Goal: Task Accomplishment & Management: Manage account settings

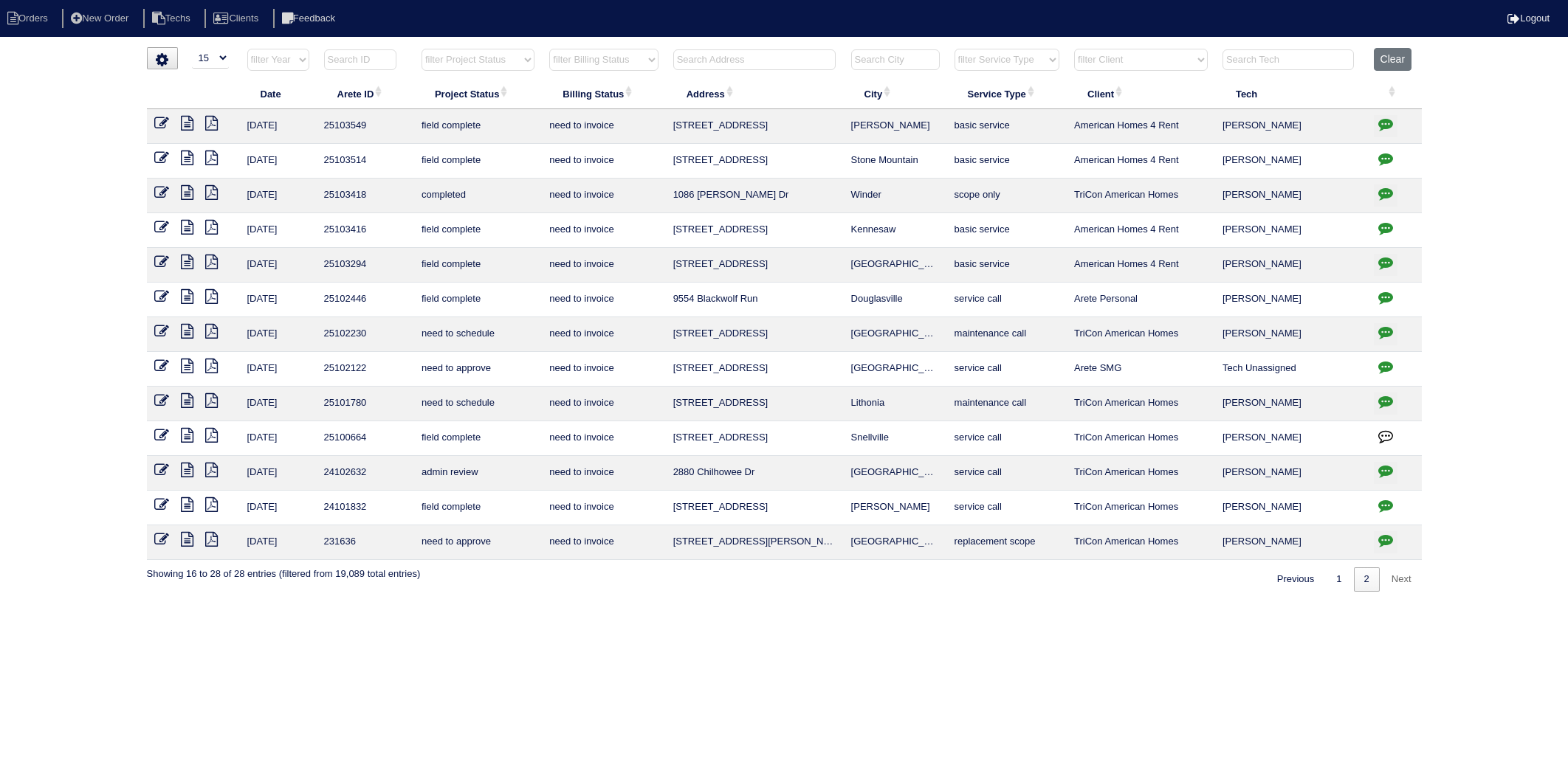
select select "15"
select select "need to invoice"
click at [690, 57] on input "text" at bounding box center [754, 60] width 162 height 21
type input "1137"
select select "need to invoice"
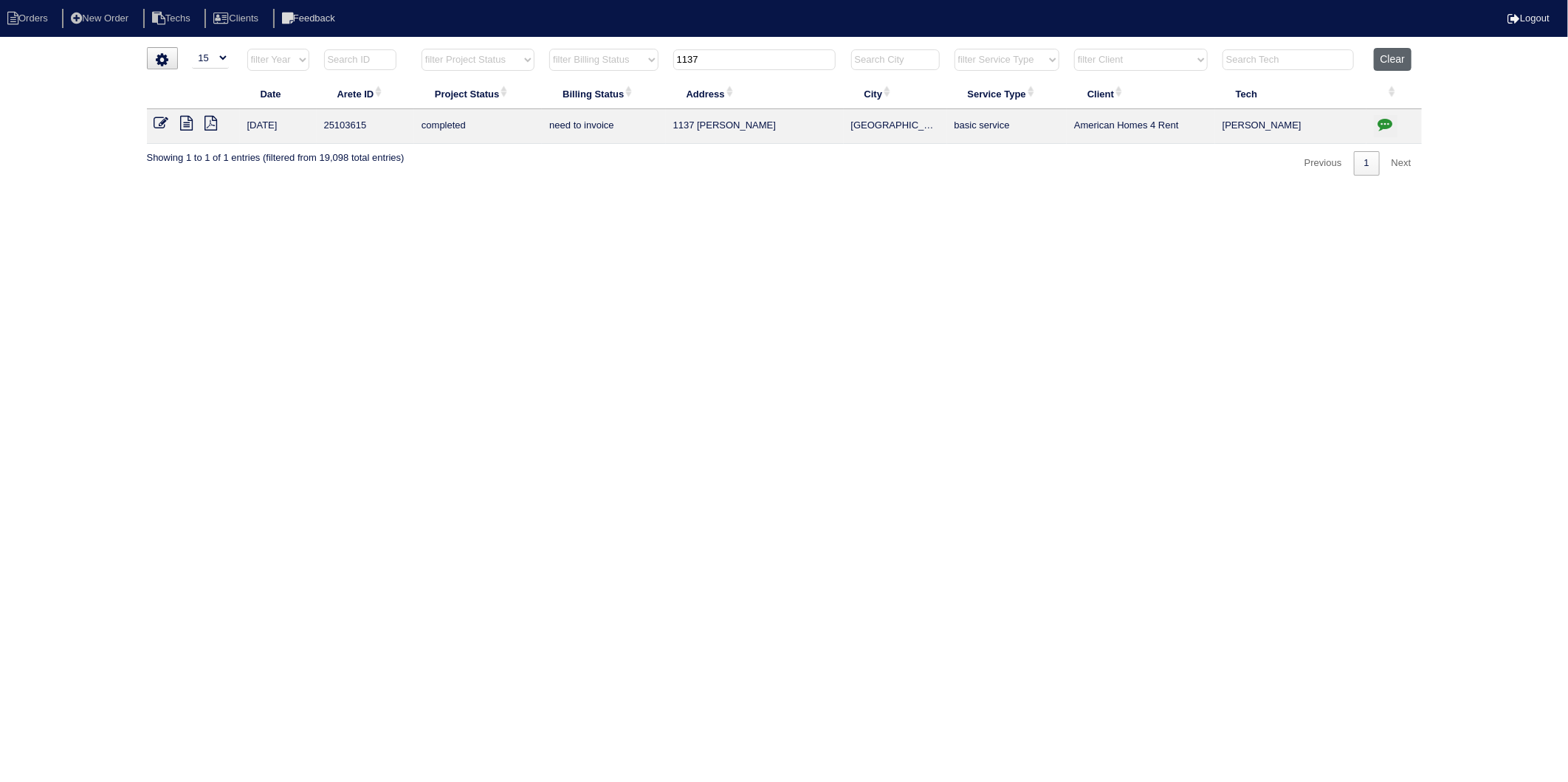
type input "1137"
click at [1390, 53] on button "Clear" at bounding box center [1392, 59] width 38 height 23
select select
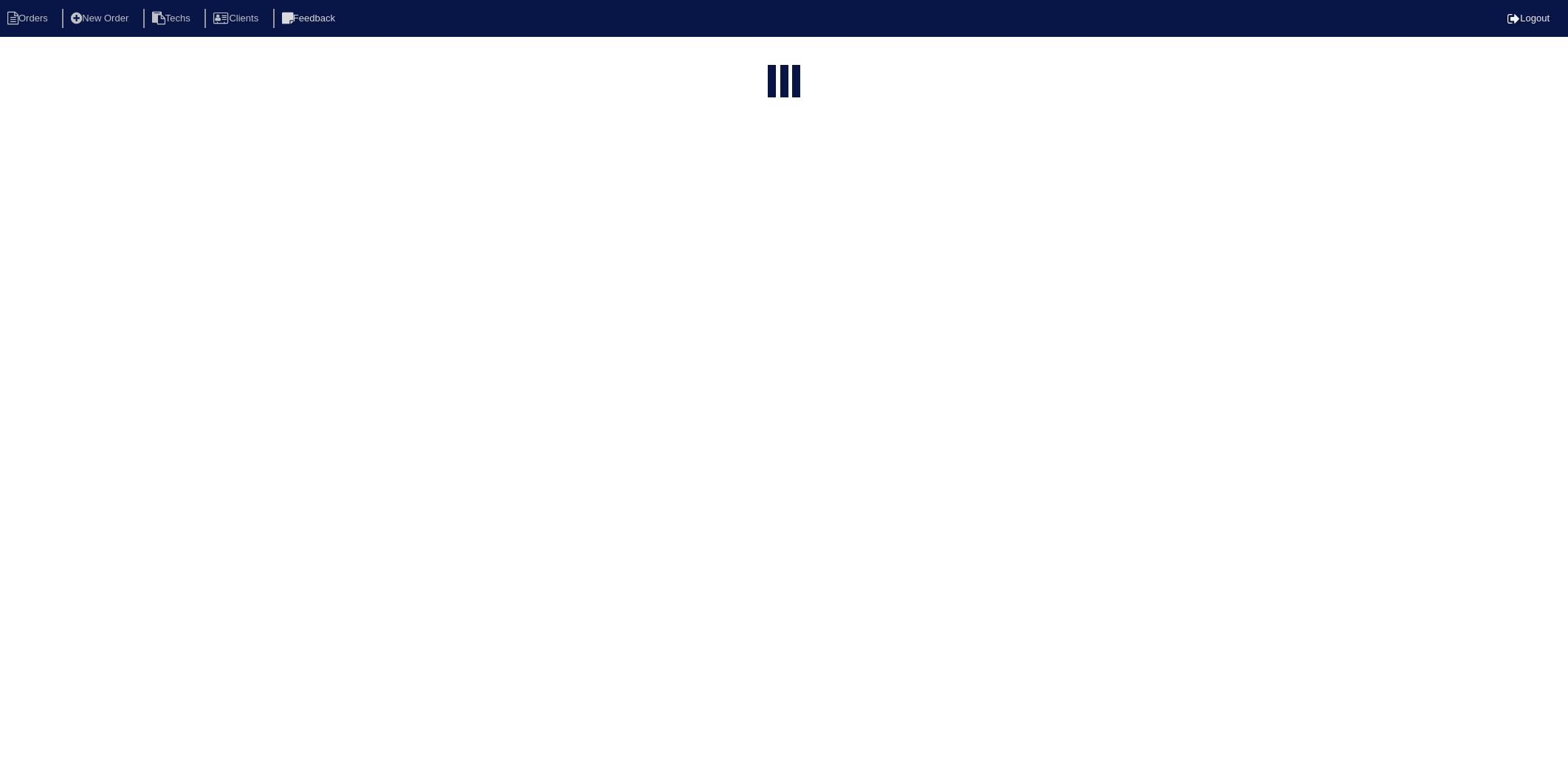
select select "15"
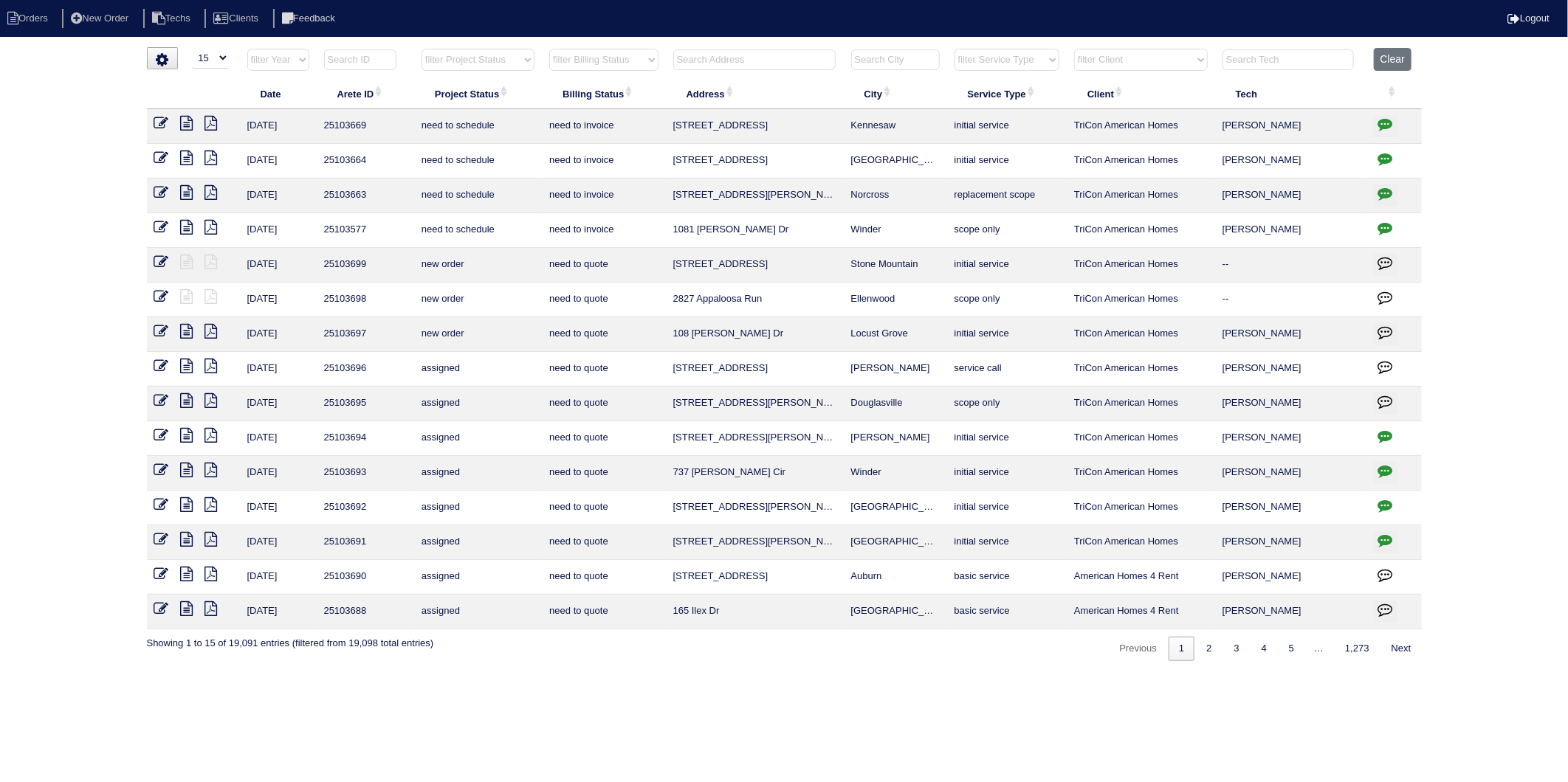
click at [736, 62] on input "text" at bounding box center [754, 60] width 162 height 21
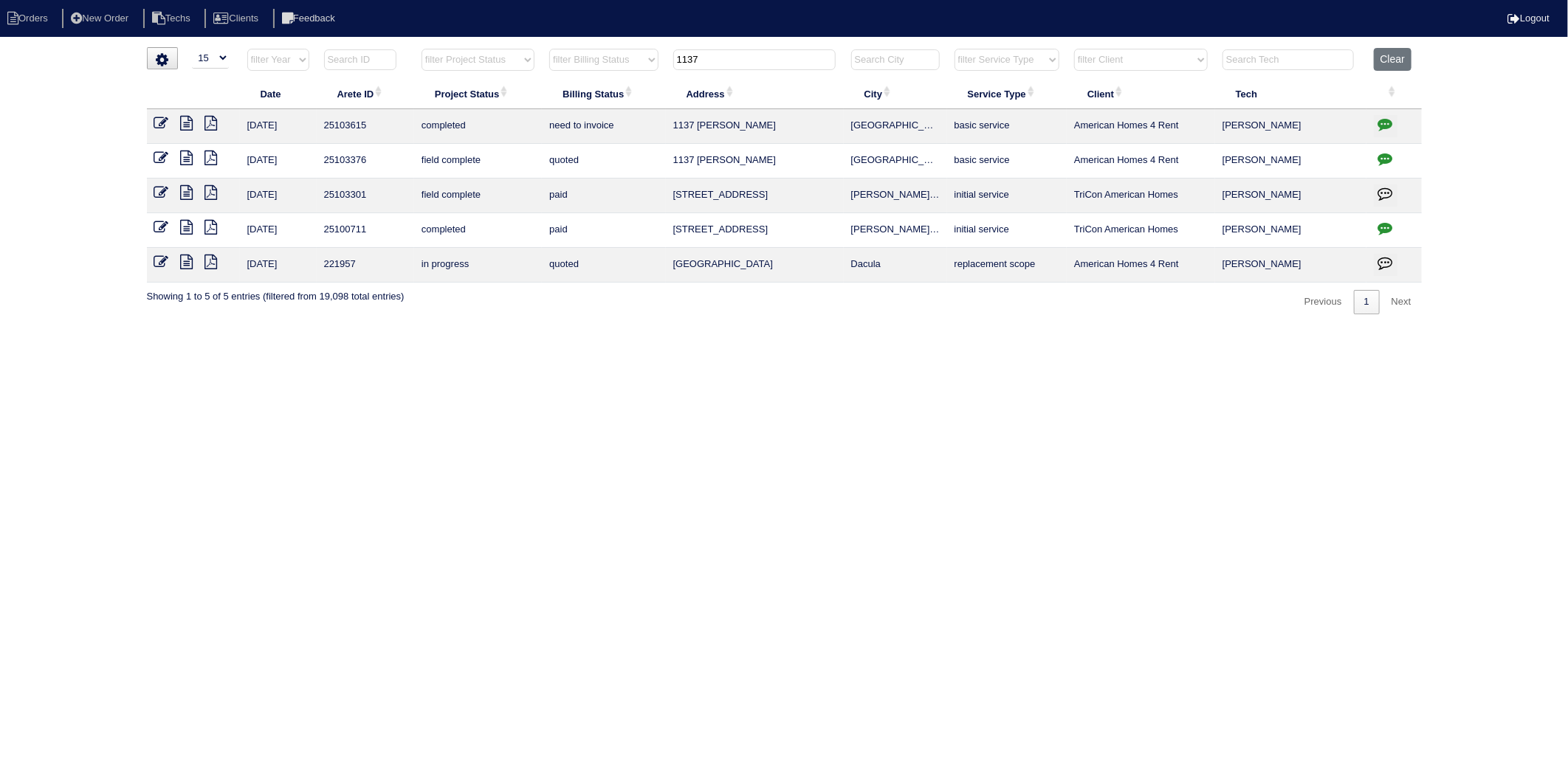
type input "1137"
click at [157, 123] on icon at bounding box center [161, 123] width 15 height 15
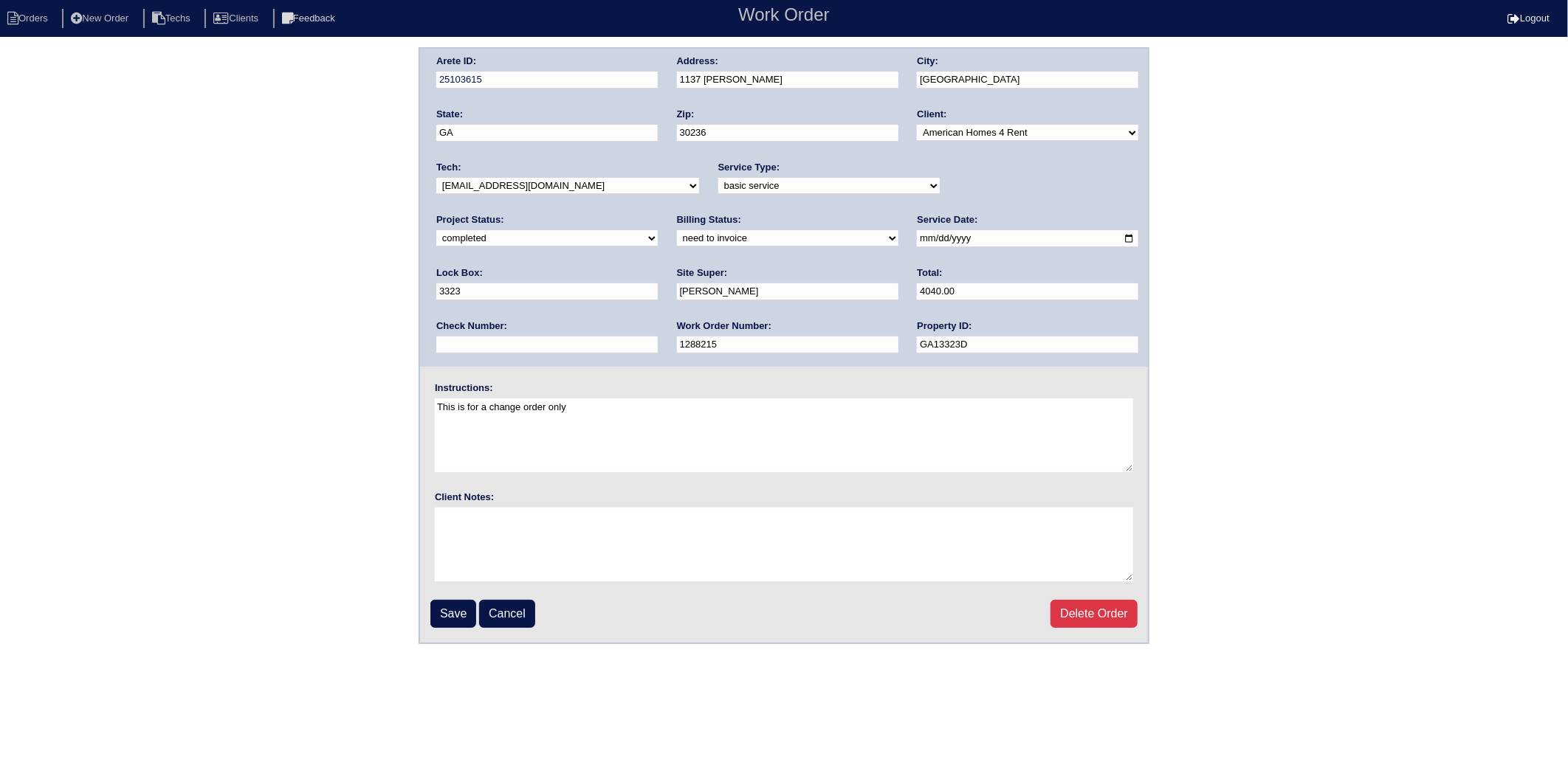
click at [677, 237] on select "need to quote quoted need to invoice invoiced paid warranty purchase order need…" at bounding box center [787, 238] width 221 height 16
select select "invoiced"
click at [677, 230] on select "need to quote quoted need to invoice invoiced paid warranty purchase order need…" at bounding box center [787, 238] width 221 height 16
click at [449, 614] on input "Save" at bounding box center [453, 613] width 46 height 28
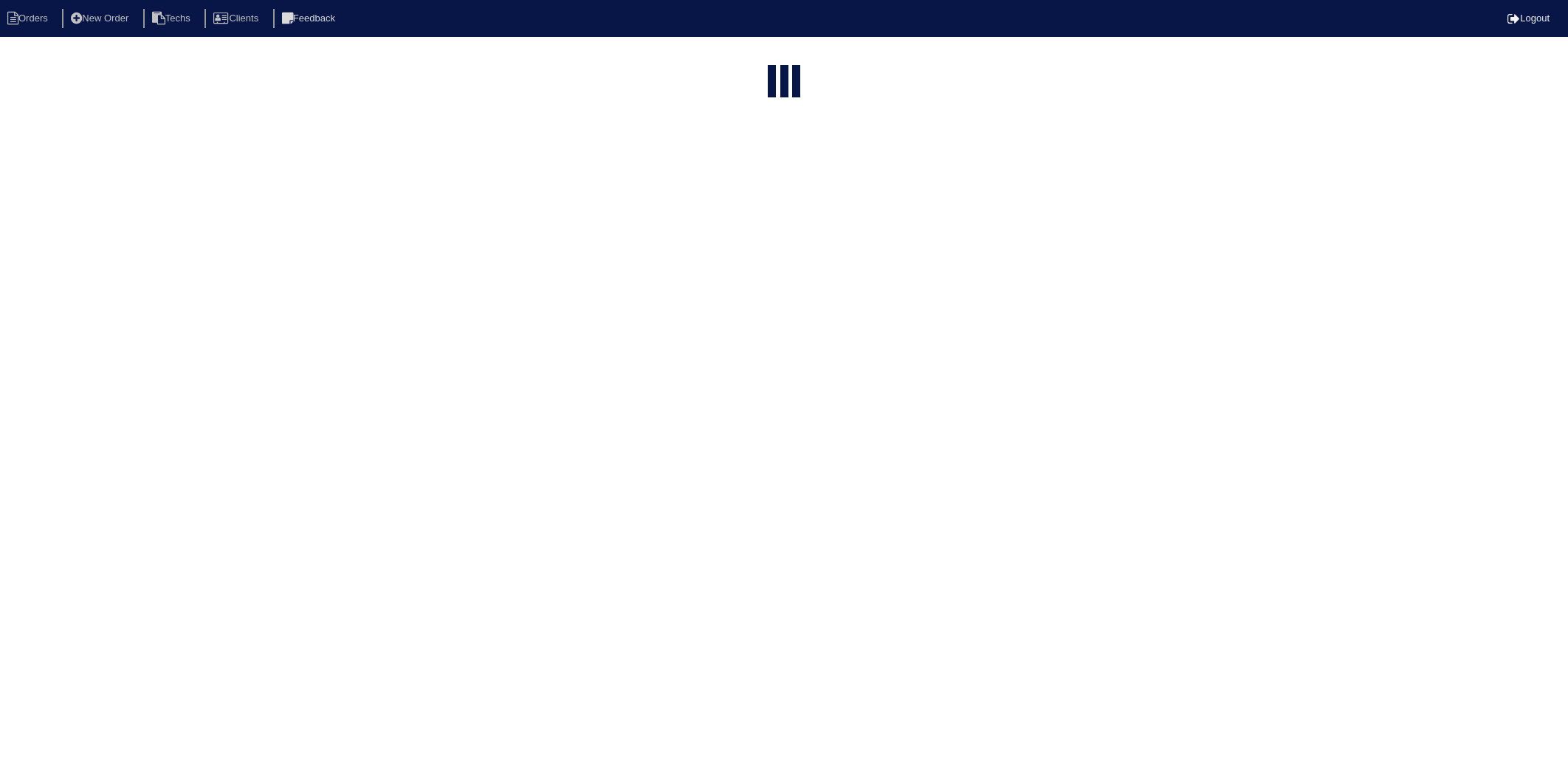
select select "15"
type input "1137"
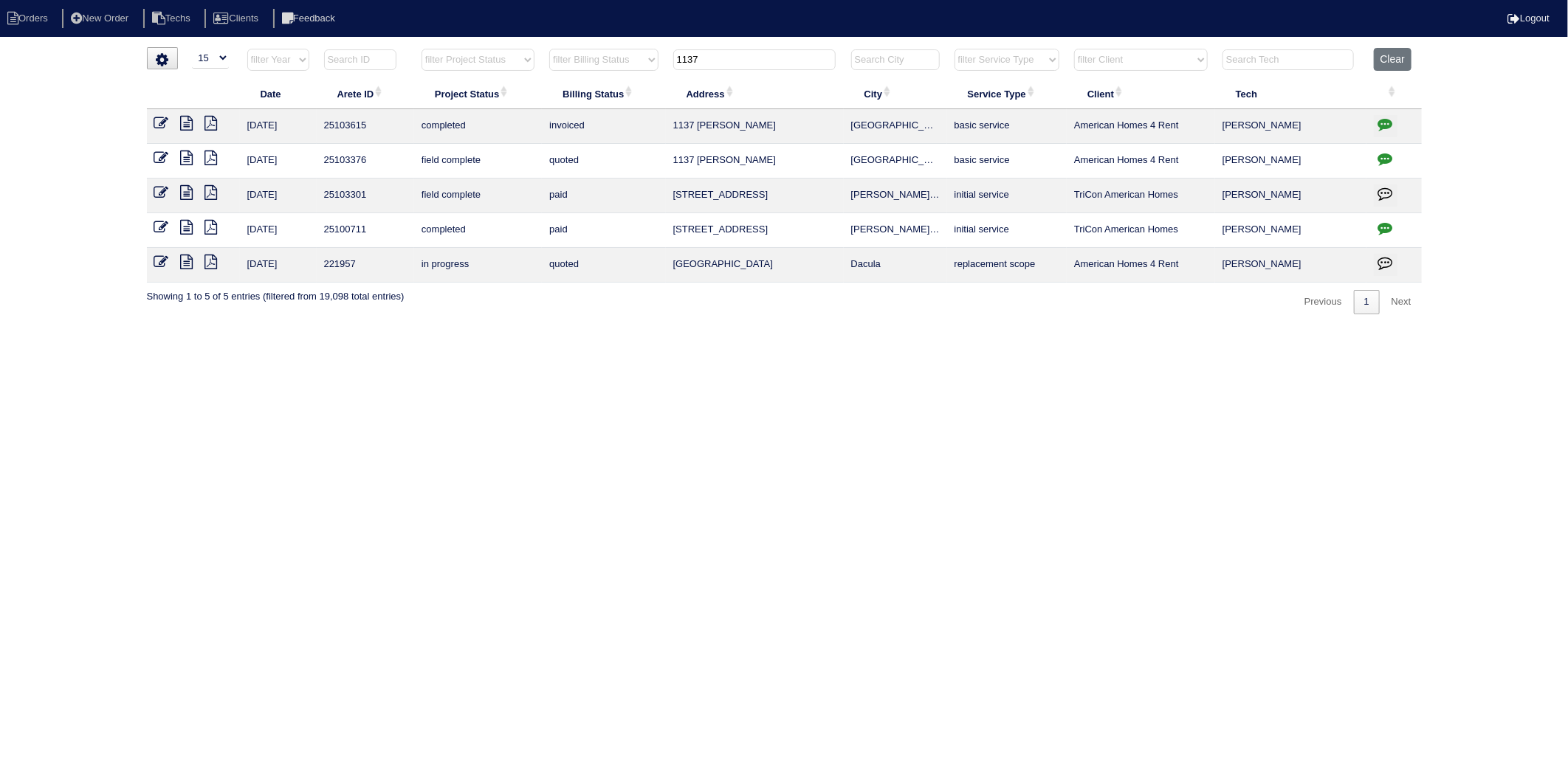
click at [157, 161] on icon at bounding box center [161, 158] width 15 height 15
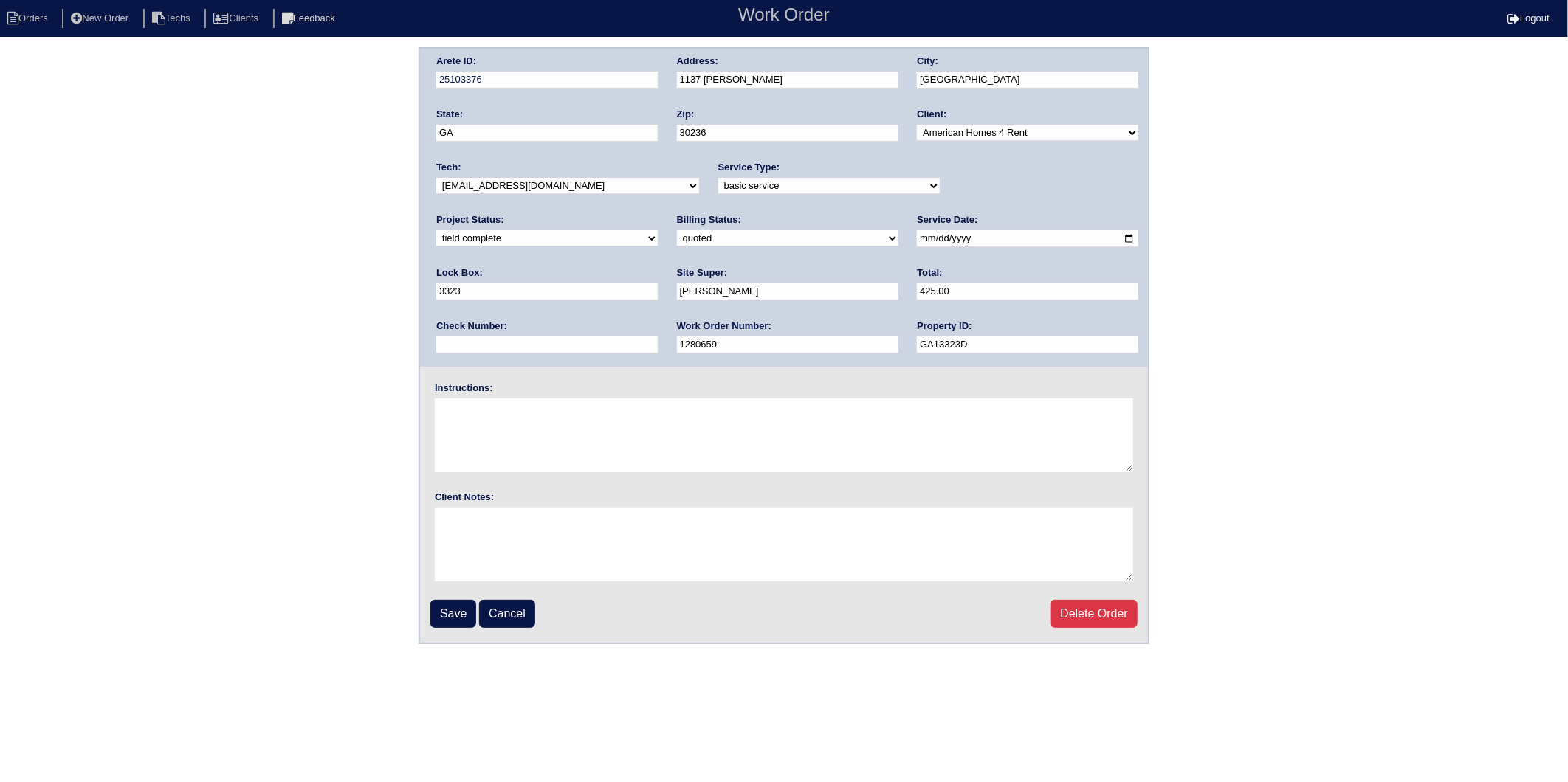
drag, startPoint x: 1130, startPoint y: 189, endPoint x: 1109, endPoint y: 194, distance: 21.6
click at [658, 230] on select "new order assigned in progress field complete need to schedule admin review arc…" at bounding box center [547, 238] width 221 height 16
select select "completed"
click at [658, 230] on select "new order assigned in progress field complete need to schedule admin review arc…" at bounding box center [547, 238] width 221 height 16
click at [677, 236] on select "need to quote quoted need to invoice invoiced paid warranty purchase order need…" at bounding box center [787, 238] width 221 height 16
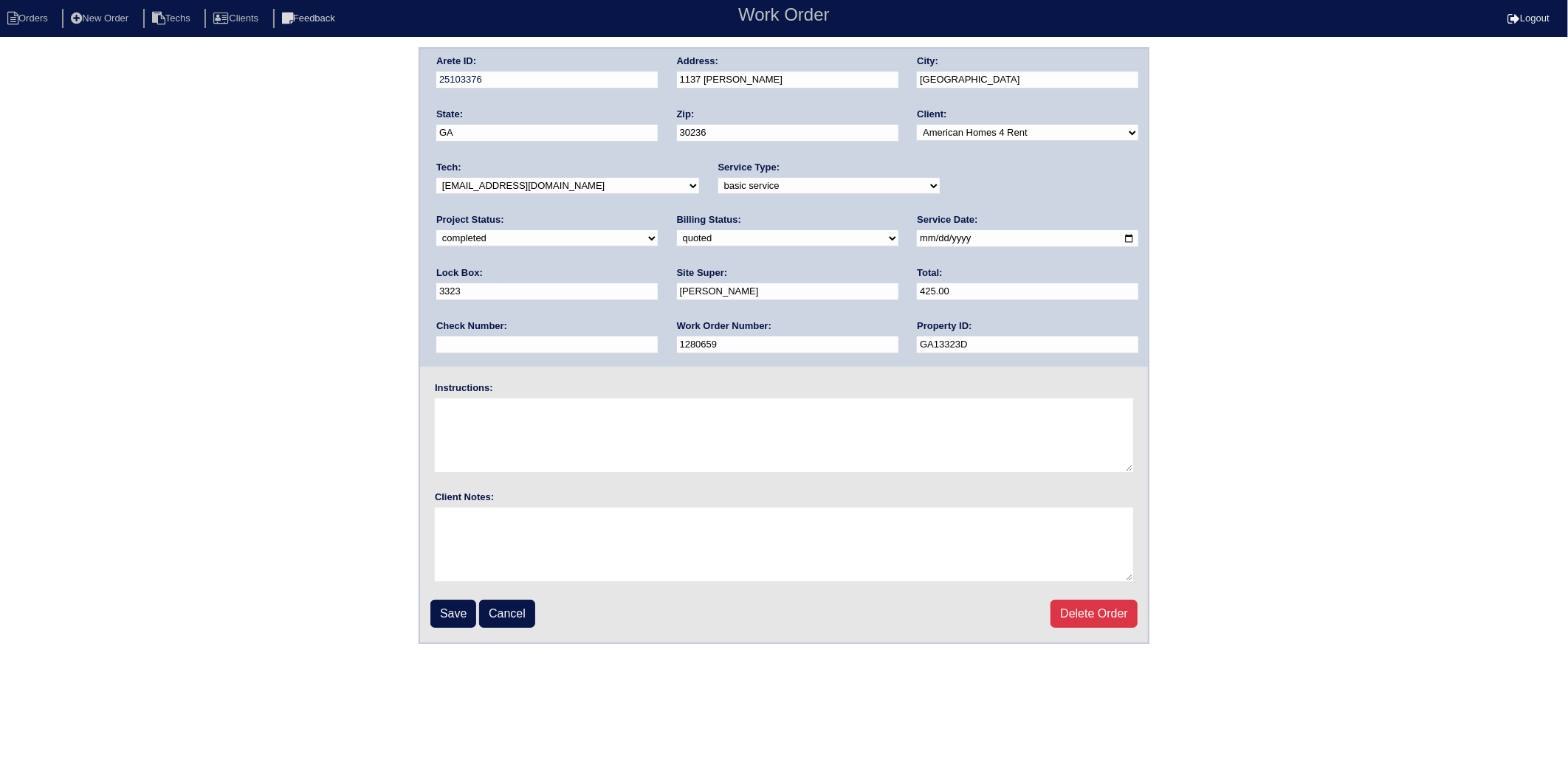
select select "invoiced"
click at [677, 230] on select "need to quote quoted need to invoice invoiced paid warranty purchase order need…" at bounding box center [787, 238] width 221 height 16
click at [459, 601] on input "Save" at bounding box center [453, 613] width 46 height 28
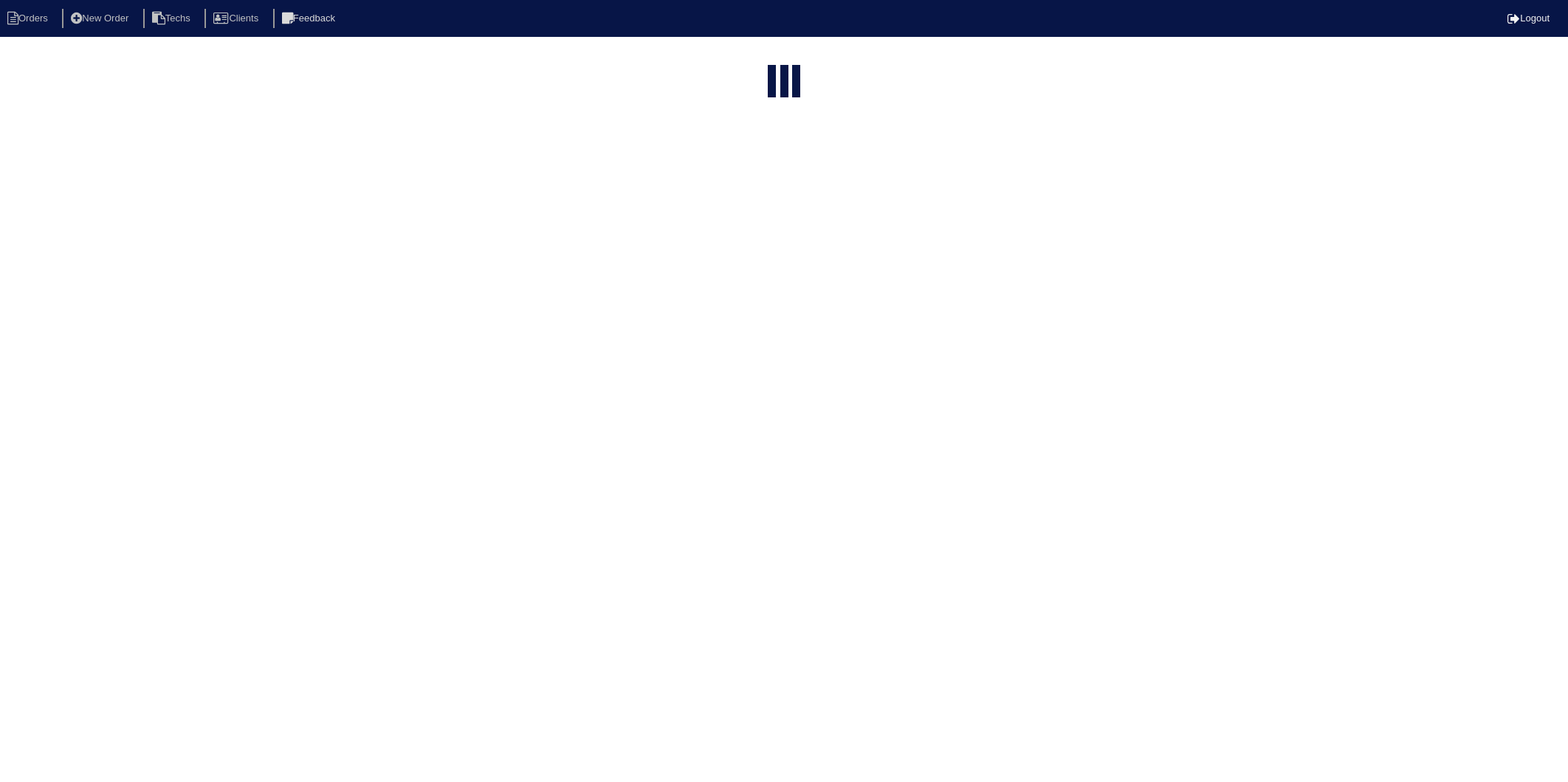
select select "15"
type input "1137"
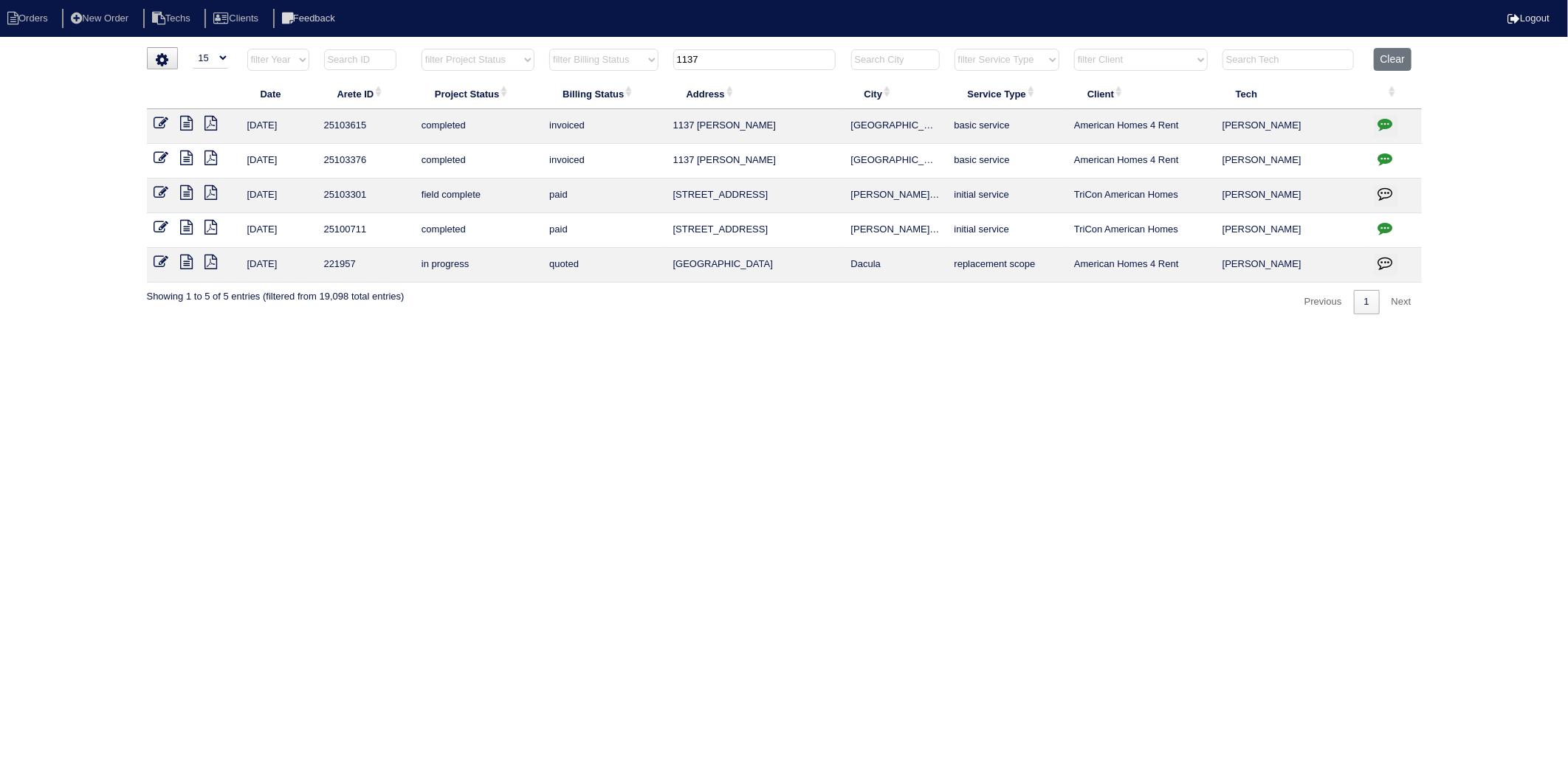
click at [1305, 61] on input "text" at bounding box center [1288, 60] width 132 height 21
type input "shep"
type input "1137"
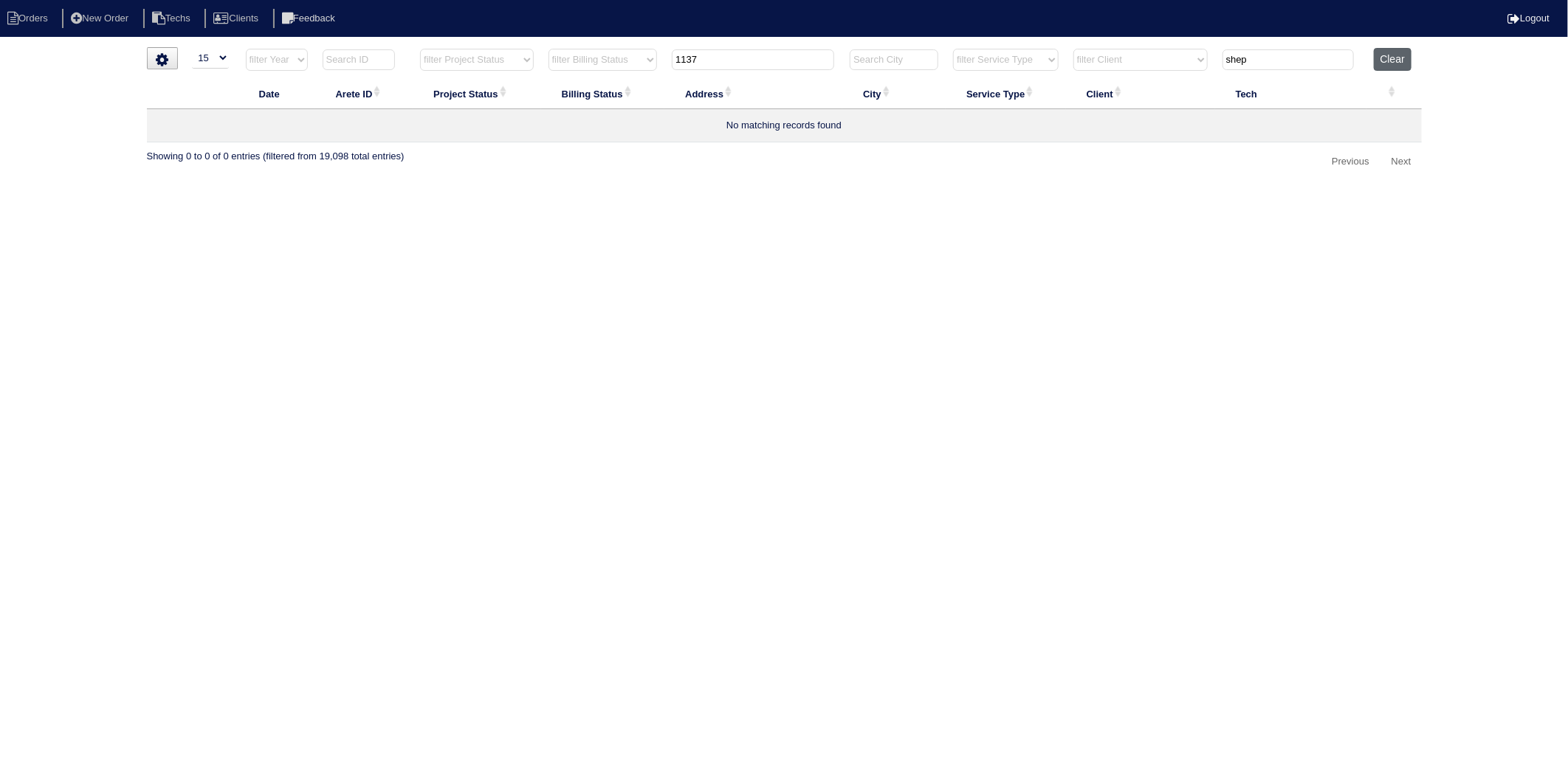
type input "shep"
click at [1399, 57] on button "Clear" at bounding box center [1392, 59] width 38 height 23
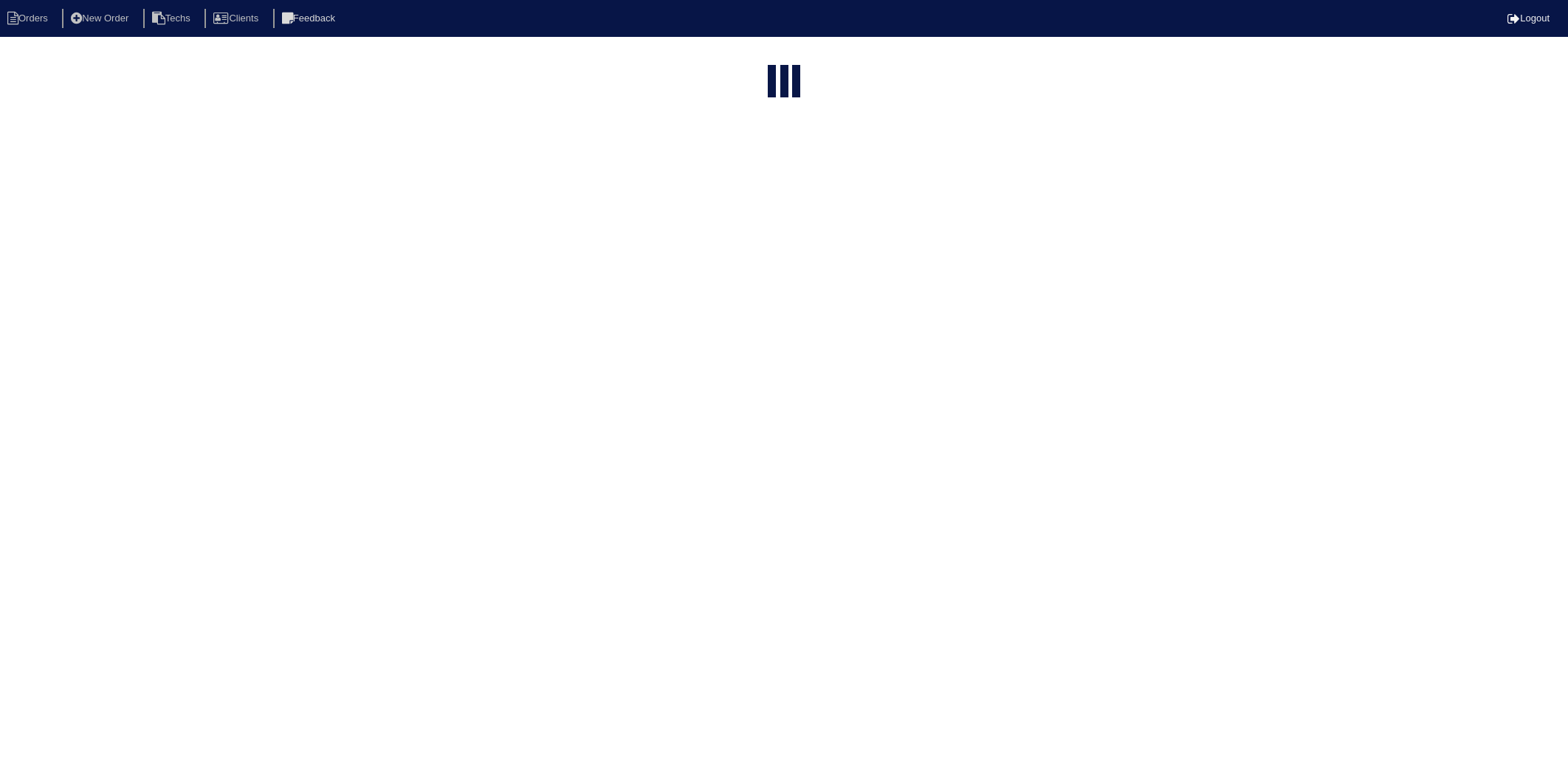
select select "15"
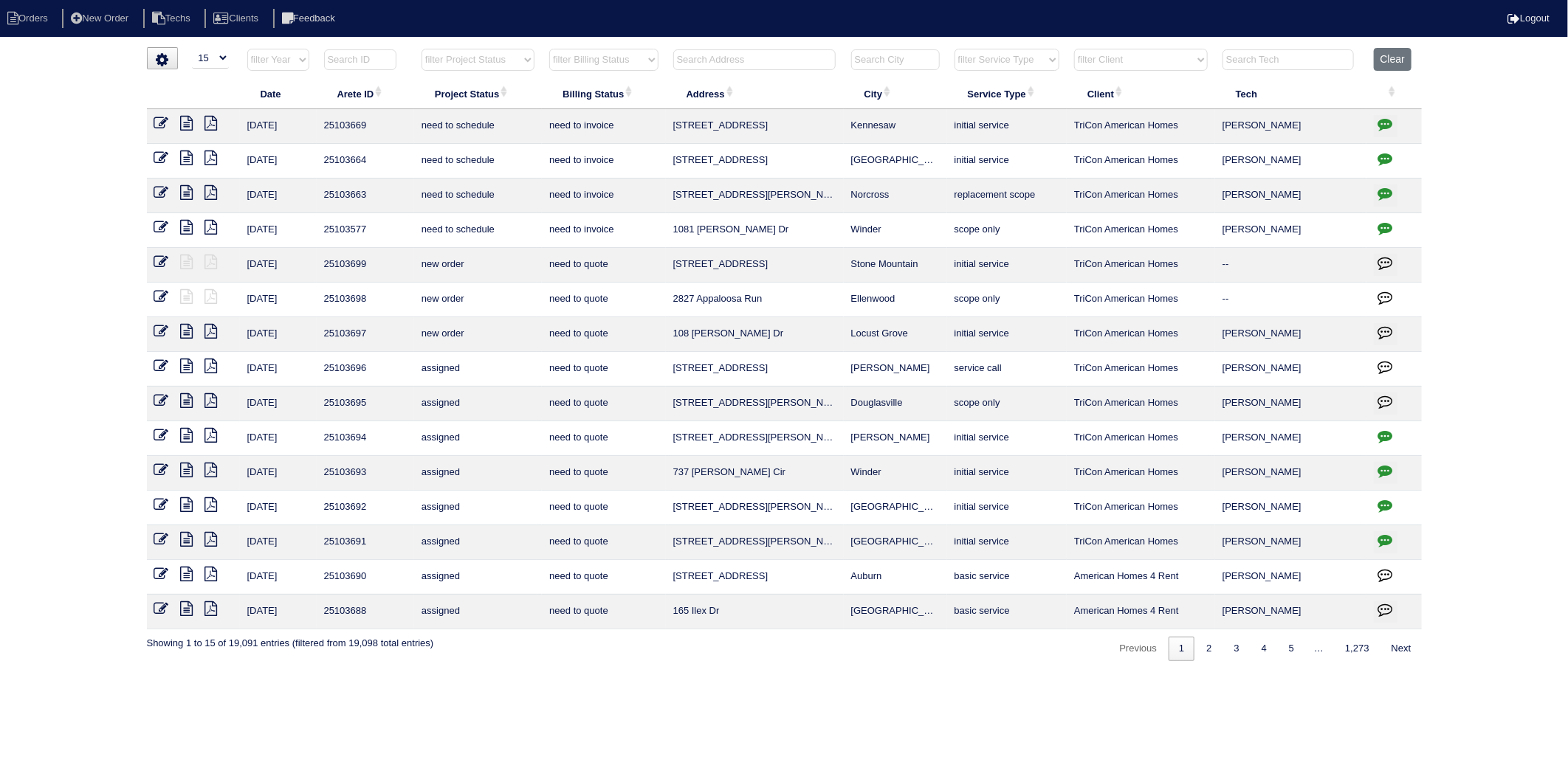
click at [1150, 61] on select "filter Client -- Any Client -- Alan Luther American Homes 4 Rent Arete Personal…" at bounding box center [1140, 59] width 133 height 22
click at [1075, 48] on select "filter Client -- Any Client -- Alan Luther American Homes 4 Rent Arete Personal…" at bounding box center [1140, 59] width 133 height 22
select select "[PERSON_NAME] Exposition Group"
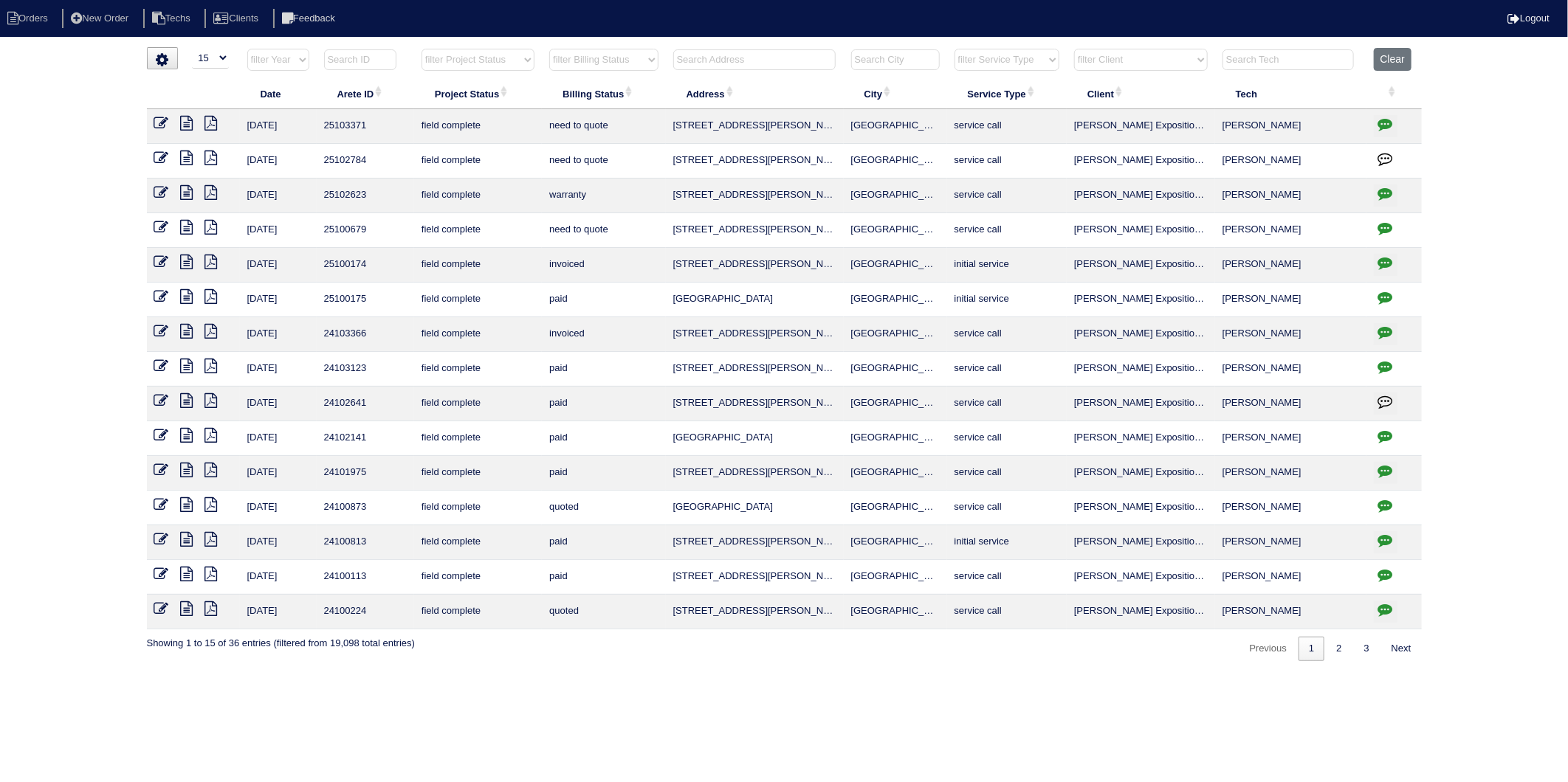
click at [159, 332] on icon at bounding box center [161, 331] width 15 height 15
click at [159, 261] on icon at bounding box center [161, 261] width 15 height 15
click at [159, 332] on icon at bounding box center [161, 331] width 15 height 15
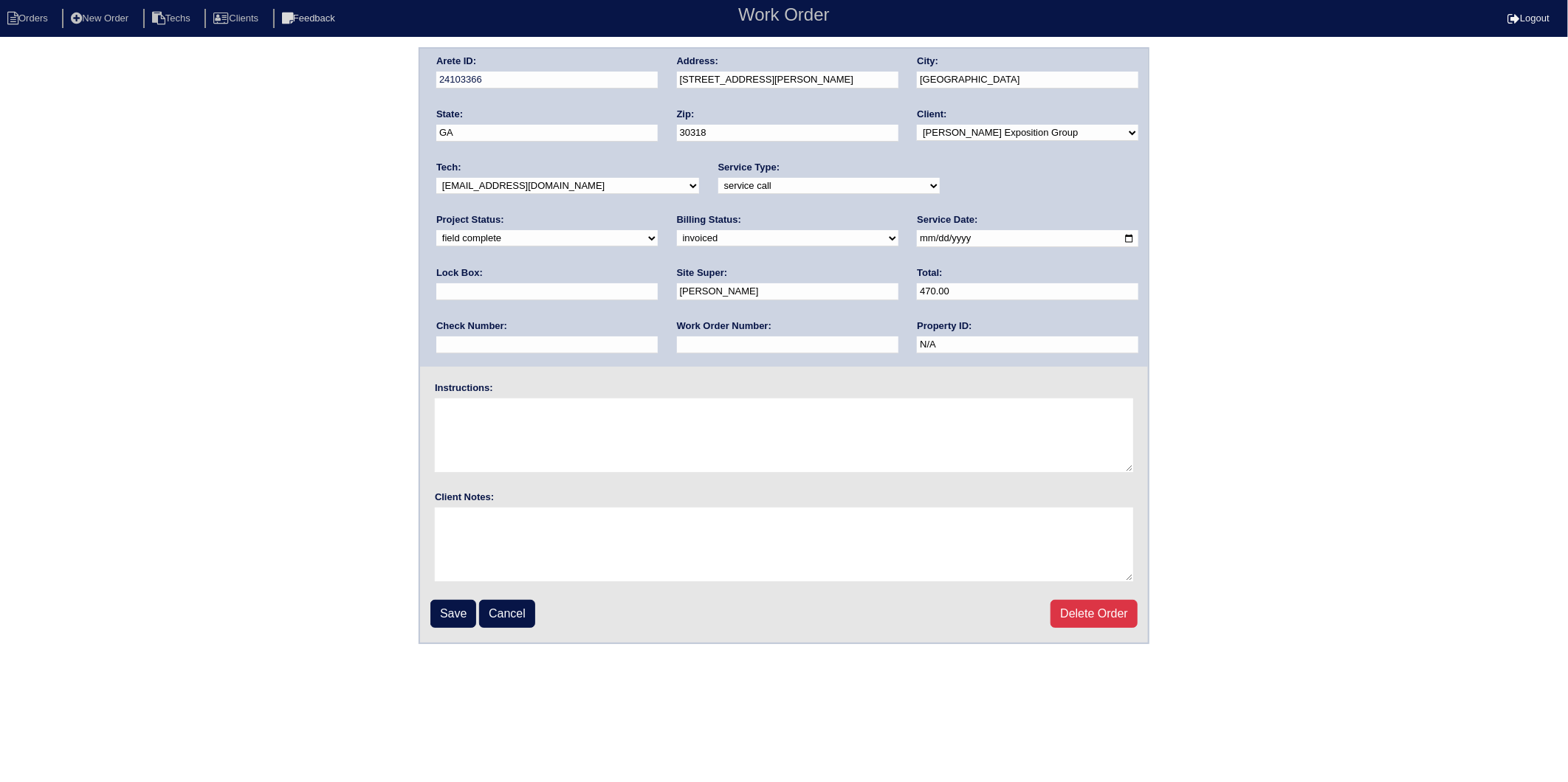
drag, startPoint x: 27, startPoint y: 13, endPoint x: 57, endPoint y: 36, distance: 37.8
click at [27, 13] on li "Orders" at bounding box center [30, 19] width 60 height 20
select select "15"
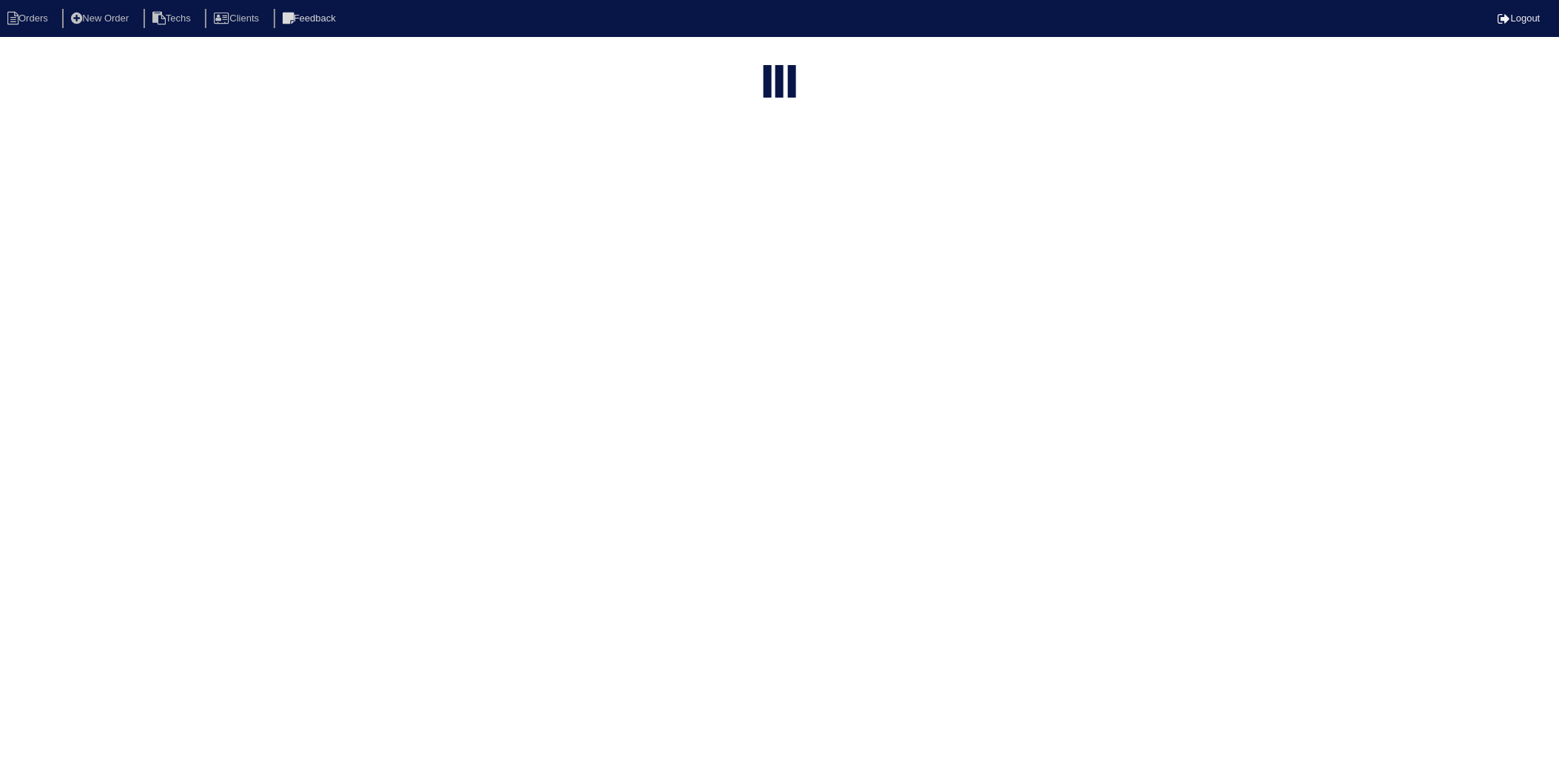
select select "[PERSON_NAME] Exposition Group"
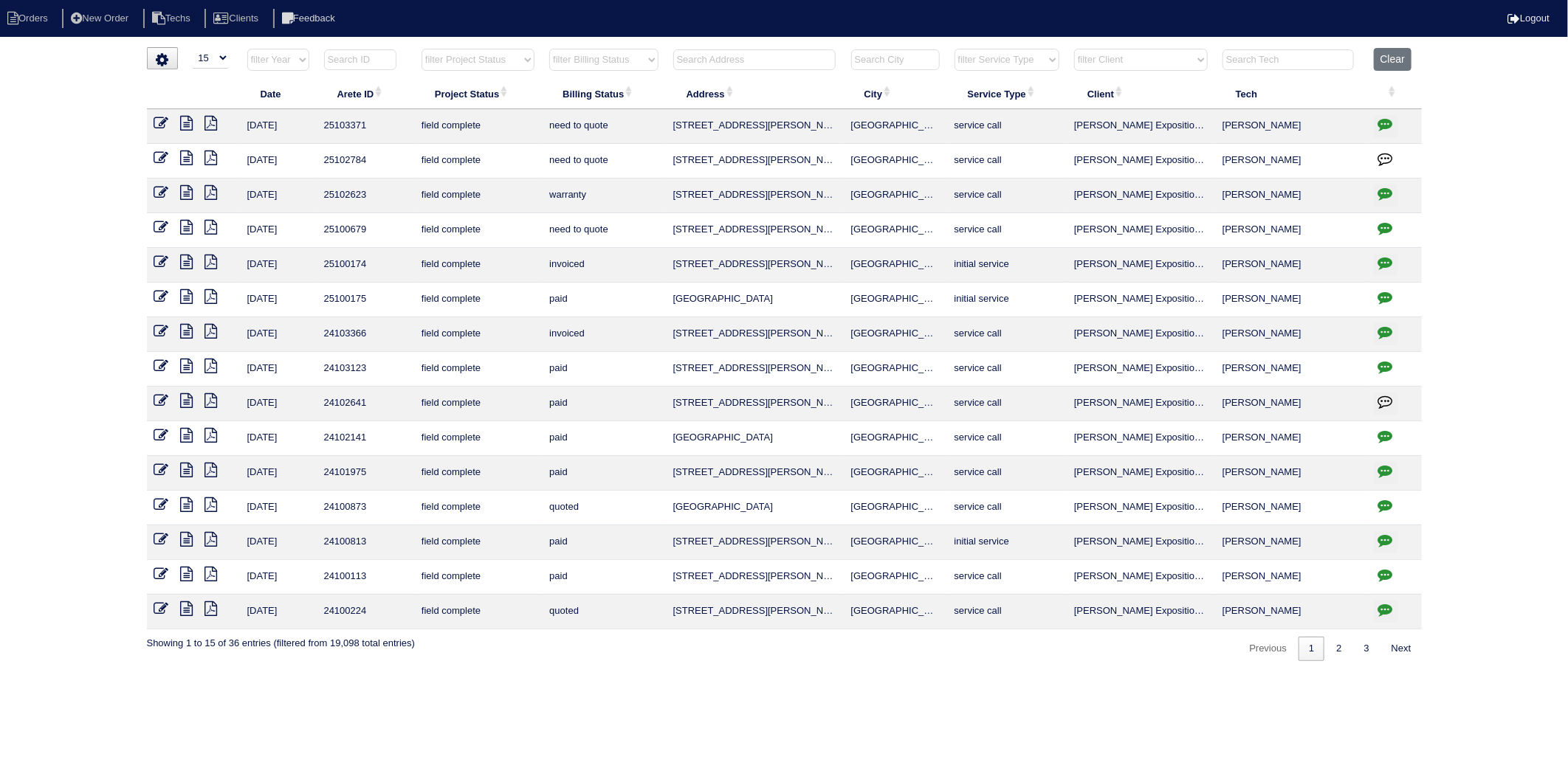
click at [694, 57] on input "text" at bounding box center [754, 60] width 162 height 21
type input "3504"
select select "[PERSON_NAME] Exposition Group"
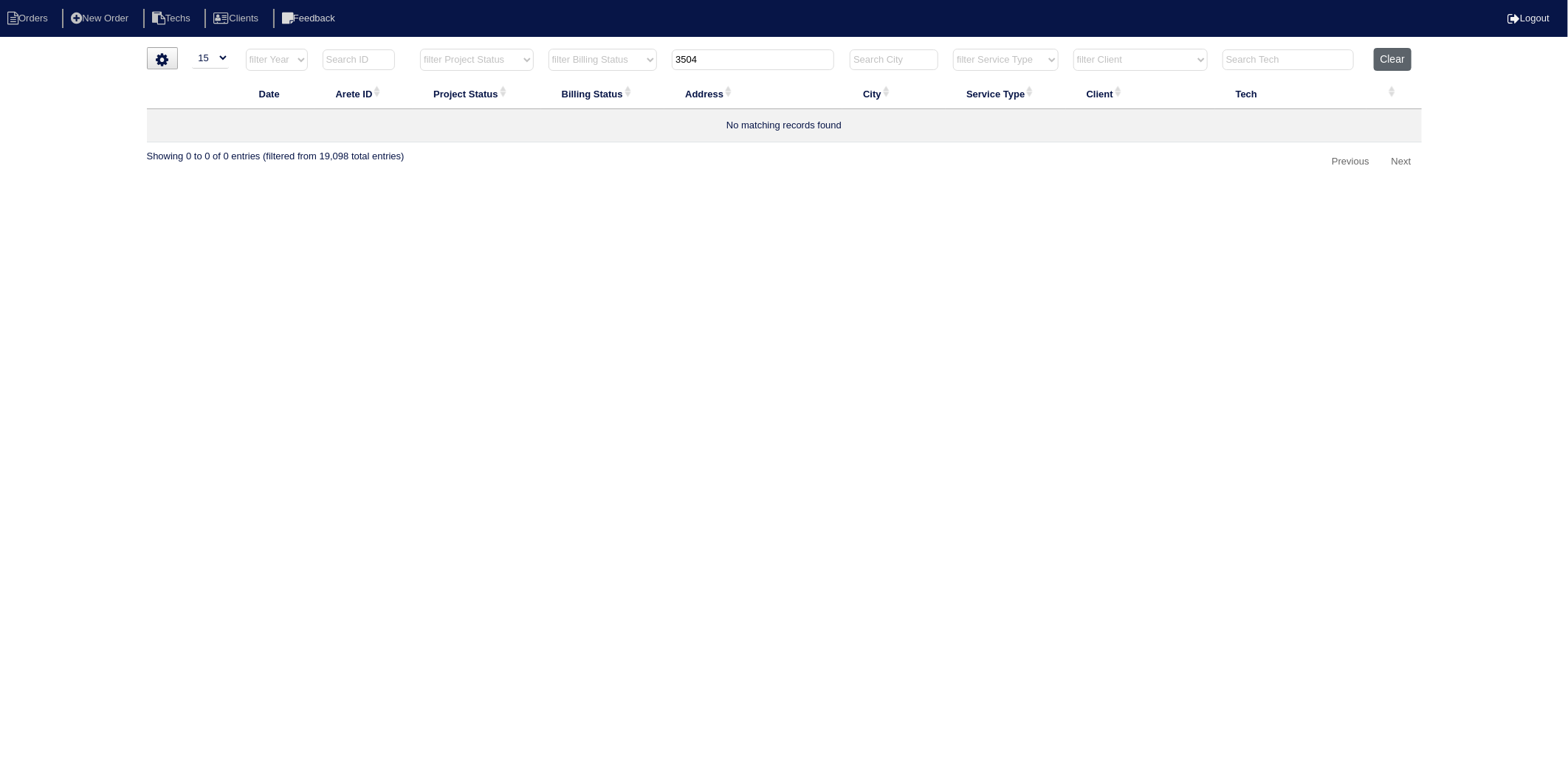
type input "3504"
drag, startPoint x: 1392, startPoint y: 64, endPoint x: 1231, endPoint y: 87, distance: 162.6
click at [1381, 64] on button "Clear" at bounding box center [1392, 59] width 38 height 23
select select
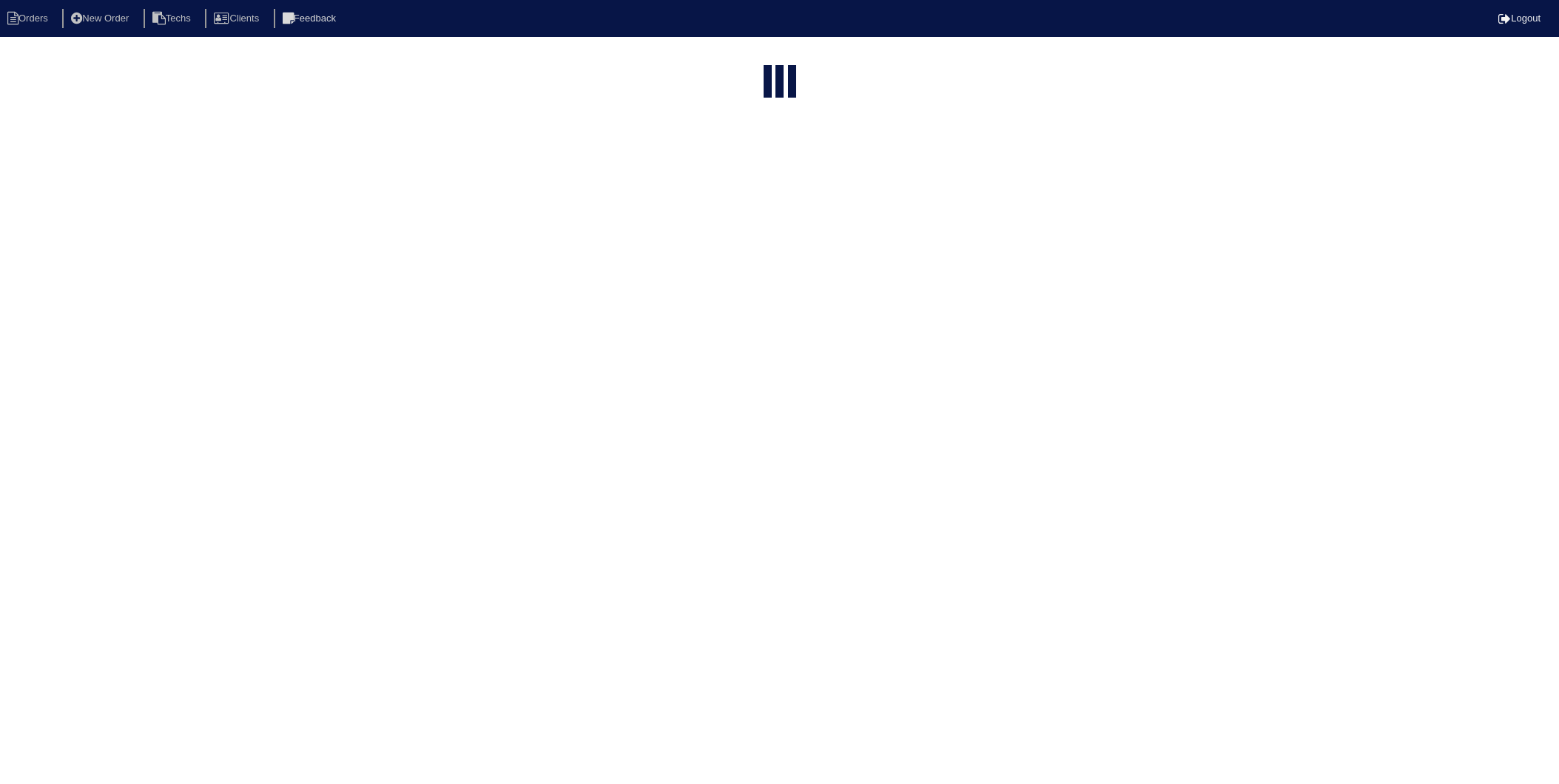
select select "15"
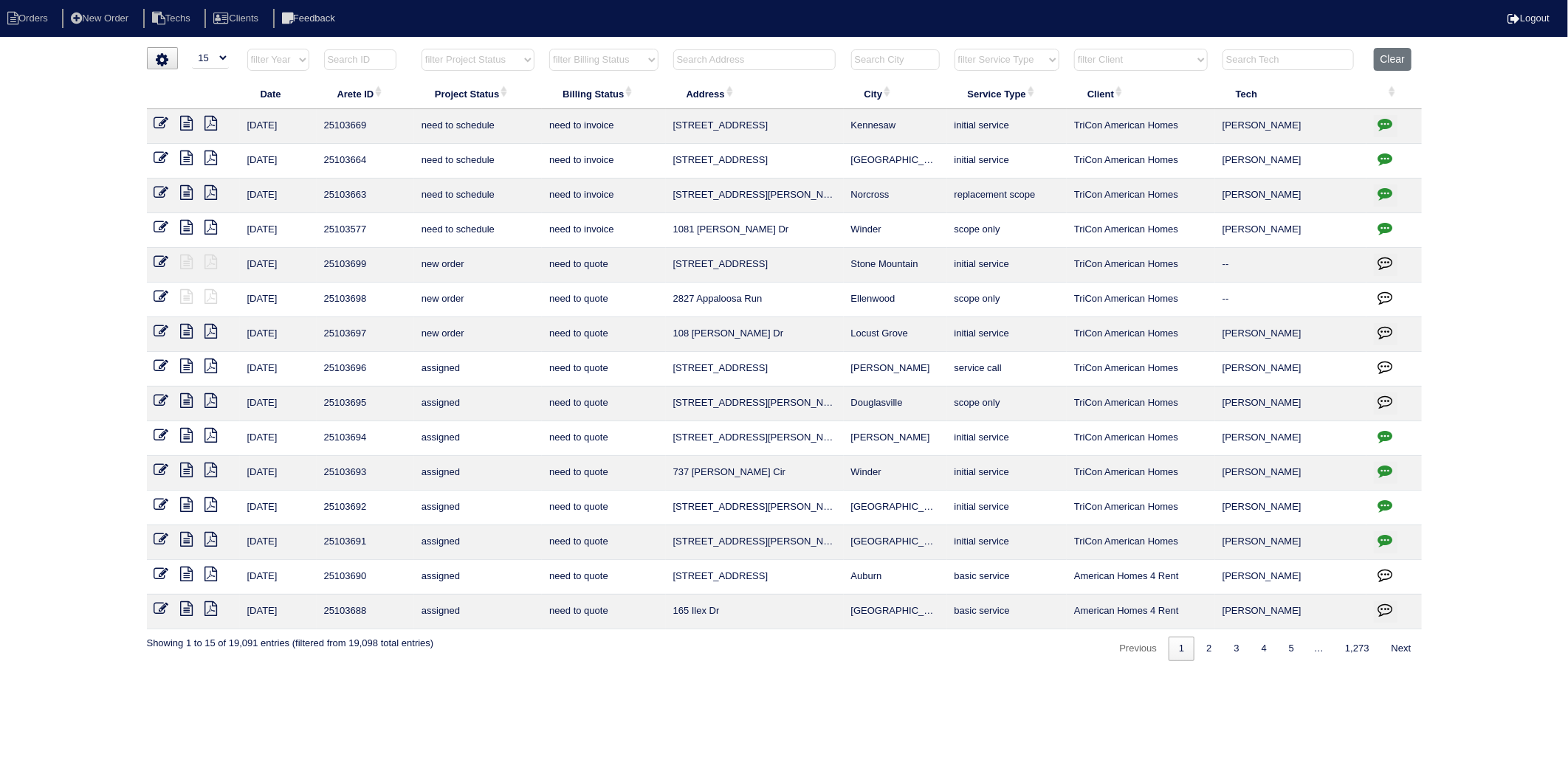
click at [698, 61] on input "text" at bounding box center [754, 60] width 162 height 21
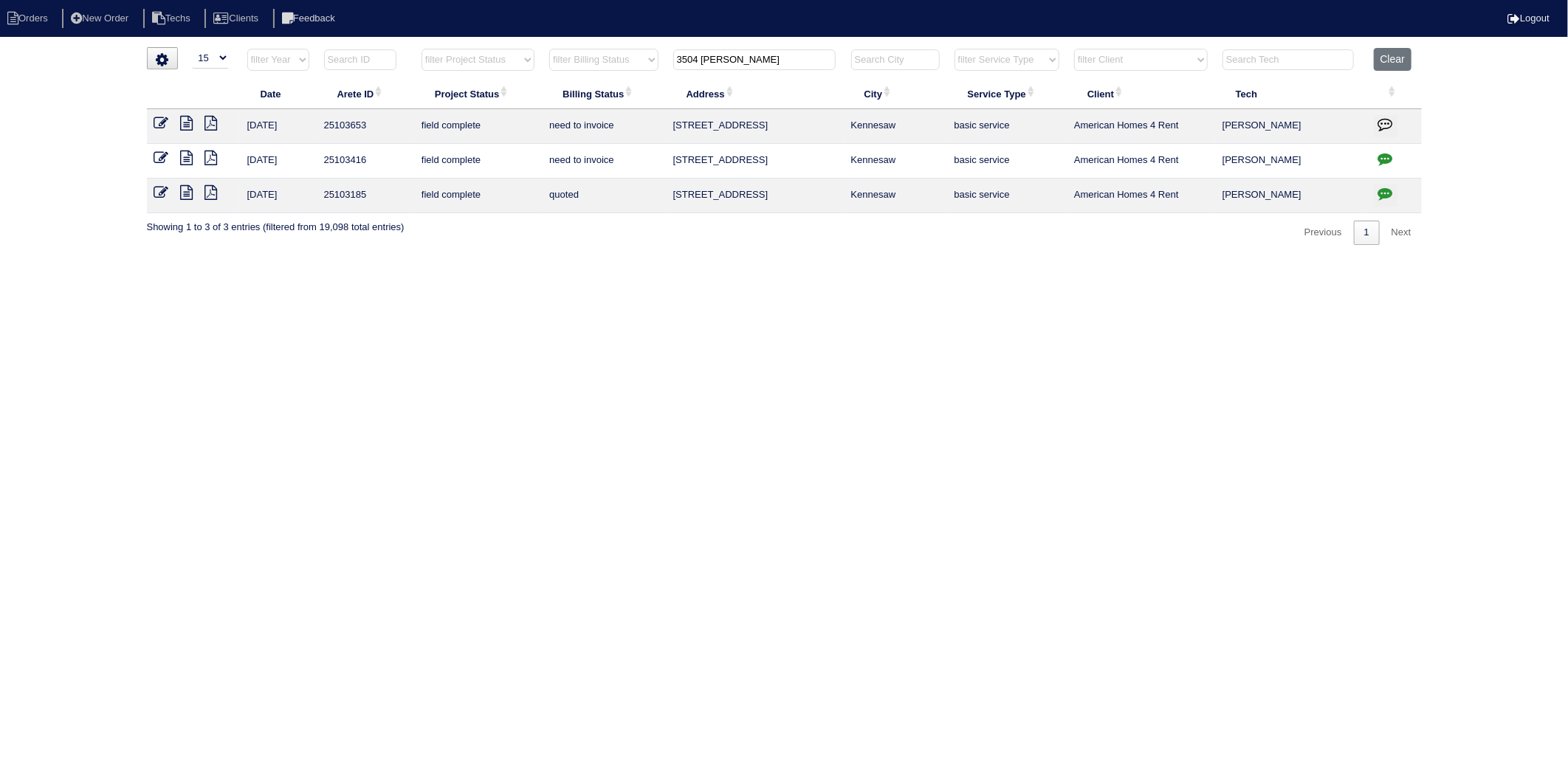
type input "3504 DONA"
click at [160, 194] on icon at bounding box center [161, 192] width 15 height 15
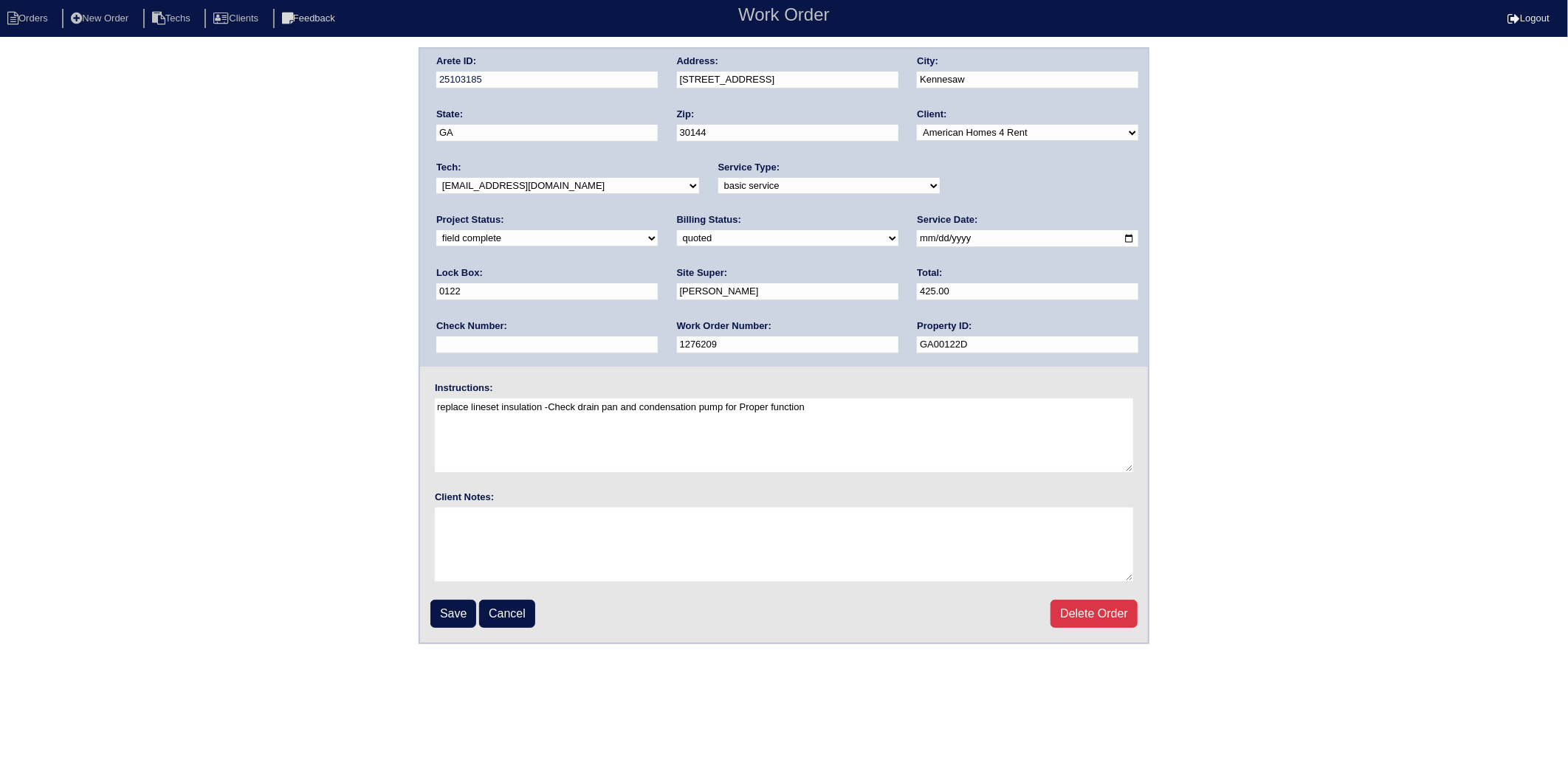
click at [677, 232] on select "need to quote quoted need to invoice invoiced paid warranty purchase order need…" at bounding box center [787, 238] width 221 height 16
select select "invoiced"
click at [677, 230] on select "need to quote quoted need to invoice invoiced paid warranty purchase order need…" at bounding box center [787, 238] width 221 height 16
click at [453, 615] on input "Save" at bounding box center [453, 613] width 46 height 28
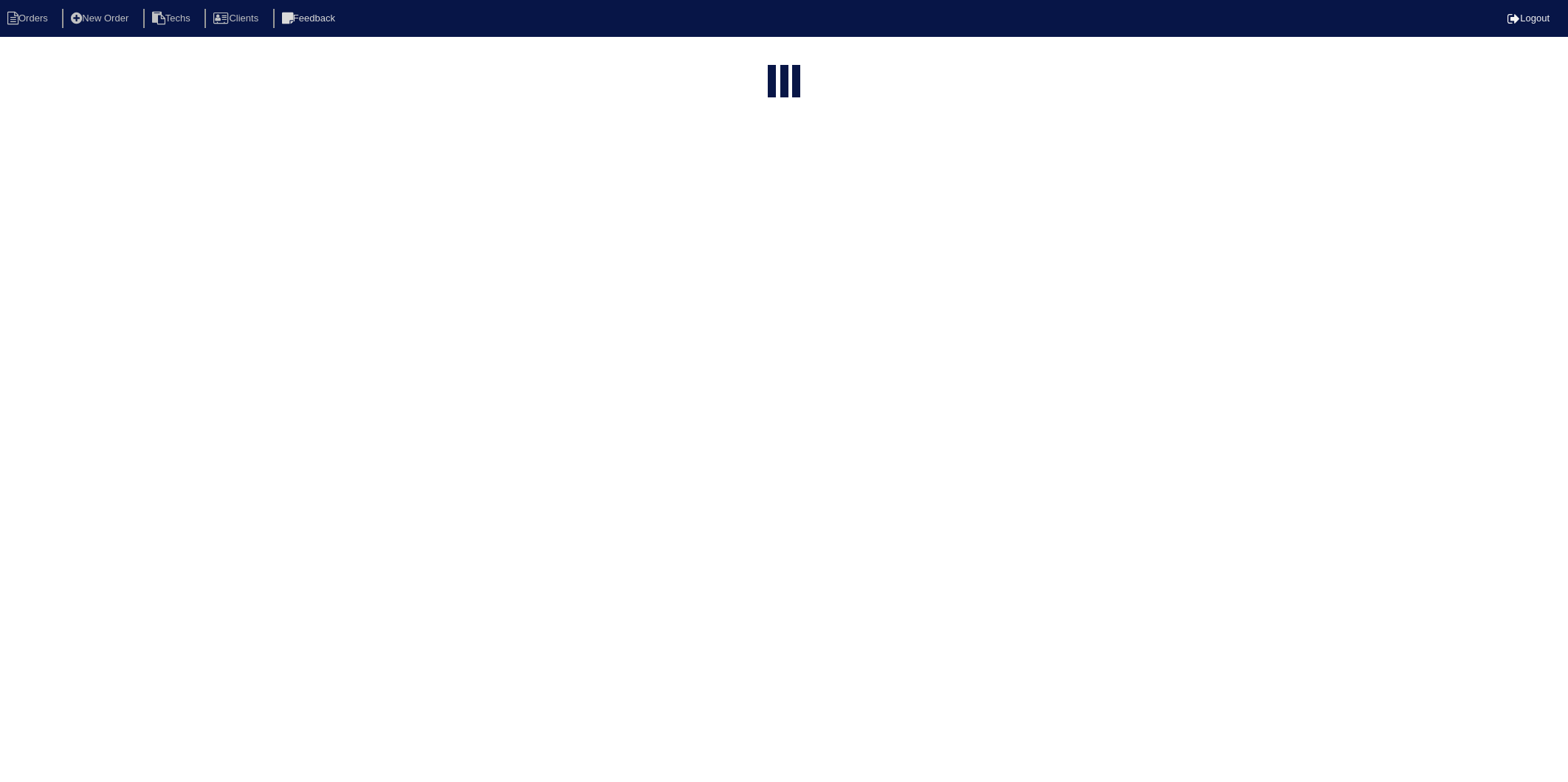
select select "15"
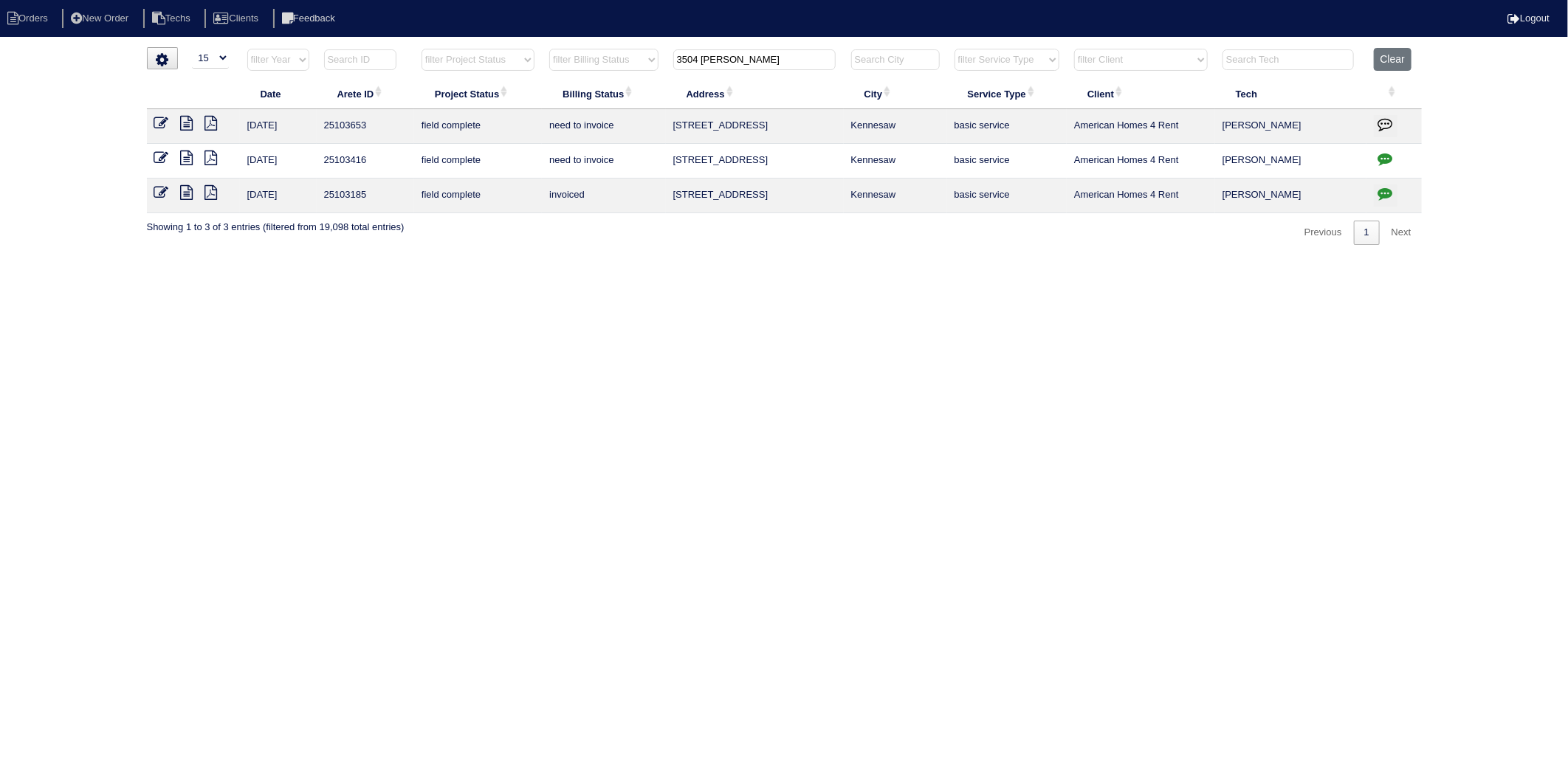
click at [161, 157] on icon at bounding box center [161, 158] width 15 height 15
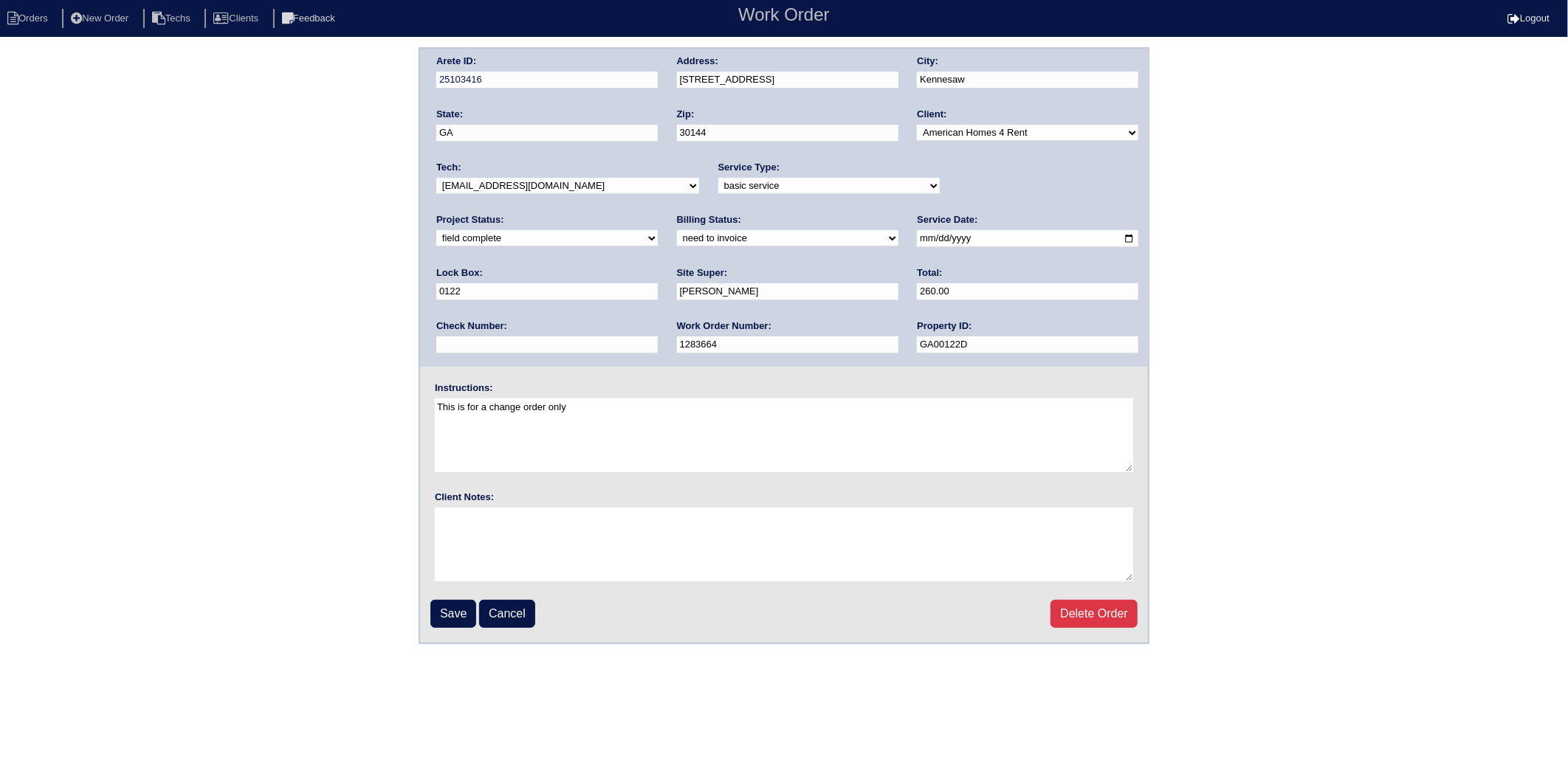
click at [677, 238] on select "need to quote quoted need to invoice invoiced paid warranty purchase order need…" at bounding box center [787, 238] width 221 height 16
select select "invoiced"
click at [677, 230] on select "need to quote quoted need to invoice invoiced paid warranty purchase order need…" at bounding box center [787, 238] width 221 height 16
click at [447, 605] on input "Save" at bounding box center [453, 613] width 46 height 28
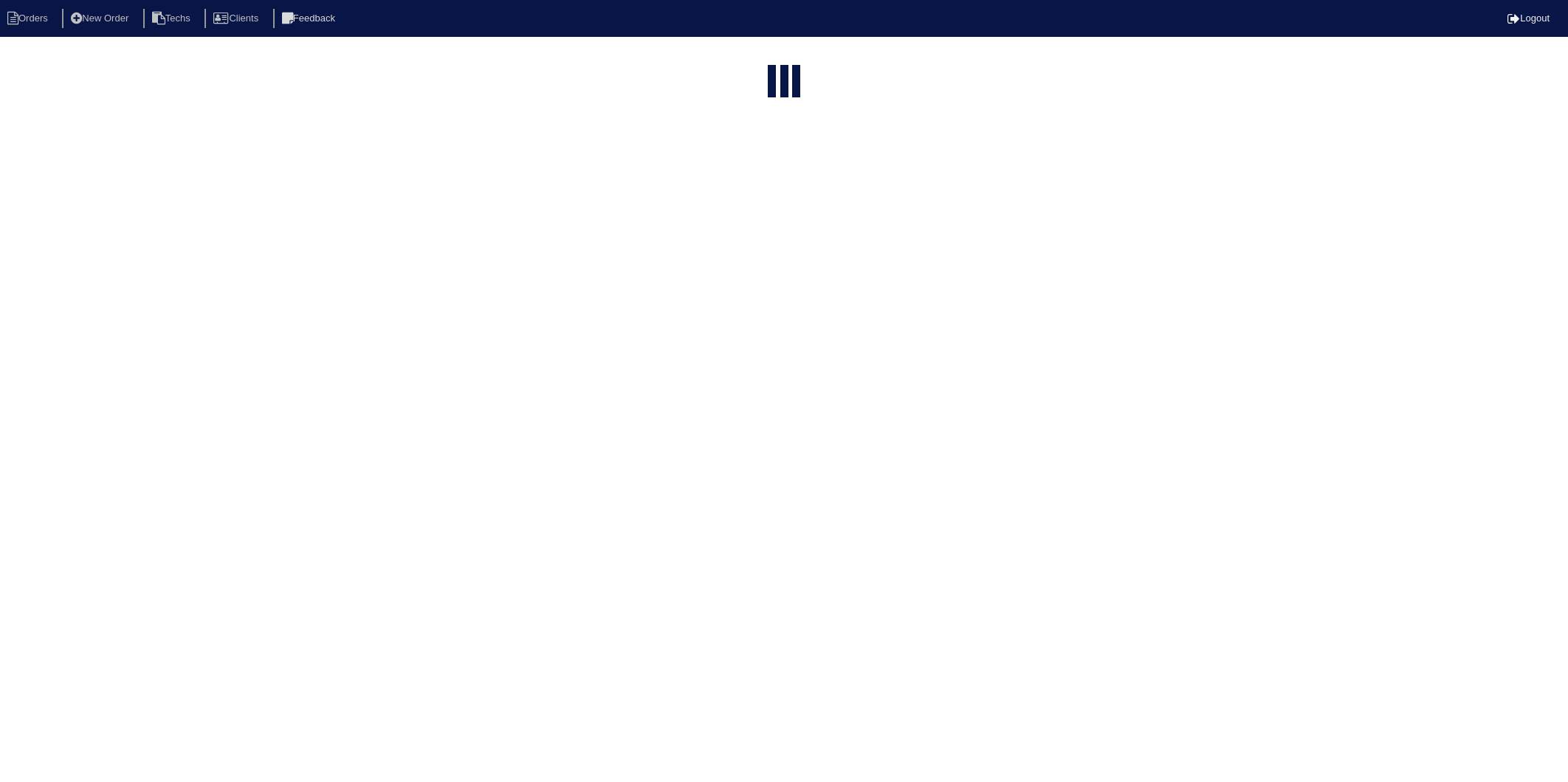
select select "15"
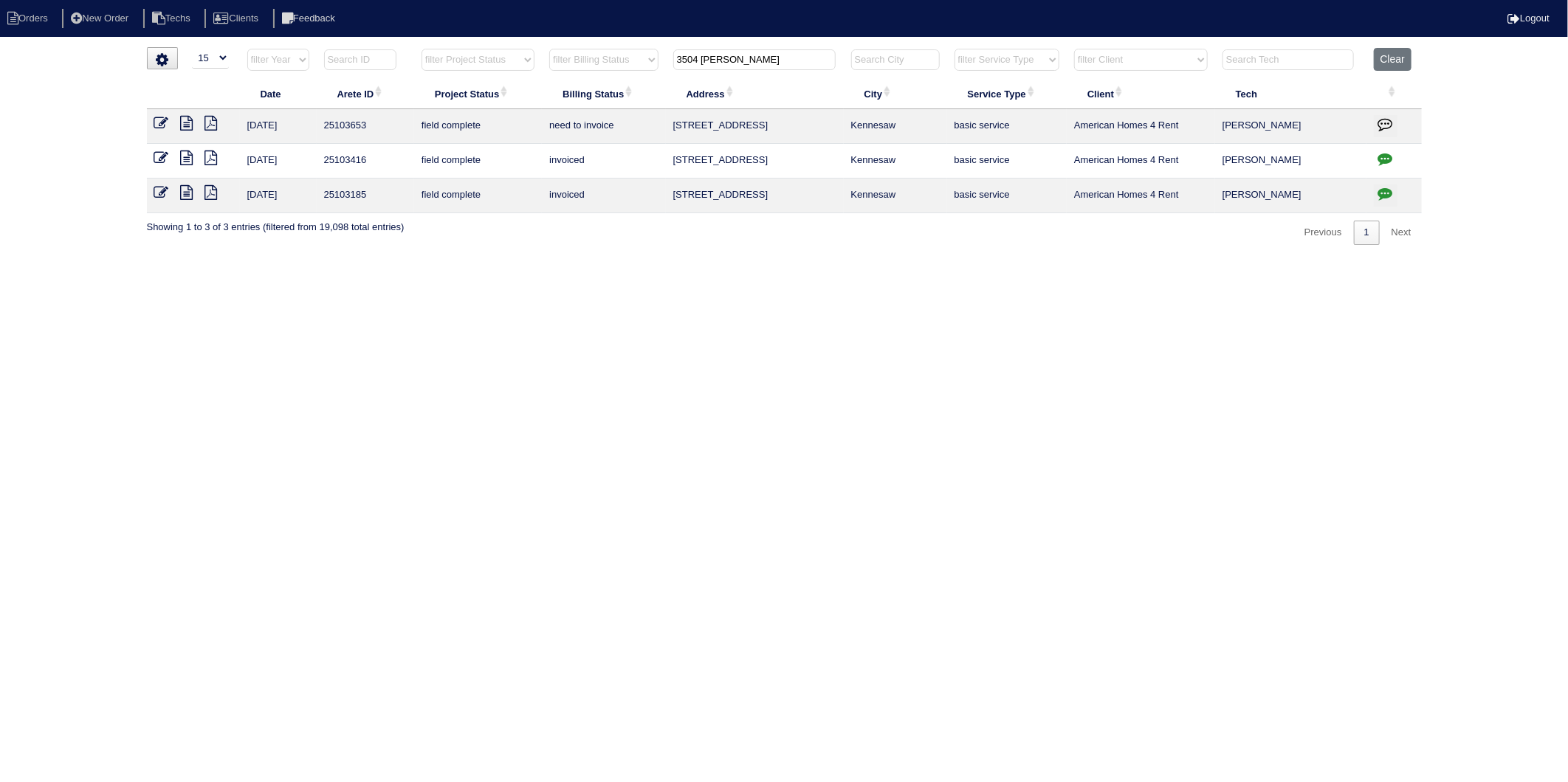
click at [321, 260] on html "Orders New Order Techs Clients Feedback Logout Orders New Order Users Clients M…" at bounding box center [784, 130] width 1568 height 260
click at [158, 123] on icon at bounding box center [161, 123] width 15 height 15
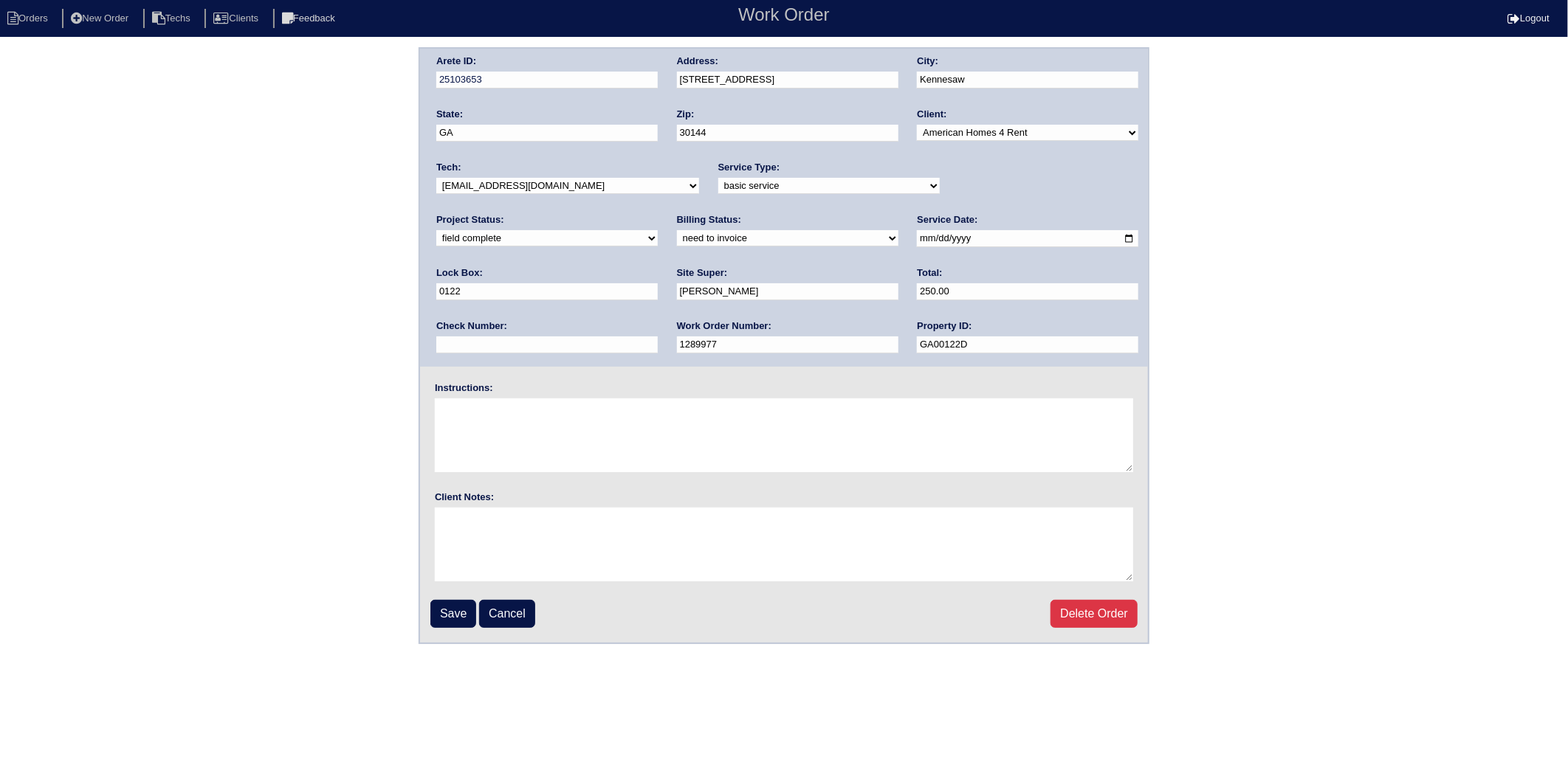
click at [677, 236] on select "need to quote quoted need to invoice invoiced paid warranty purchase order need…" at bounding box center [787, 238] width 221 height 16
select select "invoiced"
click at [677, 230] on select "need to quote quoted need to invoice invoiced paid warranty purchase order need…" at bounding box center [787, 238] width 221 height 16
click at [451, 607] on input "Save" at bounding box center [453, 613] width 46 height 28
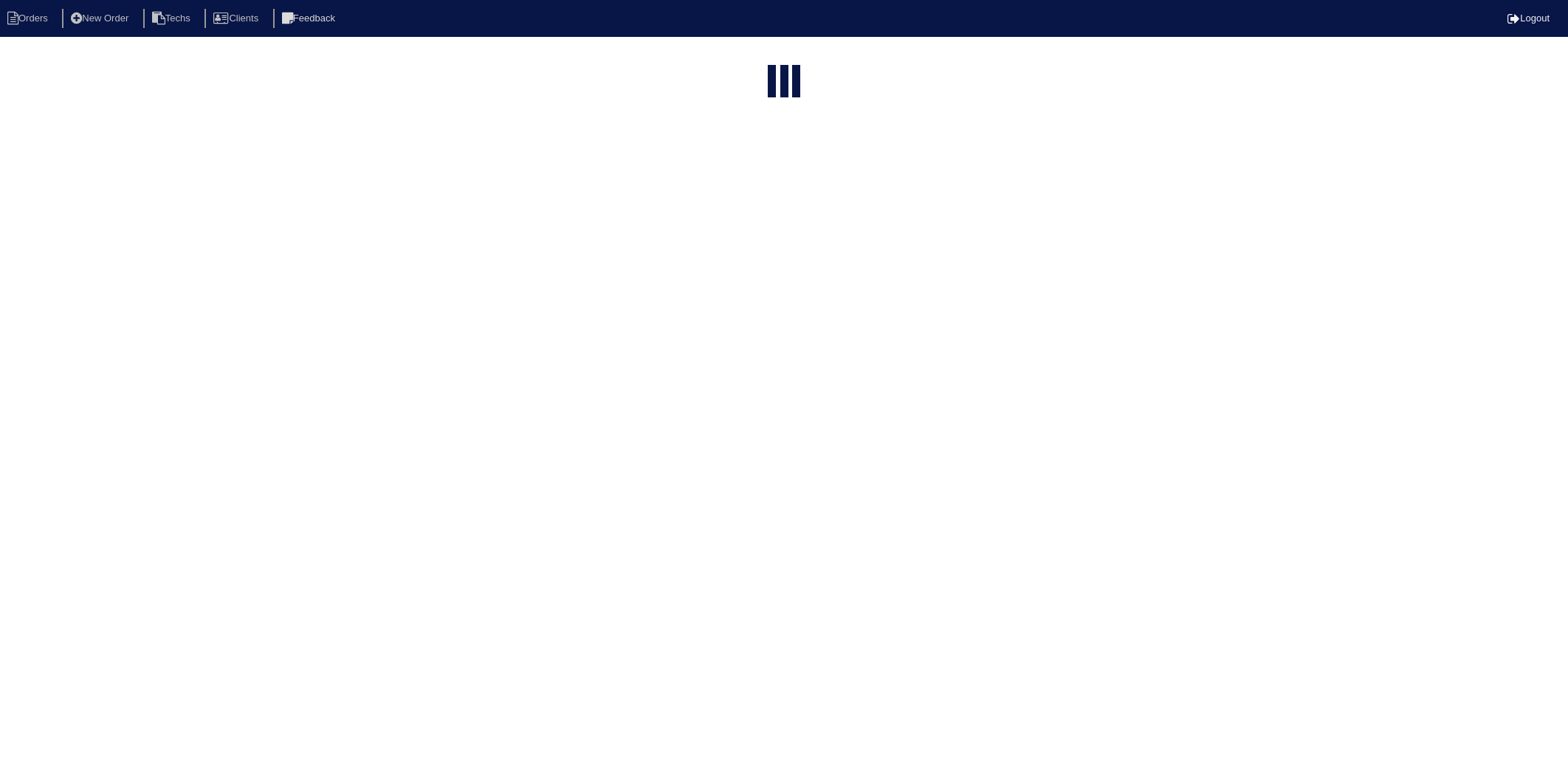
select select "15"
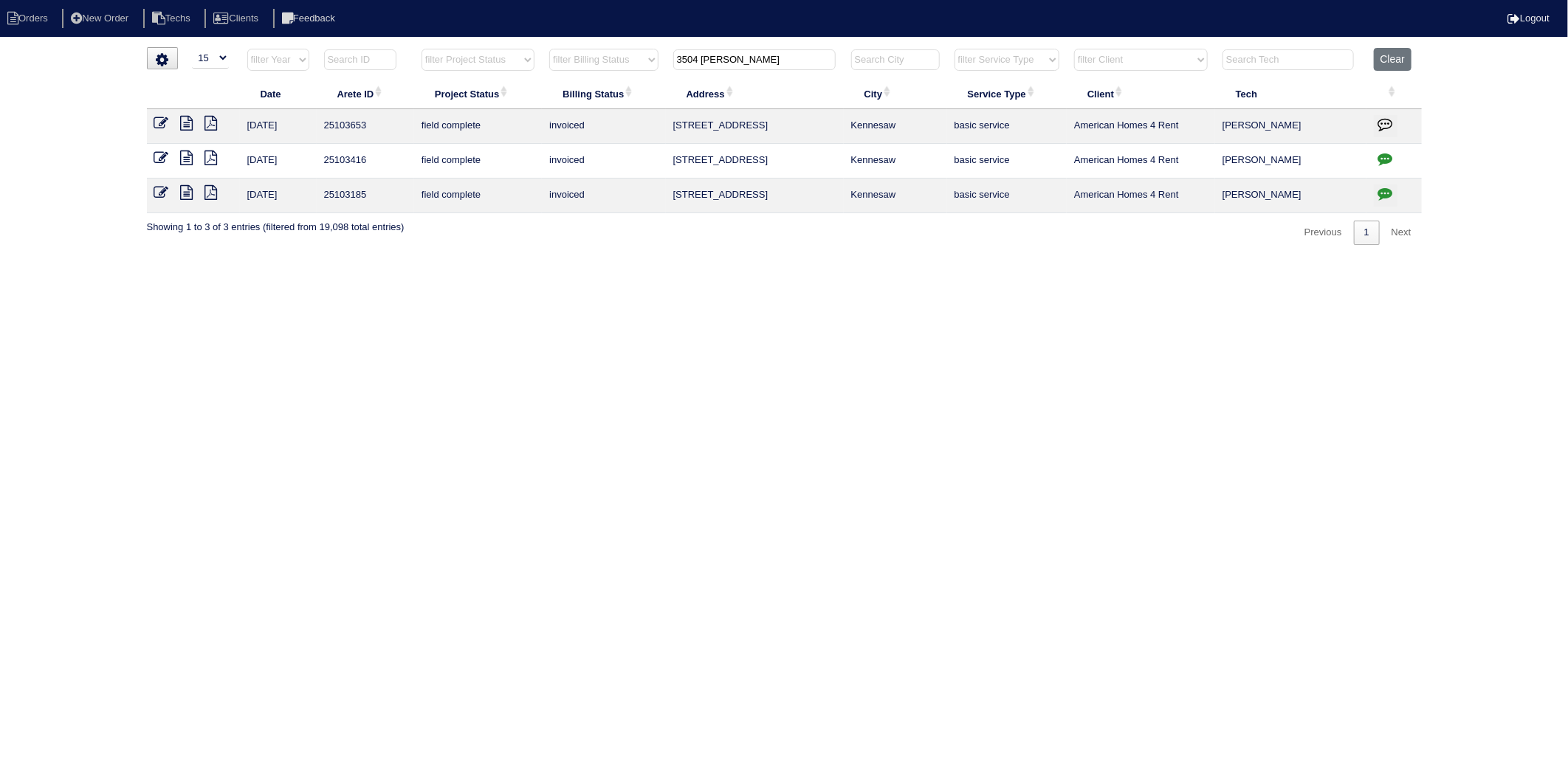
click at [438, 260] on html "Orders New Order Techs Clients Feedback Logout Orders New Order Users Clients M…" at bounding box center [784, 130] width 1568 height 260
click at [1390, 67] on button "Clear" at bounding box center [1392, 59] width 38 height 23
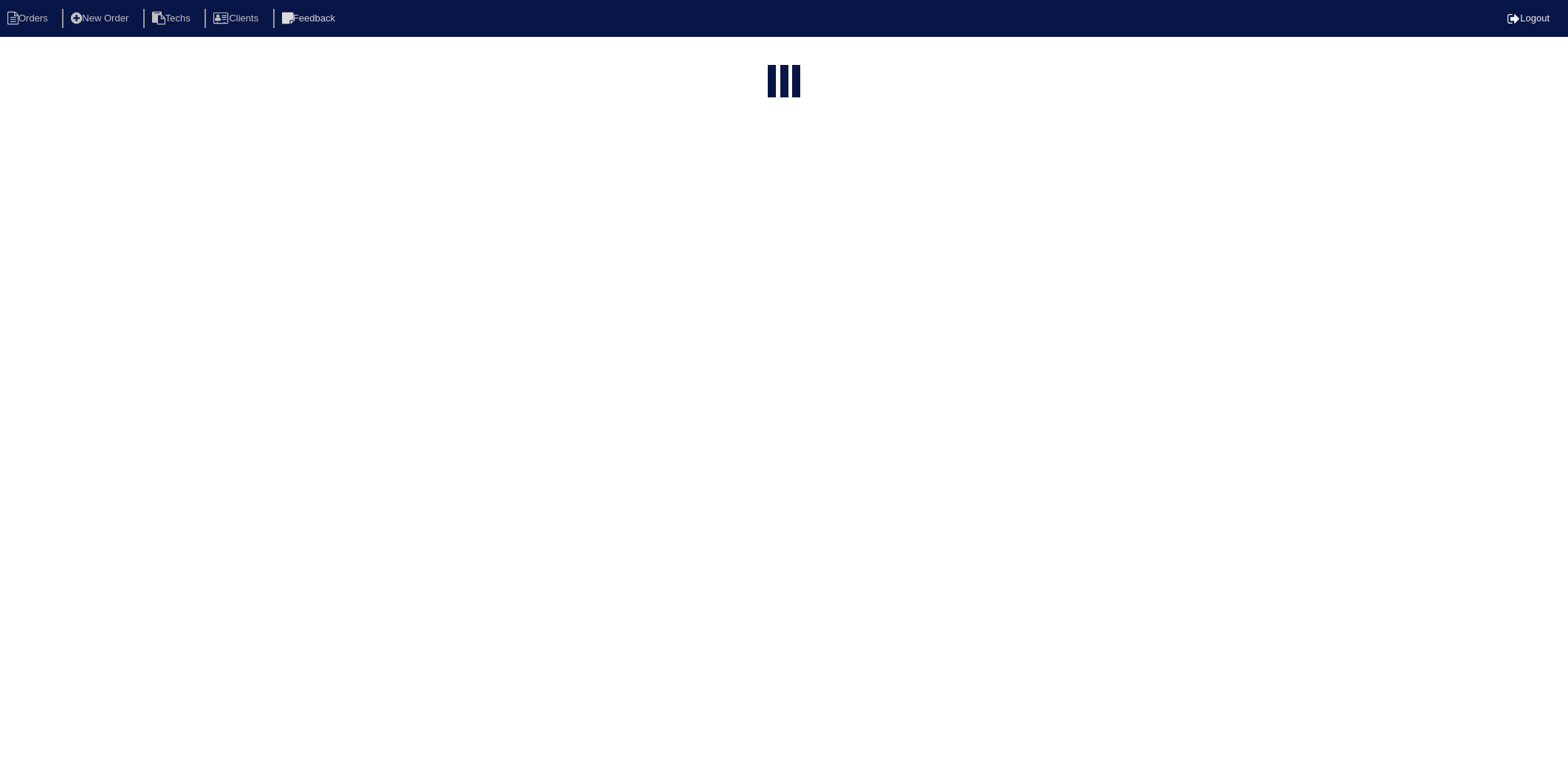
select select "15"
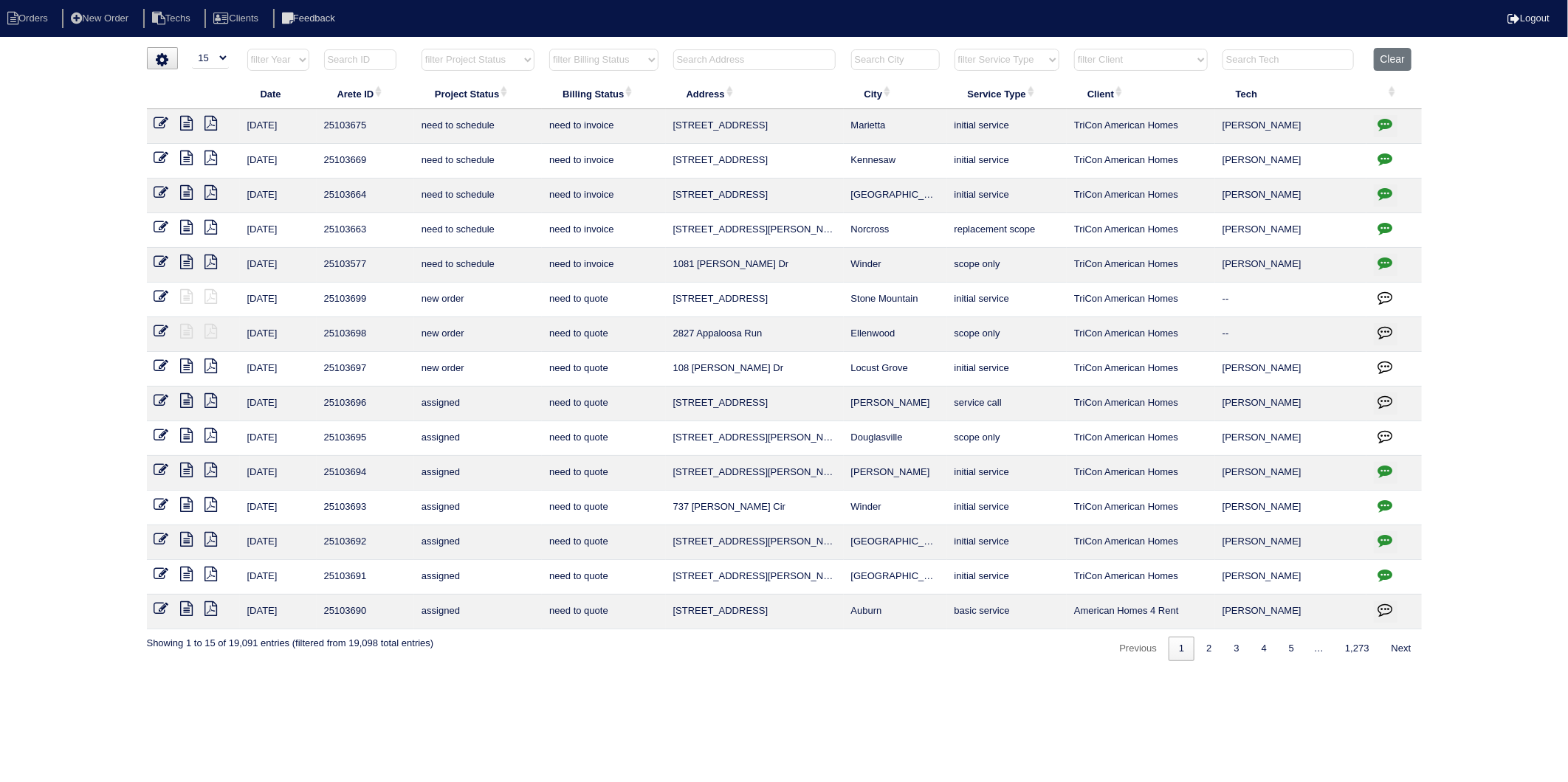
click at [697, 57] on input "text" at bounding box center [754, 60] width 162 height 21
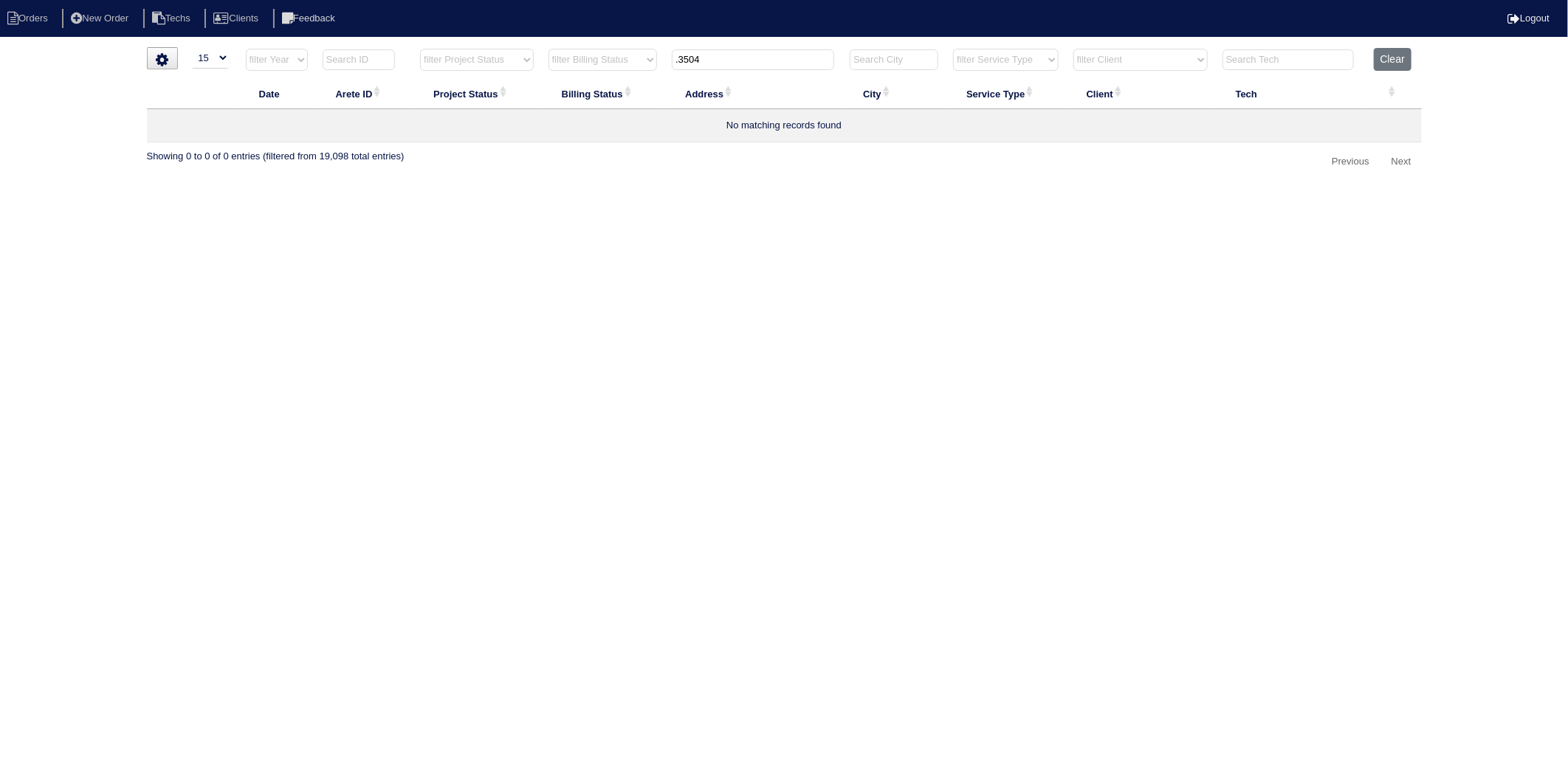
drag, startPoint x: 711, startPoint y: 56, endPoint x: 571, endPoint y: 80, distance: 142.0
click at [571, 80] on table "Date Arete ID Project Status Billing Status Address City Service Type Client Te…" at bounding box center [784, 94] width 1275 height 94
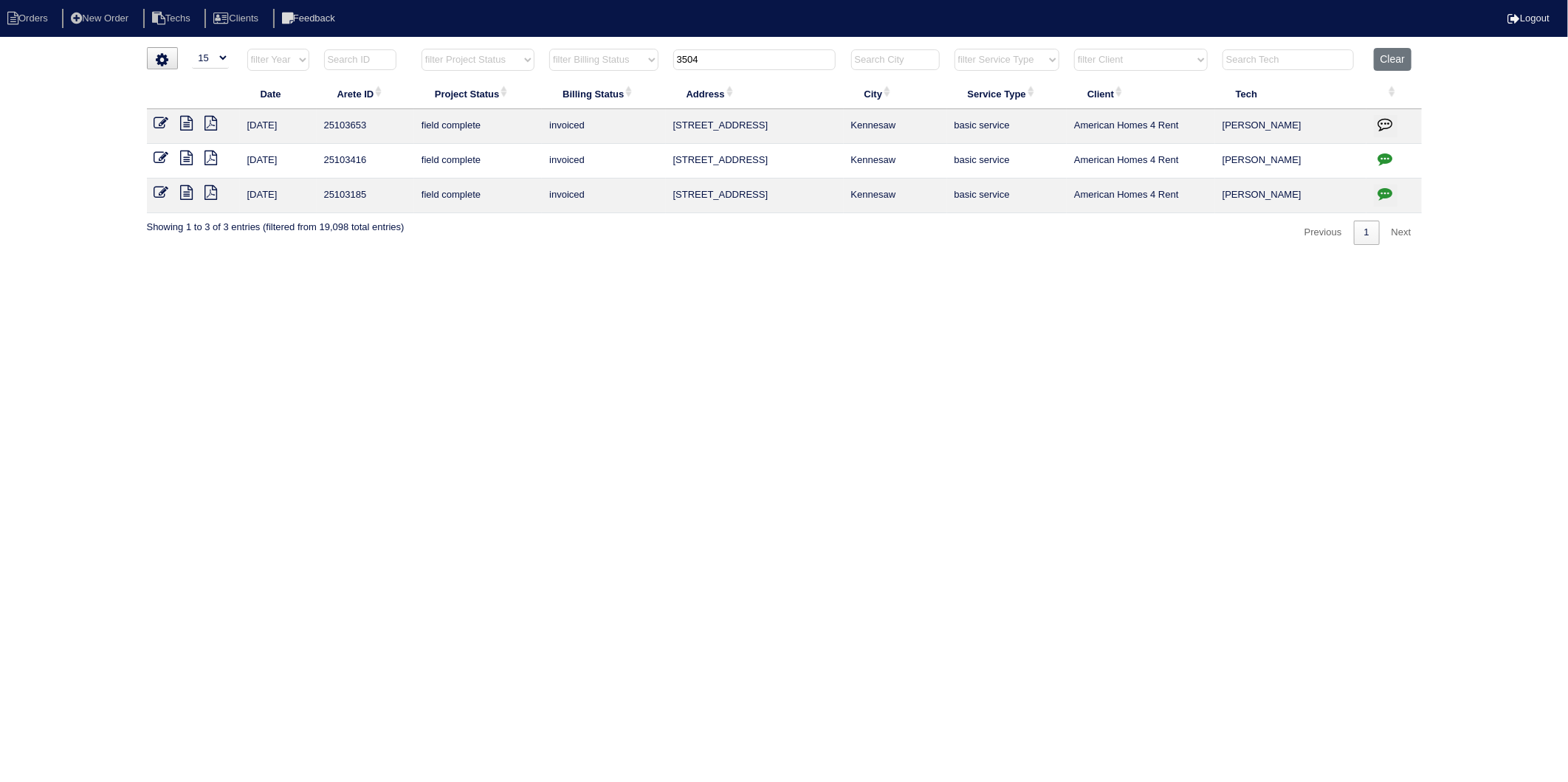
type input "3504"
click at [163, 122] on icon at bounding box center [161, 123] width 15 height 15
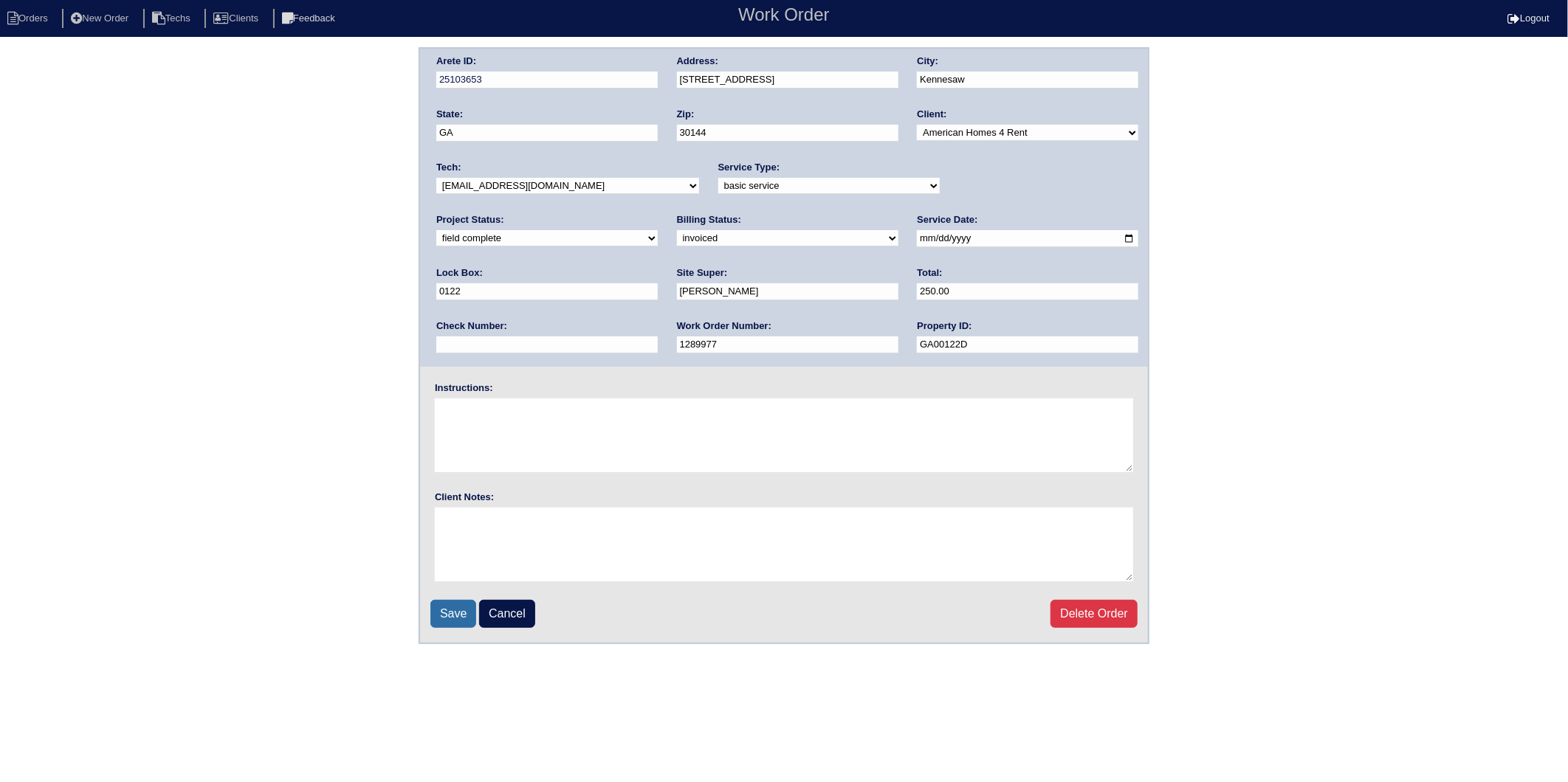
click at [451, 610] on input "Save" at bounding box center [453, 613] width 46 height 28
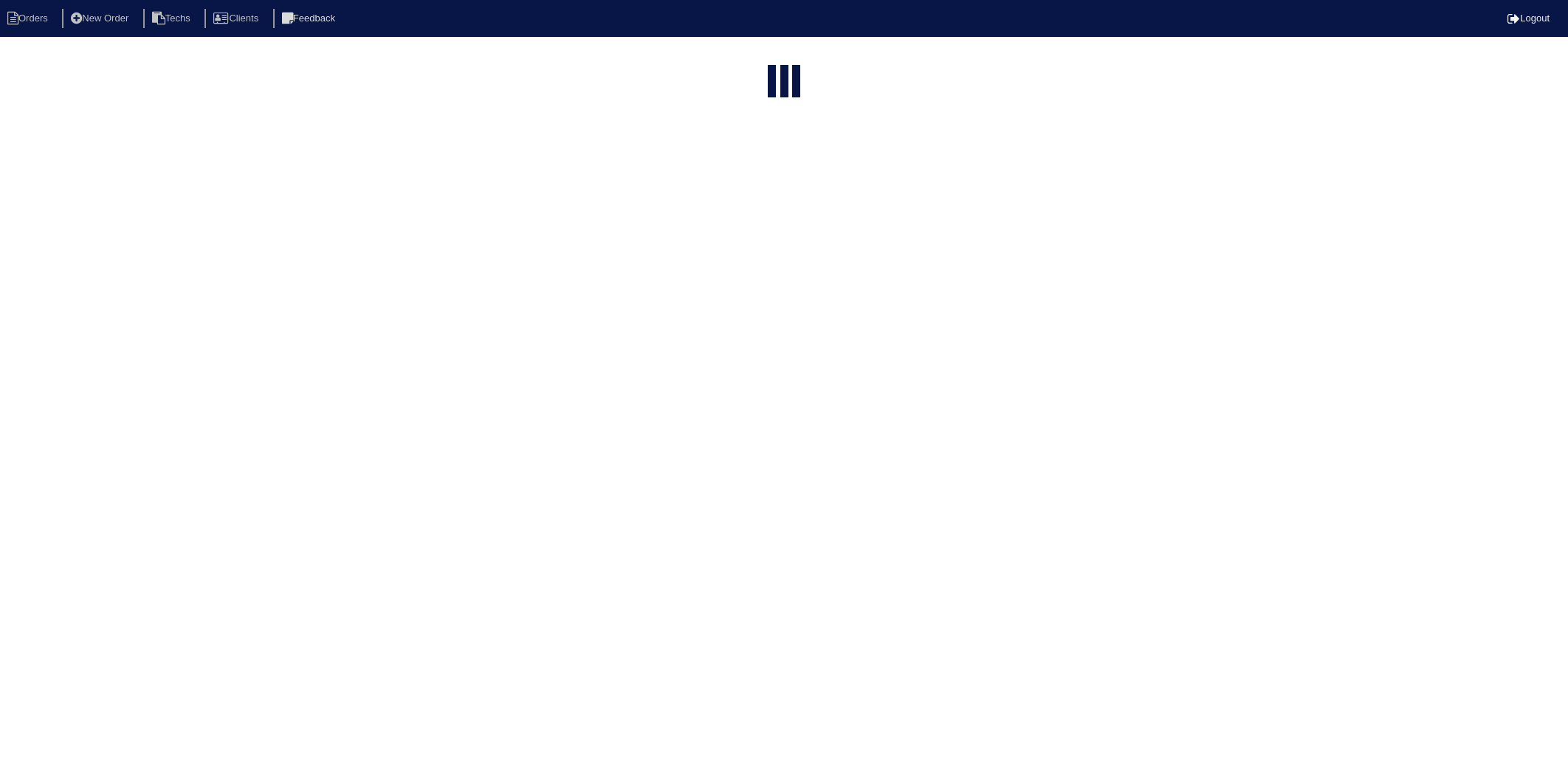
select select "15"
type input "3504"
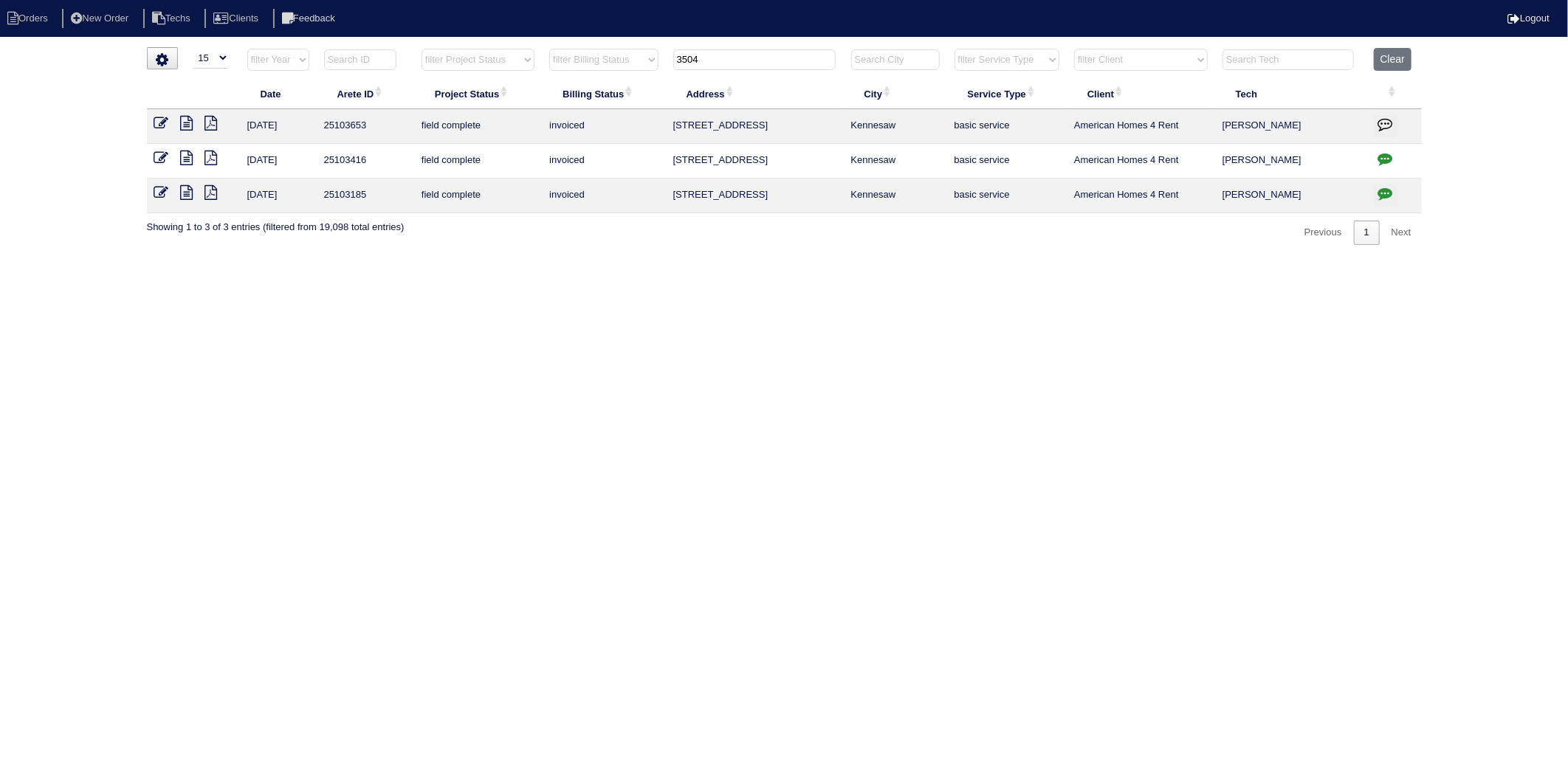
click at [1278, 65] on input "text" at bounding box center [1288, 60] width 132 height 21
click at [1392, 60] on button "Clear" at bounding box center [1392, 59] width 38 height 23
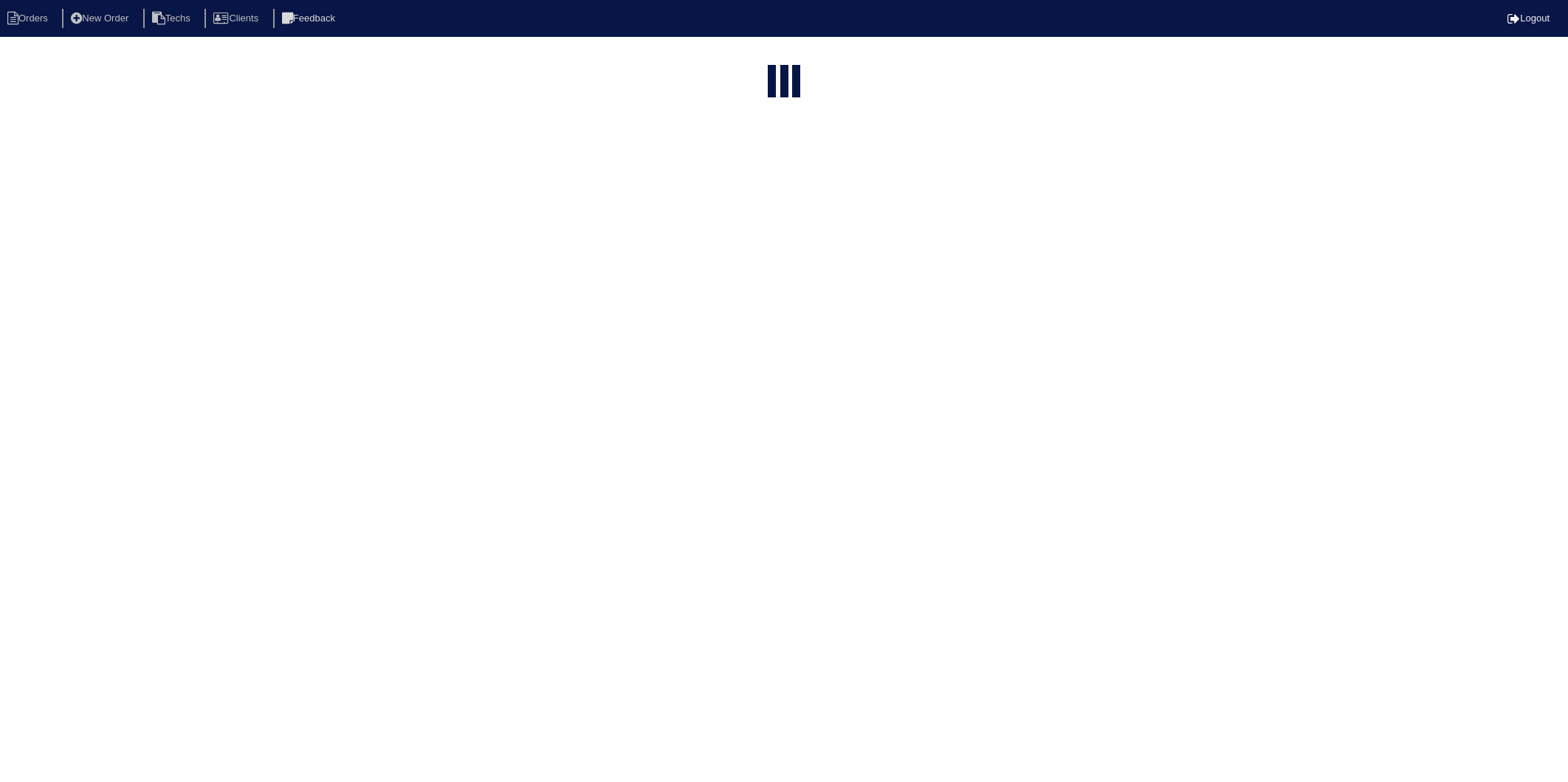
select select "15"
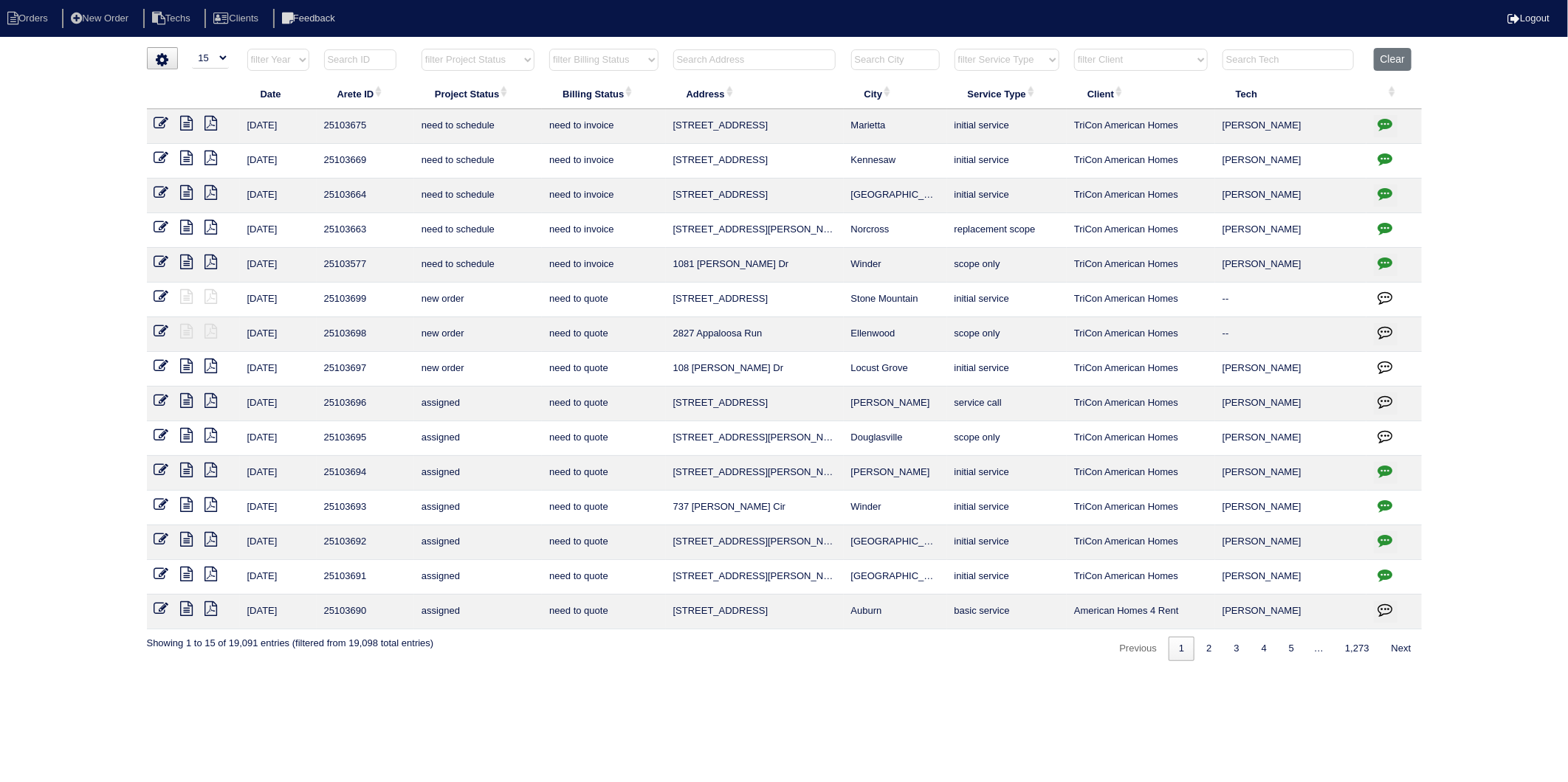
click at [698, 59] on input "text" at bounding box center [754, 60] width 162 height 21
type input "1531 [PERSON_NAME]"
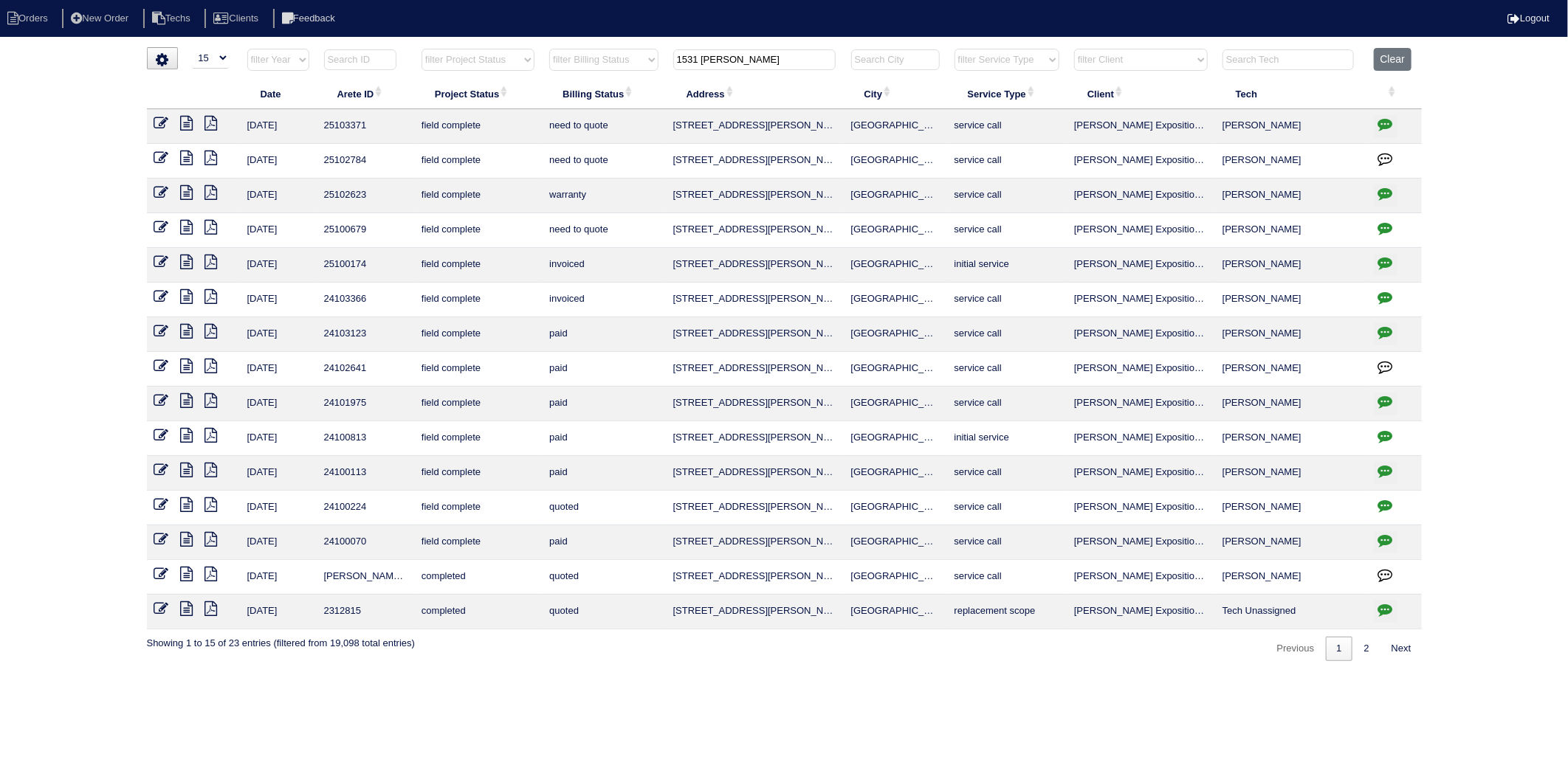
click at [157, 298] on icon at bounding box center [161, 296] width 15 height 15
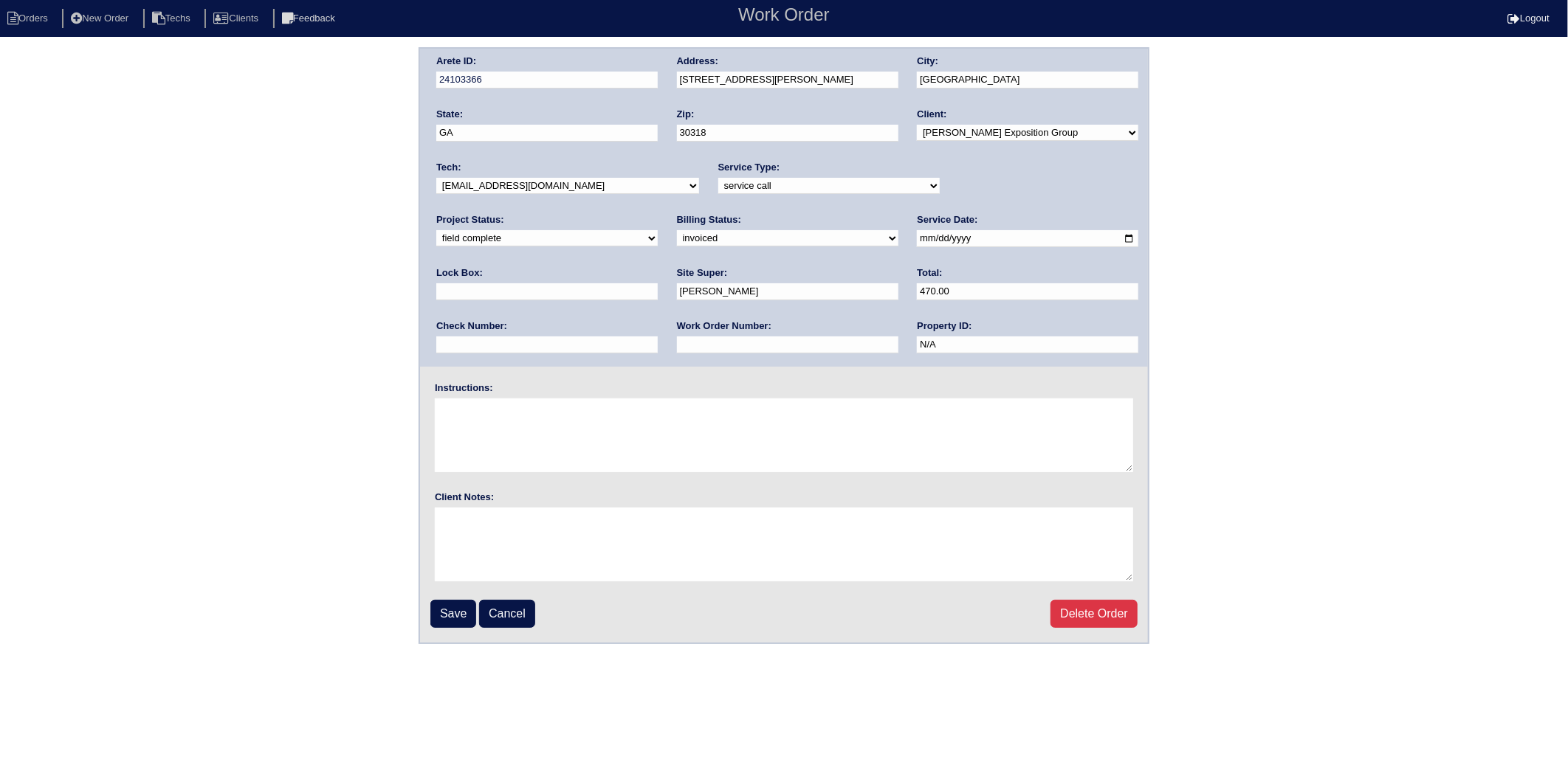
click at [677, 240] on select "need to quote quoted need to invoice invoiced paid warranty purchase order need…" at bounding box center [787, 238] width 221 height 16
click at [28, 15] on li "Orders" at bounding box center [30, 19] width 60 height 20
select select "15"
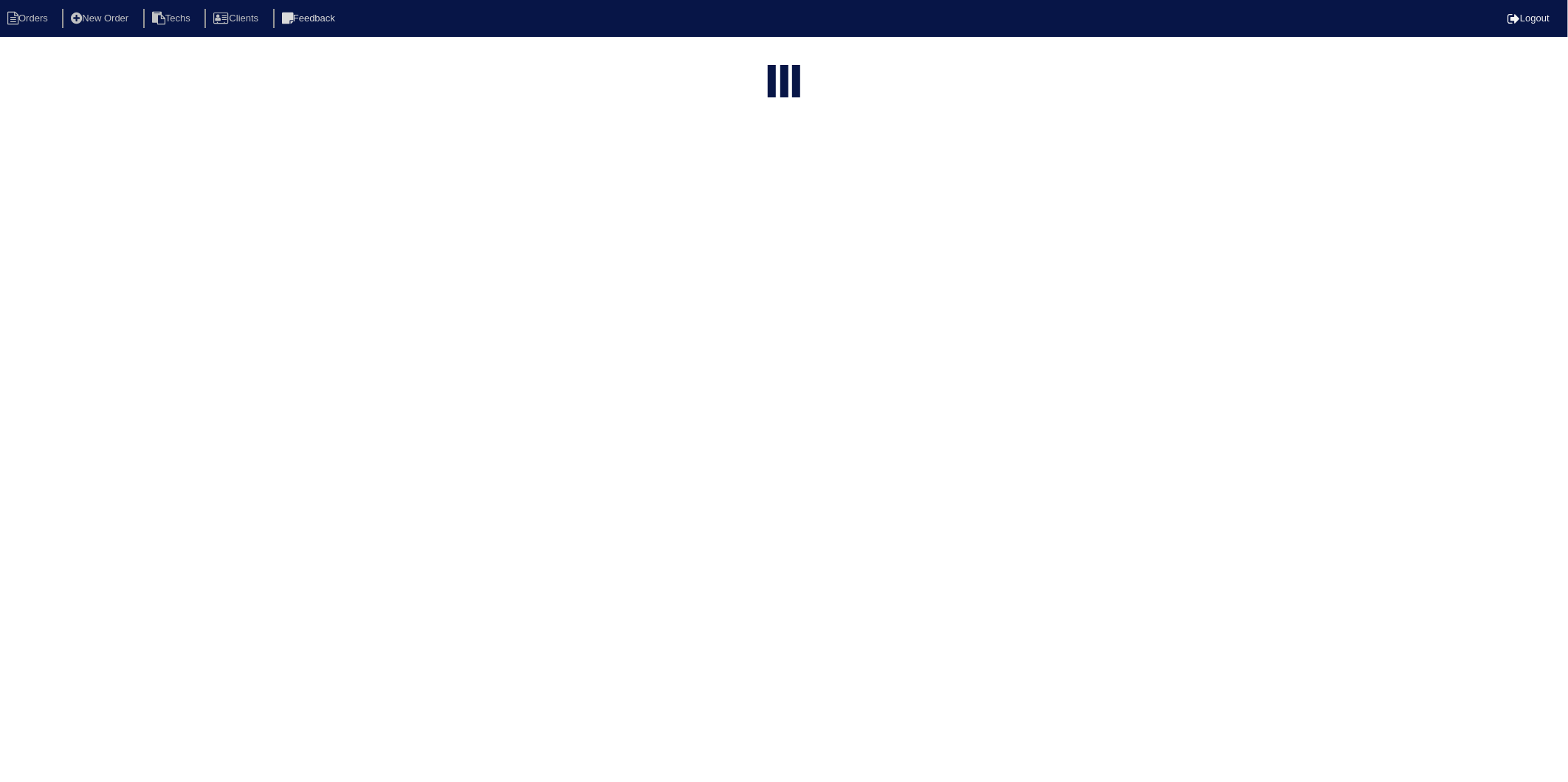
type input "1531 carroll"
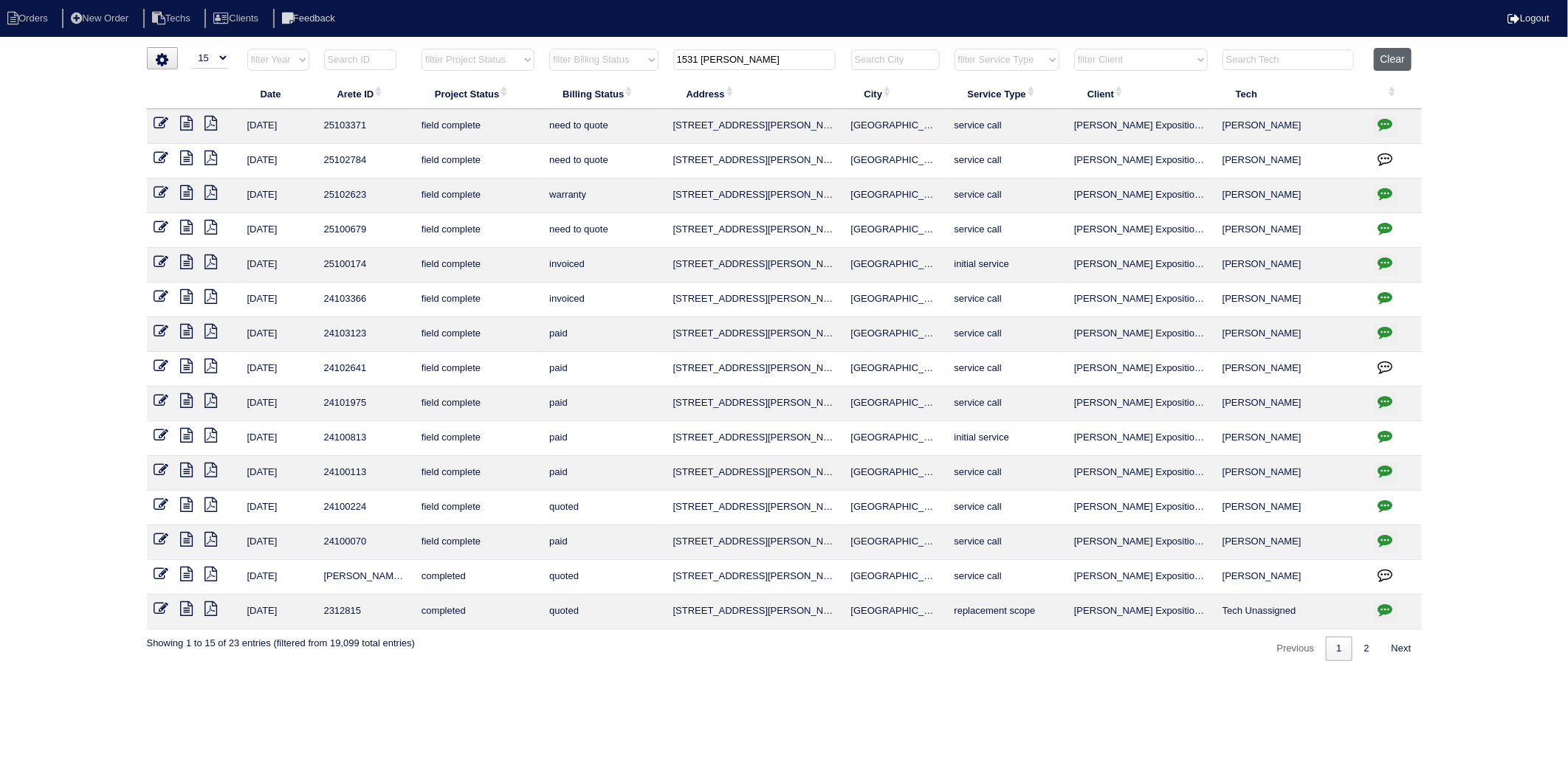
click at [1392, 55] on button "Clear" at bounding box center [1392, 59] width 38 height 23
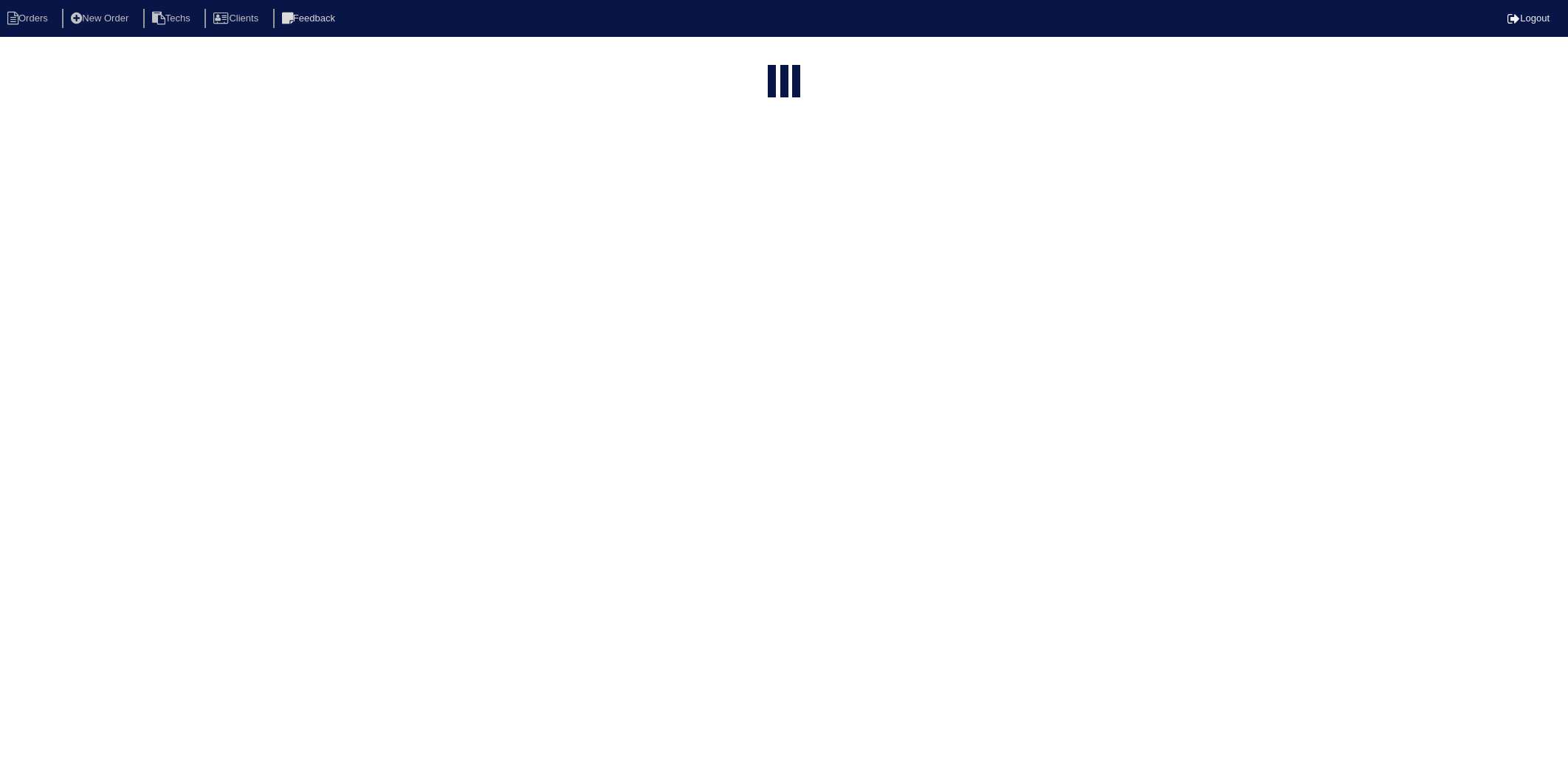
select select "15"
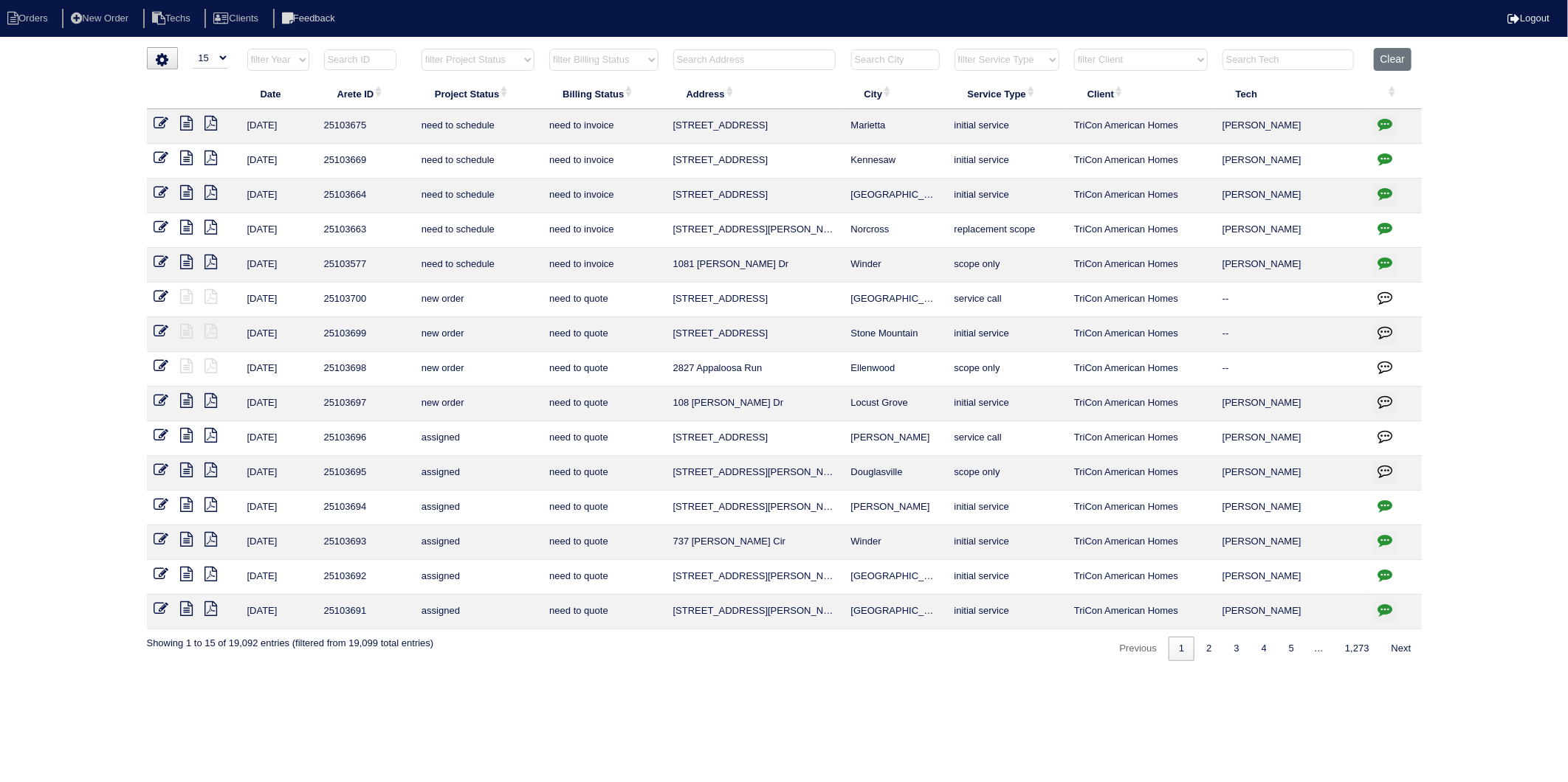
click at [726, 65] on input "text" at bounding box center [754, 60] width 162 height 21
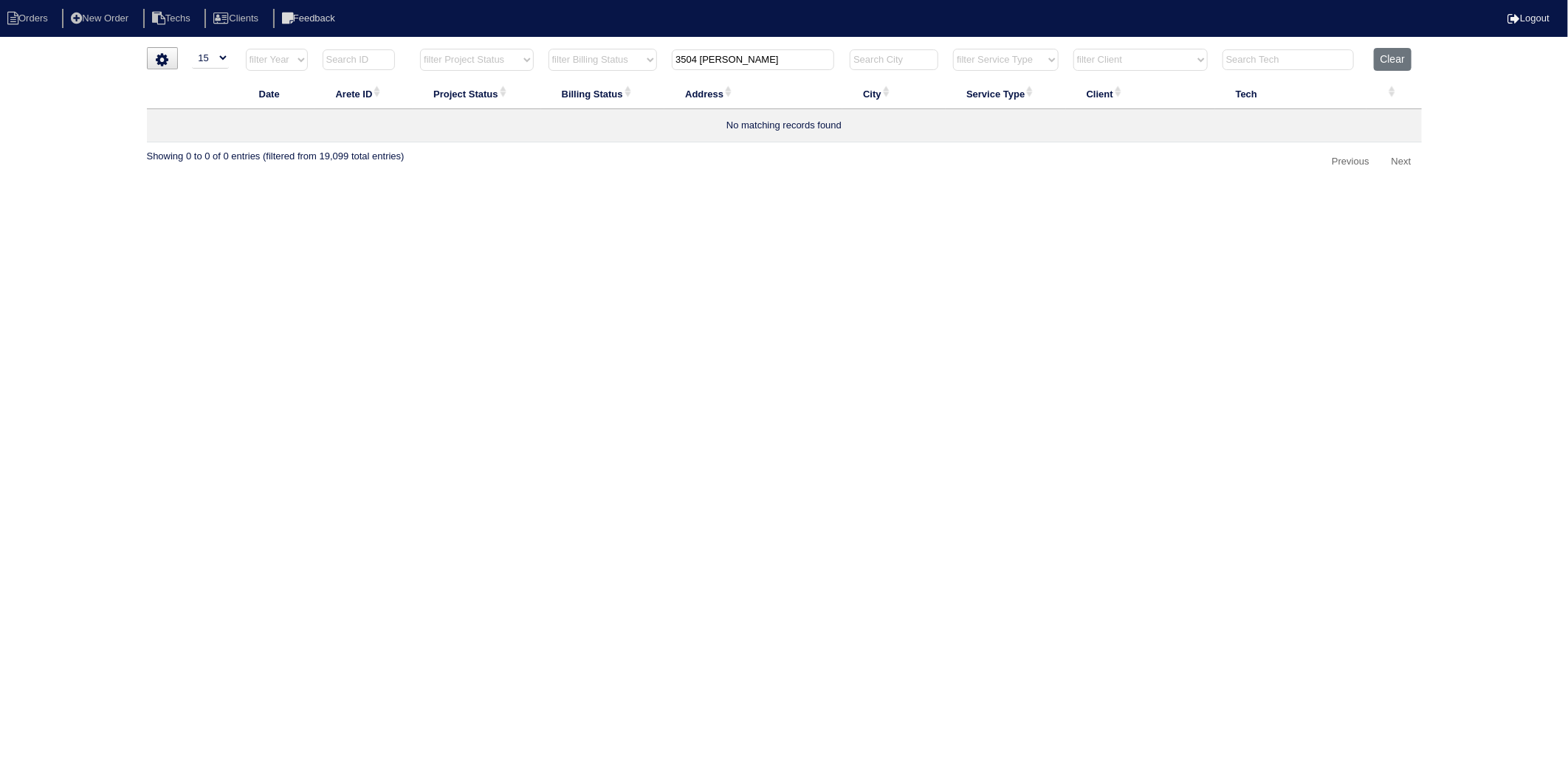
drag, startPoint x: 732, startPoint y: 61, endPoint x: 529, endPoint y: 188, distance: 239.5
click at [483, 121] on table "Date Arete ID Project Status Billing Status Address City Service Type Client Te…" at bounding box center [784, 94] width 1275 height 94
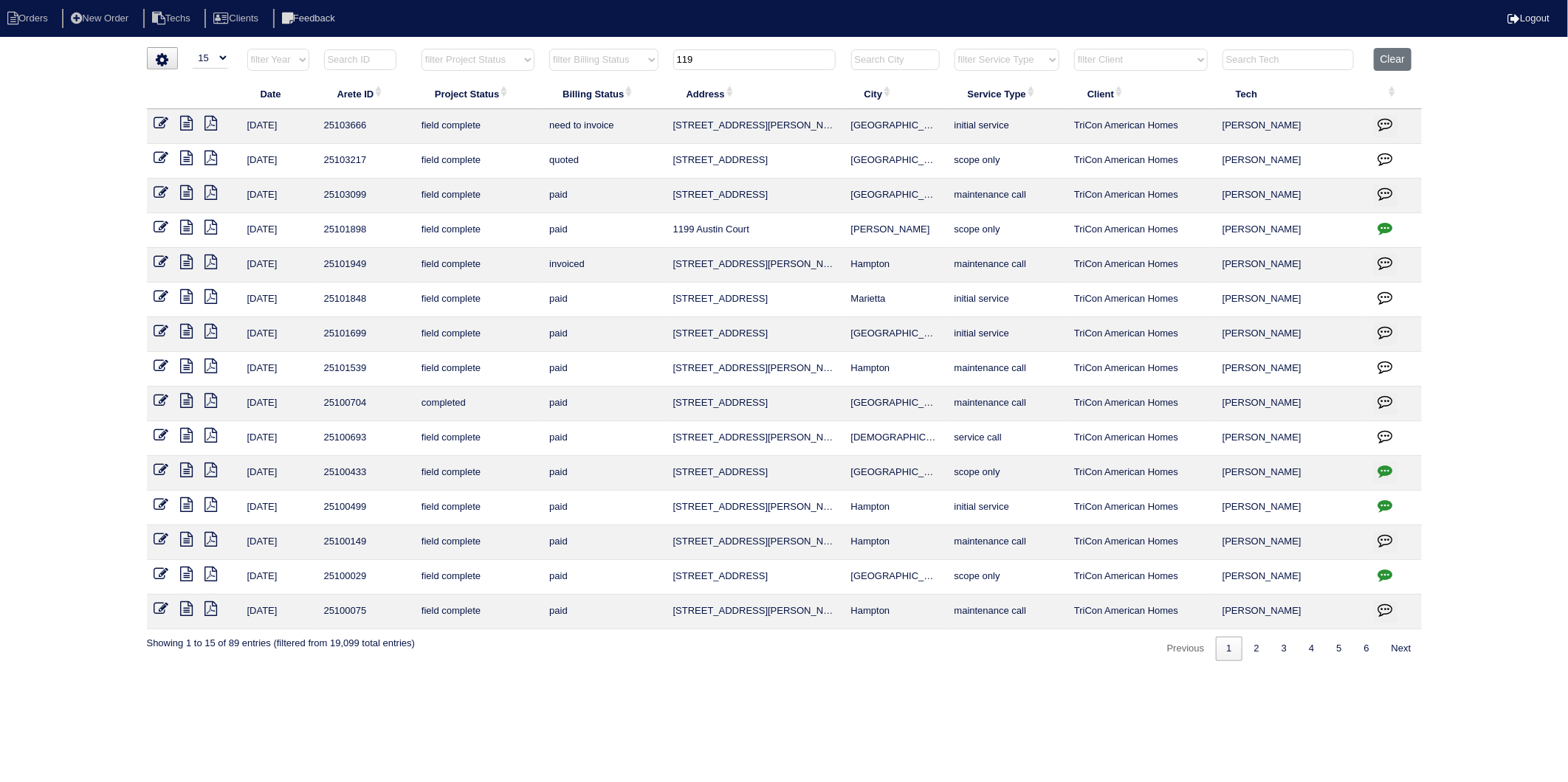
type input "119"
click at [162, 122] on icon at bounding box center [161, 123] width 15 height 15
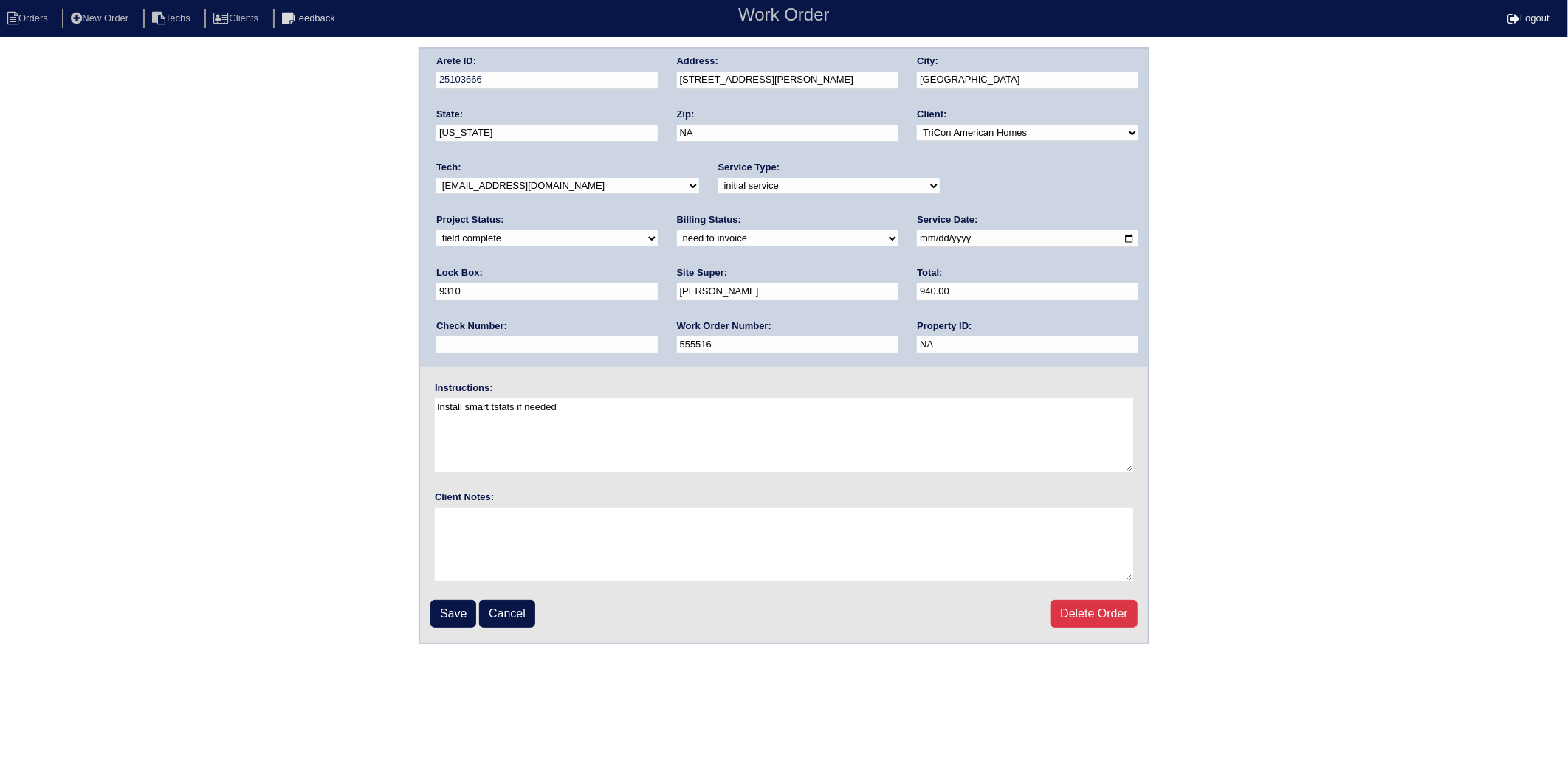
click at [677, 236] on select "need to quote quoted need to invoice invoiced paid warranty purchase order need…" at bounding box center [787, 238] width 221 height 16
select select "invoiced"
click at [677, 230] on select "need to quote quoted need to invoice invoiced paid warranty purchase order need…" at bounding box center [787, 238] width 221 height 16
click at [451, 603] on input "Save" at bounding box center [453, 613] width 46 height 28
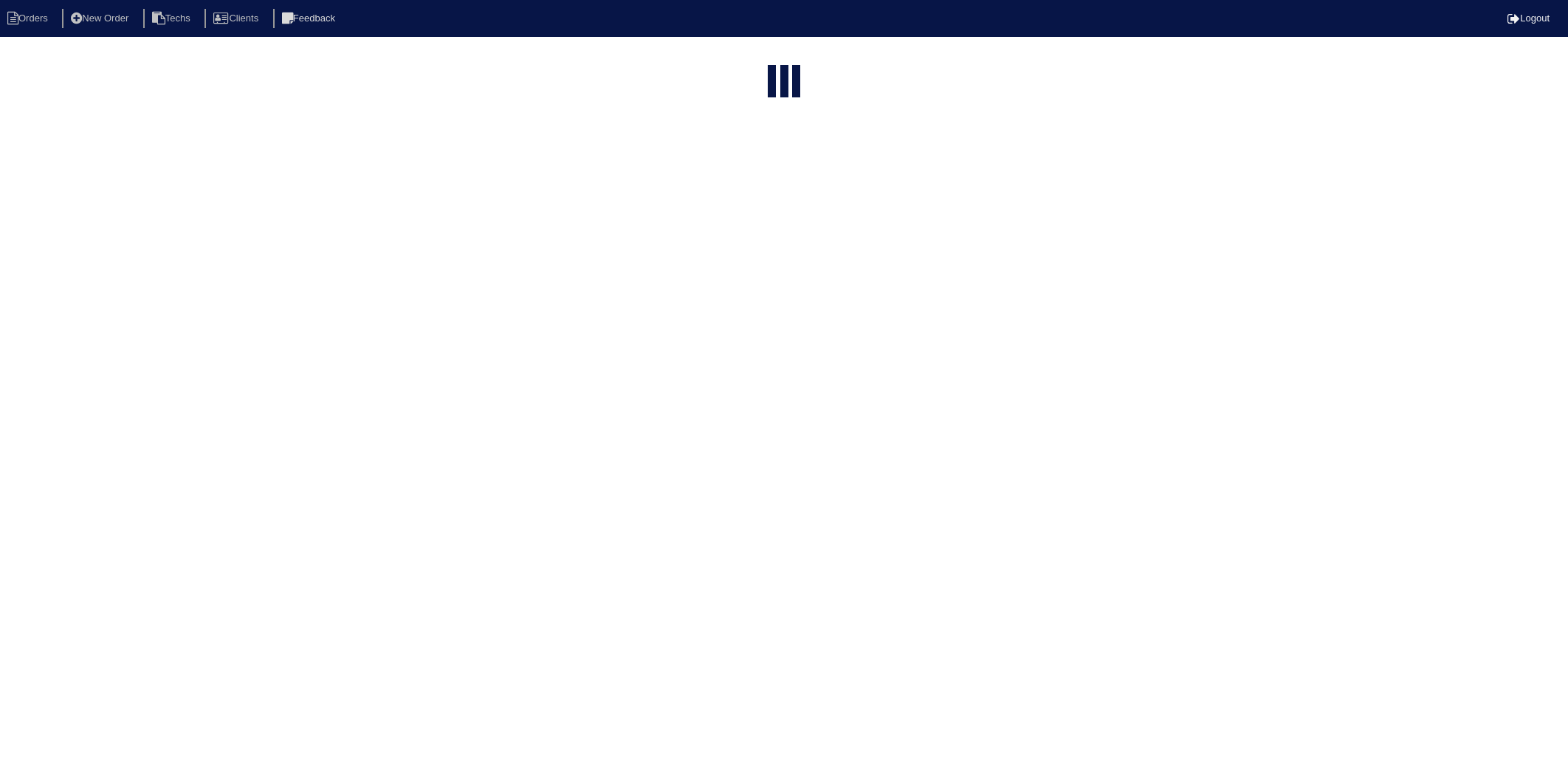
select select "15"
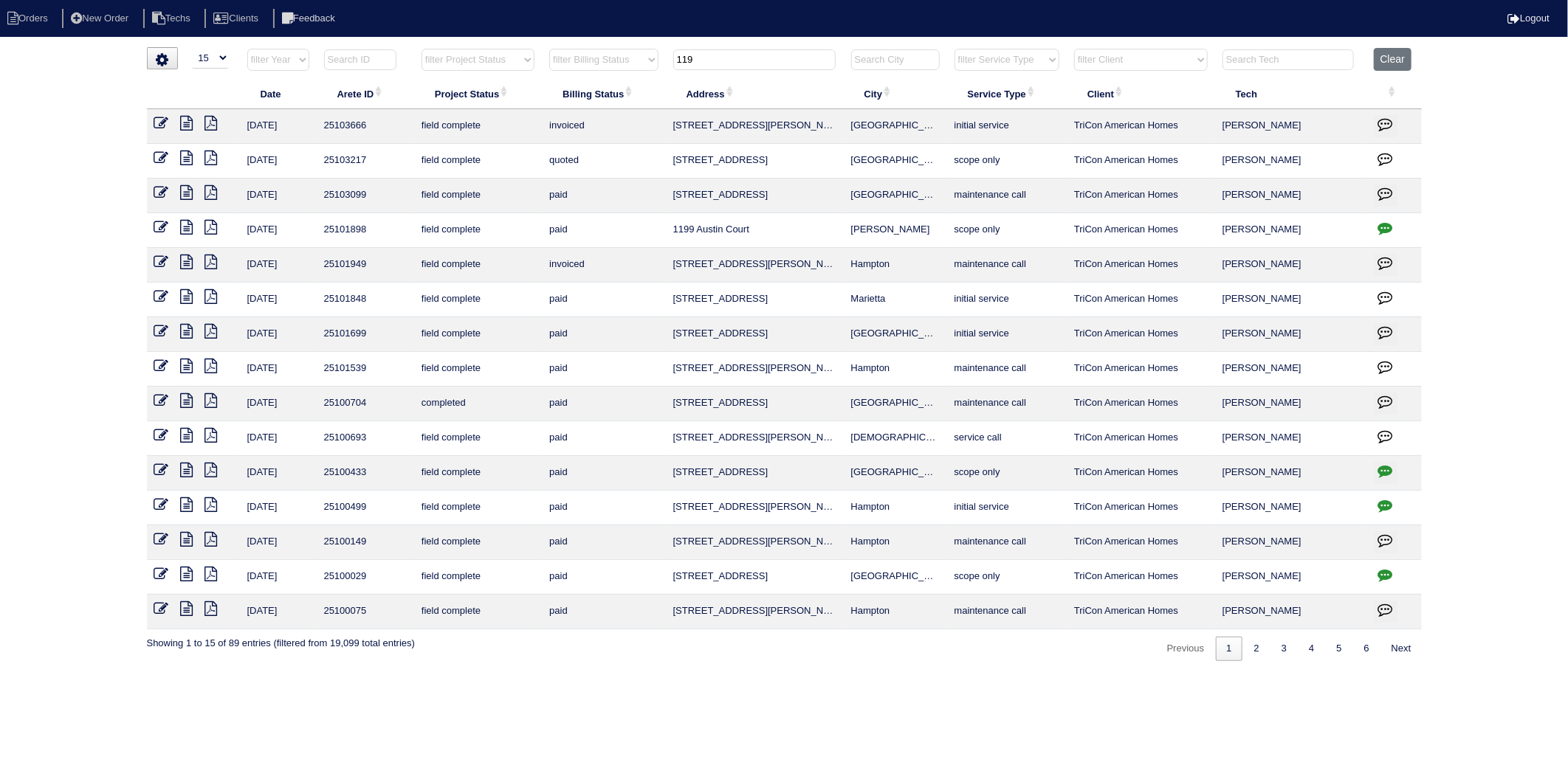
drag, startPoint x: 722, startPoint y: 61, endPoint x: 635, endPoint y: 65, distance: 87.1
click at [635, 65] on tr "filter Year -- Any Year -- 2025 2024 2023 2022 2021 2020 2019 filter Project St…" at bounding box center [784, 62] width 1275 height 30
type input "10415"
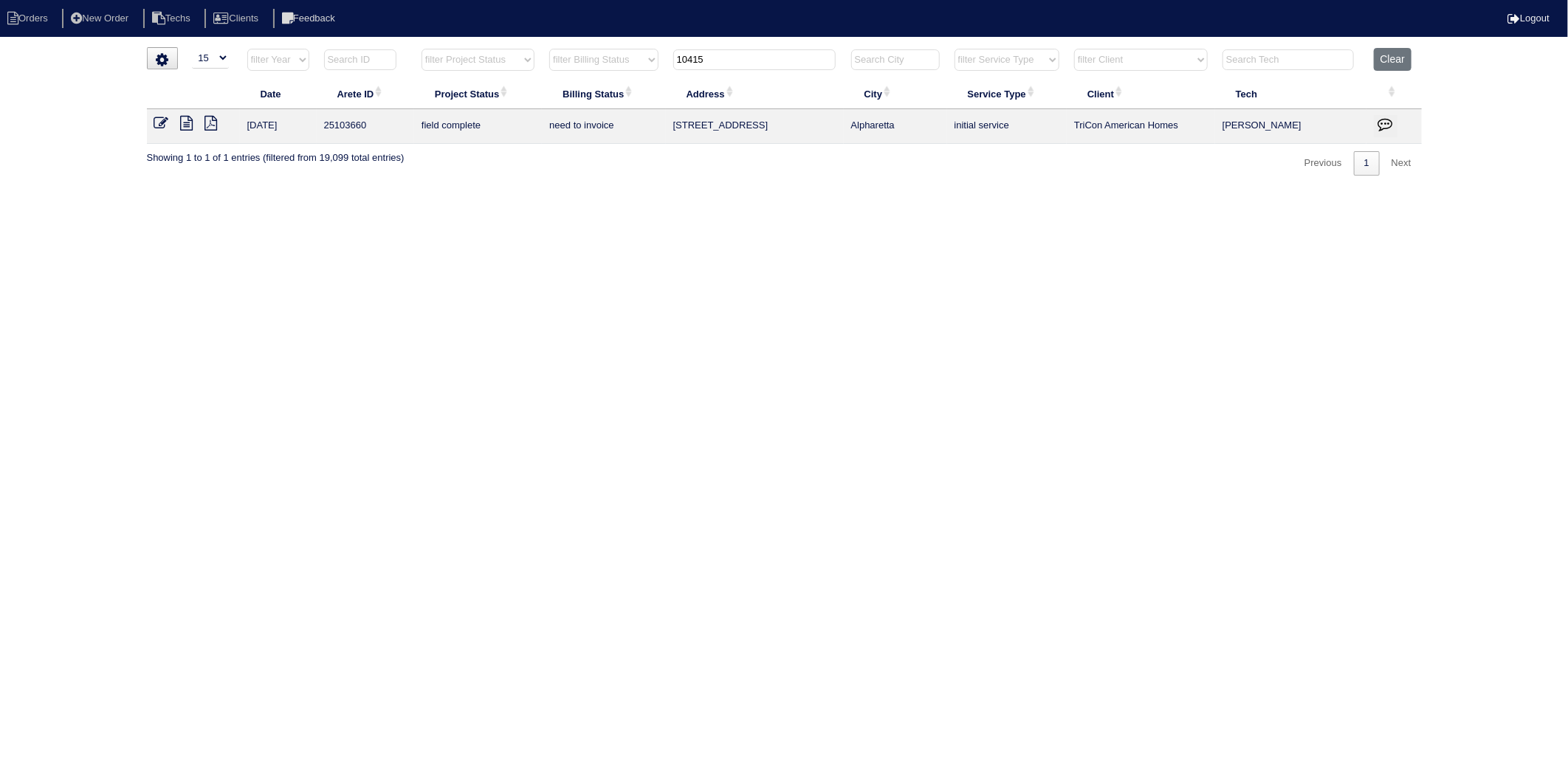
click at [160, 126] on icon at bounding box center [161, 123] width 15 height 15
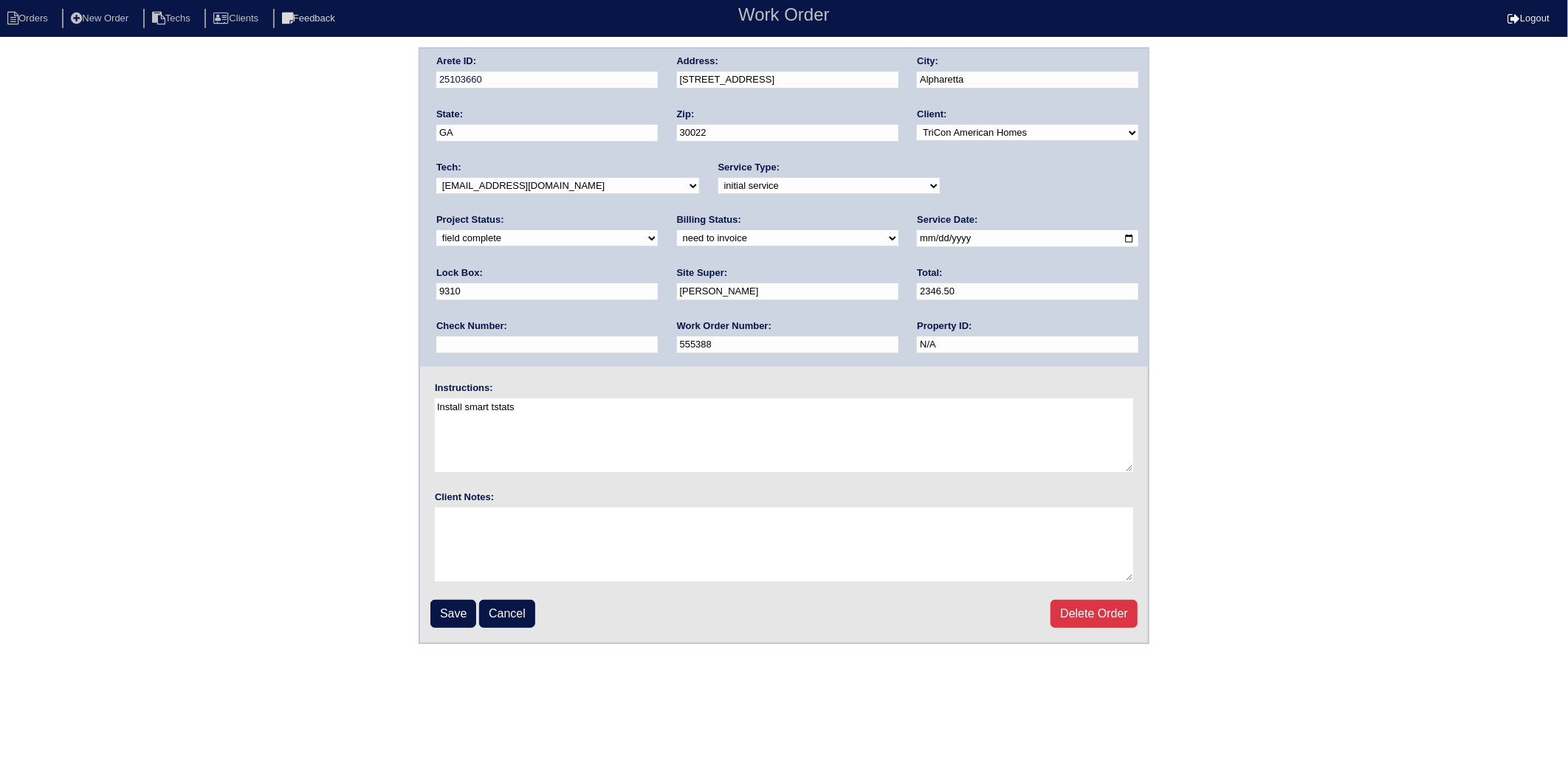
drag, startPoint x: 463, startPoint y: 236, endPoint x: 463, endPoint y: 245, distance: 9.0
click at [677, 236] on select "need to quote quoted need to invoice invoiced paid warranty purchase order need…" at bounding box center [787, 238] width 221 height 16
select select "invoiced"
click at [677, 230] on select "need to quote quoted need to invoice invoiced paid warranty purchase order need…" at bounding box center [787, 238] width 221 height 16
click at [447, 604] on input "Save" at bounding box center [453, 613] width 46 height 28
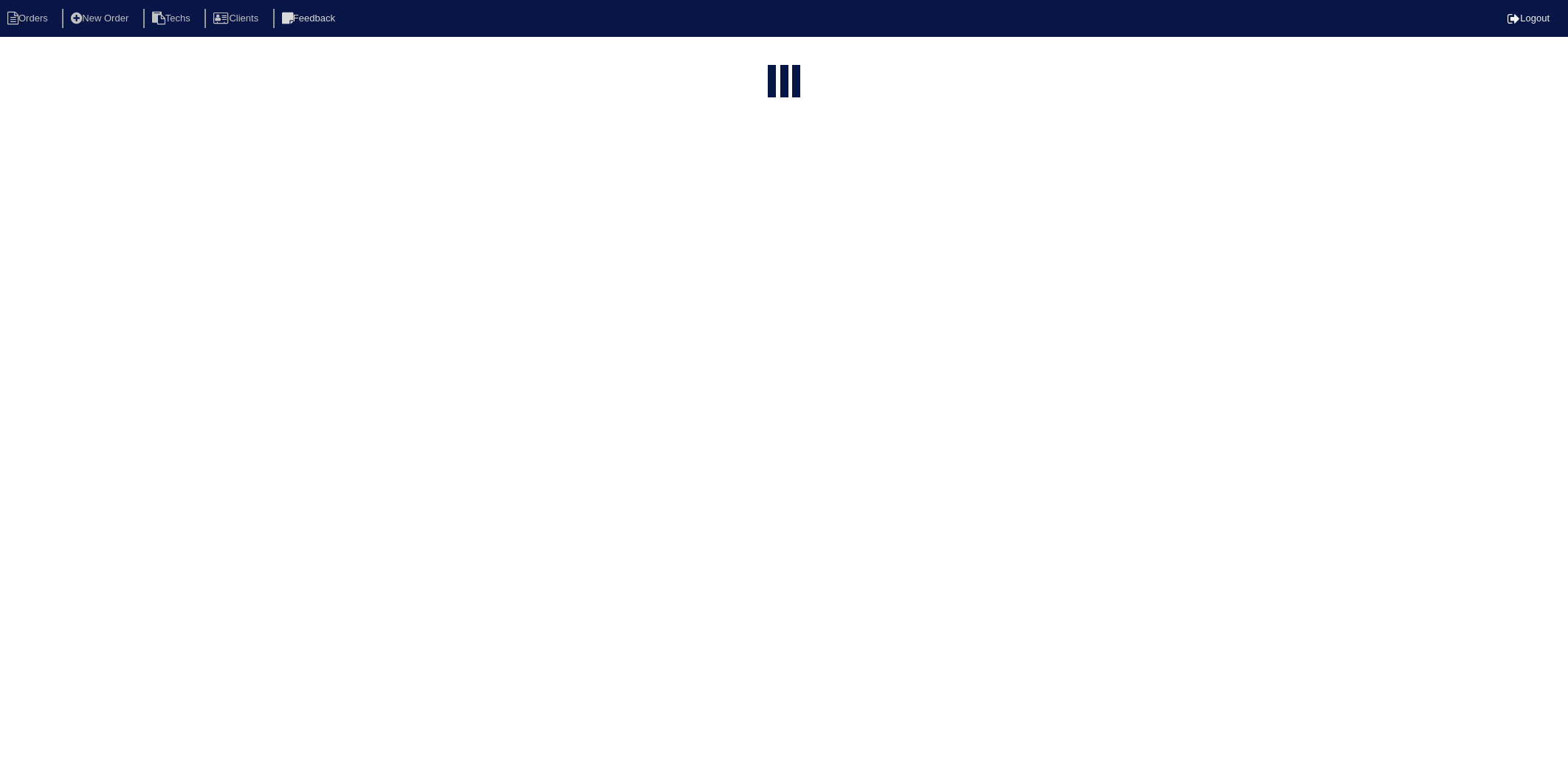
select select "15"
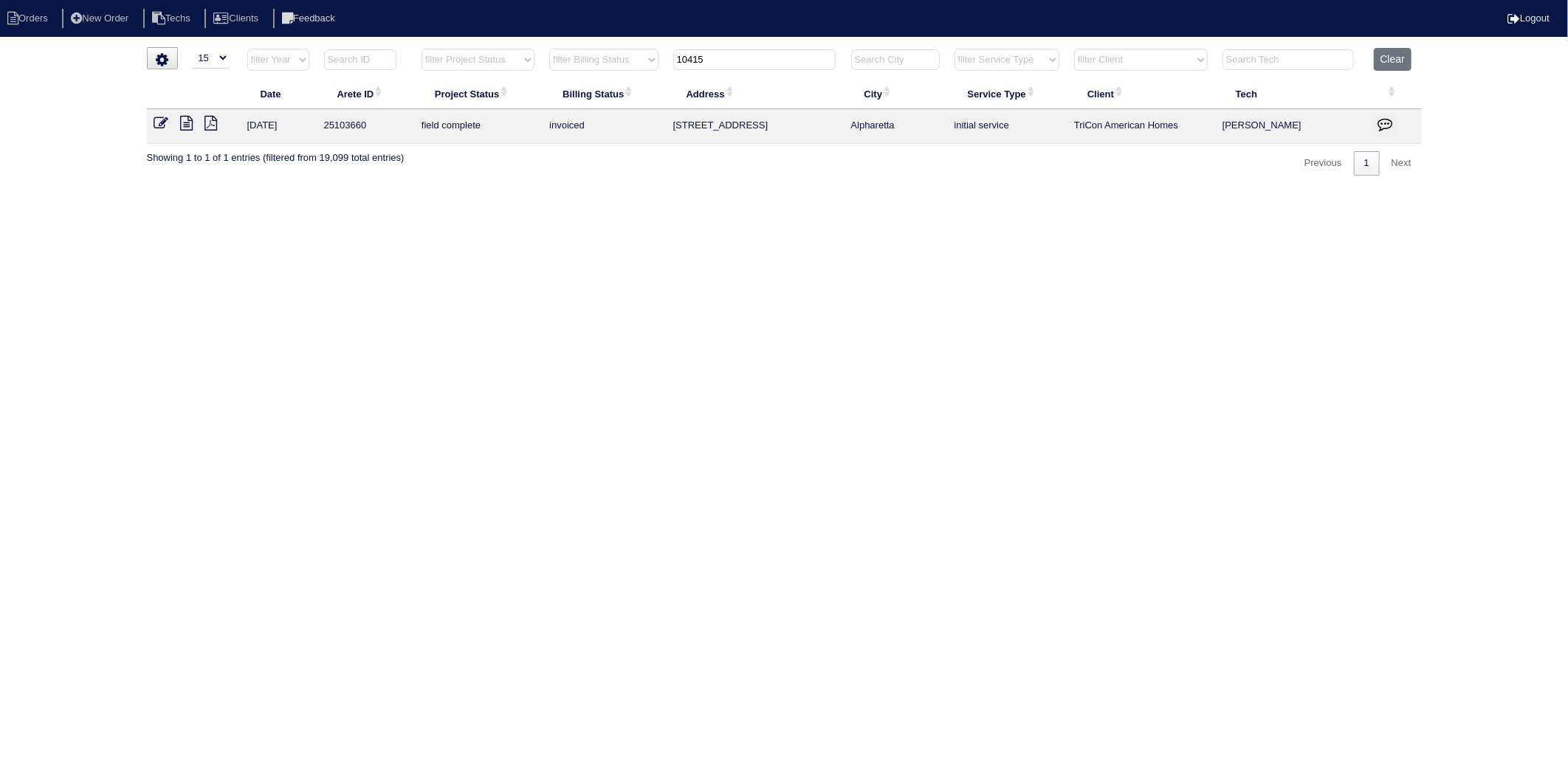
drag, startPoint x: 681, startPoint y: 70, endPoint x: 636, endPoint y: 87, distance: 48.1
click at [636, 87] on table "Date Arete ID Project Status Billing Status Address City Service Type Client Te…" at bounding box center [784, 95] width 1275 height 96
type input "7913"
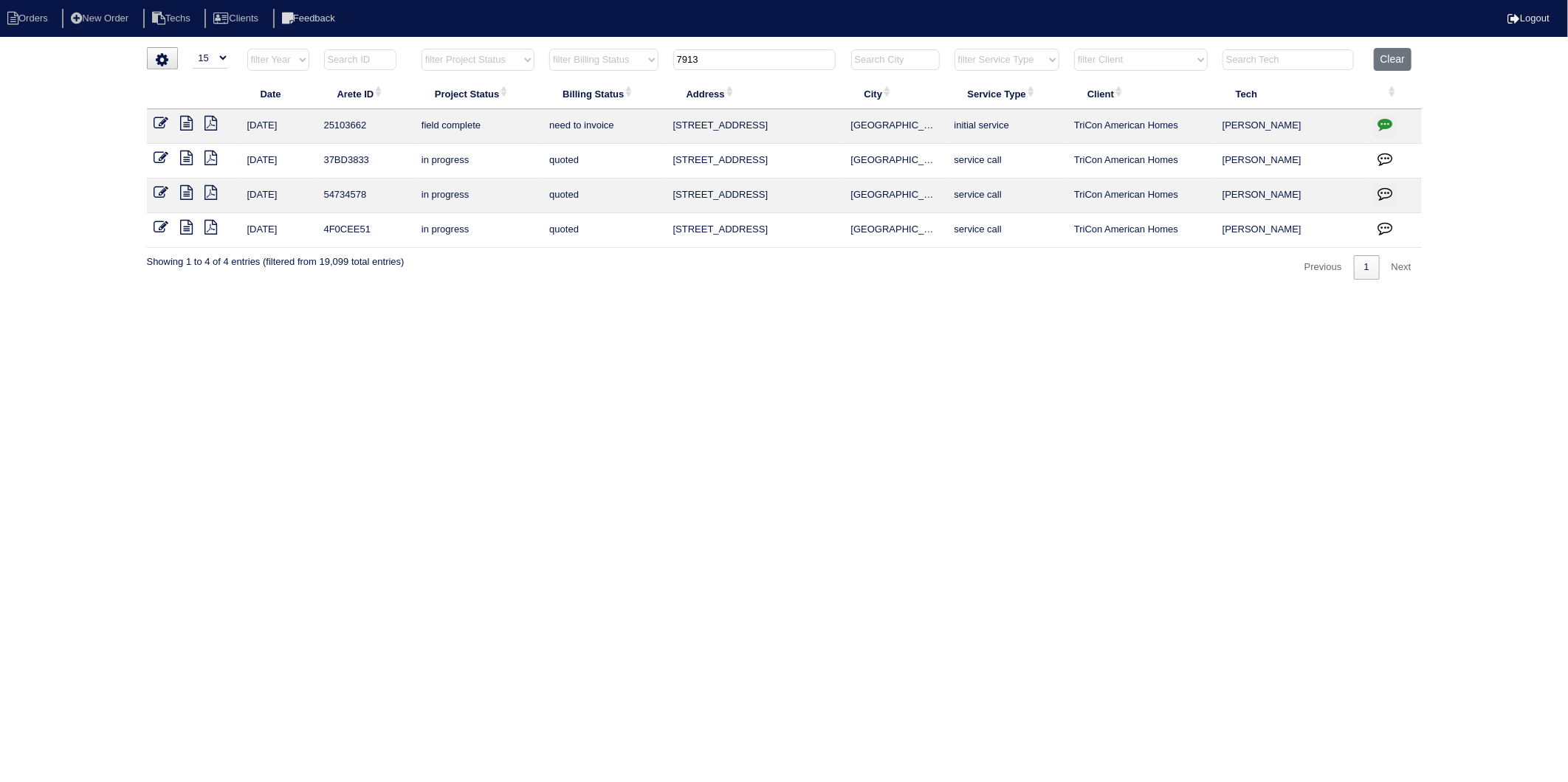
click at [190, 120] on icon at bounding box center [187, 123] width 13 height 15
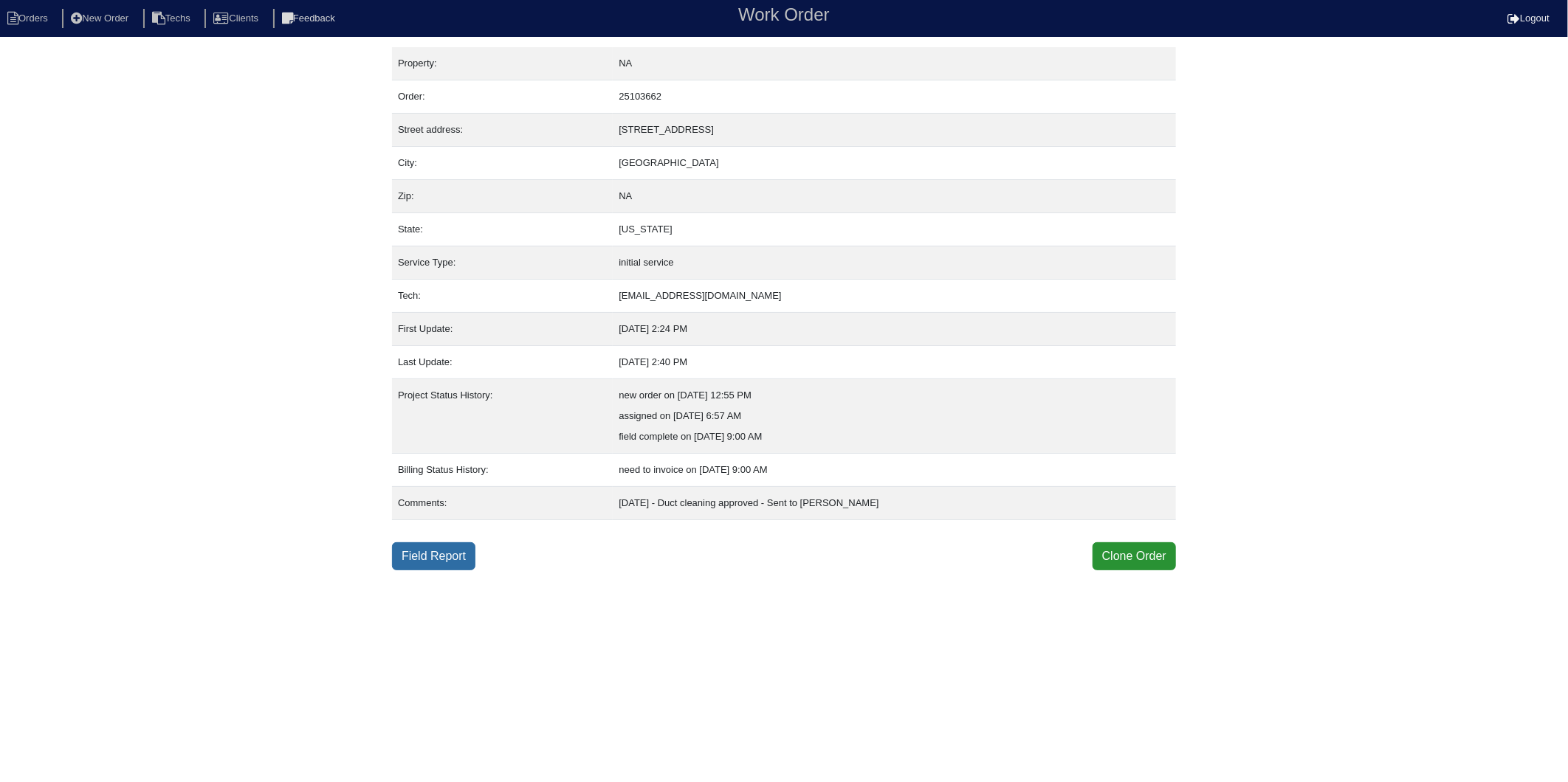
click at [418, 542] on link "Field Report" at bounding box center [433, 556] width 83 height 28
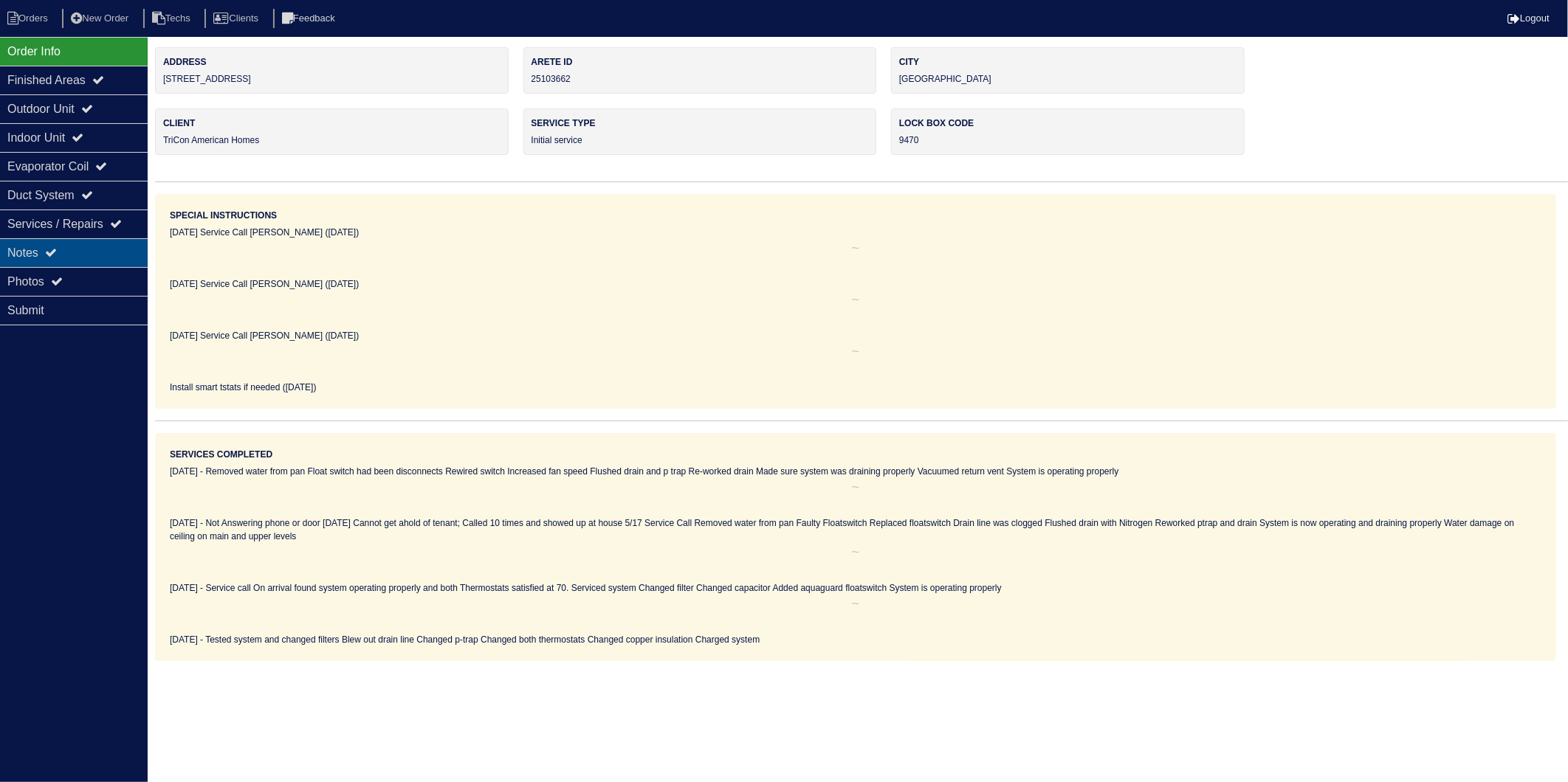
click at [57, 251] on icon at bounding box center [51, 252] width 12 height 12
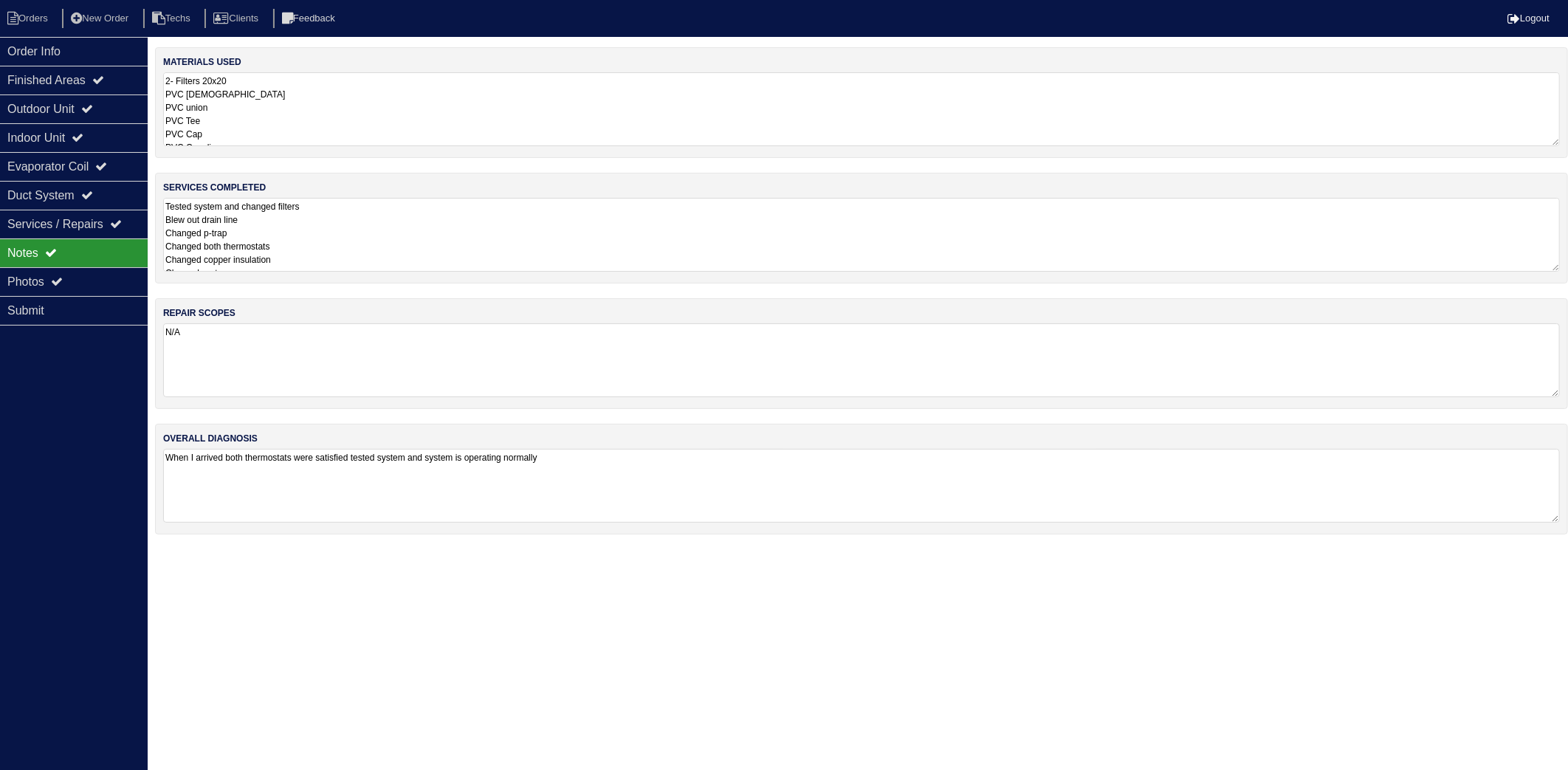
click at [303, 121] on textarea "2- Filters 20x20 PVC [DEMOGRAPHIC_DATA] PVC union PVC Tee PVC Cap PVC Coupling …" at bounding box center [862, 109] width 1397 height 73
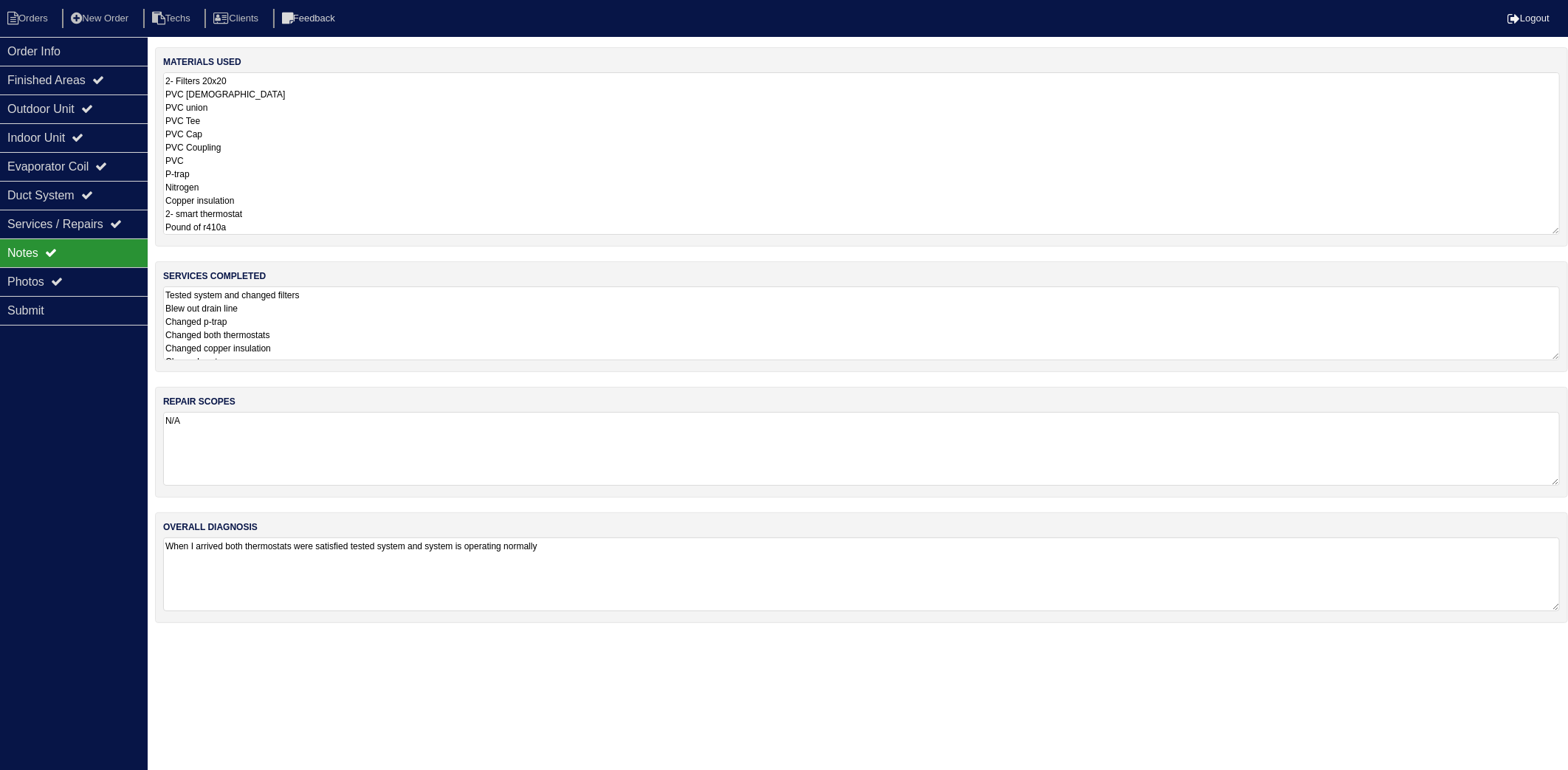
click at [300, 101] on textarea "2- Filters 20x20 PVC [DEMOGRAPHIC_DATA] PVC union PVC Tee PVC Cap PVC Coupling …" at bounding box center [862, 153] width 1397 height 162
click at [326, 323] on div "materials used 2- Filters 20x20 PVC [DEMOGRAPHIC_DATA] PVC union PVC Tee PVC Ca…" at bounding box center [862, 342] width 1413 height 590
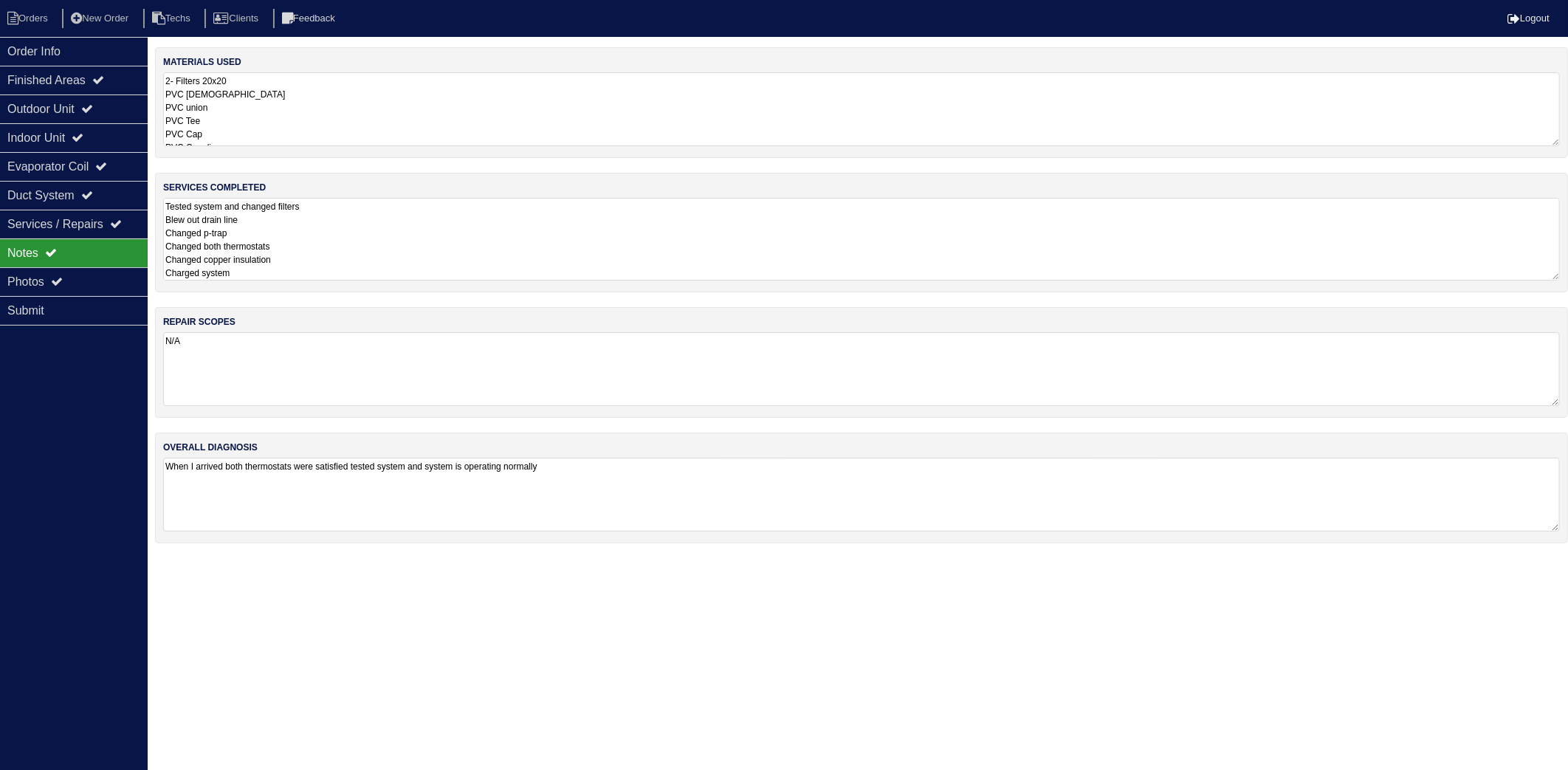
click at [350, 256] on textarea "Tested system and changed filters Blew out drain line Changed p-trap Changed bo…" at bounding box center [862, 239] width 1397 height 82
drag, startPoint x: 288, startPoint y: 497, endPoint x: 201, endPoint y: 416, distance: 118.9
click at [285, 496] on textarea "When I arrived both thermostats were satisfied tested system and system is oper…" at bounding box center [862, 485] width 1397 height 73
click at [30, 25] on li "Orders" at bounding box center [30, 19] width 60 height 20
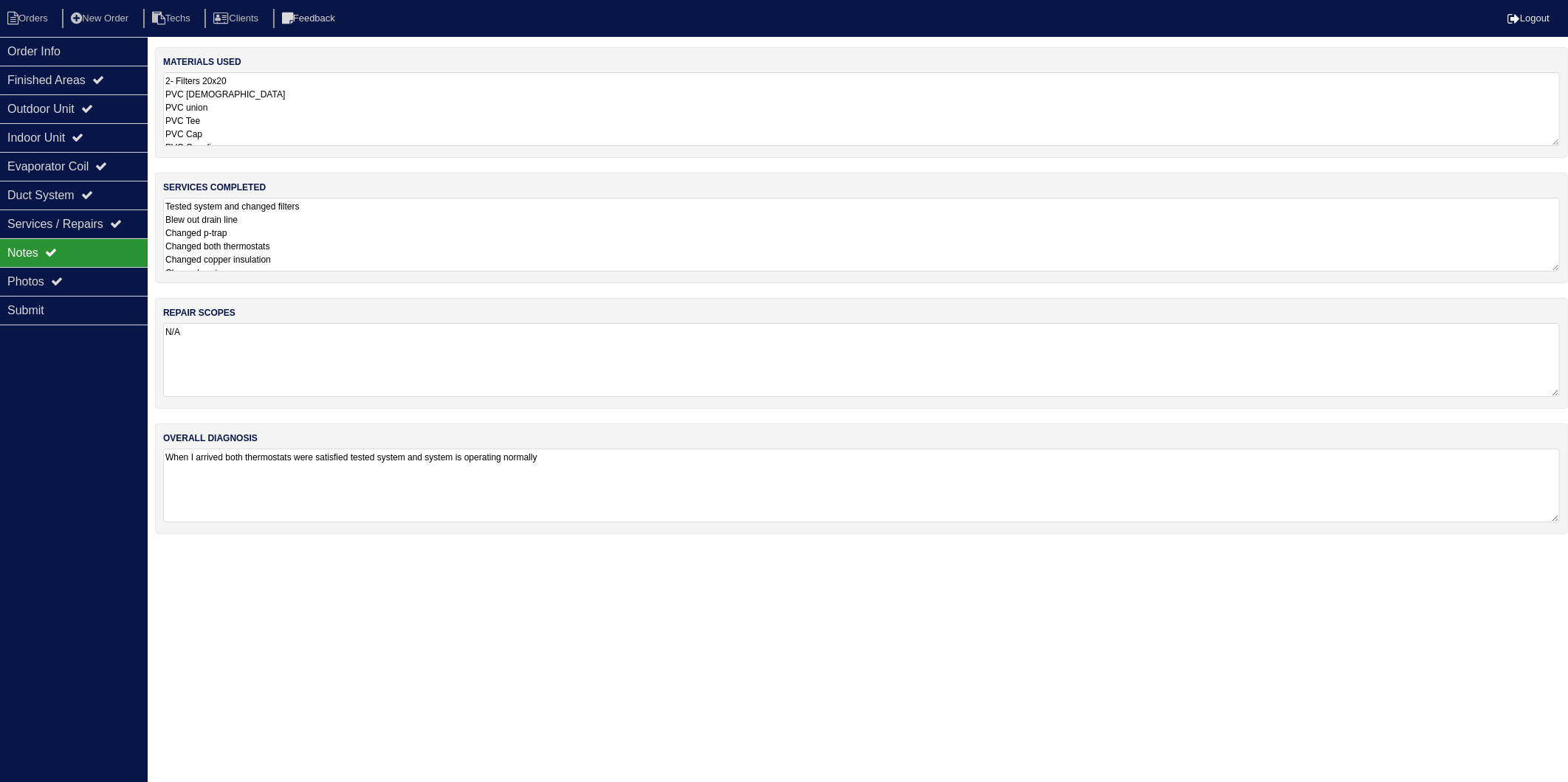
select select "15"
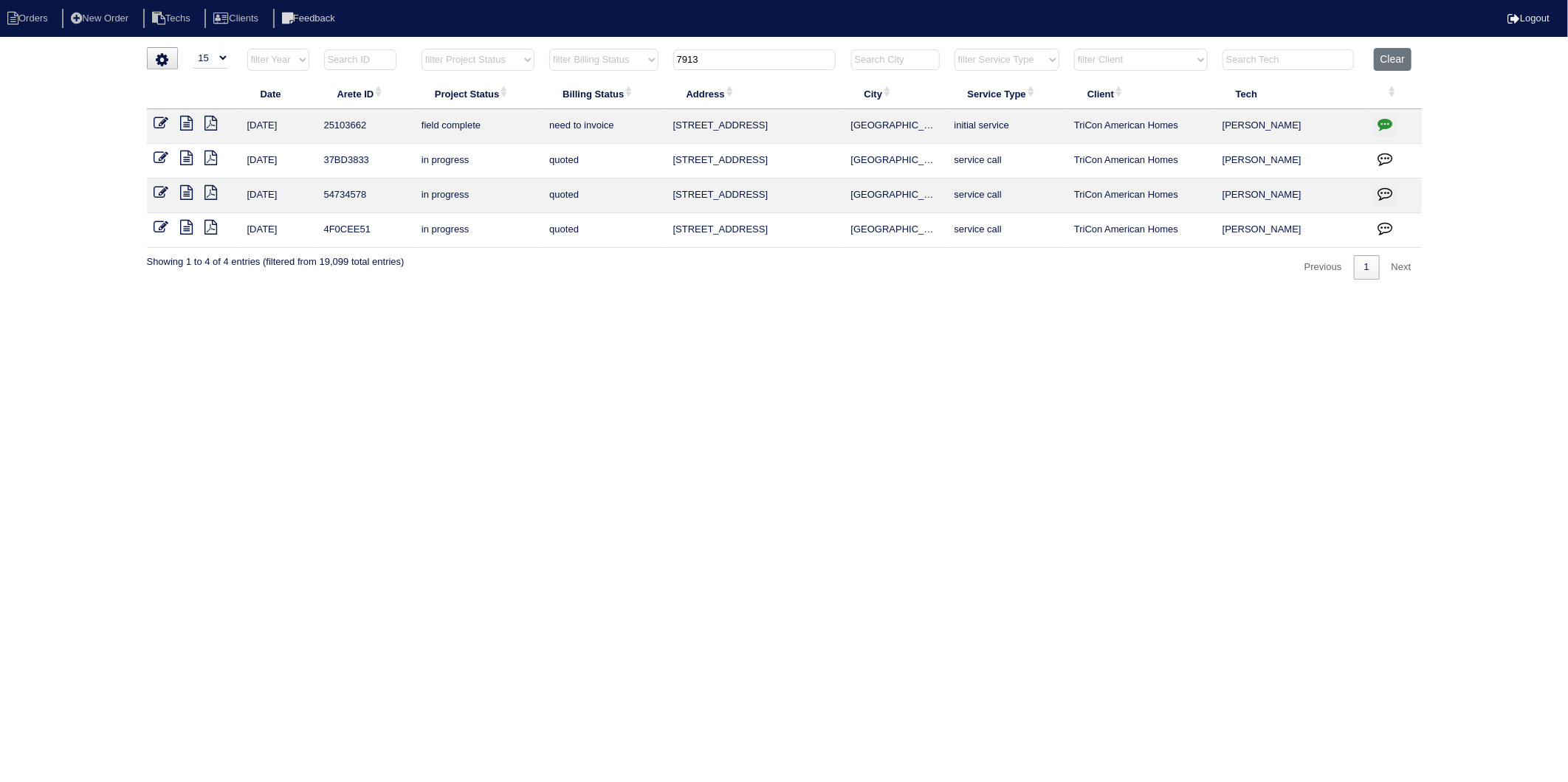
click at [160, 122] on icon at bounding box center [161, 123] width 15 height 15
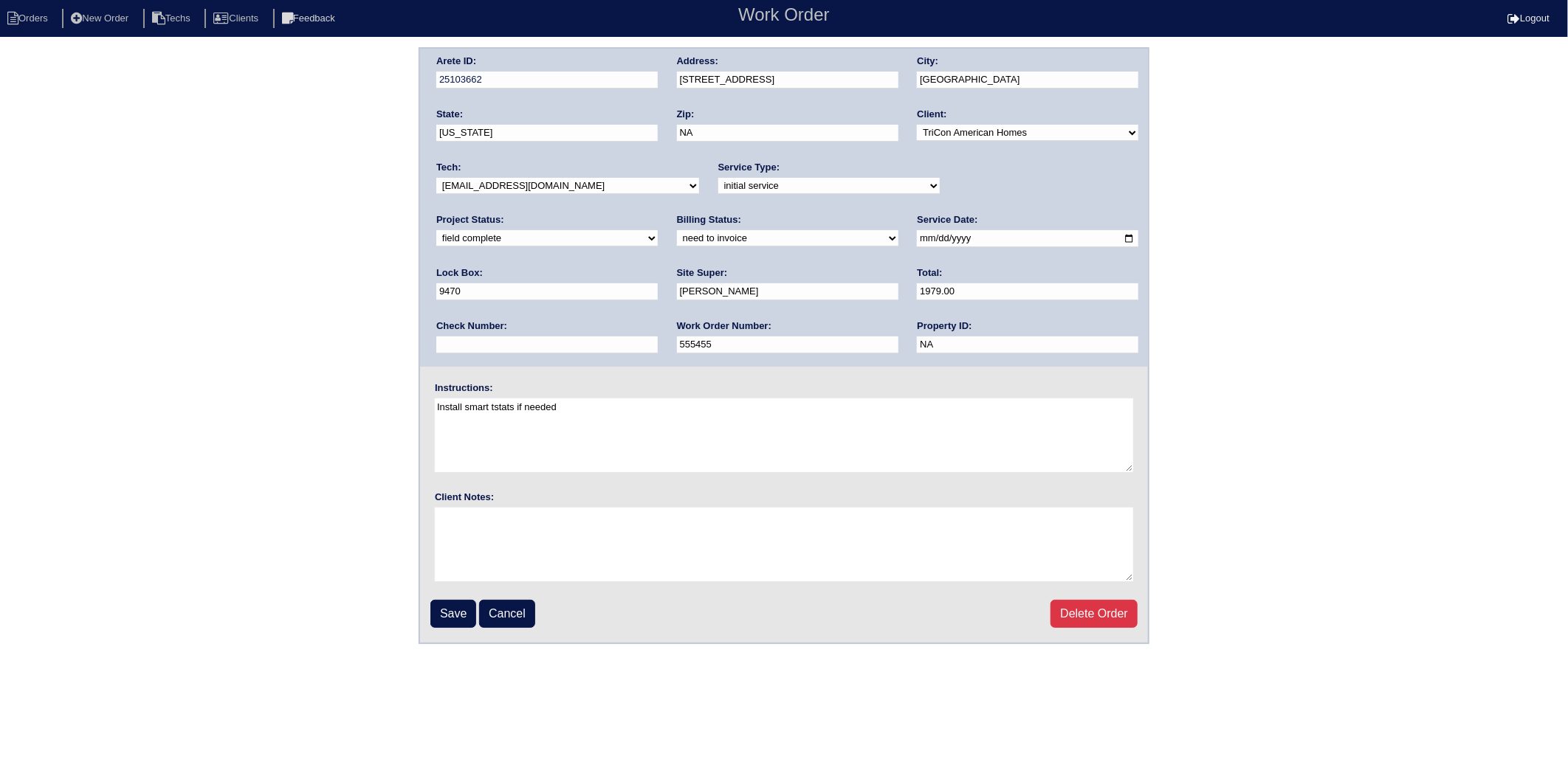
click at [677, 237] on select "need to quote quoted need to invoice invoiced paid warranty purchase order need…" at bounding box center [787, 238] width 221 height 16
select select "invoiced"
click at [677, 230] on select "need to quote quoted need to invoice invoiced paid warranty purchase order need…" at bounding box center [787, 238] width 221 height 16
click at [449, 623] on fieldset "Arete ID: 25103662 Address: 7913 Four Oaks Court City: Union City State: Georgi…" at bounding box center [783, 345] width 727 height 594
click at [463, 615] on input "Save" at bounding box center [453, 613] width 46 height 28
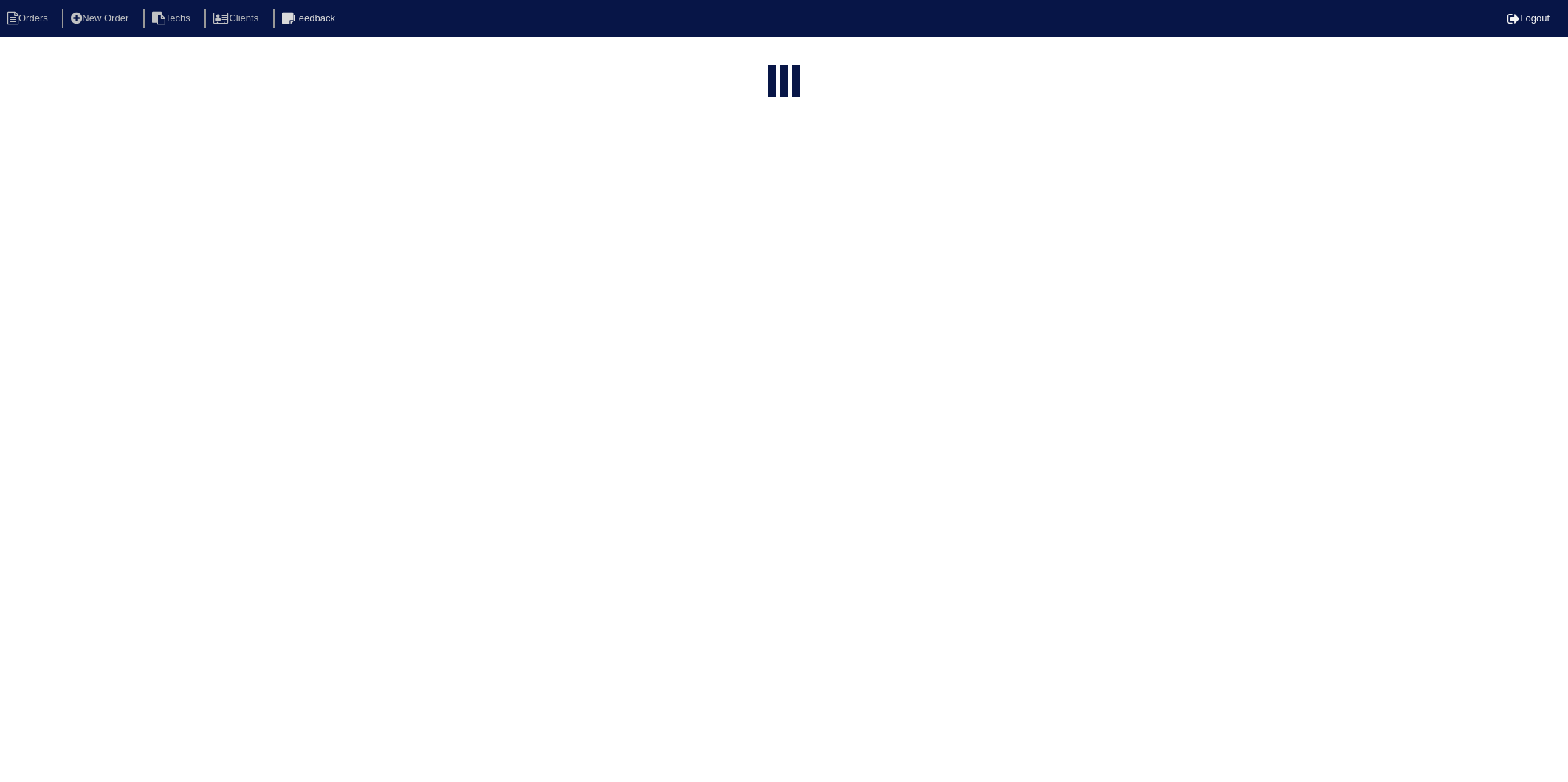
select select "15"
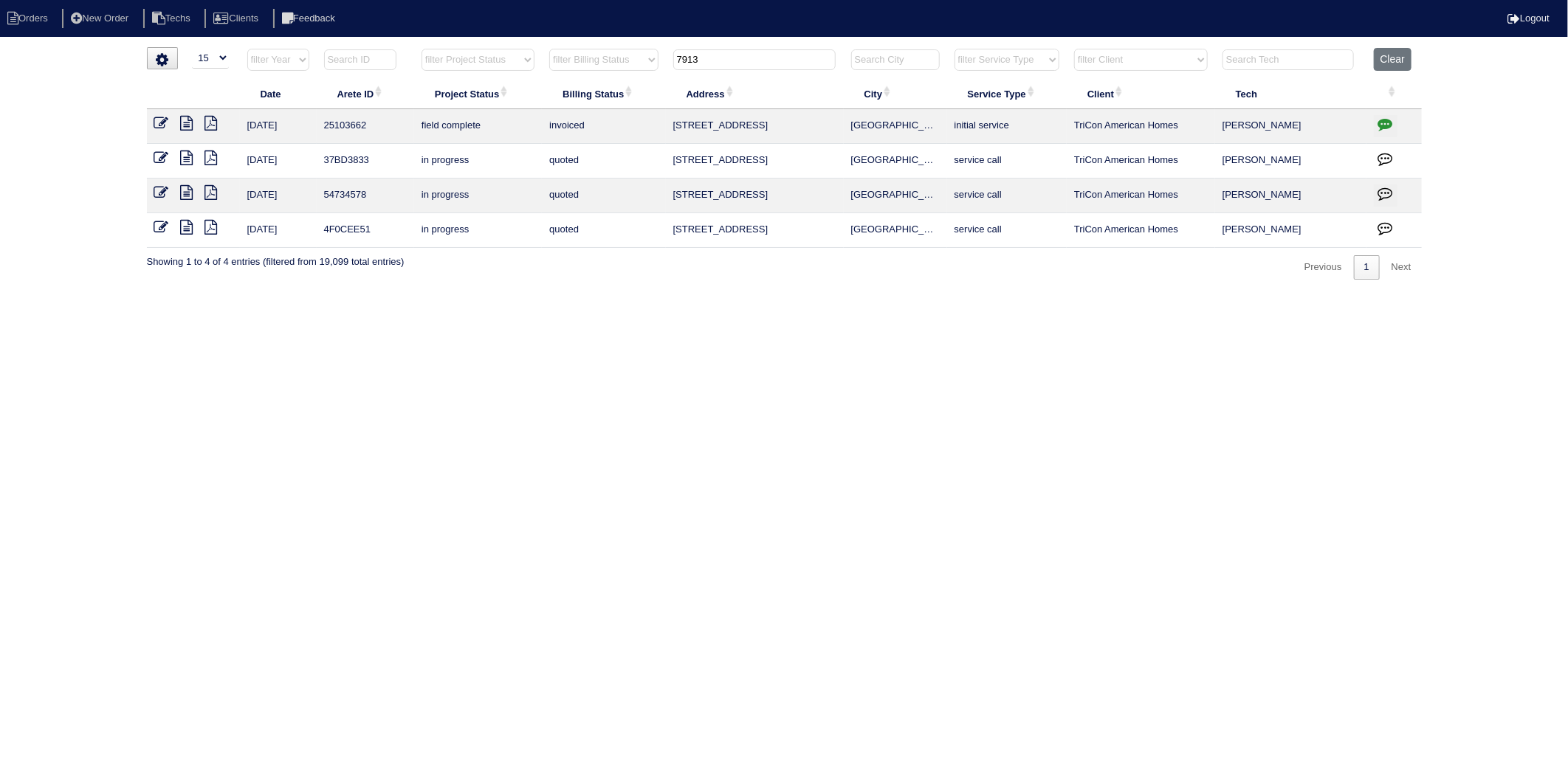
drag, startPoint x: 707, startPoint y: 60, endPoint x: 601, endPoint y: 142, distance: 134.0
click at [610, 89] on table "Date Arete ID Project Status Billing Status Address City Service Type Client Te…" at bounding box center [784, 148] width 1275 height 200
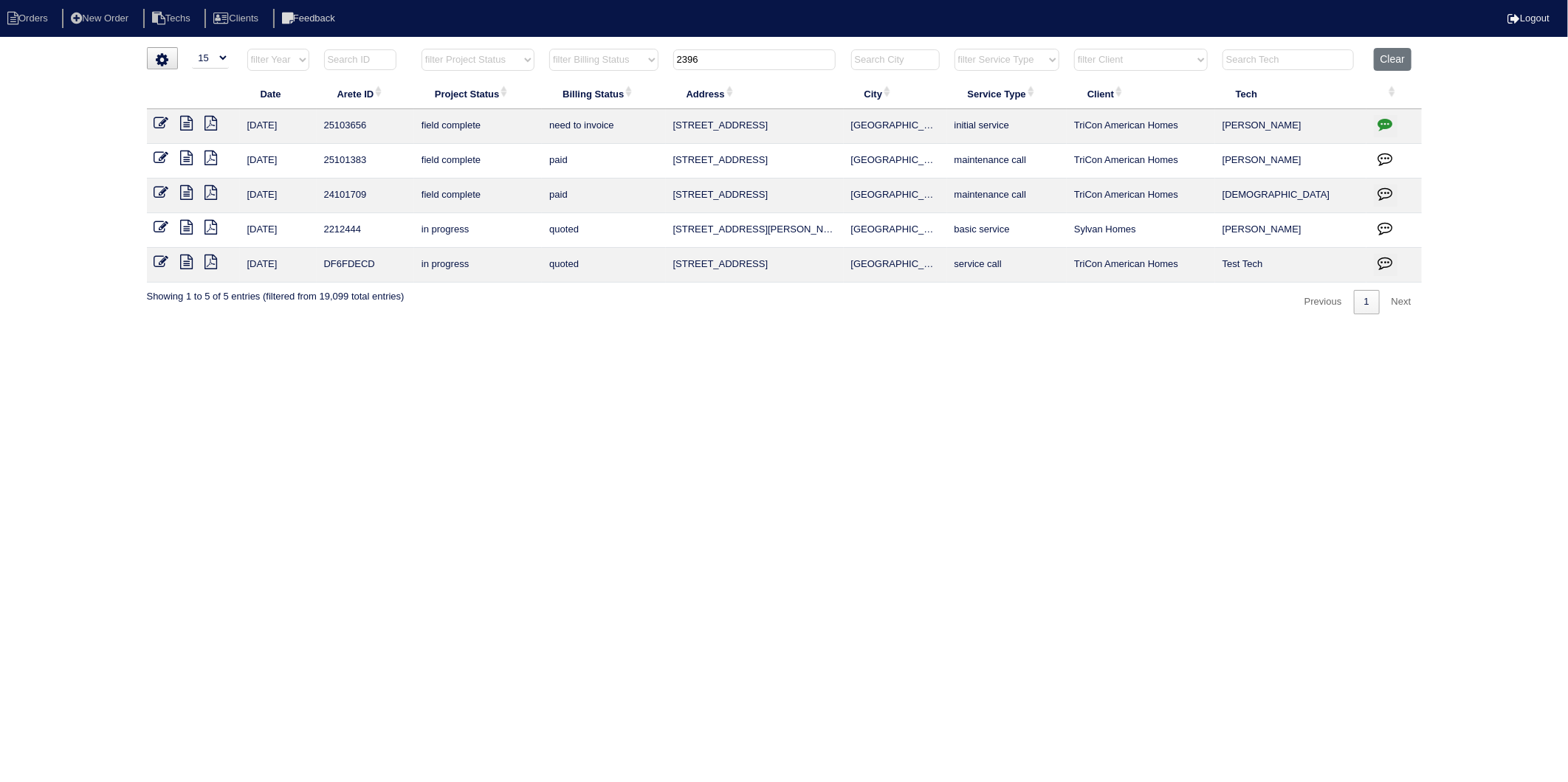
type input "2396"
click at [155, 125] on icon at bounding box center [161, 123] width 15 height 15
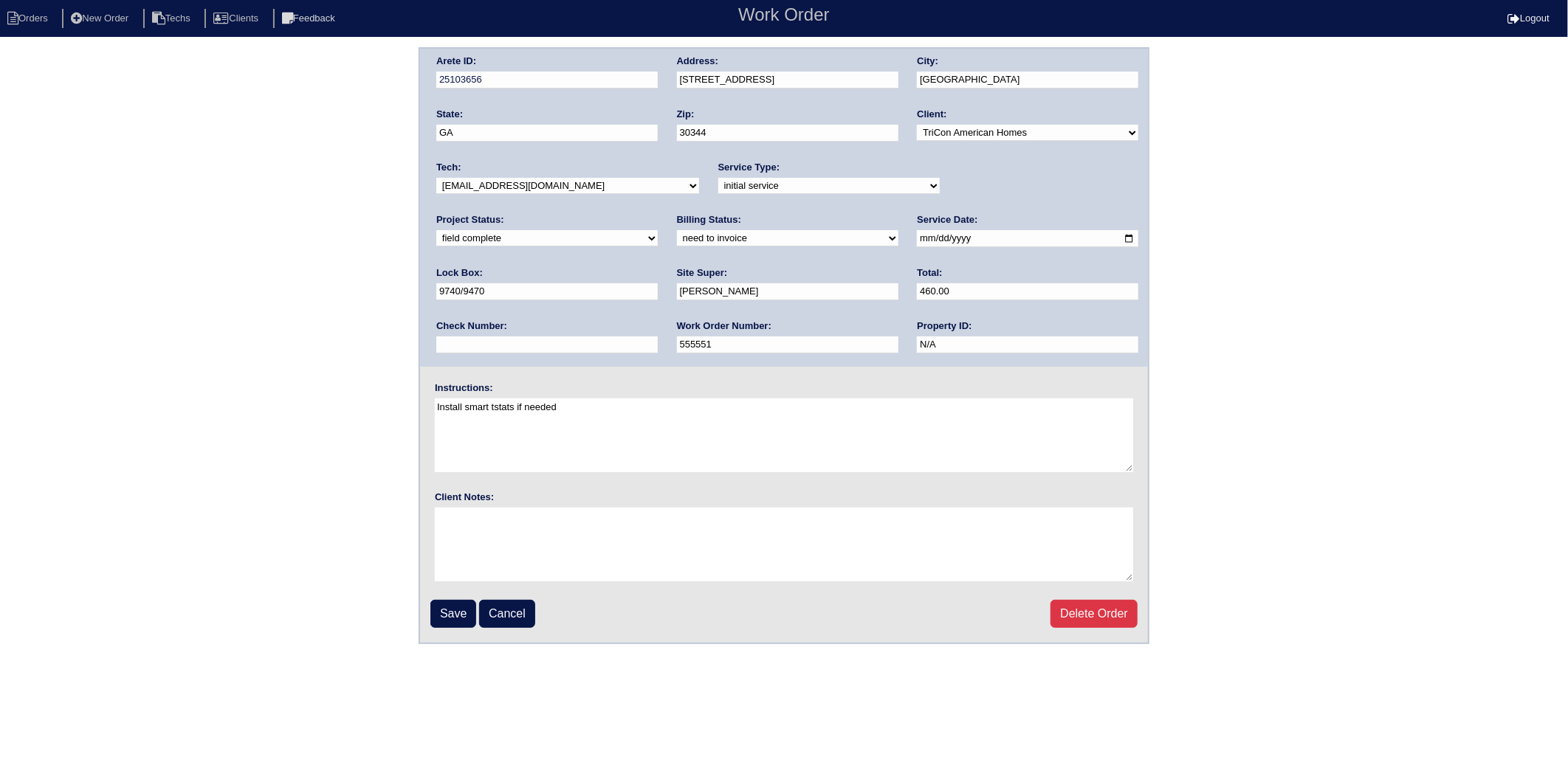
click at [677, 239] on select "need to quote quoted need to invoice invoiced paid warranty purchase order need…" at bounding box center [787, 238] width 221 height 16
select select "invoiced"
click at [677, 230] on select "need to quote quoted need to invoice invoiced paid warranty purchase order need…" at bounding box center [787, 238] width 221 height 16
click at [459, 607] on input "Save" at bounding box center [453, 613] width 46 height 28
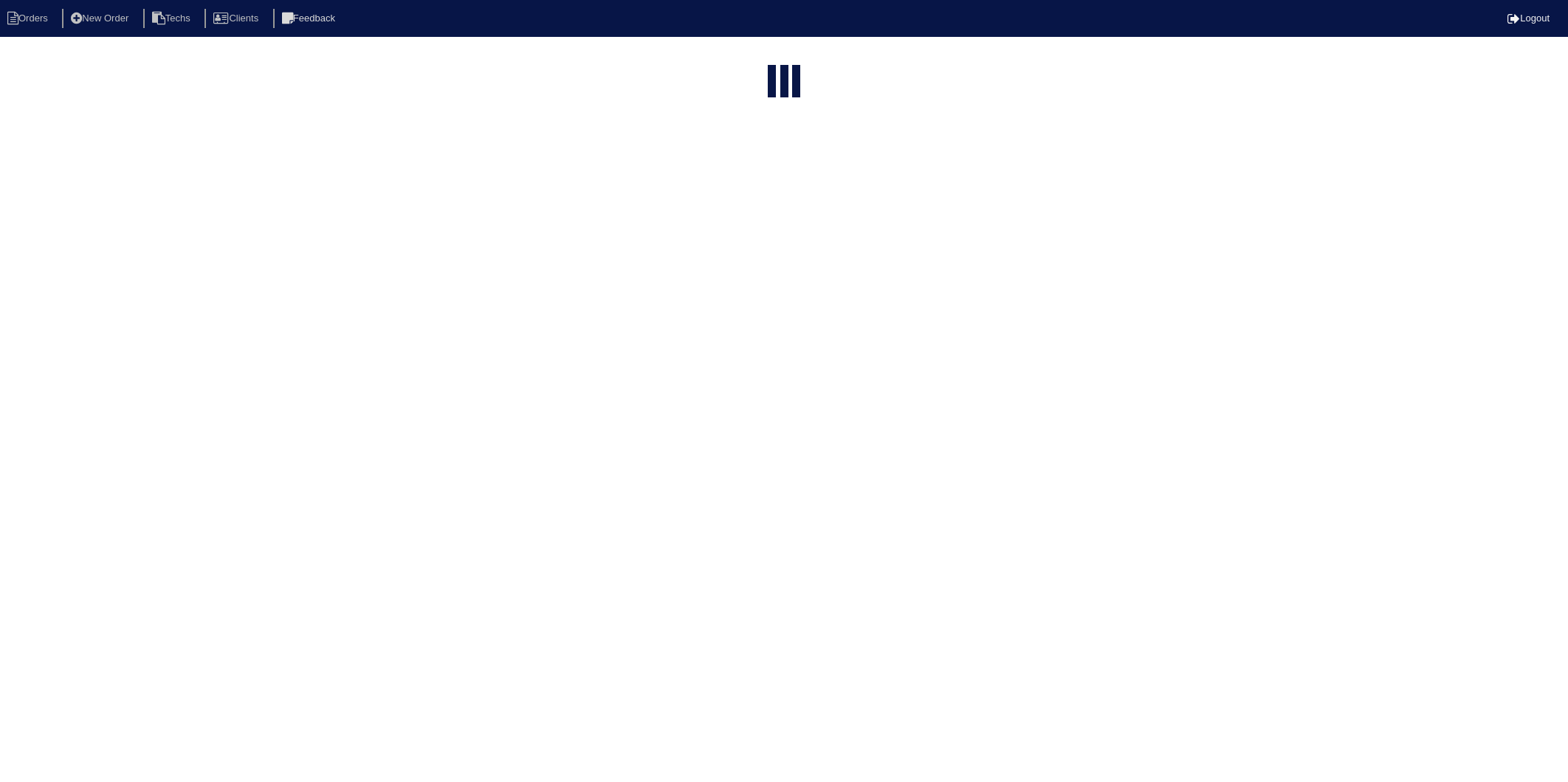
select select "15"
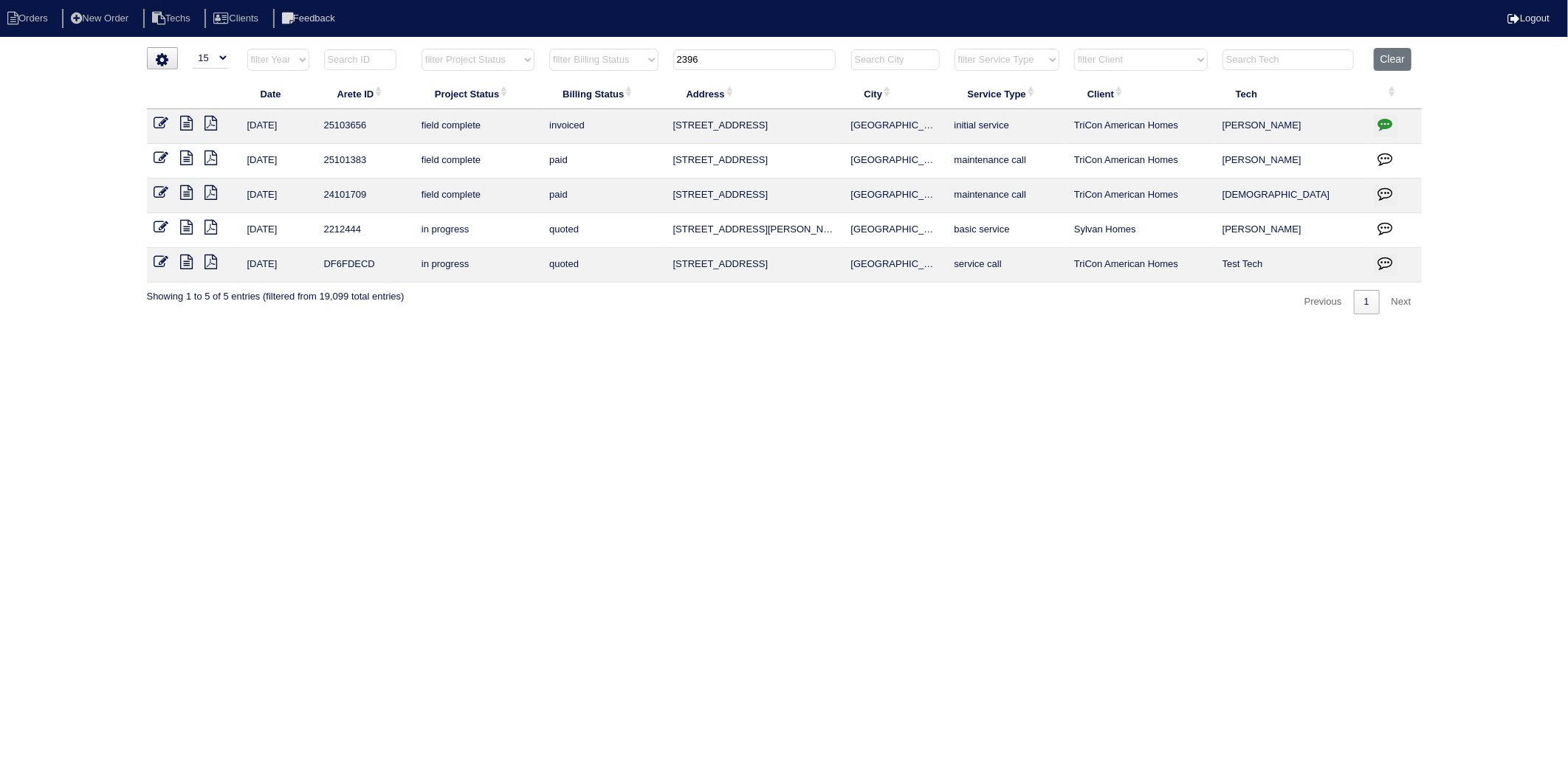
click at [508, 329] on html "Orders New Order Techs Clients Feedback Logout Orders New Order Users Clients M…" at bounding box center [784, 165] width 1568 height 329
drag, startPoint x: 712, startPoint y: 59, endPoint x: 563, endPoint y: 106, distance: 156.2
click at [563, 106] on table "Date Arete ID Project Status Billing Status Address City Service Type Client Te…" at bounding box center [784, 165] width 1275 height 235
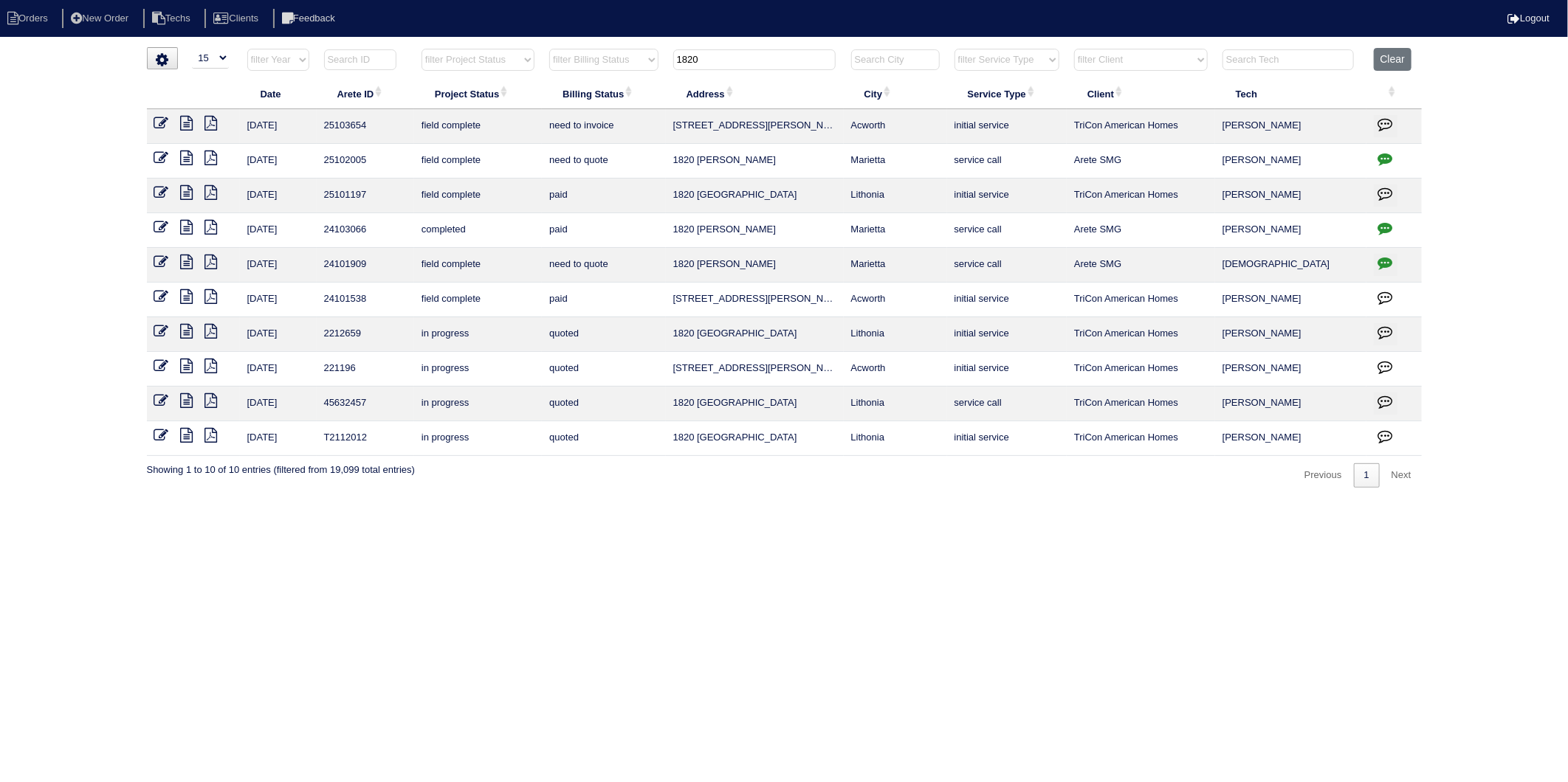
type input "1820"
click at [168, 126] on link at bounding box center [167, 125] width 27 height 11
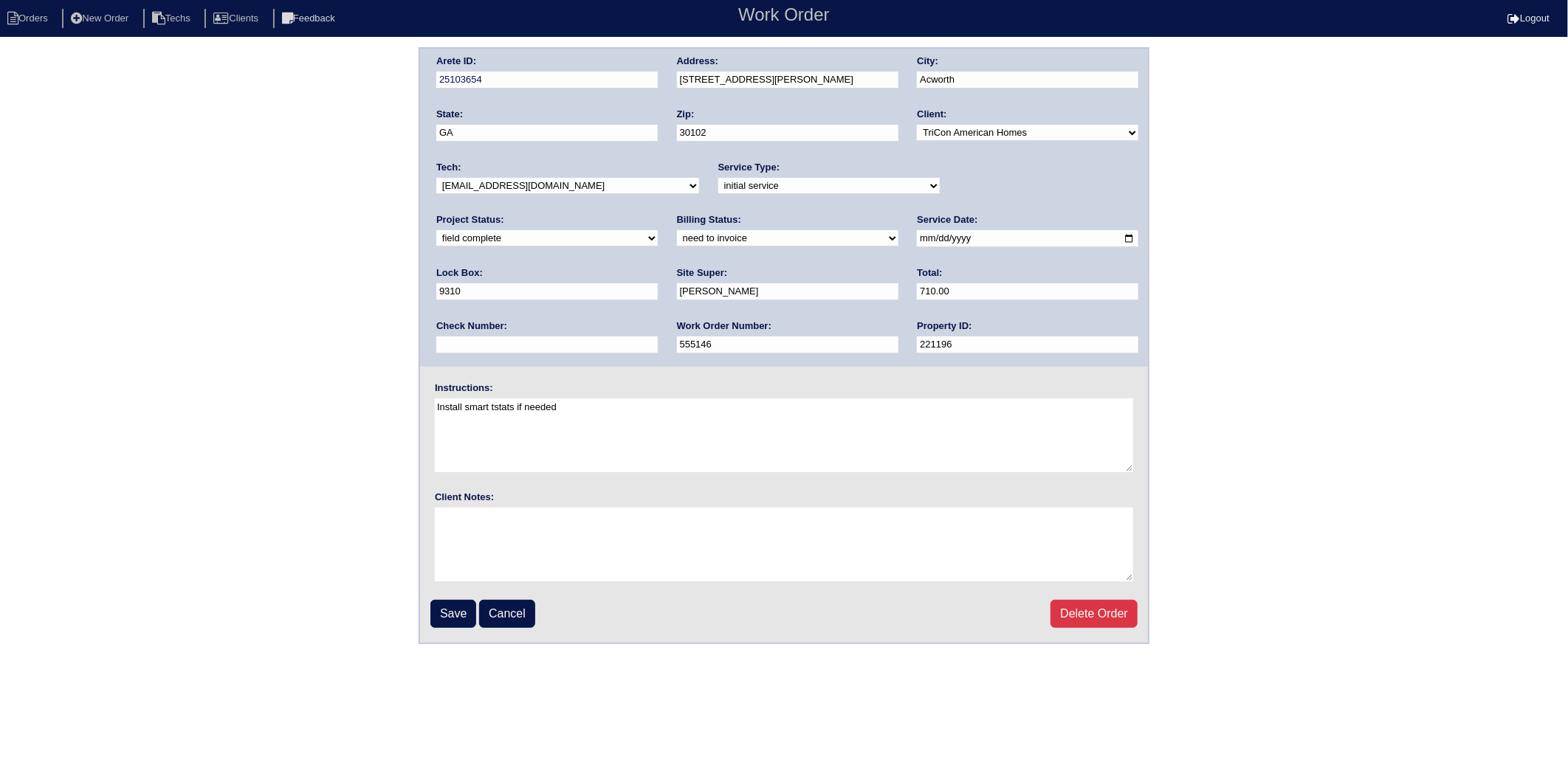
click at [677, 236] on select "need to quote quoted need to invoice invoiced paid warranty purchase order need…" at bounding box center [787, 238] width 221 height 16
select select "invoiced"
click at [677, 230] on select "need to quote quoted need to invoice invoiced paid warranty purchase order need…" at bounding box center [787, 238] width 221 height 16
click at [451, 603] on input "Save" at bounding box center [453, 613] width 46 height 28
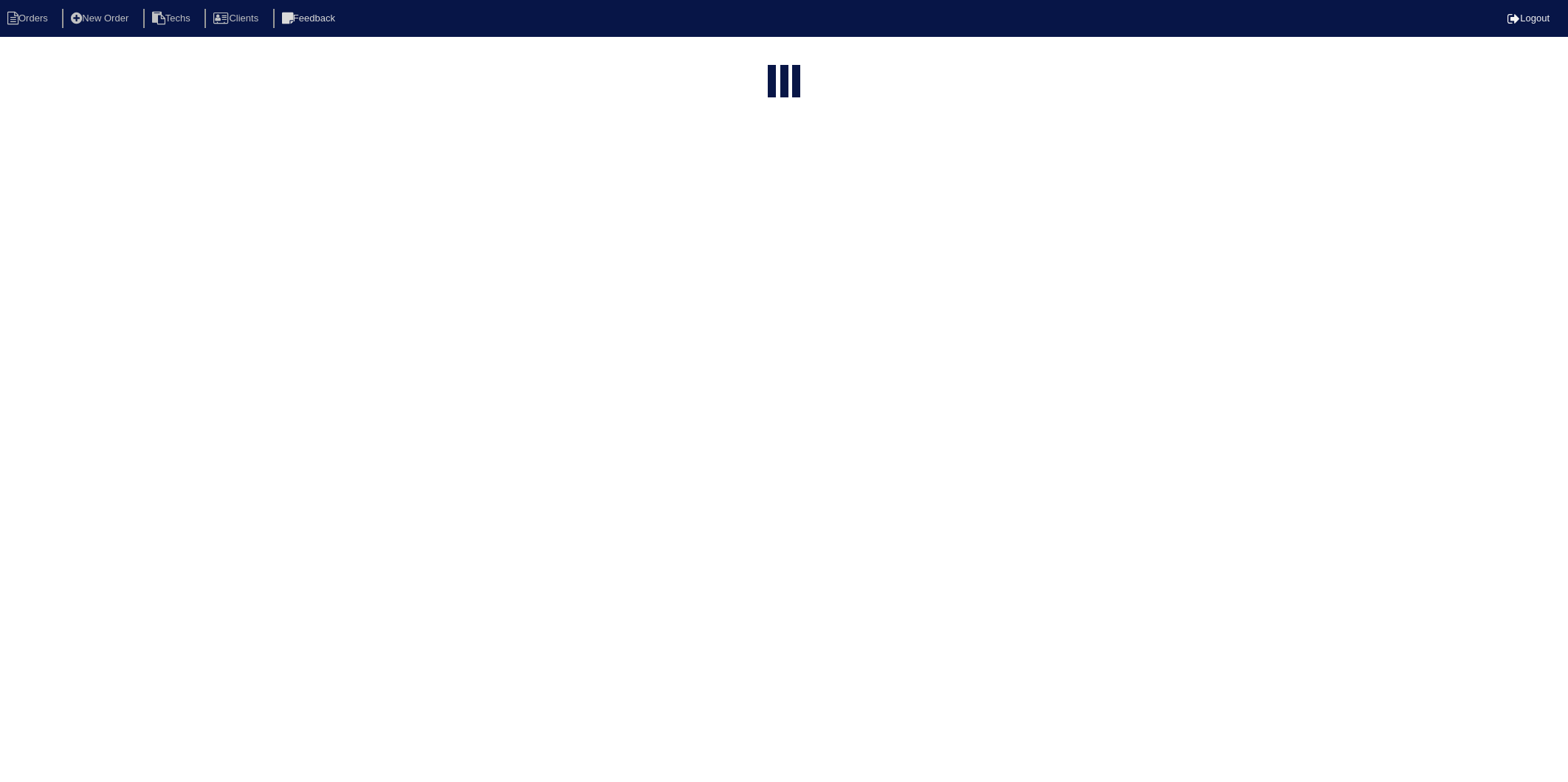
select select "15"
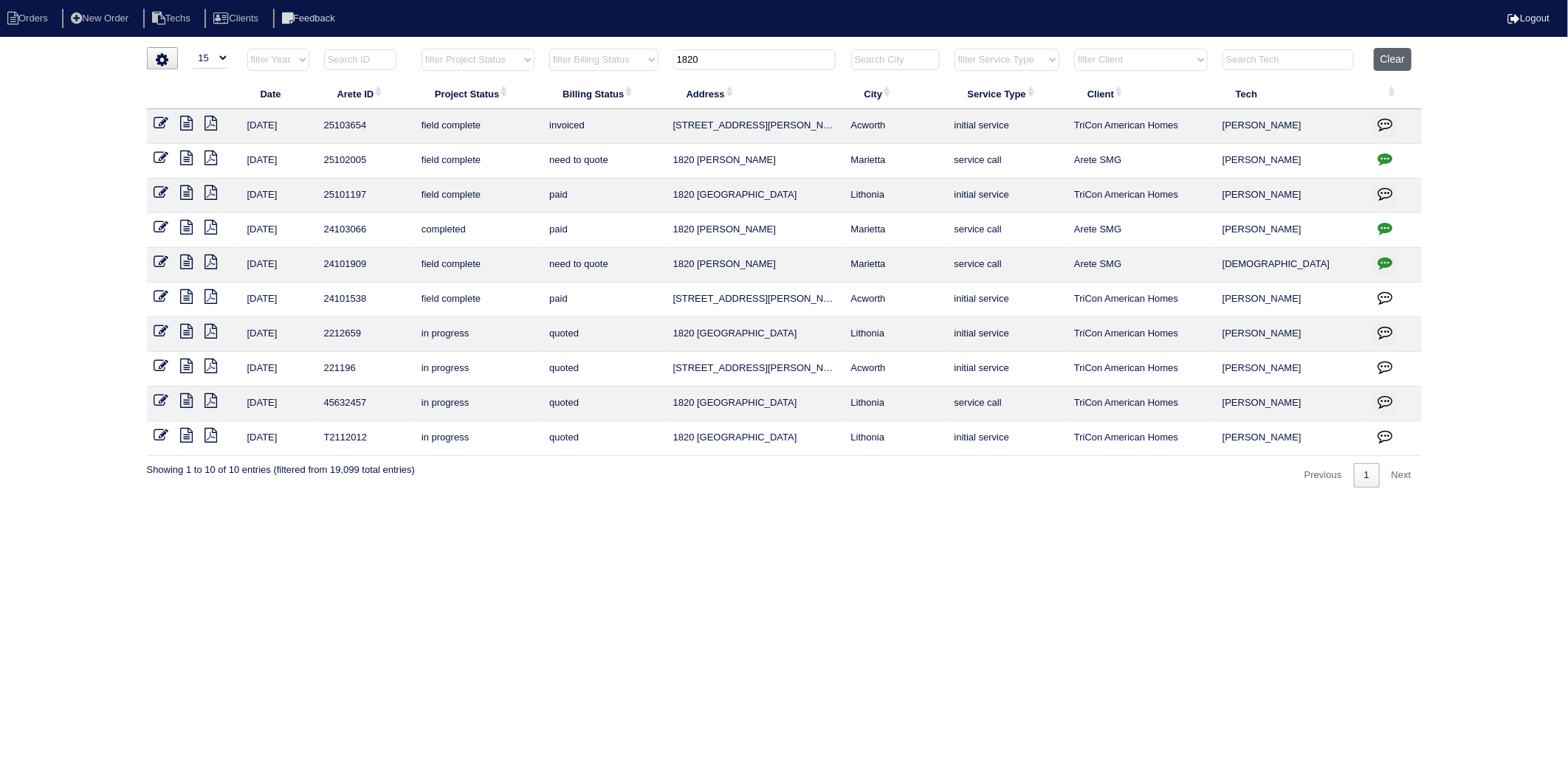
click at [1393, 57] on button "Clear" at bounding box center [1392, 59] width 38 height 23
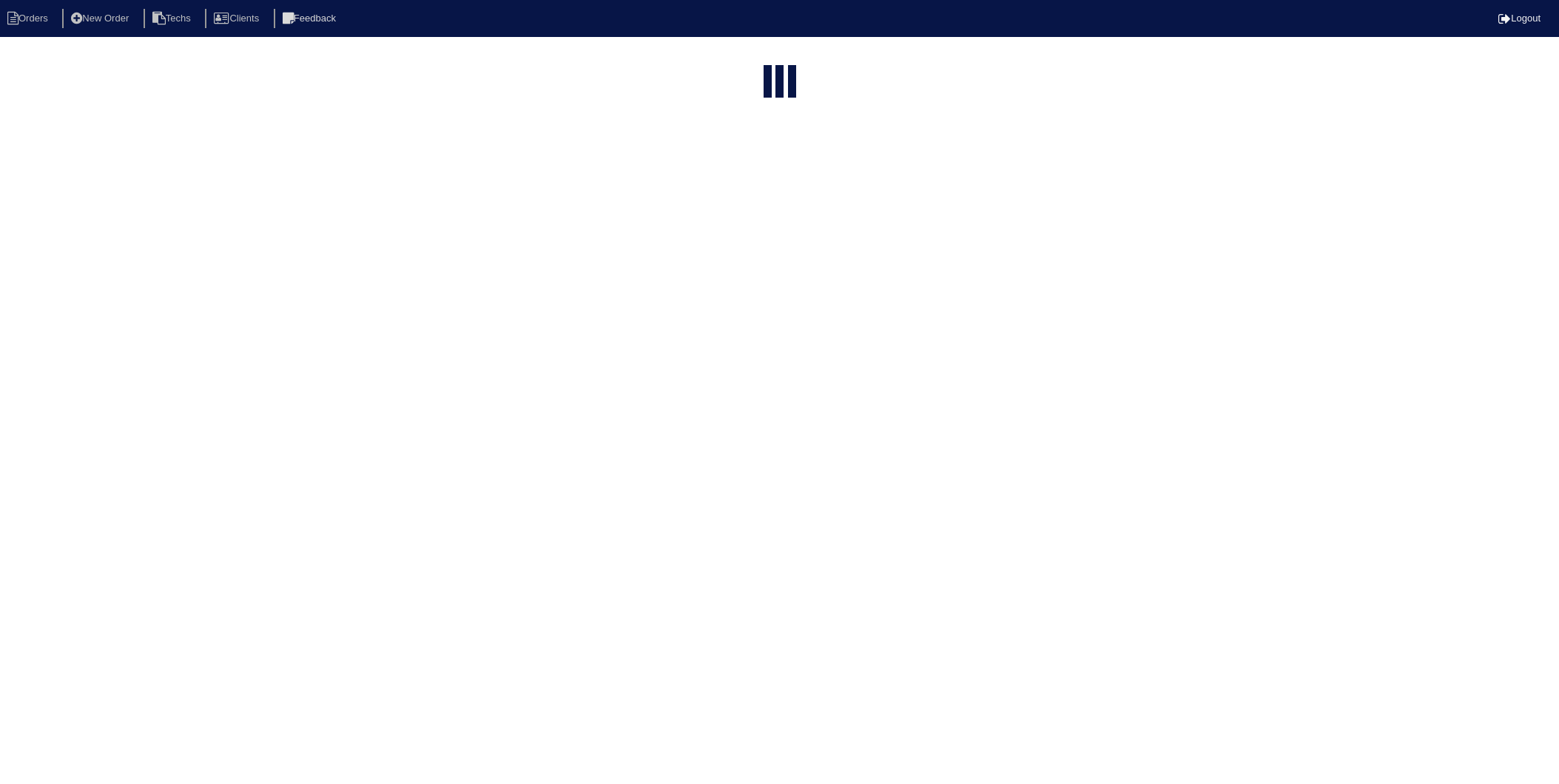
select select "15"
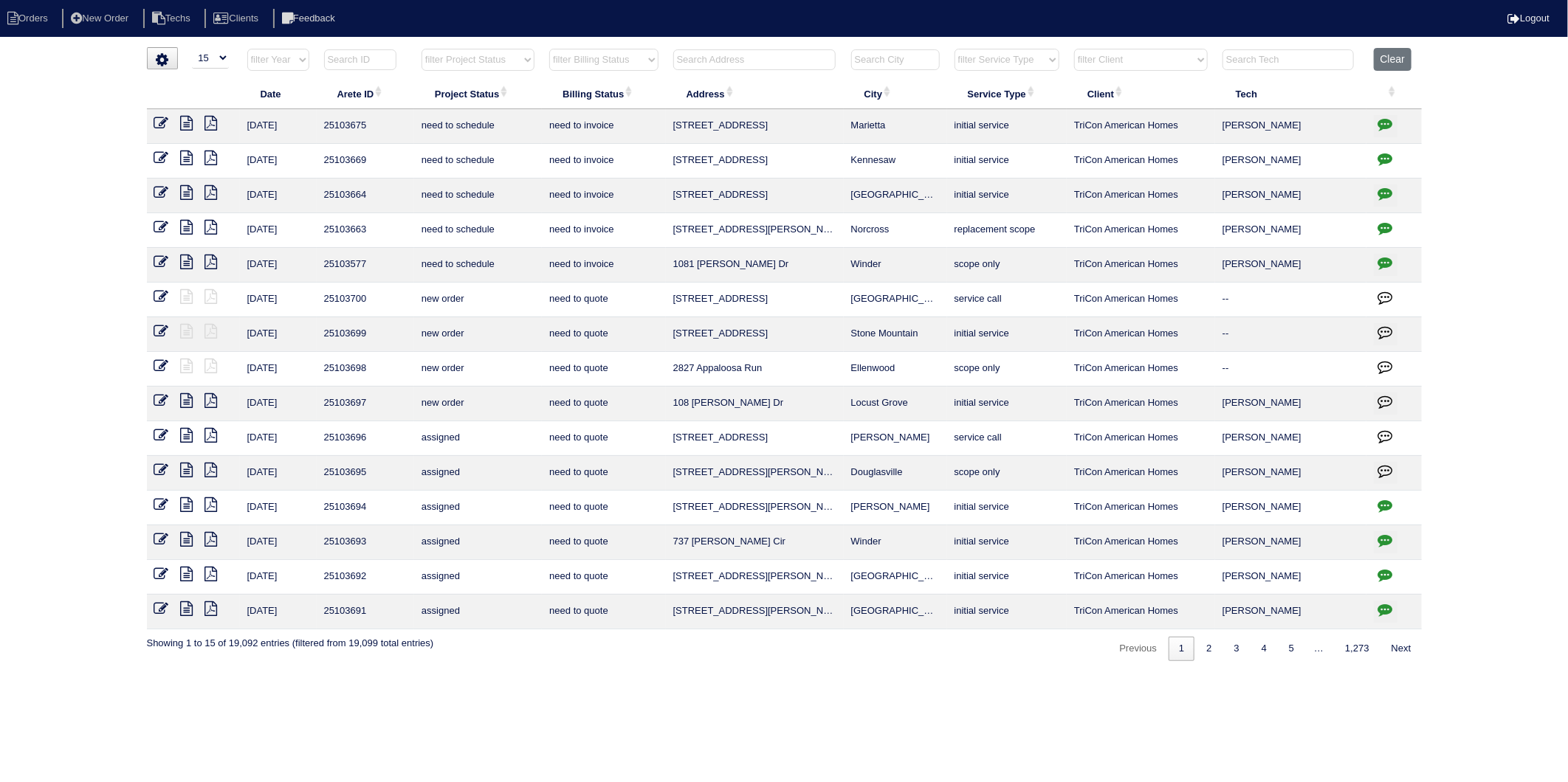
click at [727, 59] on input "text" at bounding box center [754, 60] width 162 height 21
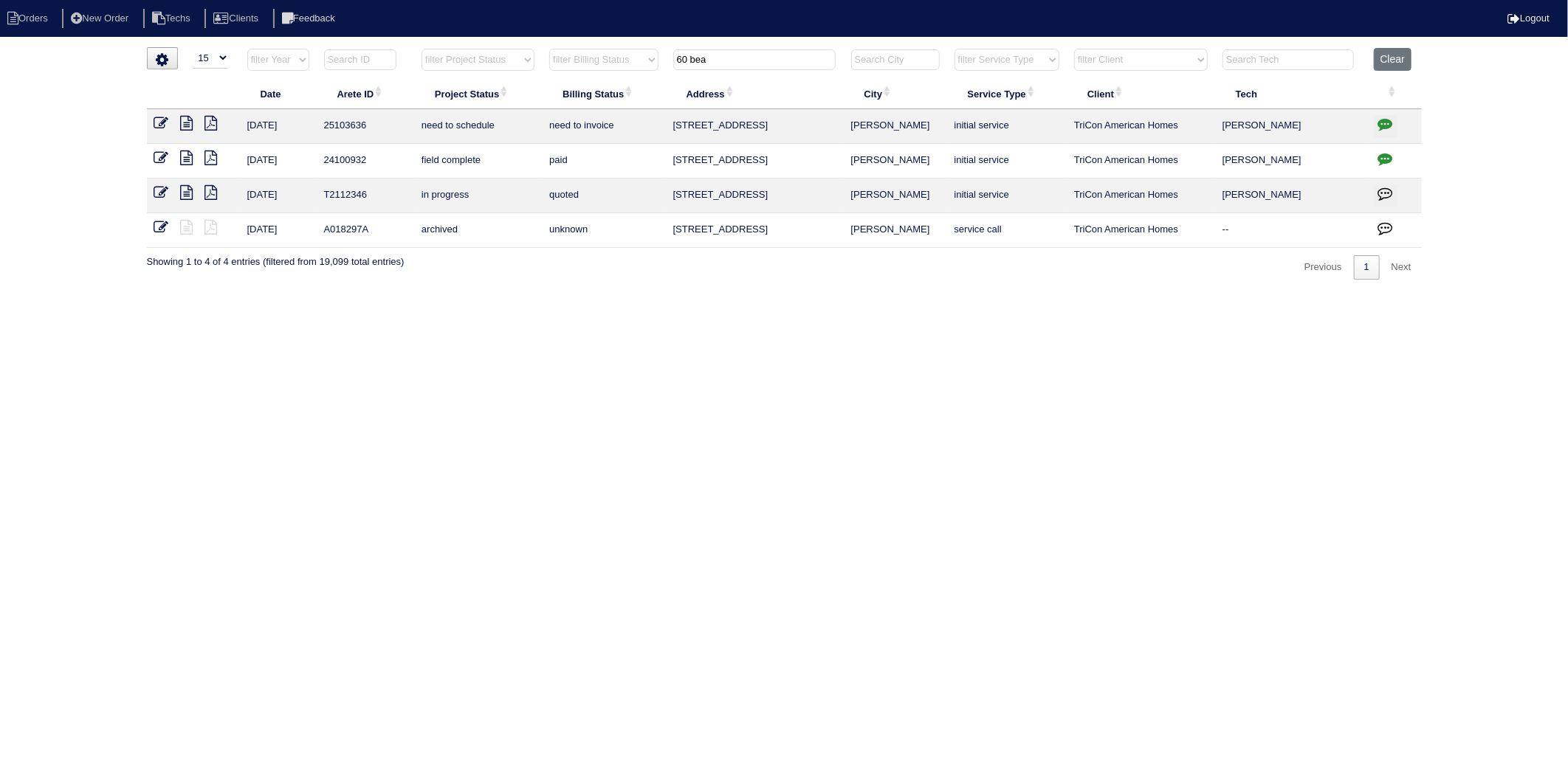
type input "60 bea"
drag, startPoint x: 1390, startPoint y: 124, endPoint x: 1383, endPoint y: 133, distance: 11.4
click at [1390, 123] on icon "button" at bounding box center [1386, 123] width 15 height 15
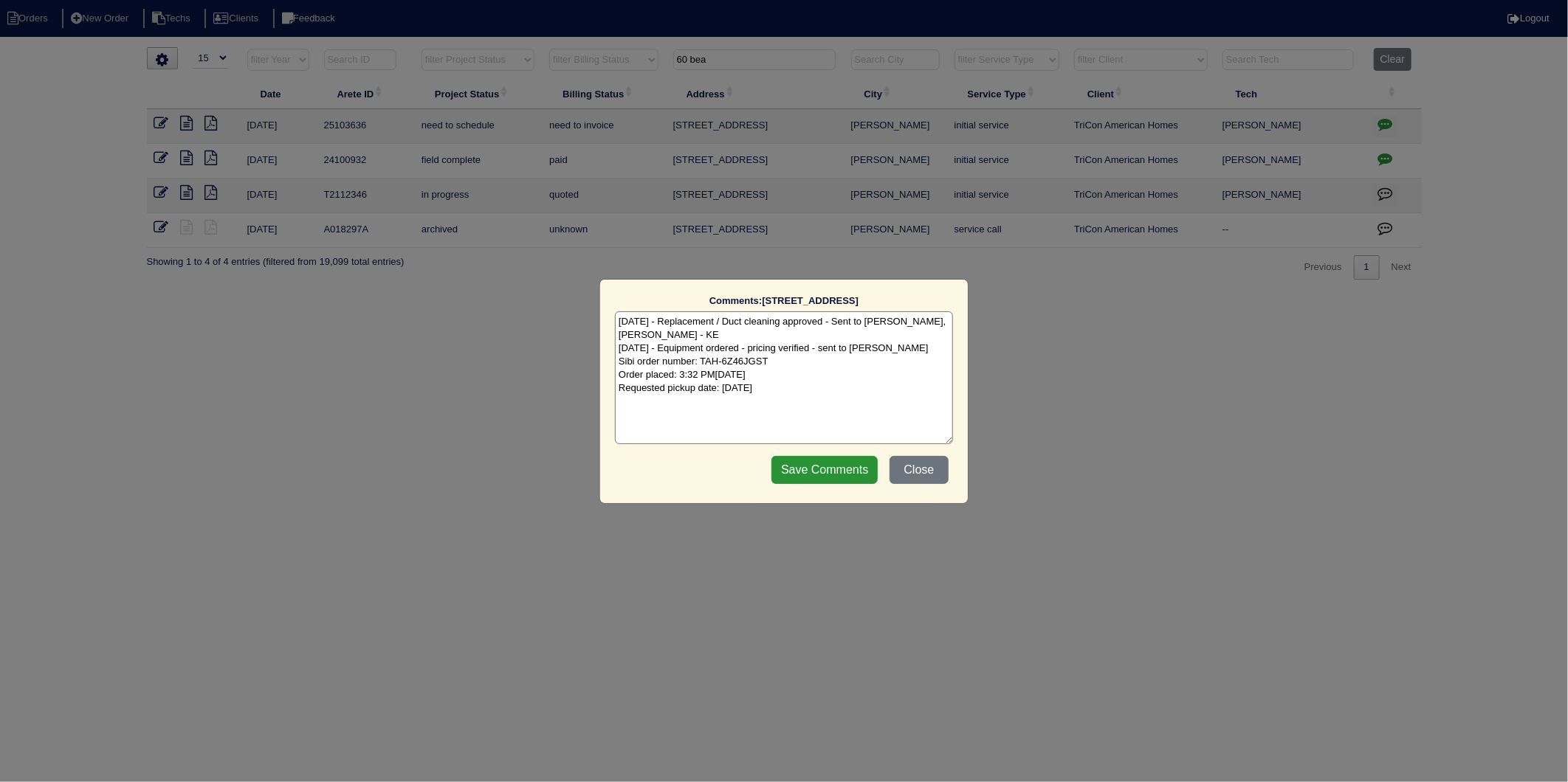
click at [859, 387] on textarea "10/6/25 - Replacement / Duct cleaning approved - Sent to Dan, Payton, Reeca - K…" at bounding box center [784, 378] width 338 height 133
type textarea "10/6/25 - Replacement / Duct cleaning approved - Sent to Dan, Payton, Reeca - K…"
click at [852, 465] on input "Save Comments" at bounding box center [824, 470] width 107 height 28
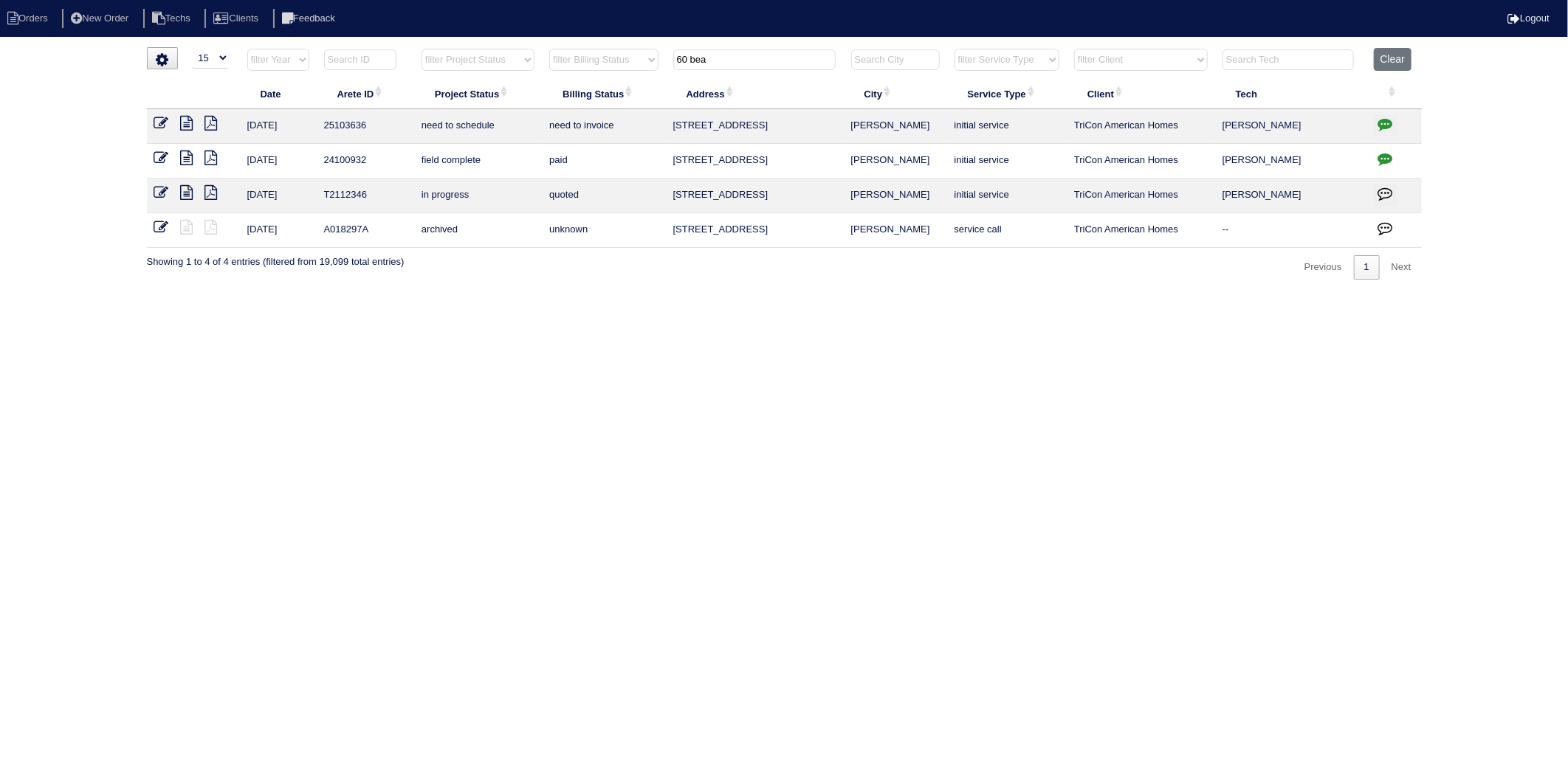
click at [159, 125] on icon at bounding box center [161, 123] width 15 height 15
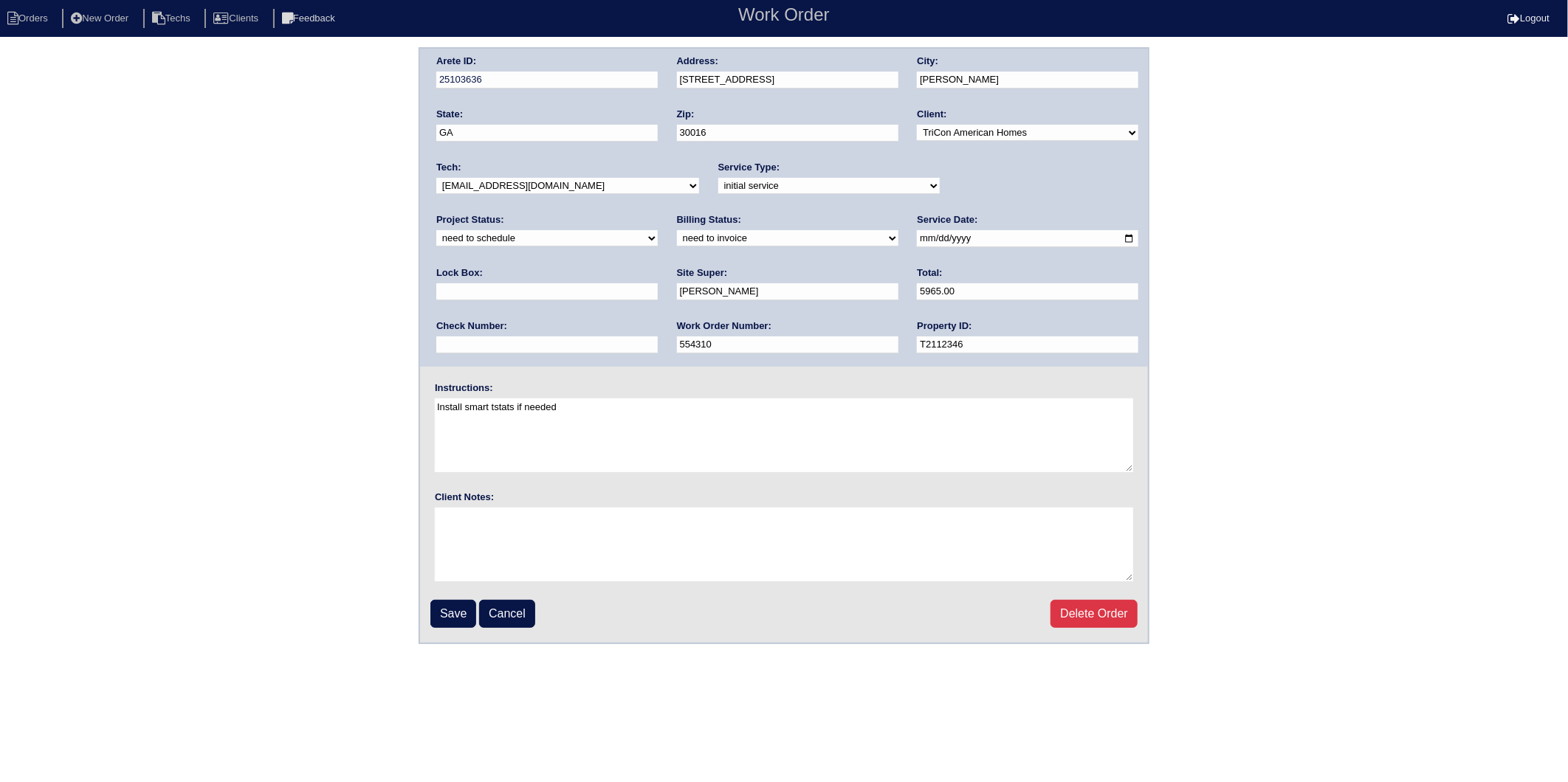
click at [658, 230] on select "new order assigned in progress field complete need to schedule admin review arc…" at bounding box center [547, 238] width 221 height 16
select select "completed"
click at [658, 230] on select "new order assigned in progress field complete need to schedule admin review arc…" at bounding box center [547, 238] width 221 height 16
click at [677, 240] on select "need to quote quoted need to invoice invoiced paid warranty purchase order need…" at bounding box center [787, 238] width 221 height 16
select select "invoiced"
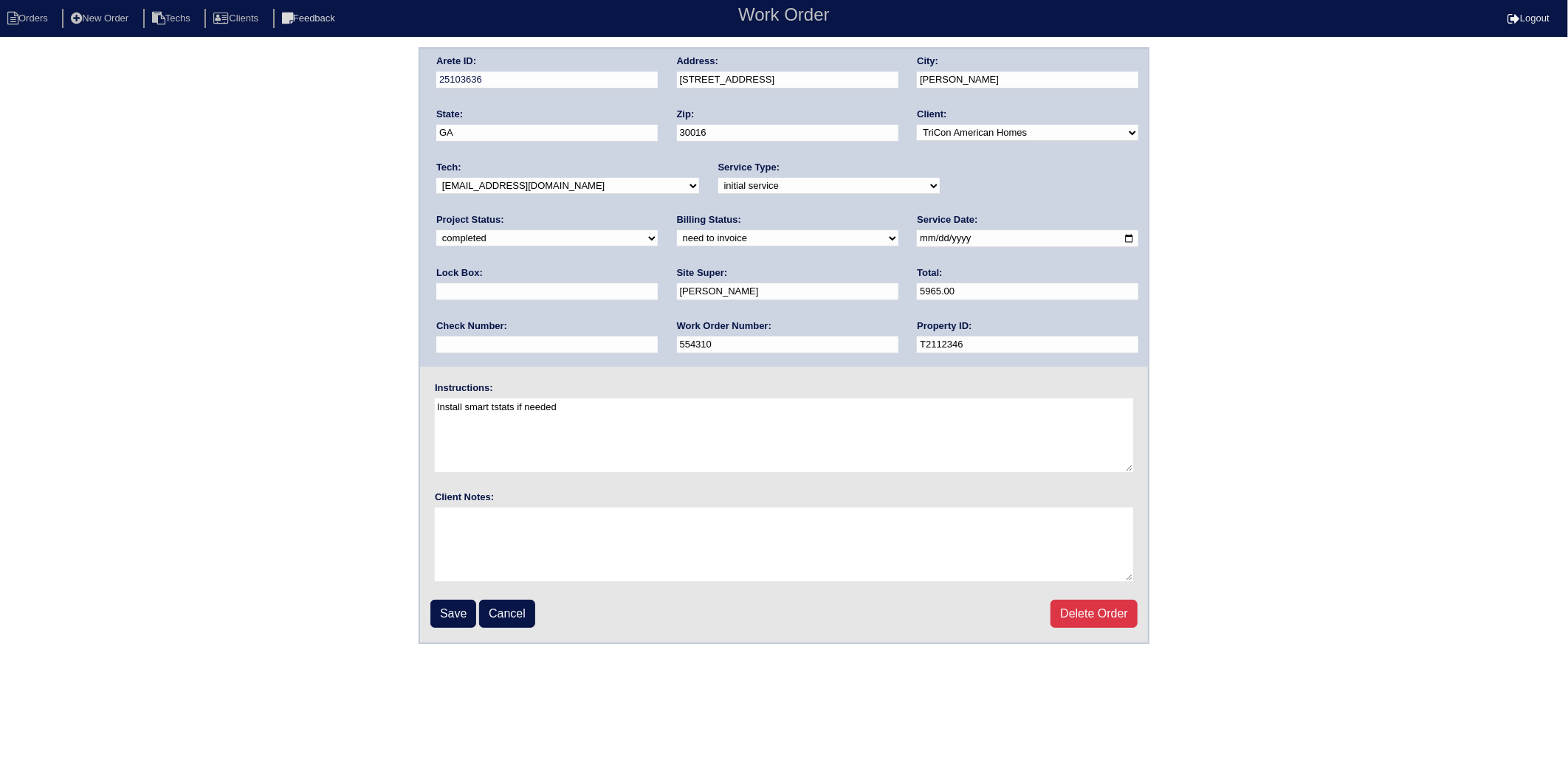
click at [677, 230] on select "need to quote quoted need to invoice invoiced paid warranty purchase order need…" at bounding box center [787, 238] width 221 height 16
drag, startPoint x: 454, startPoint y: 610, endPoint x: 438, endPoint y: 602, distance: 17.9
click at [451, 608] on input "Save" at bounding box center [453, 613] width 46 height 28
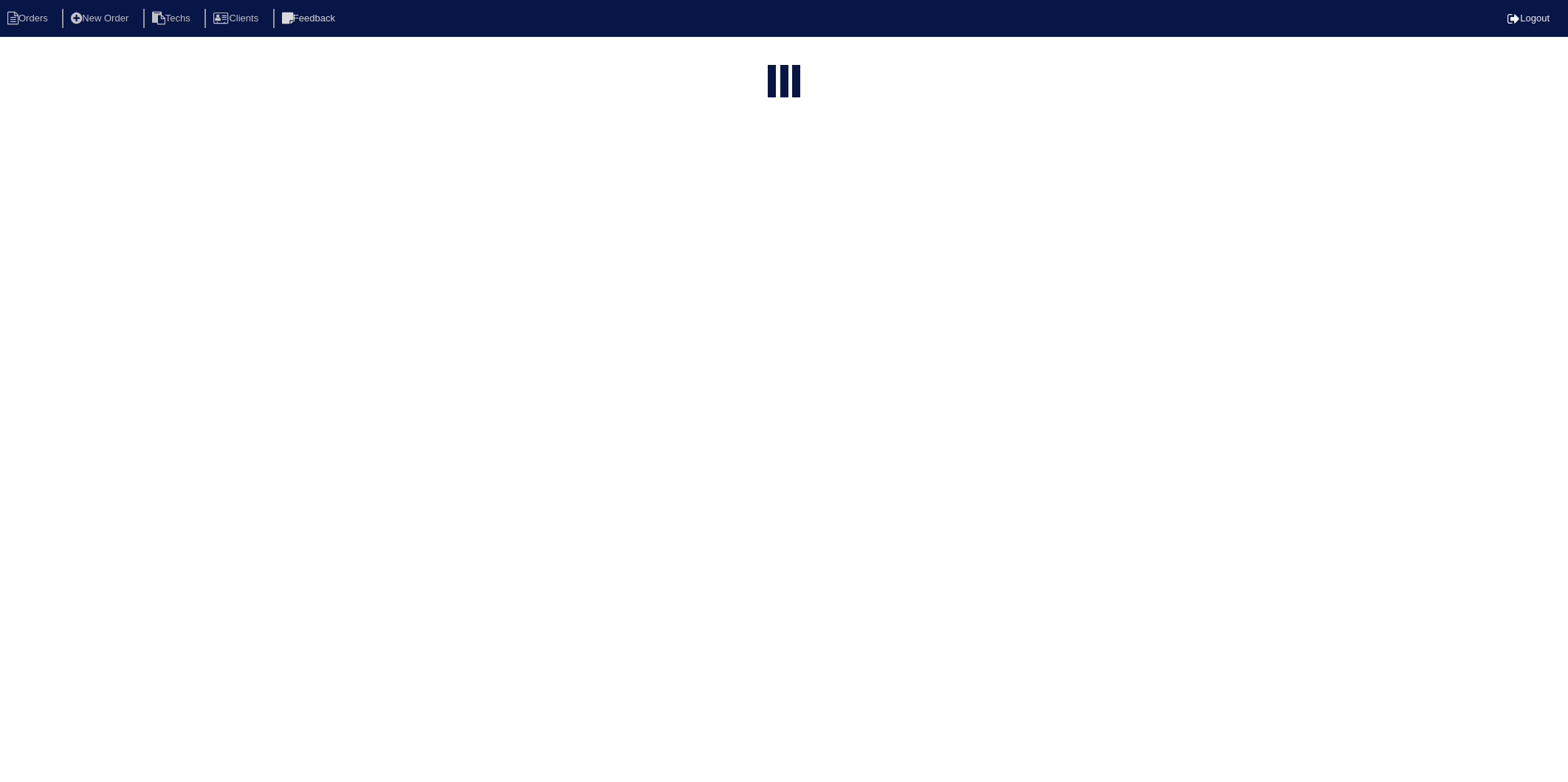
select select "15"
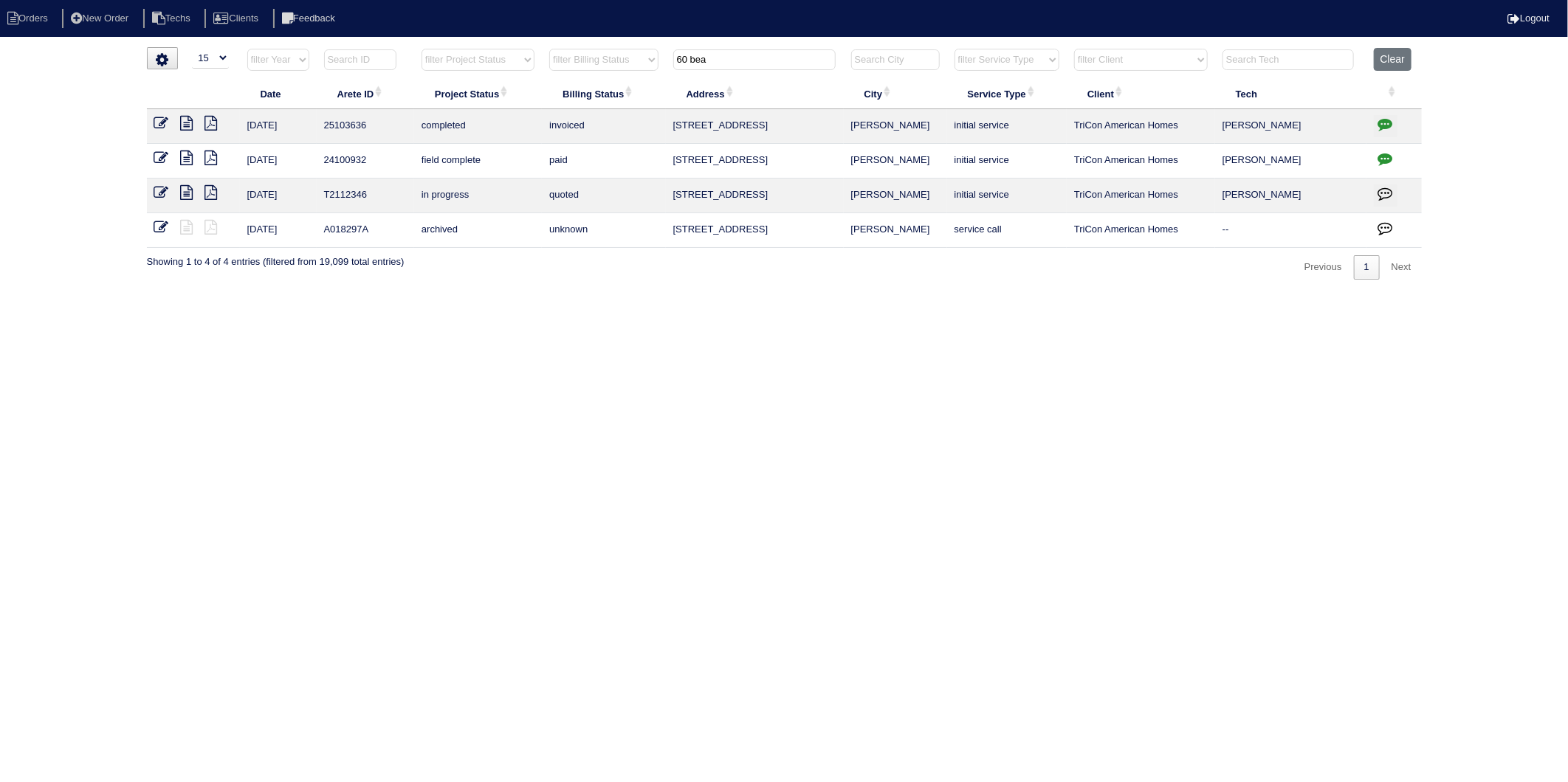
drag, startPoint x: 739, startPoint y: 56, endPoint x: 614, endPoint y: 76, distance: 126.6
click at [614, 76] on tr "filter Year -- Any Year -- 2025 2024 2023 2022 2021 2020 2019 filter Project St…" at bounding box center [784, 62] width 1275 height 30
type input "808"
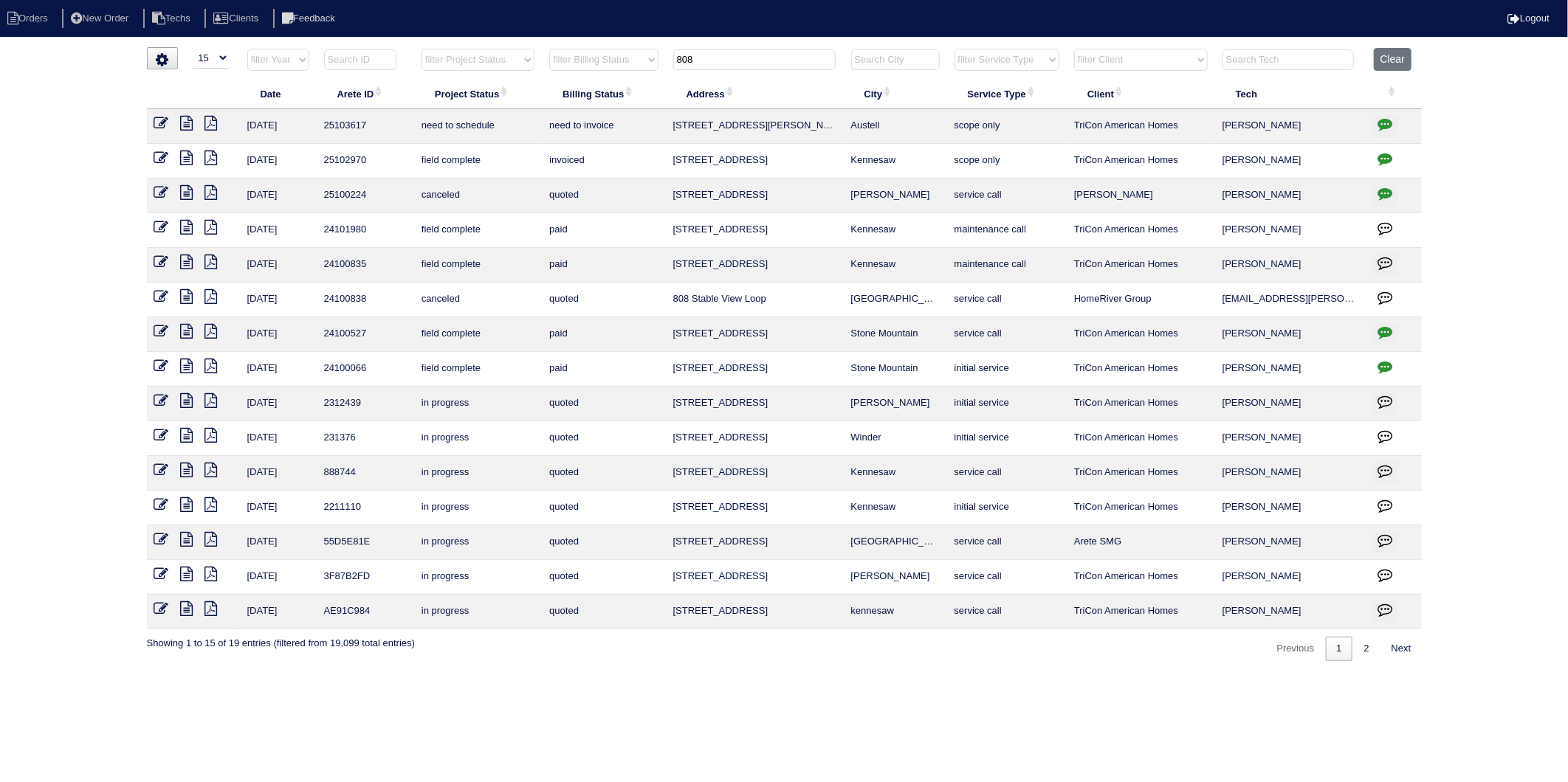
click at [1386, 122] on icon "button" at bounding box center [1386, 123] width 15 height 15
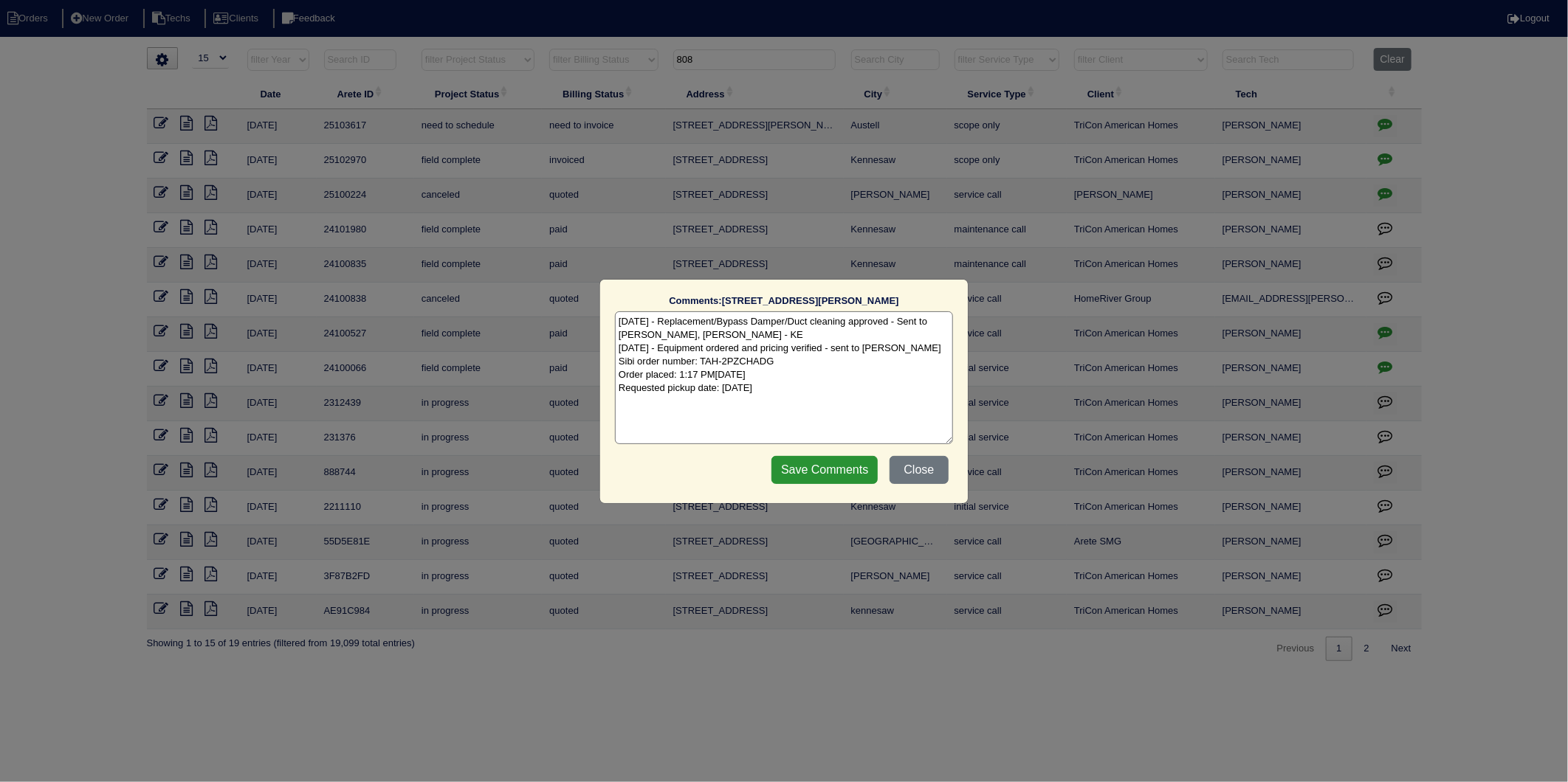
click at [807, 391] on textarea "[DATE] - Replacement/Bypass Damper/Duct cleaning approved - Sent to [PERSON_NAM…" at bounding box center [784, 378] width 338 height 133
type textarea "[DATE] - Replacement/Bypass Damper/Duct cleaning approved - Sent to [PERSON_NAM…"
click at [815, 470] on input "Save Comments" at bounding box center [824, 470] width 107 height 28
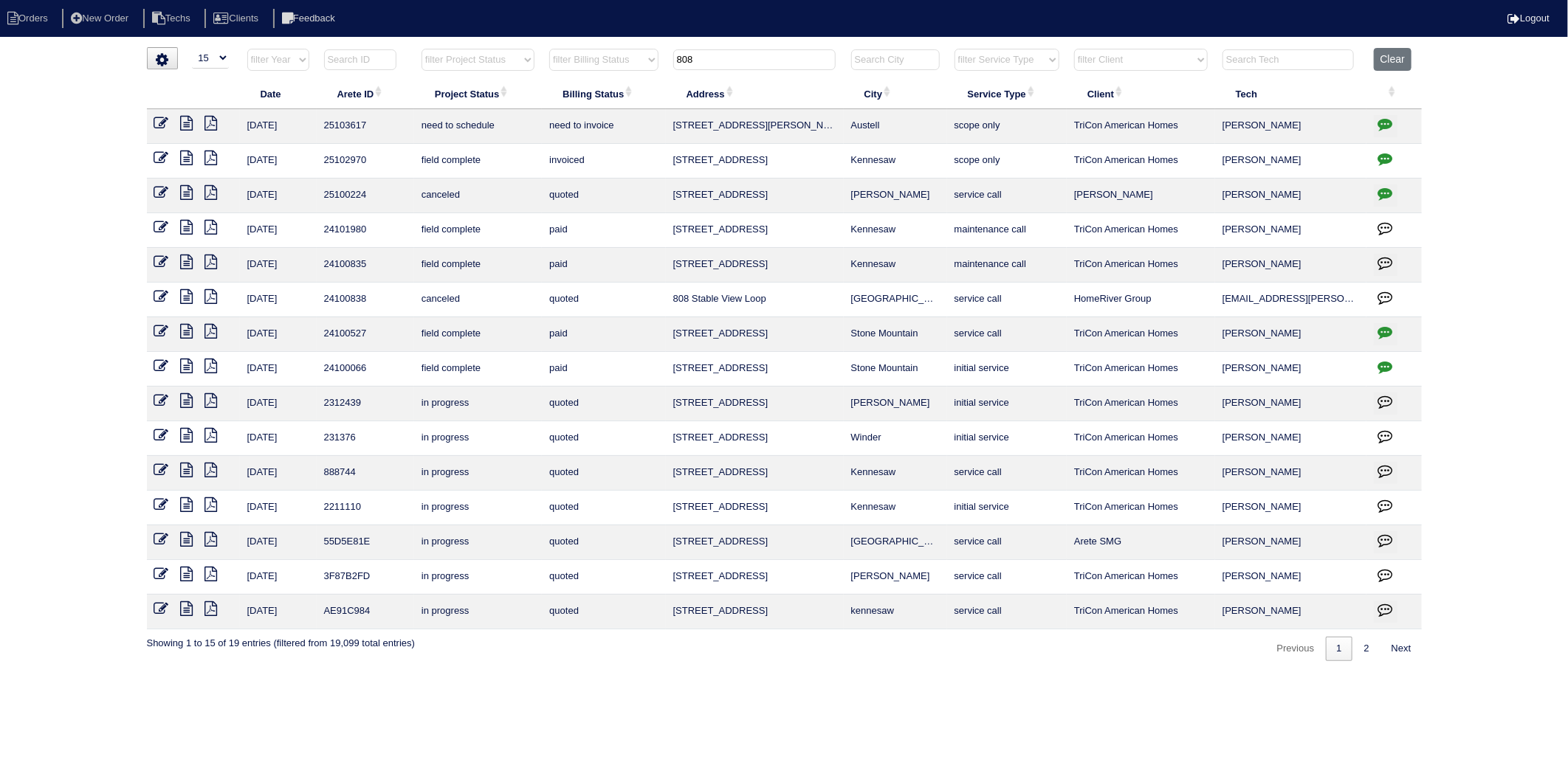
click at [154, 125] on icon at bounding box center [161, 123] width 15 height 15
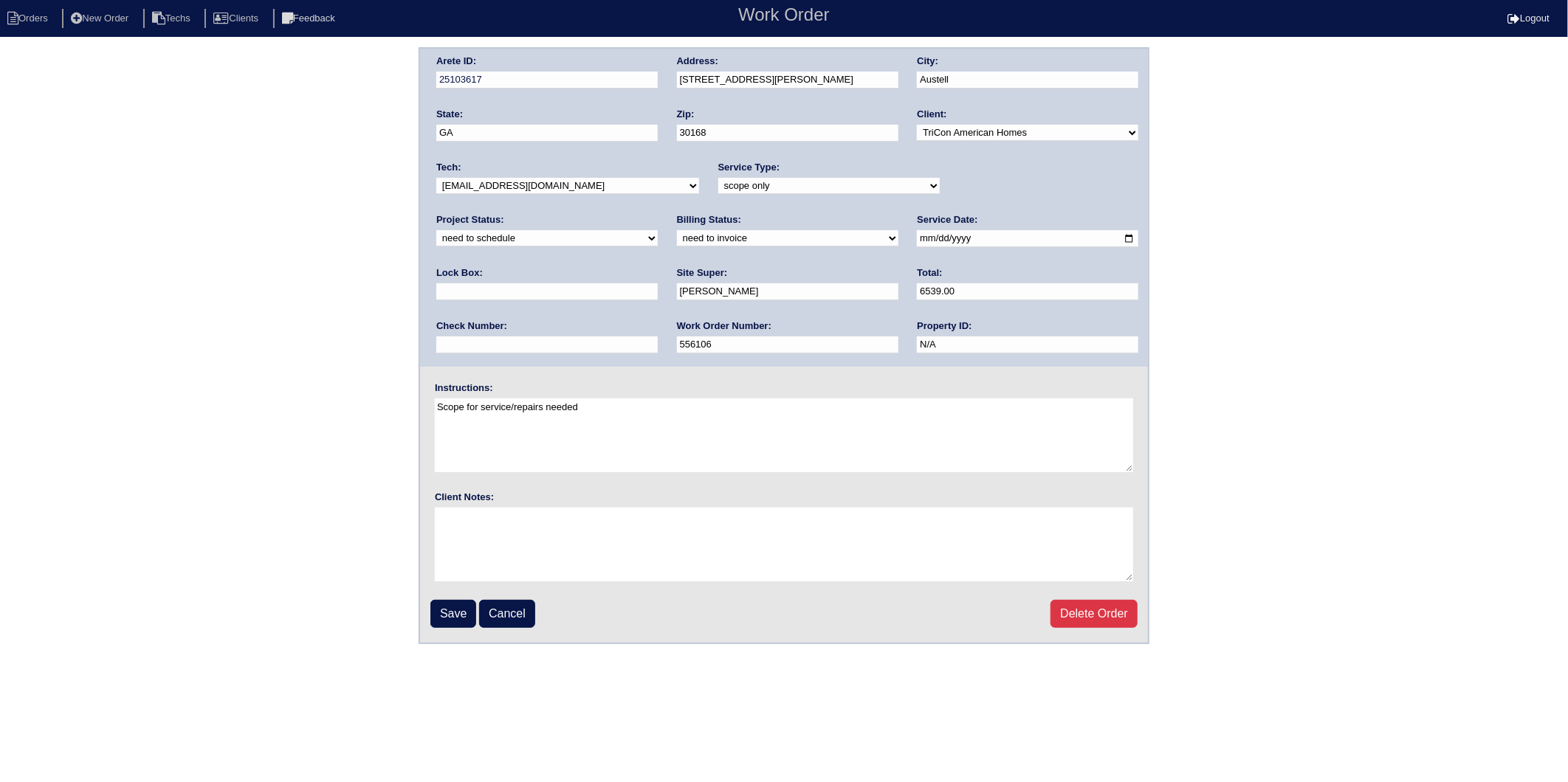
click at [658, 230] on select "new order assigned in progress field complete need to schedule admin review arc…" at bounding box center [547, 238] width 221 height 16
select select "completed"
click at [658, 230] on select "new order assigned in progress field complete need to schedule admin review arc…" at bounding box center [547, 238] width 221 height 16
click at [677, 236] on select "need to quote quoted need to invoice invoiced paid warranty purchase order need…" at bounding box center [787, 238] width 221 height 16
select select "invoiced"
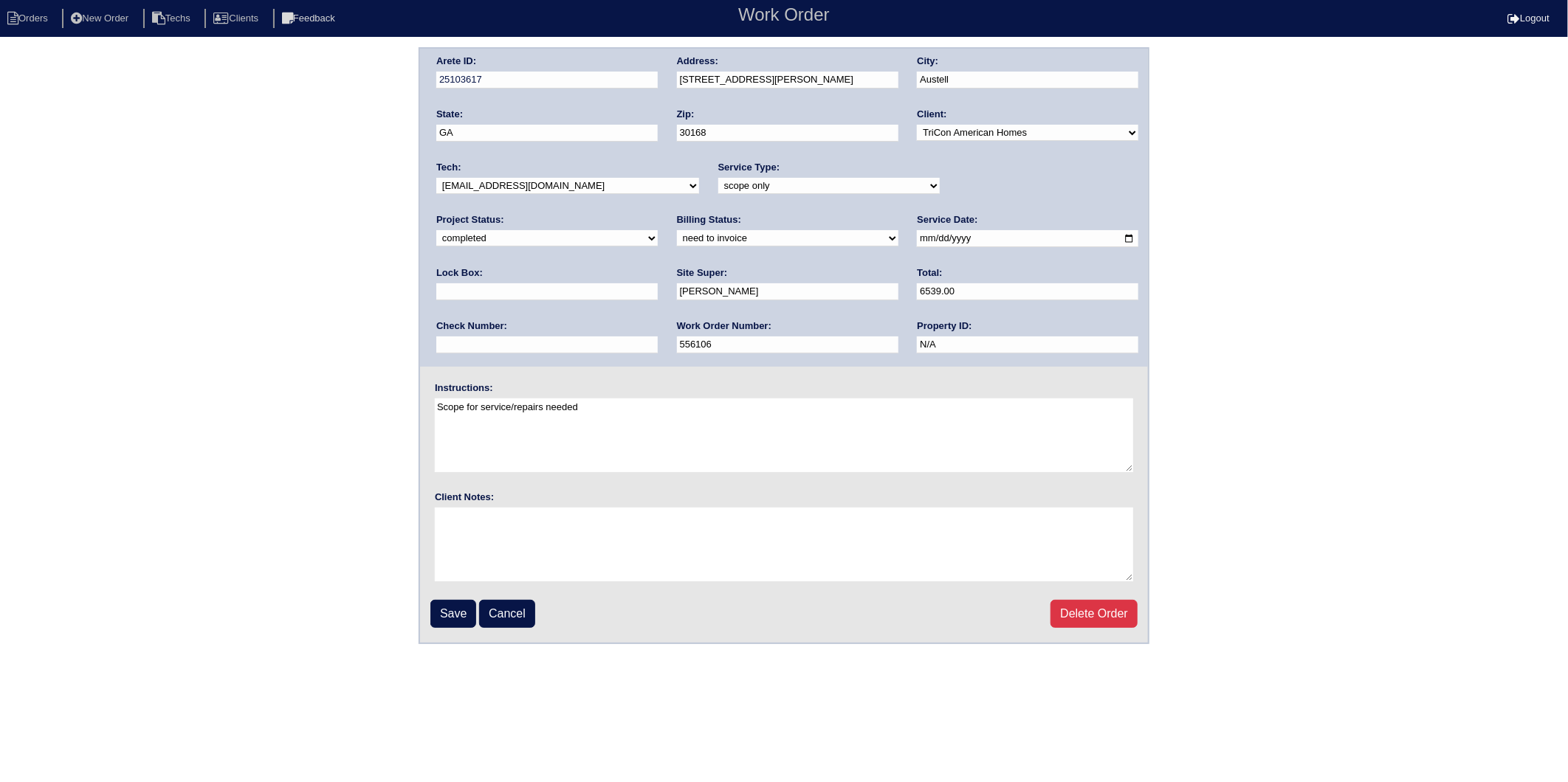
click at [677, 230] on select "need to quote quoted need to invoice invoiced paid warranty purchase order need…" at bounding box center [787, 238] width 221 height 16
click at [449, 603] on input "Save" at bounding box center [453, 613] width 46 height 28
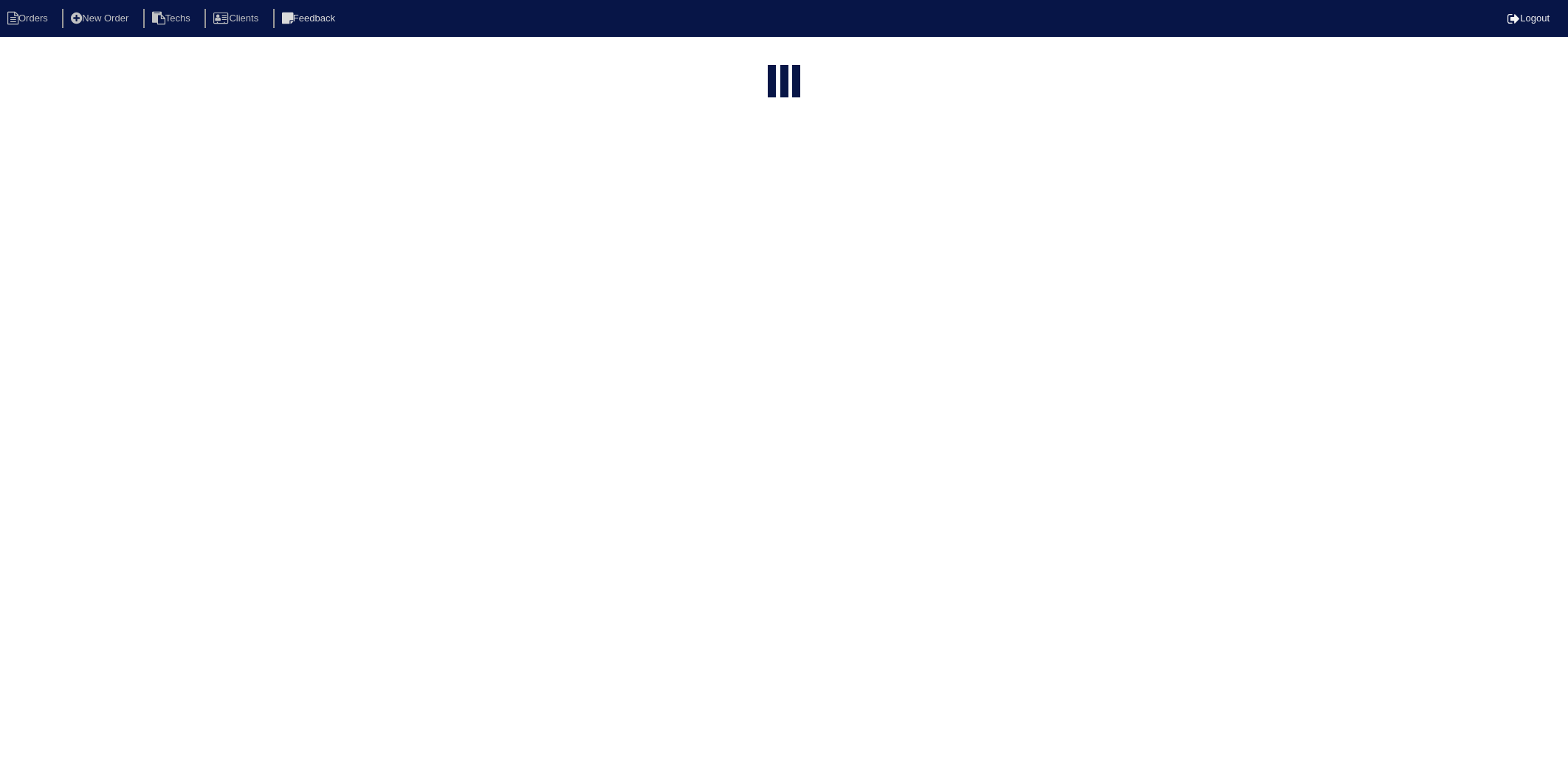
select select "15"
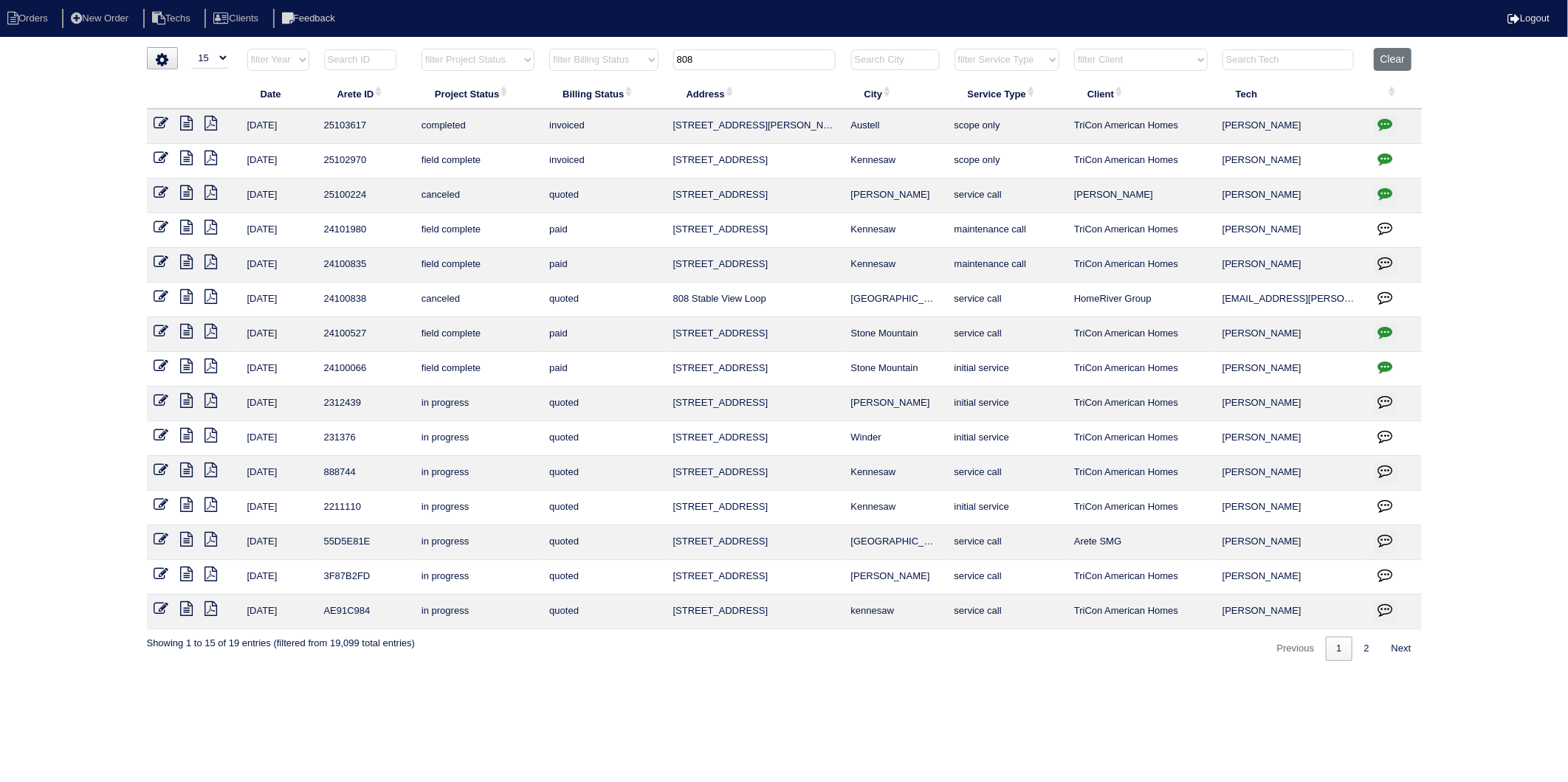
drag, startPoint x: 738, startPoint y: 62, endPoint x: 628, endPoint y: 83, distance: 112.0
click at [628, 83] on table "Date Arete ID Project Status Billing Status Address City Service Type Client Te…" at bounding box center [784, 338] width 1275 height 581
type input "326"
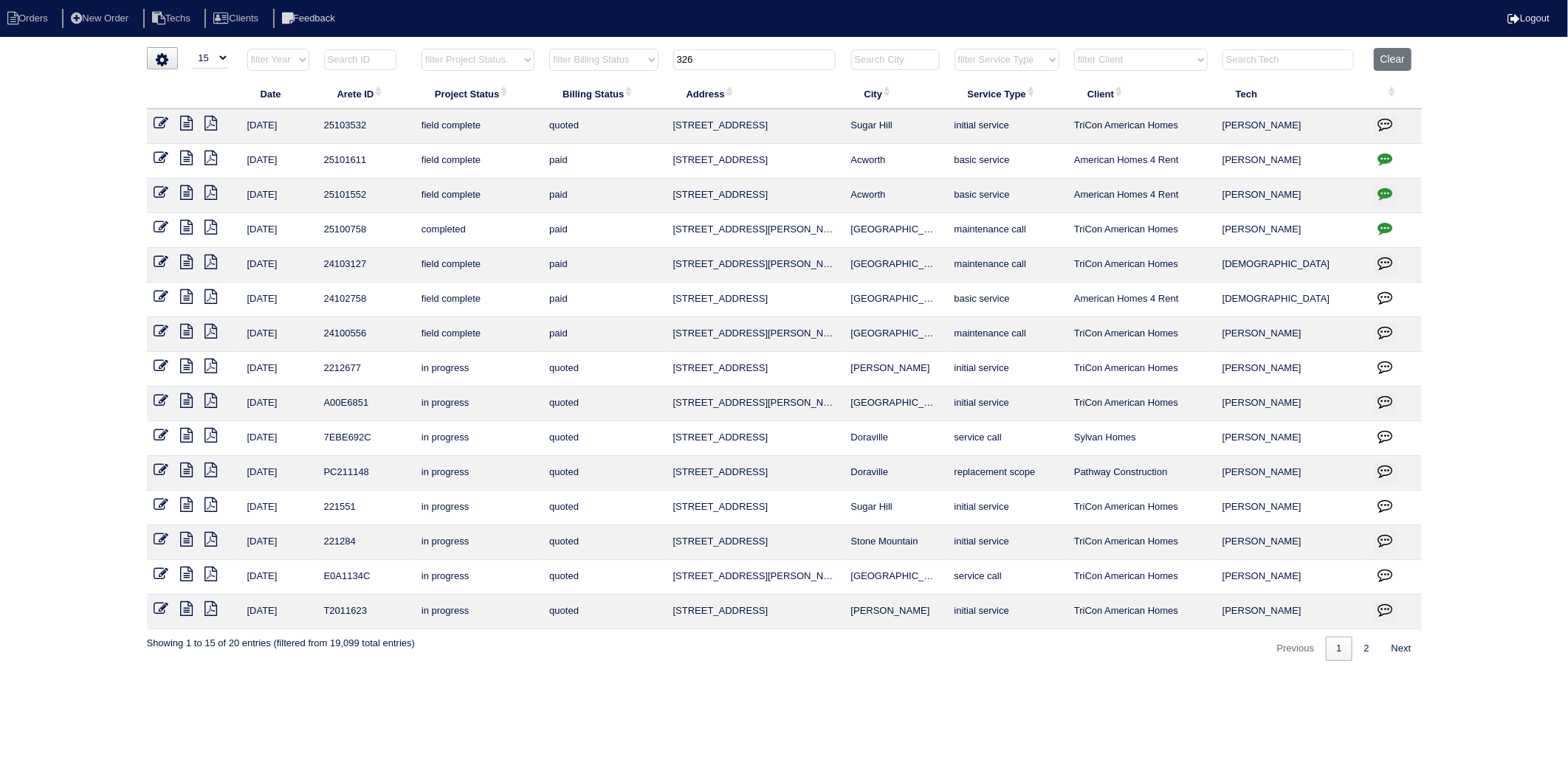
click at [157, 123] on icon at bounding box center [161, 123] width 15 height 15
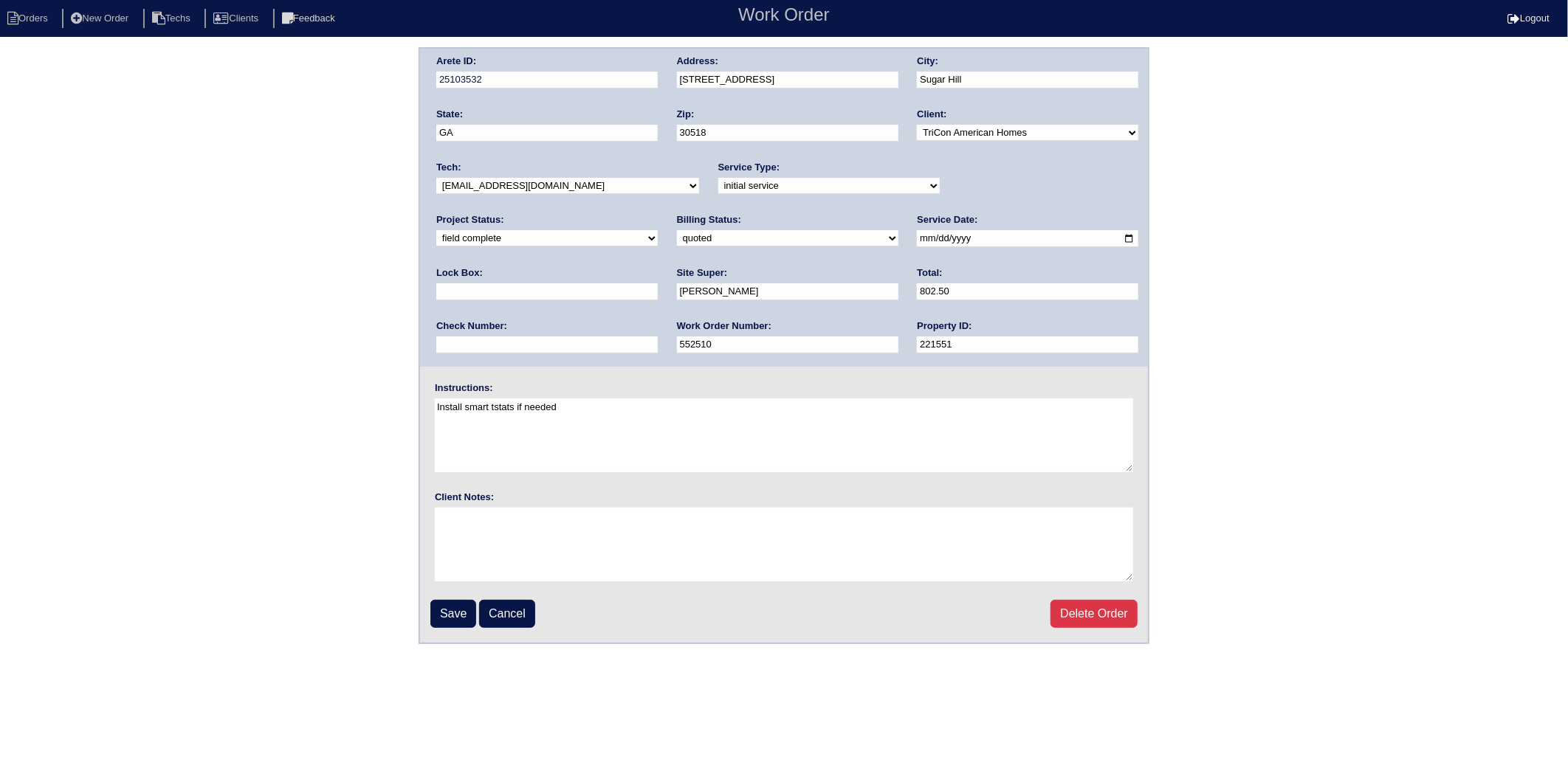
click at [677, 240] on select "need to quote quoted need to invoice invoiced paid warranty purchase order need…" at bounding box center [787, 238] width 221 height 16
select select "invoiced"
click at [677, 230] on select "need to quote quoted need to invoice invoiced paid warranty purchase order need…" at bounding box center [787, 238] width 221 height 16
click at [454, 607] on input "Save" at bounding box center [453, 613] width 46 height 28
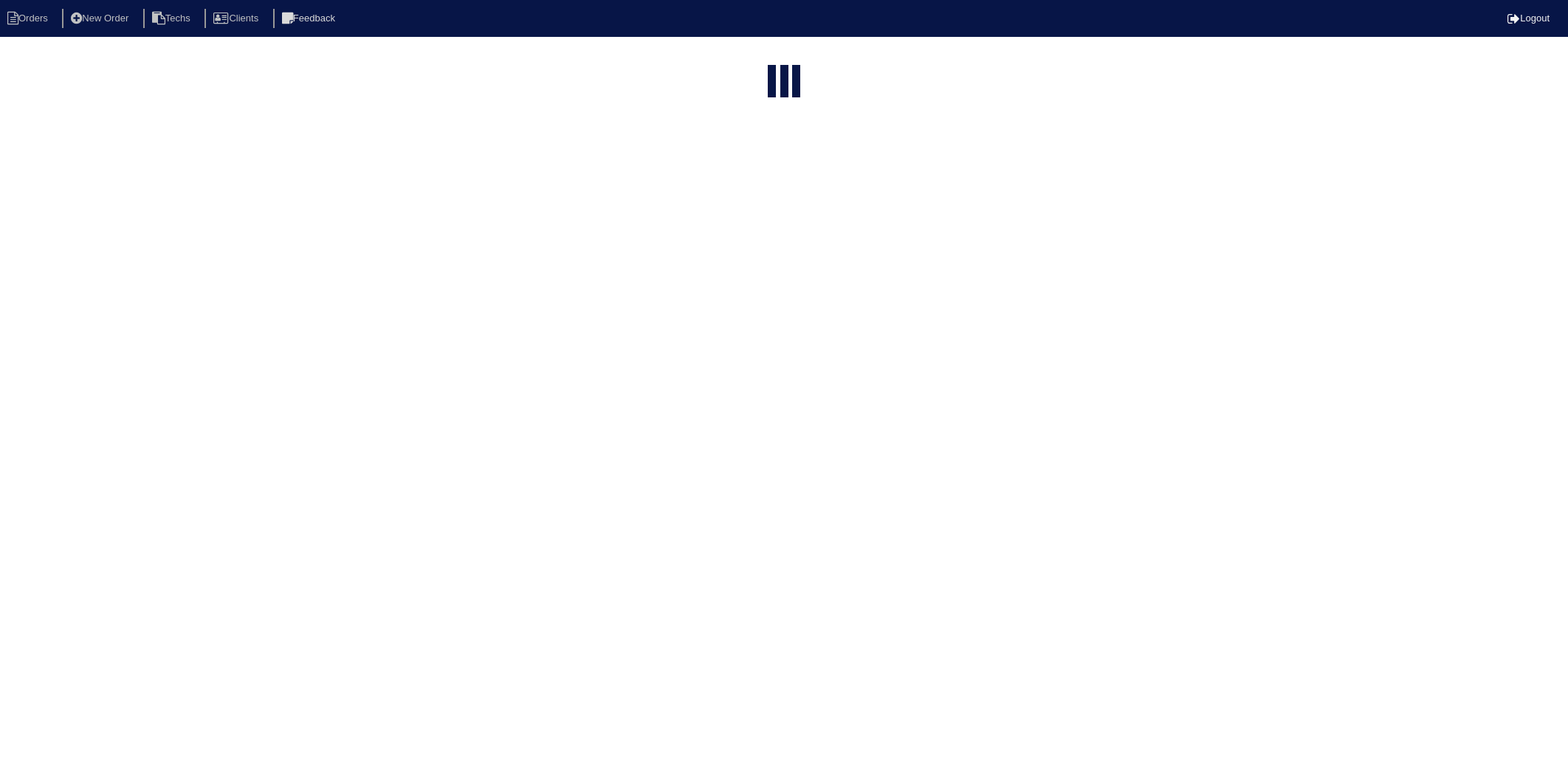
select select "15"
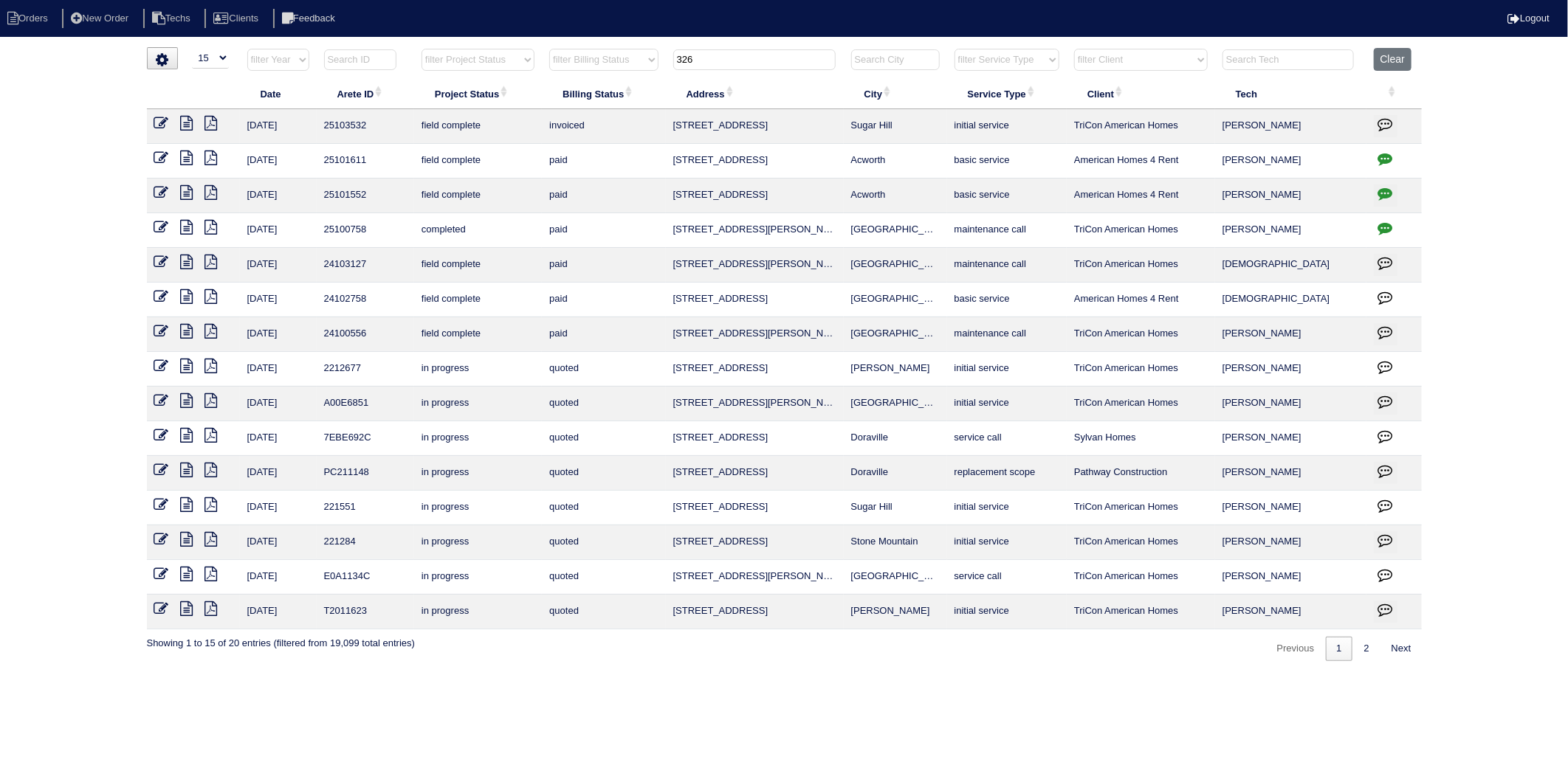
drag, startPoint x: 723, startPoint y: 61, endPoint x: 600, endPoint y: 69, distance: 123.3
click at [600, 69] on tr "filter Year -- Any Year -- 2025 2024 2023 2022 2021 2020 2019 filter Project St…" at bounding box center [784, 62] width 1275 height 30
type input "4812"
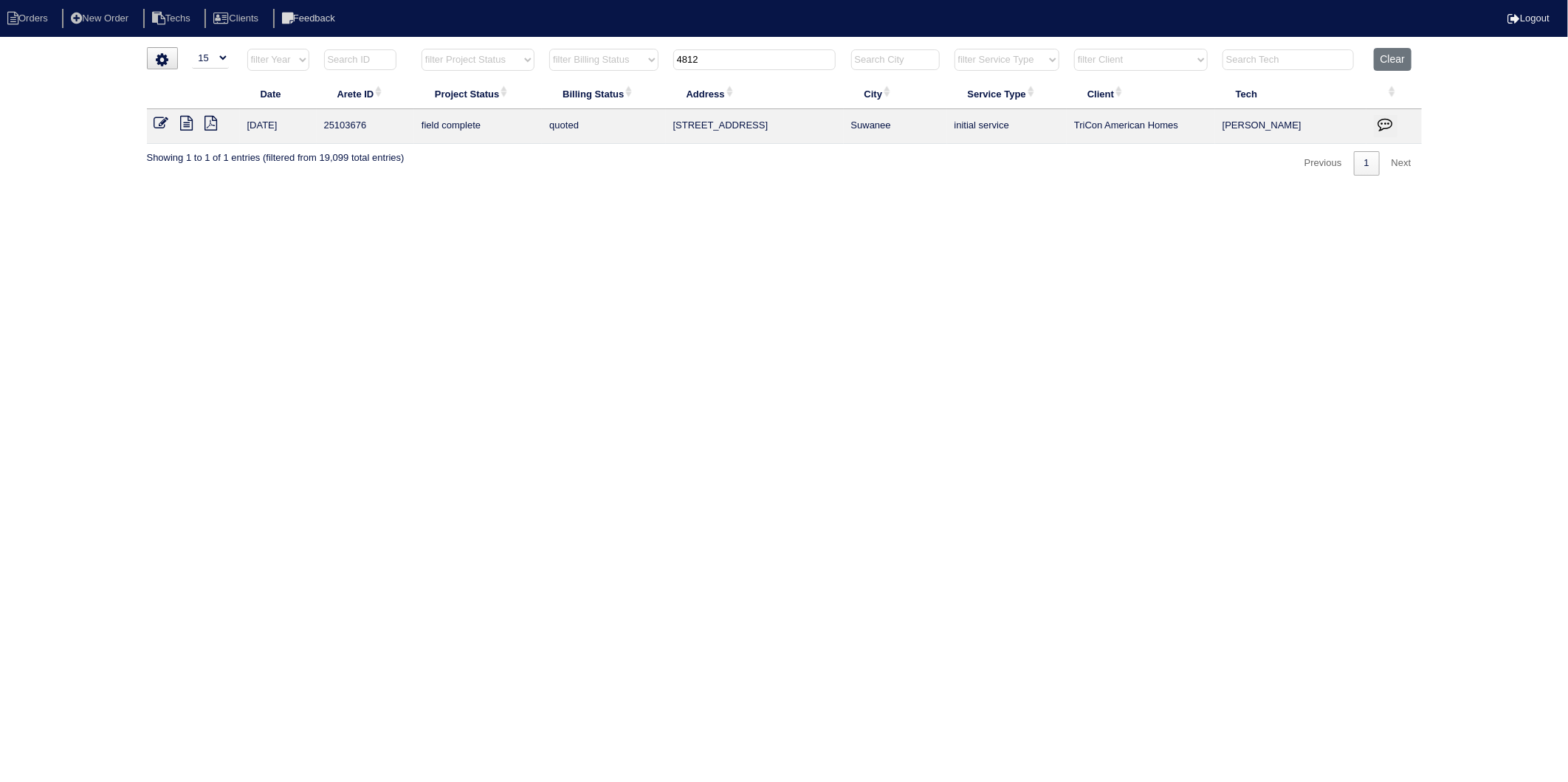
click at [159, 123] on icon at bounding box center [161, 123] width 15 height 15
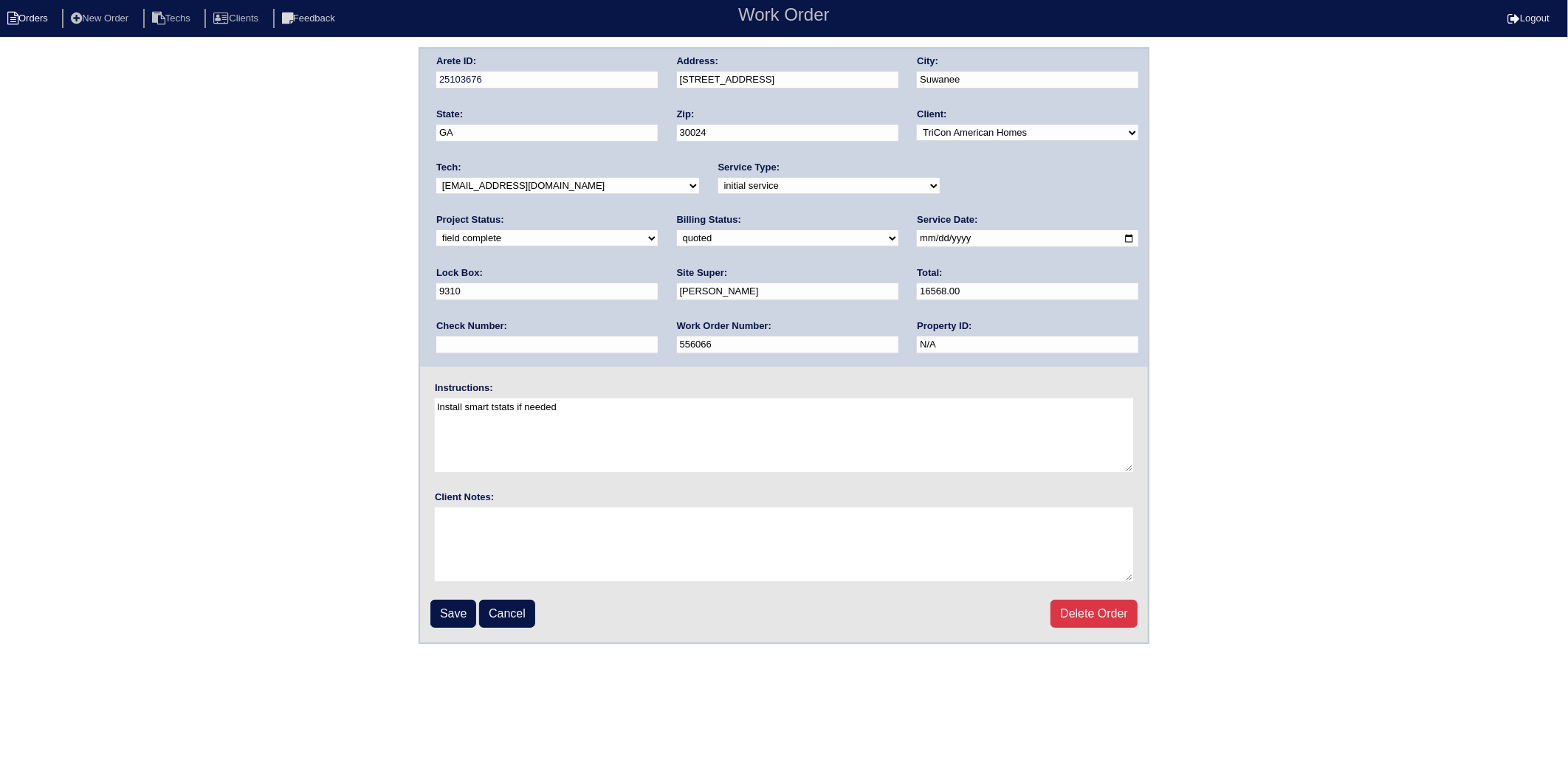
click at [38, 16] on li "Orders" at bounding box center [30, 19] width 60 height 20
select select "15"
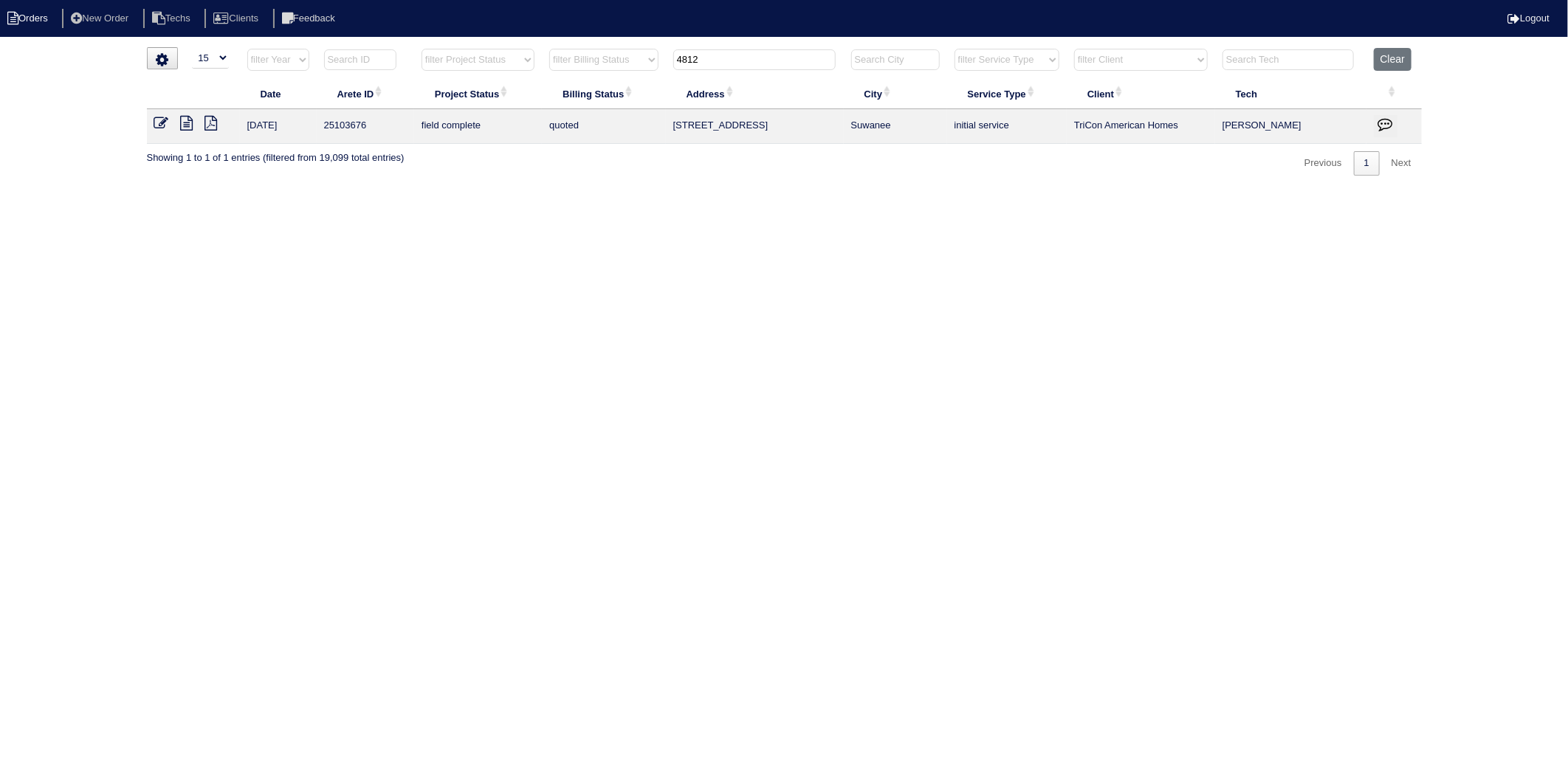
click at [37, 25] on li "Orders" at bounding box center [30, 19] width 60 height 20
select select "15"
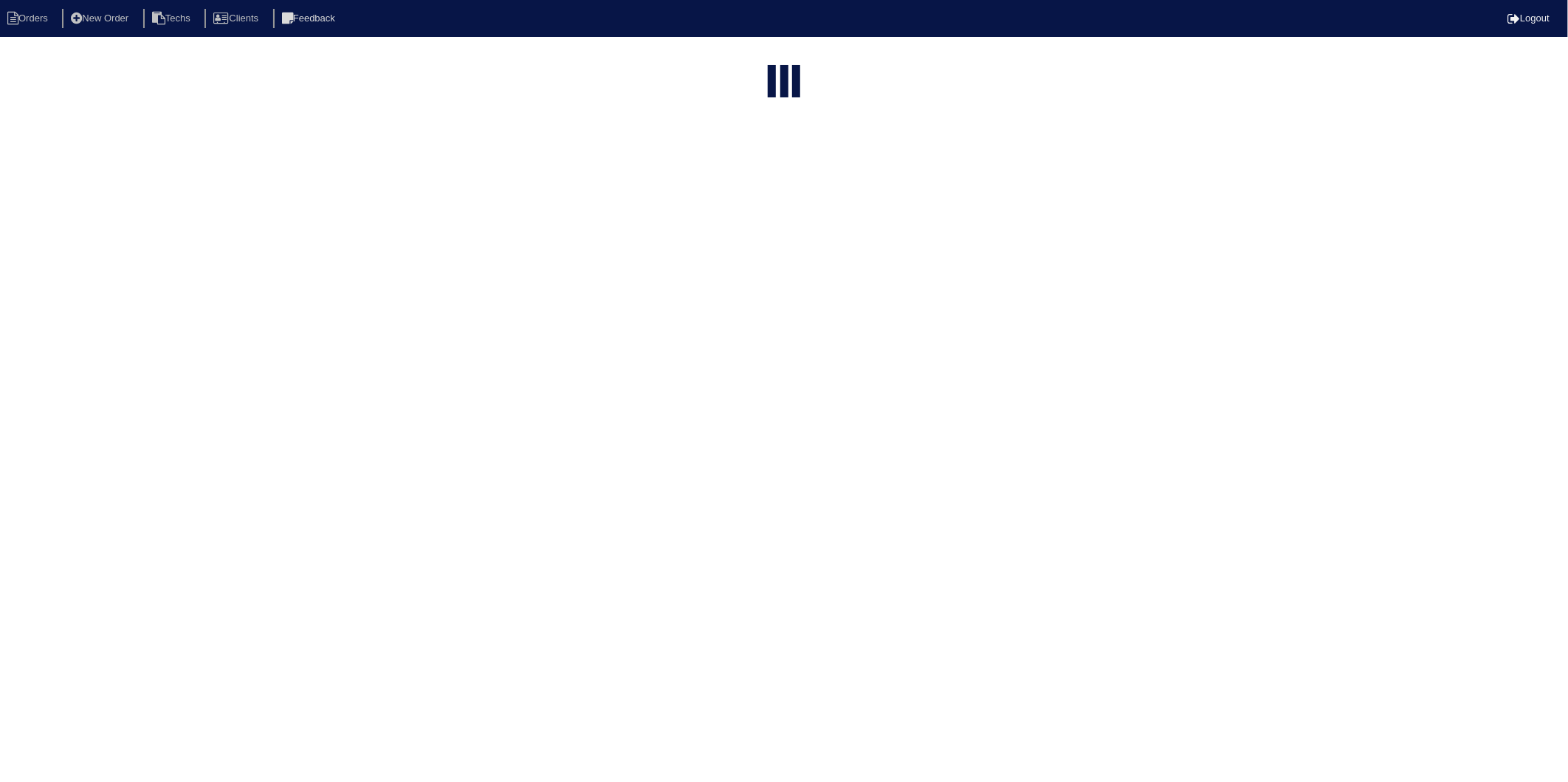
type input "4812"
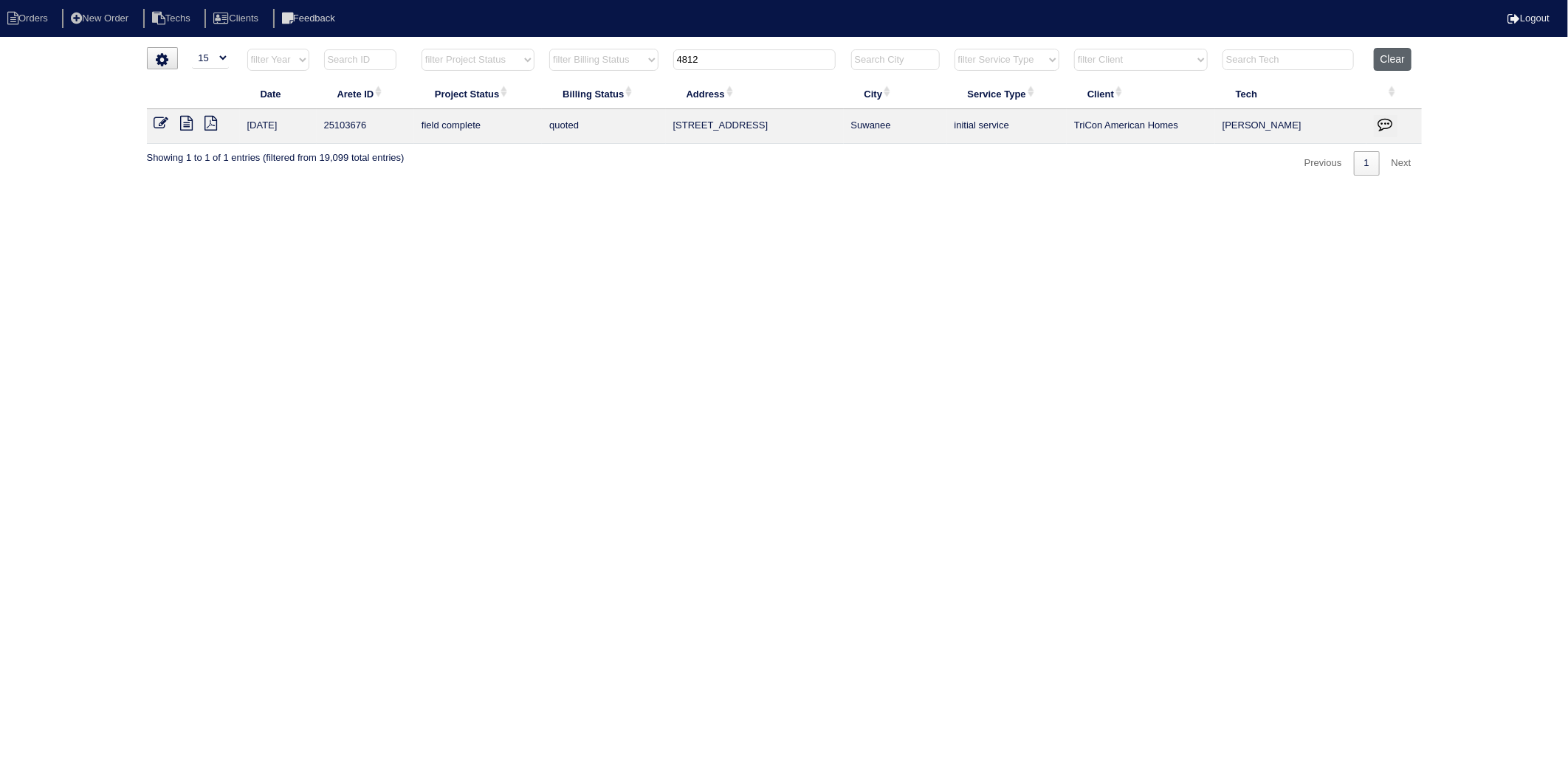
click at [1398, 56] on button "Clear" at bounding box center [1392, 59] width 38 height 23
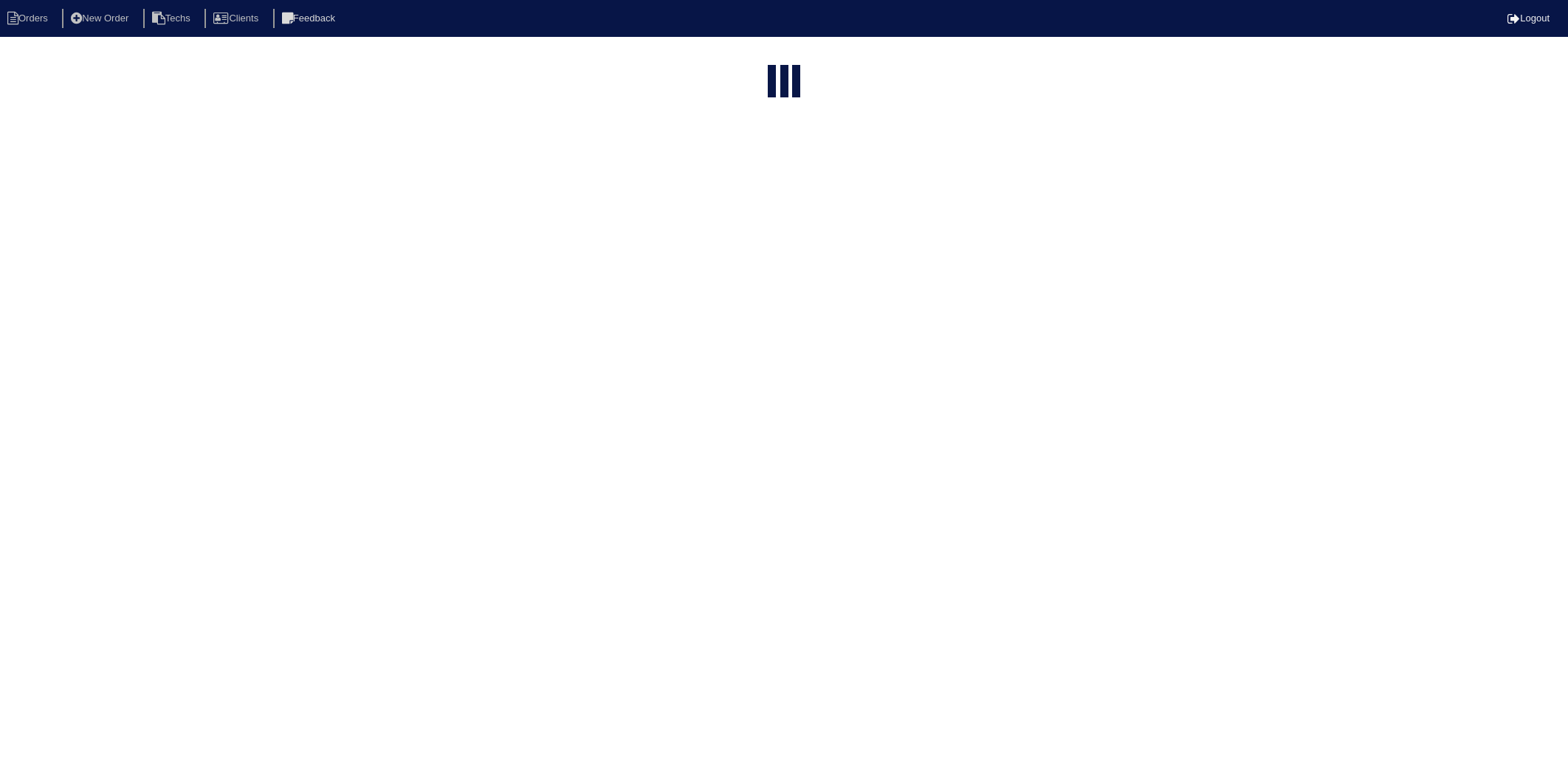
select select "15"
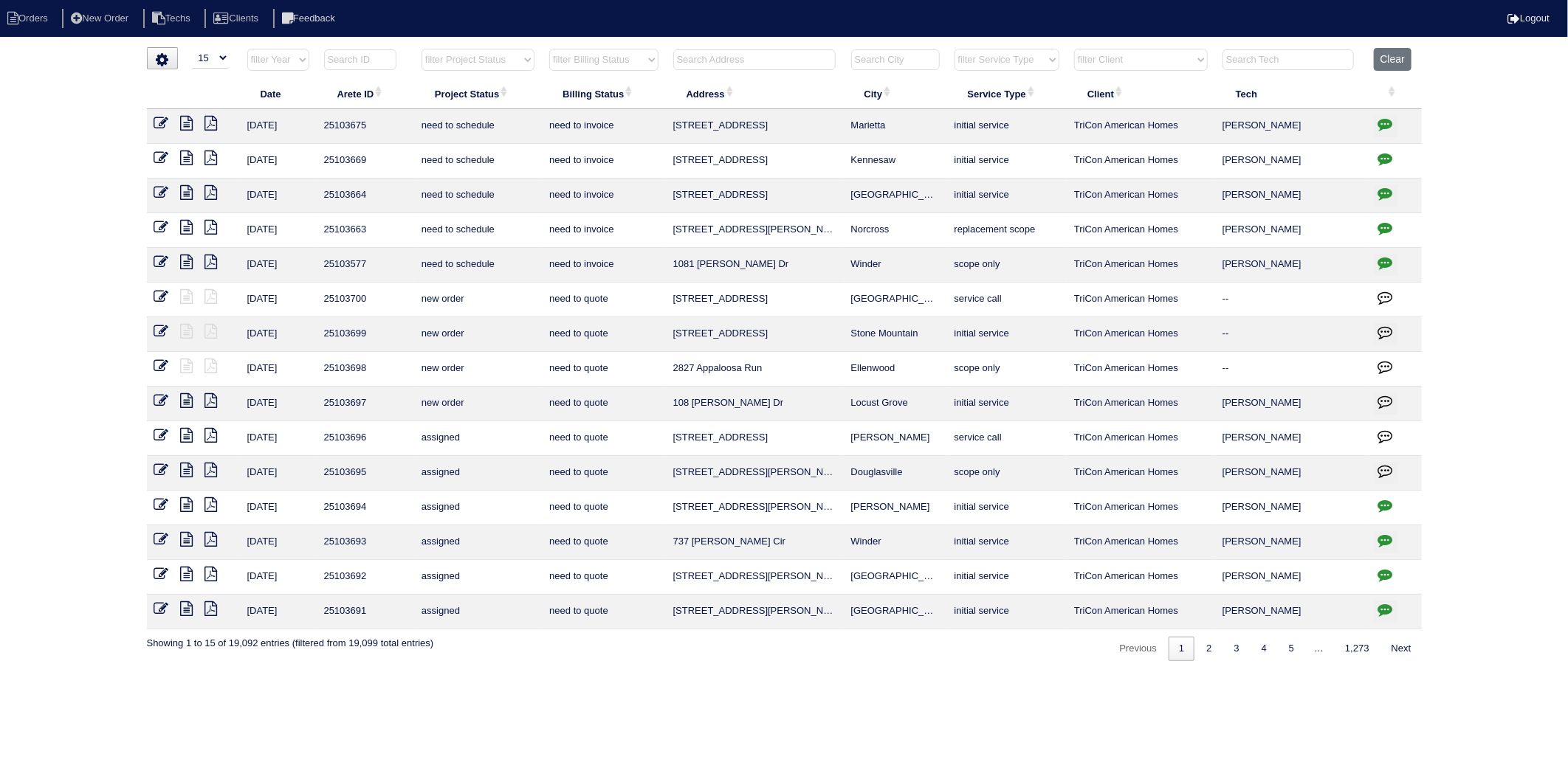
click at [698, 63] on input "text" at bounding box center [754, 60] width 162 height 21
type input "143"
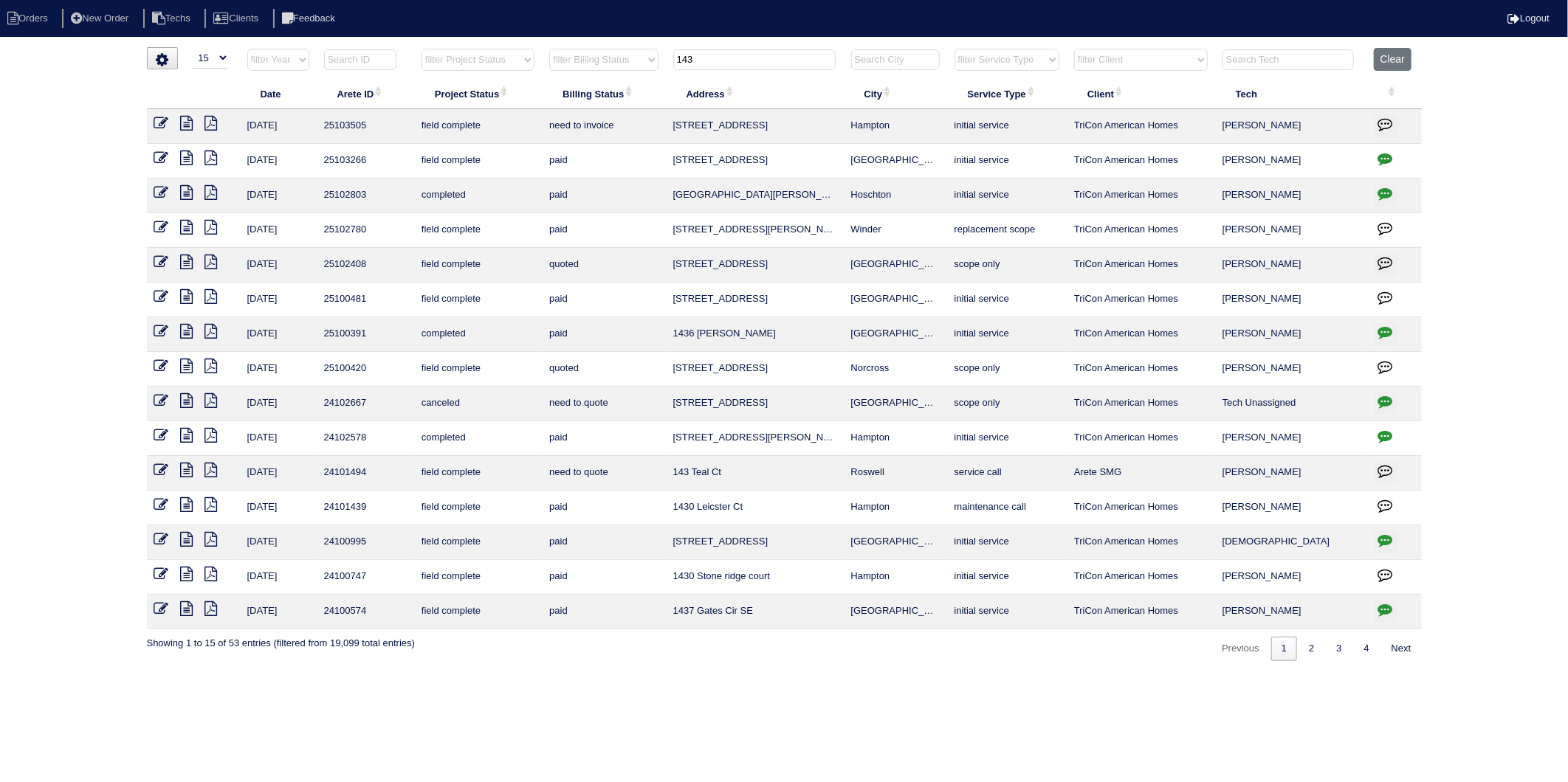
click at [157, 124] on icon at bounding box center [161, 123] width 15 height 15
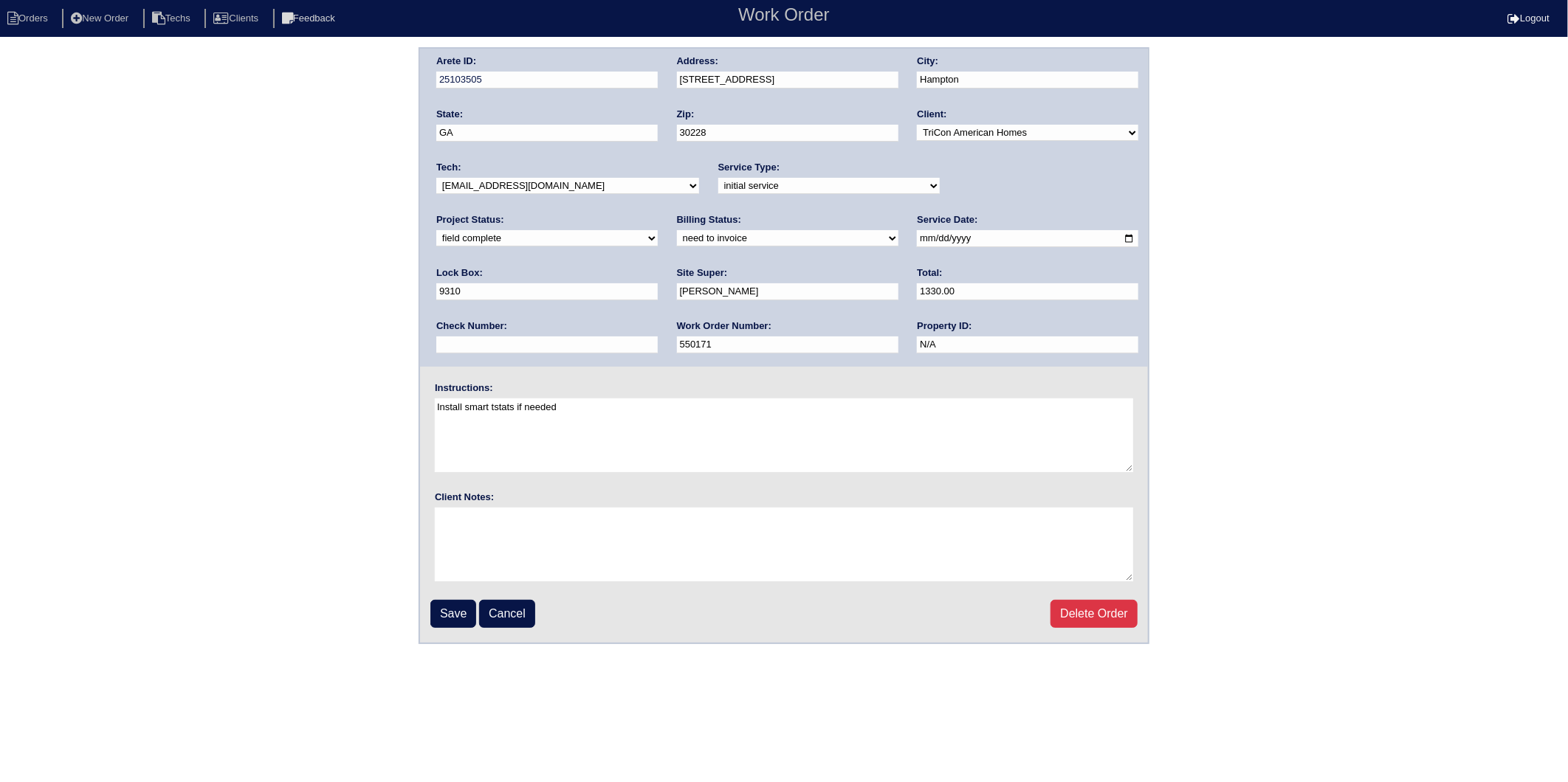
click at [677, 238] on select "need to quote quoted need to invoice invoiced paid warranty purchase order need…" at bounding box center [787, 238] width 221 height 16
select select "invoiced"
click at [677, 230] on select "need to quote quoted need to invoice invoiced paid warranty purchase order need…" at bounding box center [787, 238] width 221 height 16
click at [447, 604] on input "Save" at bounding box center [453, 613] width 46 height 28
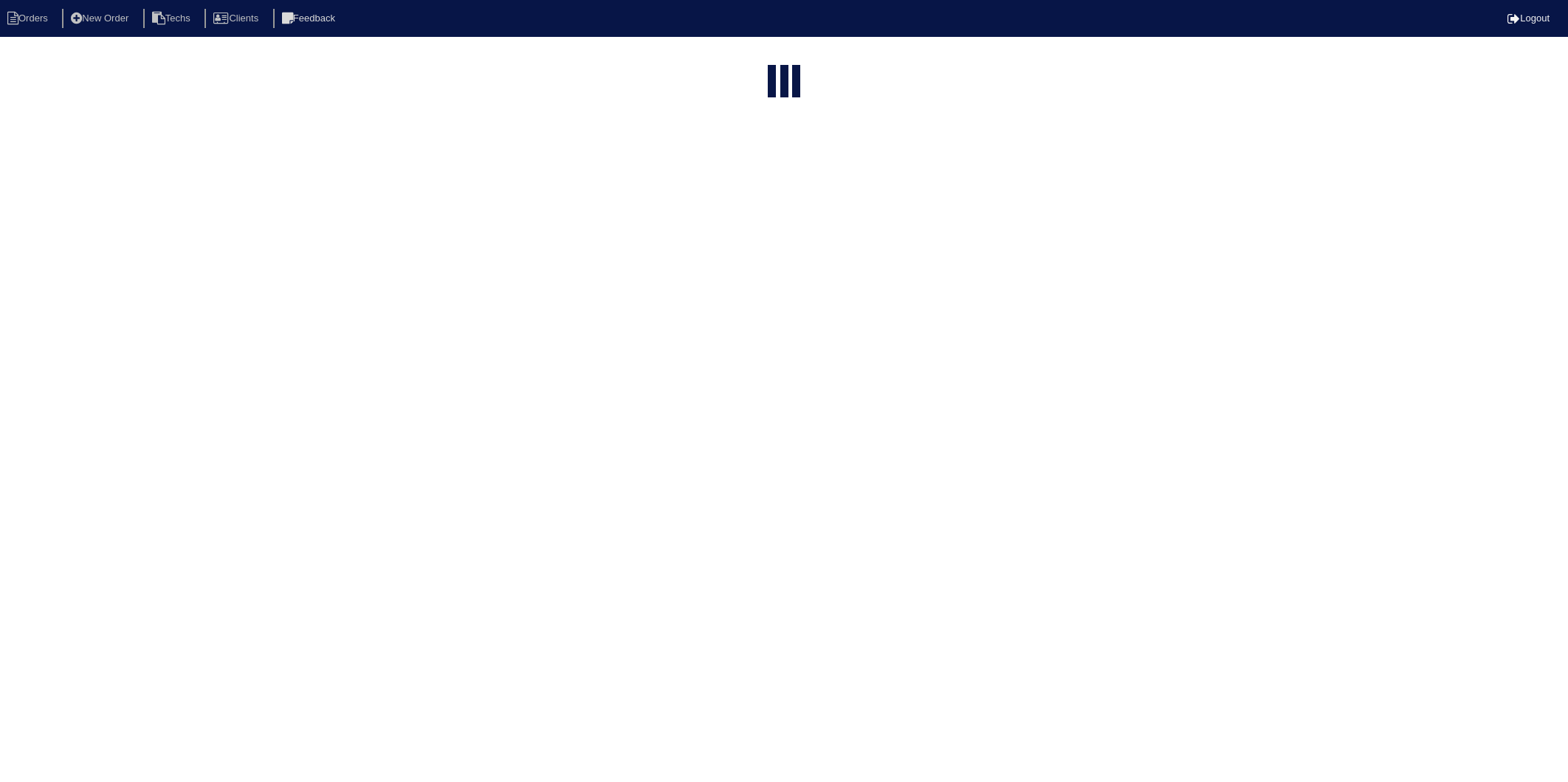
select select "15"
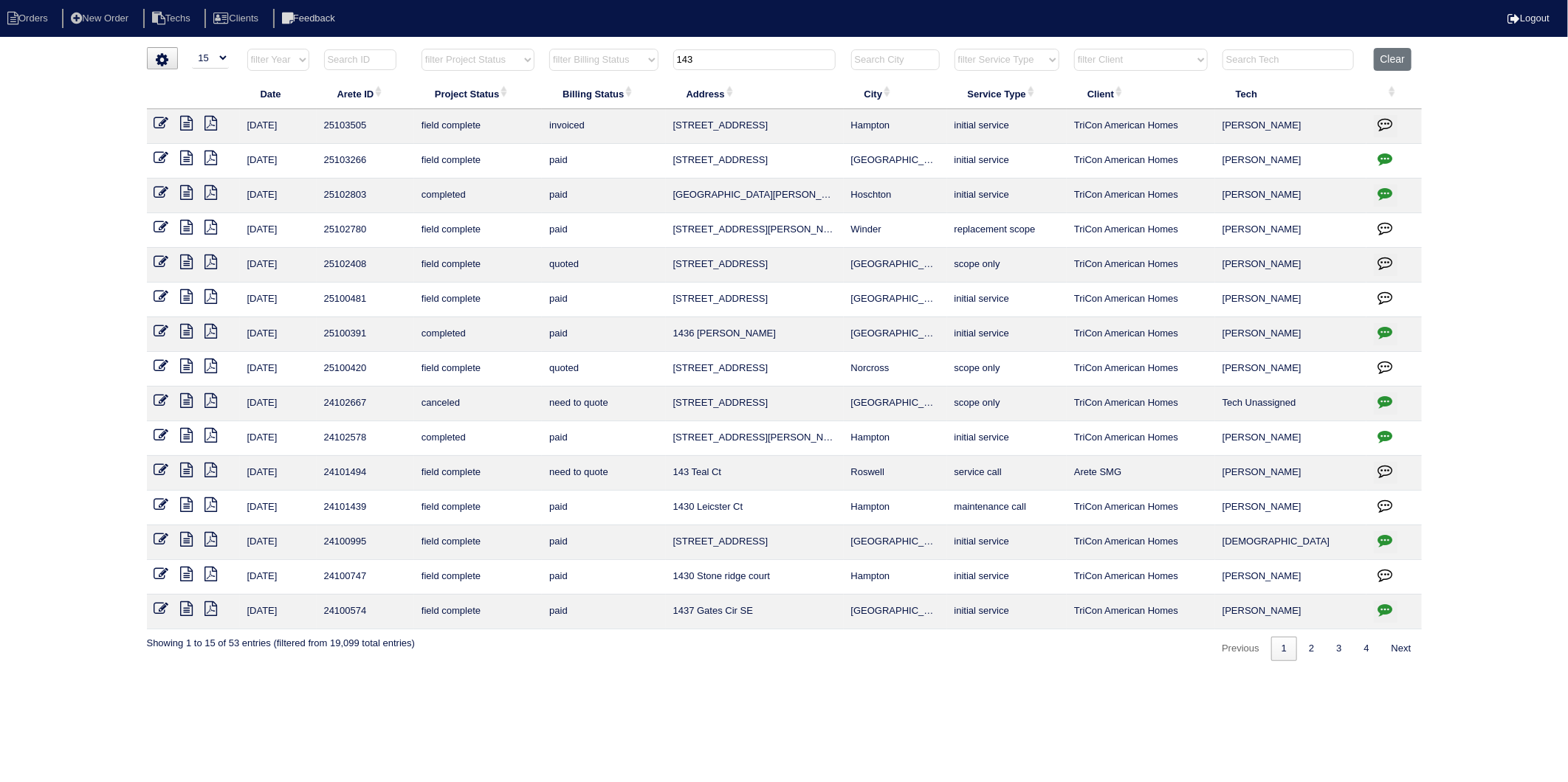
drag, startPoint x: 712, startPoint y: 56, endPoint x: 616, endPoint y: 77, distance: 98.3
click at [616, 77] on tr "filter Year -- Any Year -- 2025 2024 2023 2022 2021 2020 2019 filter Project St…" at bounding box center [784, 62] width 1275 height 30
type input "1100"
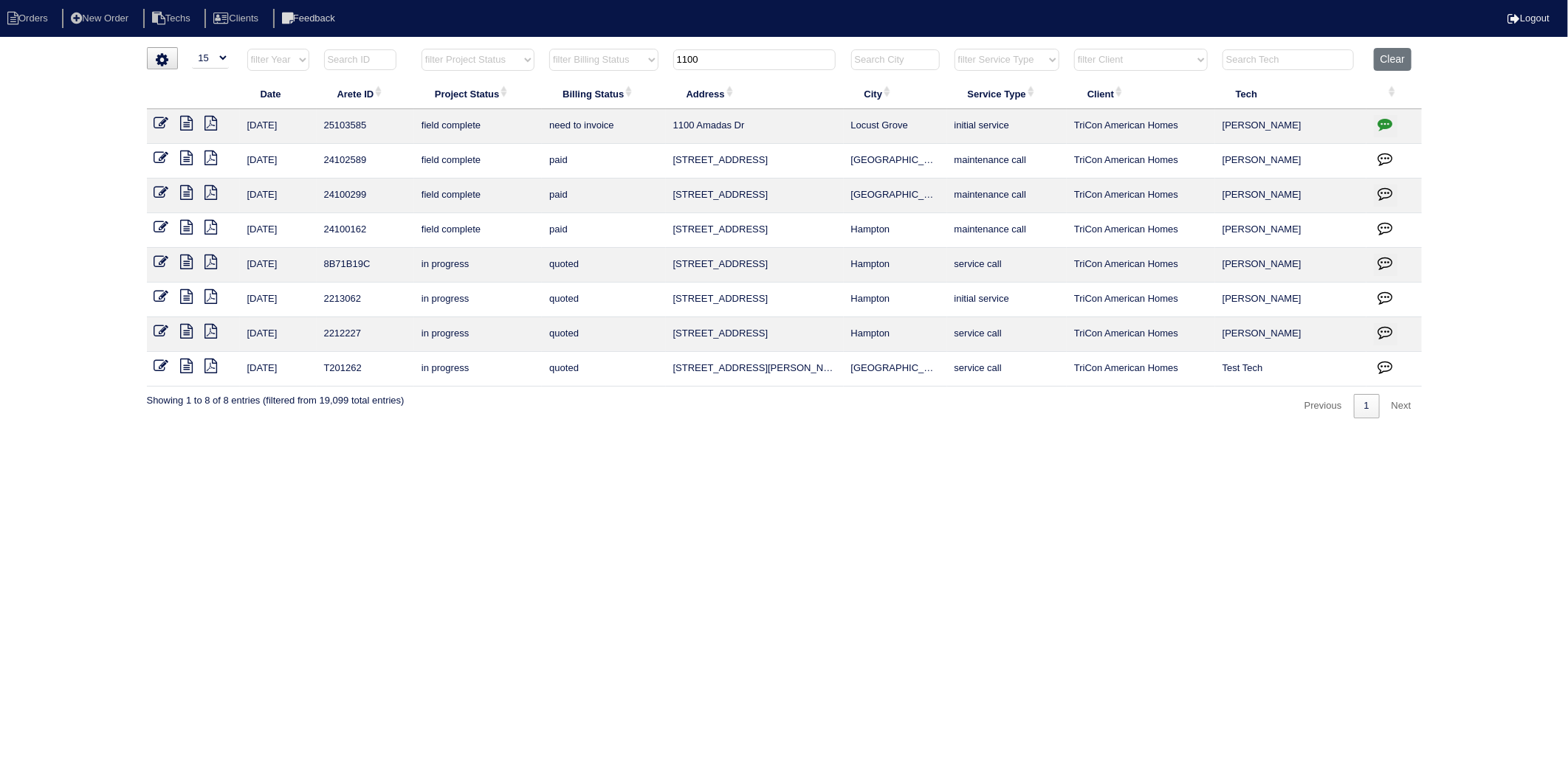
drag, startPoint x: 166, startPoint y: 122, endPoint x: 182, endPoint y: 127, distance: 16.8
click at [166, 121] on icon at bounding box center [161, 123] width 15 height 15
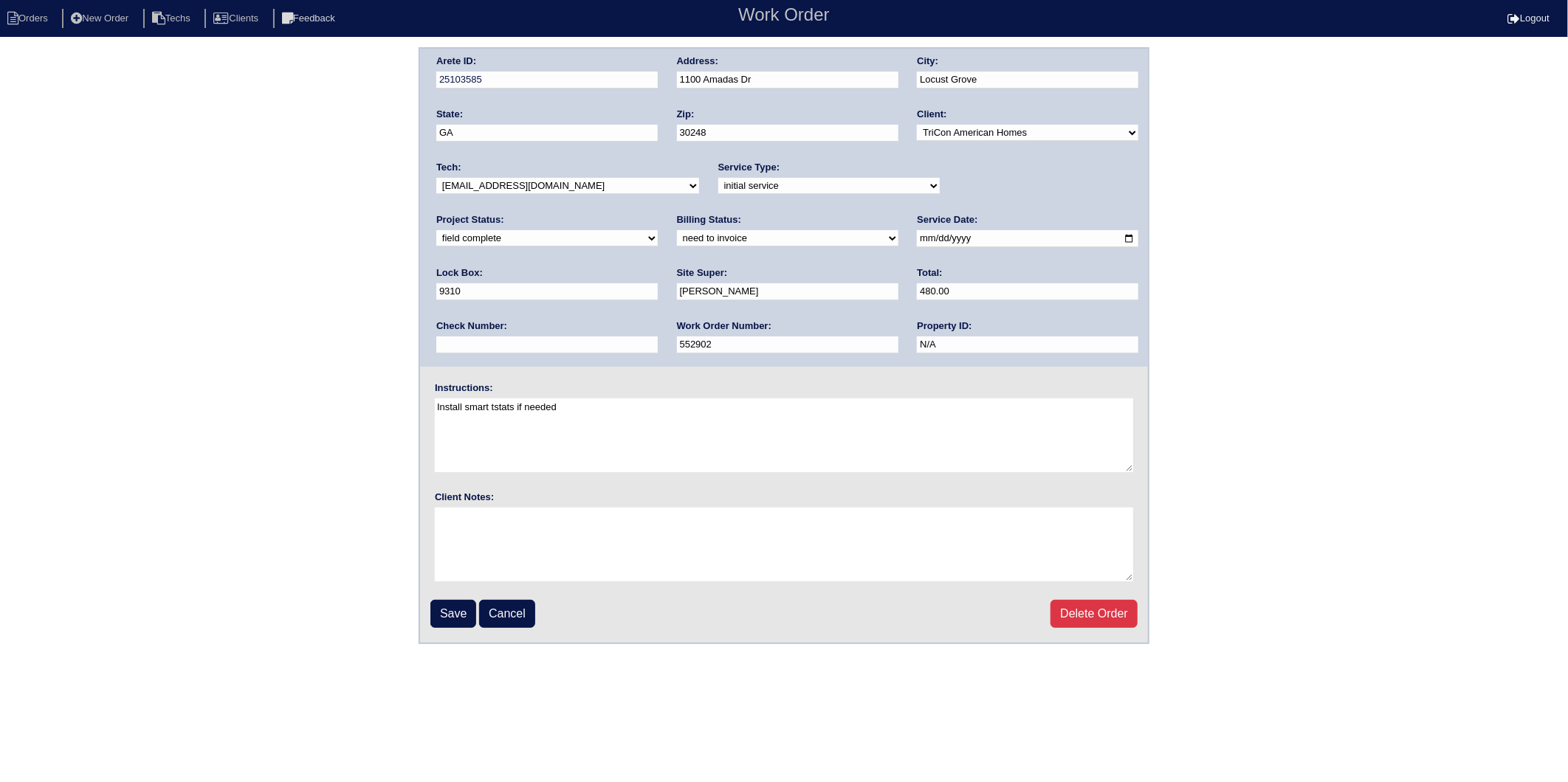
click at [677, 237] on select "need to quote quoted need to invoice invoiced paid warranty purchase order need…" at bounding box center [787, 238] width 221 height 16
select select "invoiced"
click at [677, 230] on select "need to quote quoted need to invoice invoiced paid warranty purchase order need…" at bounding box center [787, 238] width 221 height 16
click at [451, 607] on input "Save" at bounding box center [453, 613] width 46 height 28
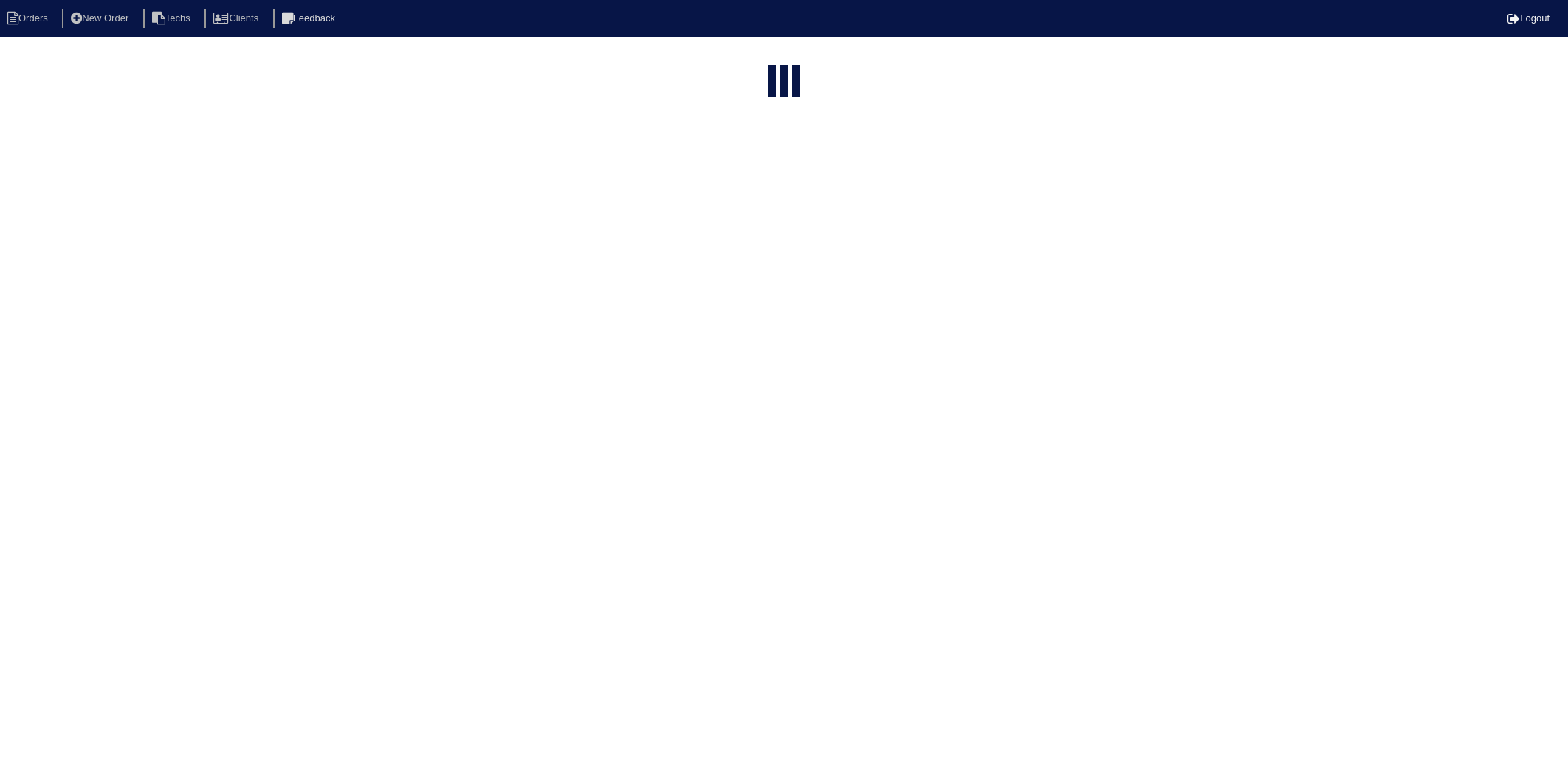
select select "15"
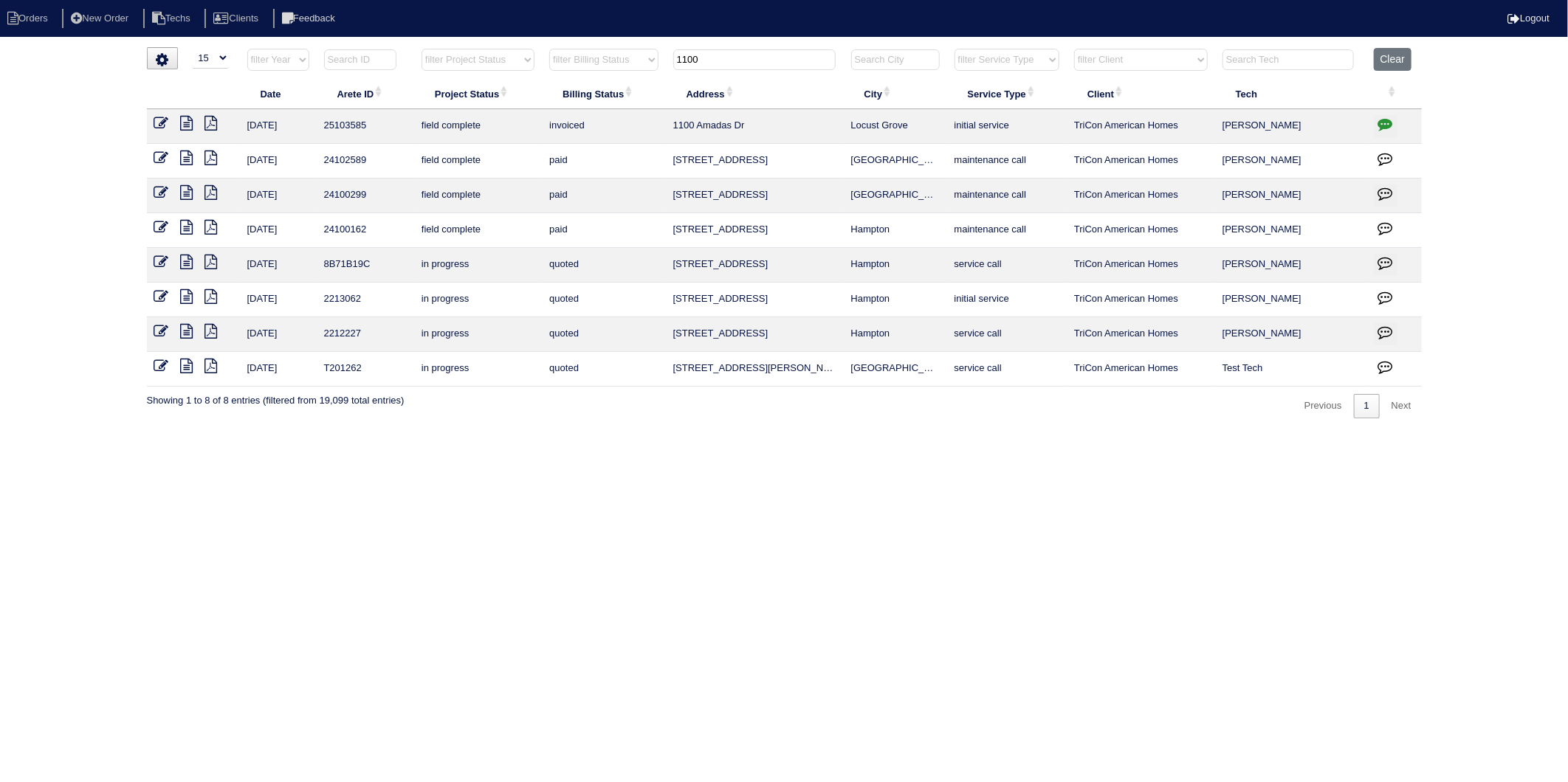
drag, startPoint x: 719, startPoint y: 57, endPoint x: 581, endPoint y: 75, distance: 139.2
click at [581, 75] on tr "filter Year -- Any Year -- 2025 2024 2023 2022 2021 2020 2019 filter Project St…" at bounding box center [784, 62] width 1275 height 30
type input "978"
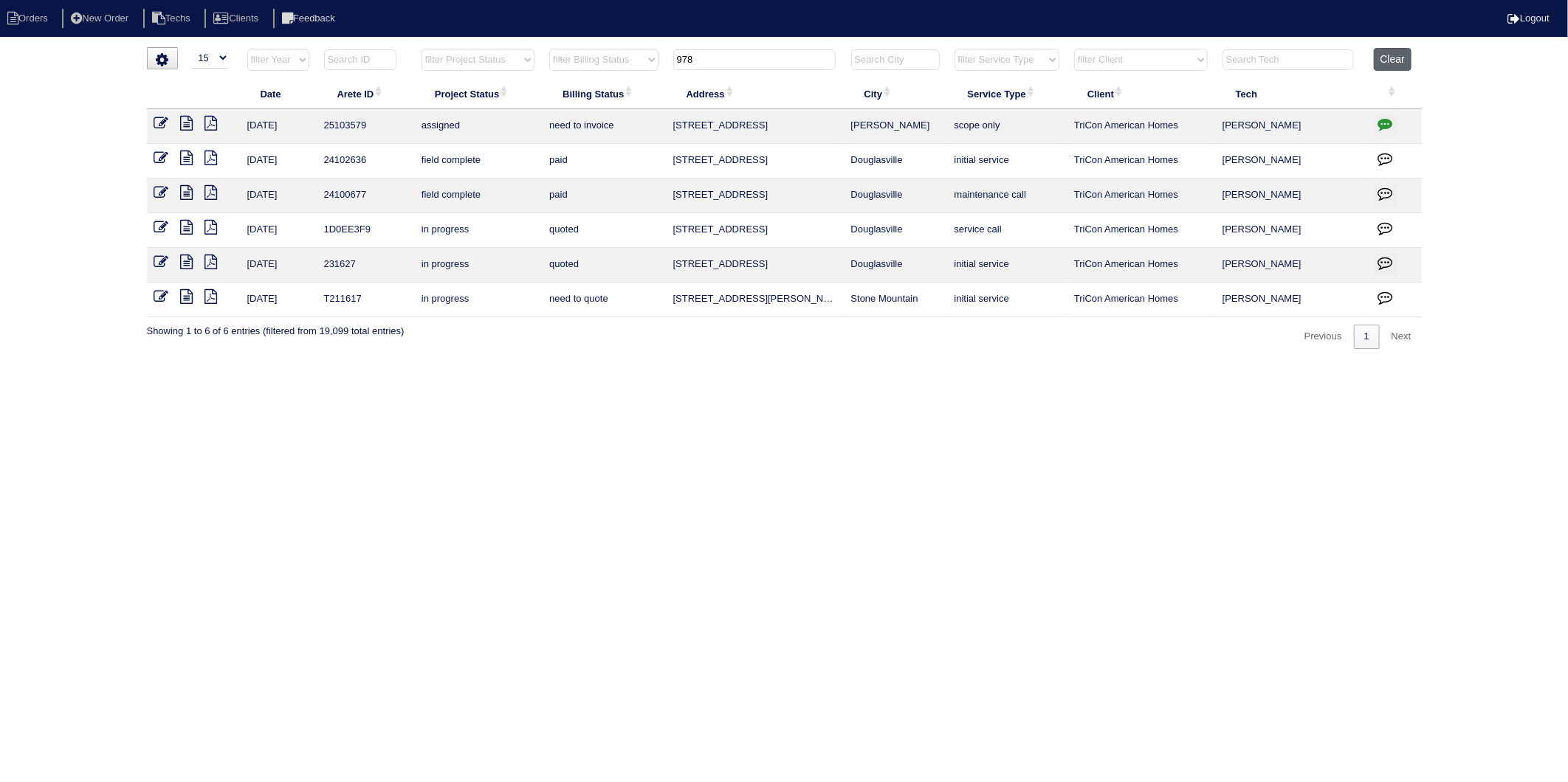
click at [1396, 67] on button "Clear" at bounding box center [1392, 59] width 38 height 23
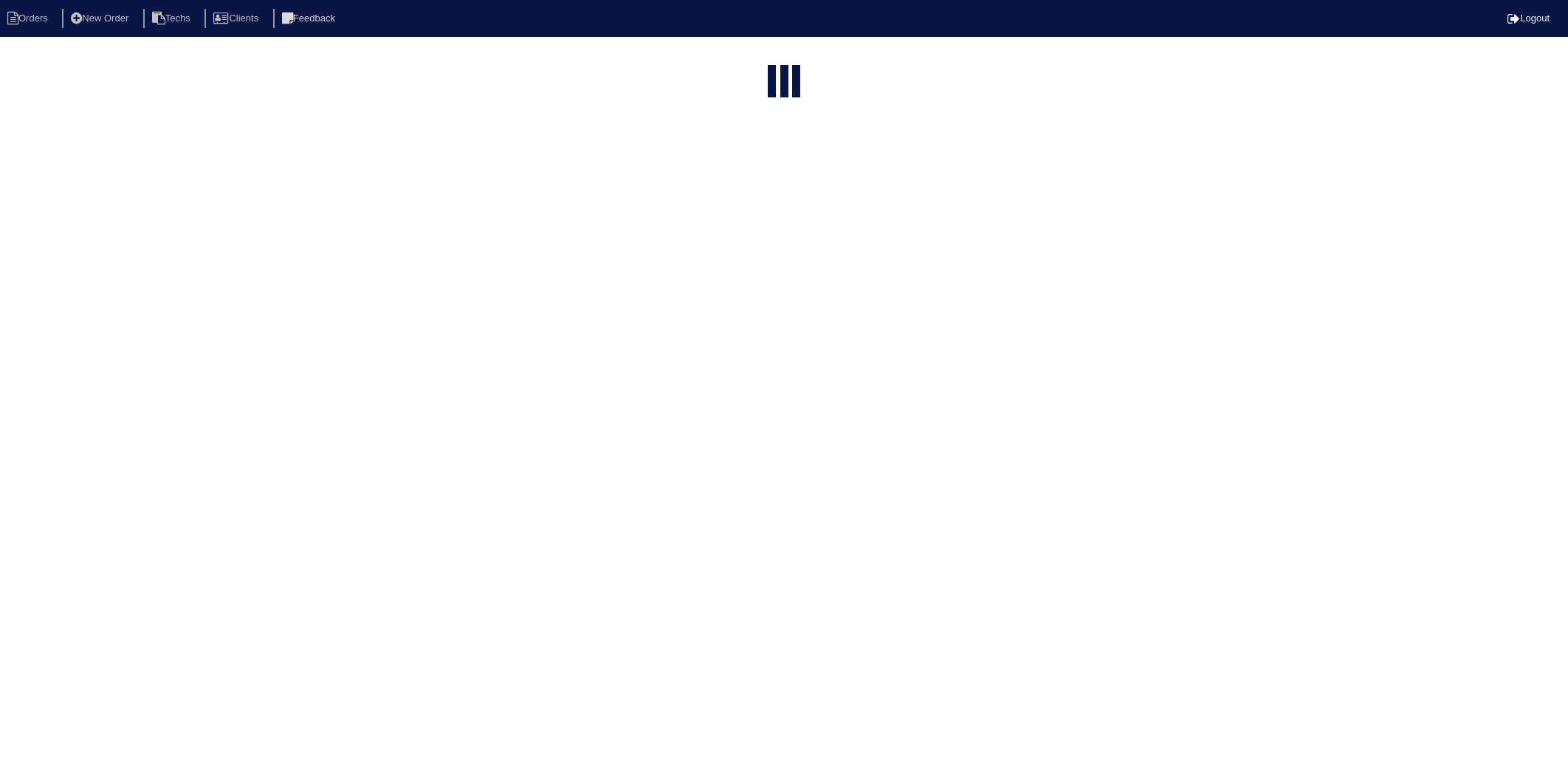
select select "15"
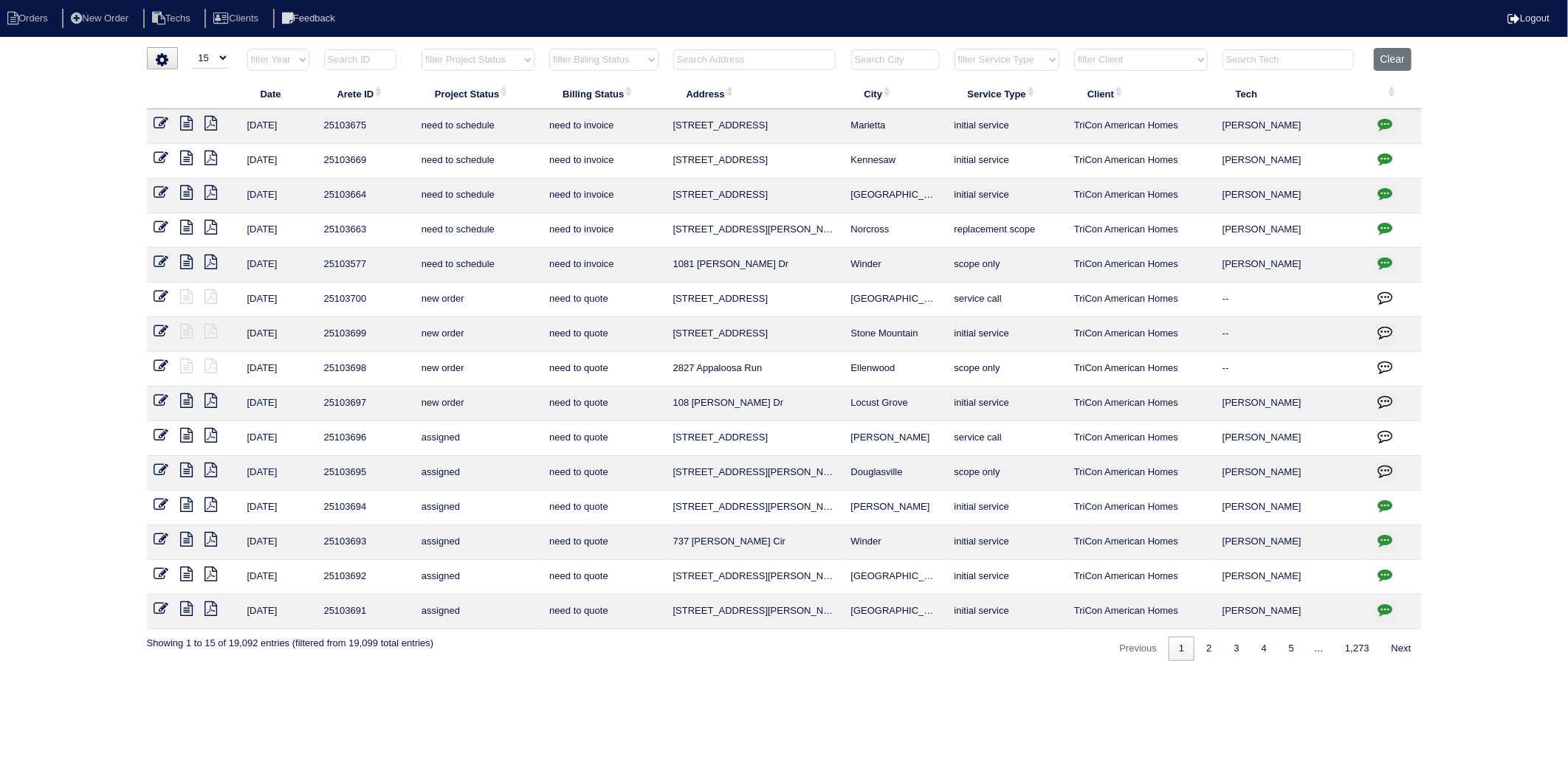
click at [729, 62] on input "text" at bounding box center [754, 60] width 162 height 21
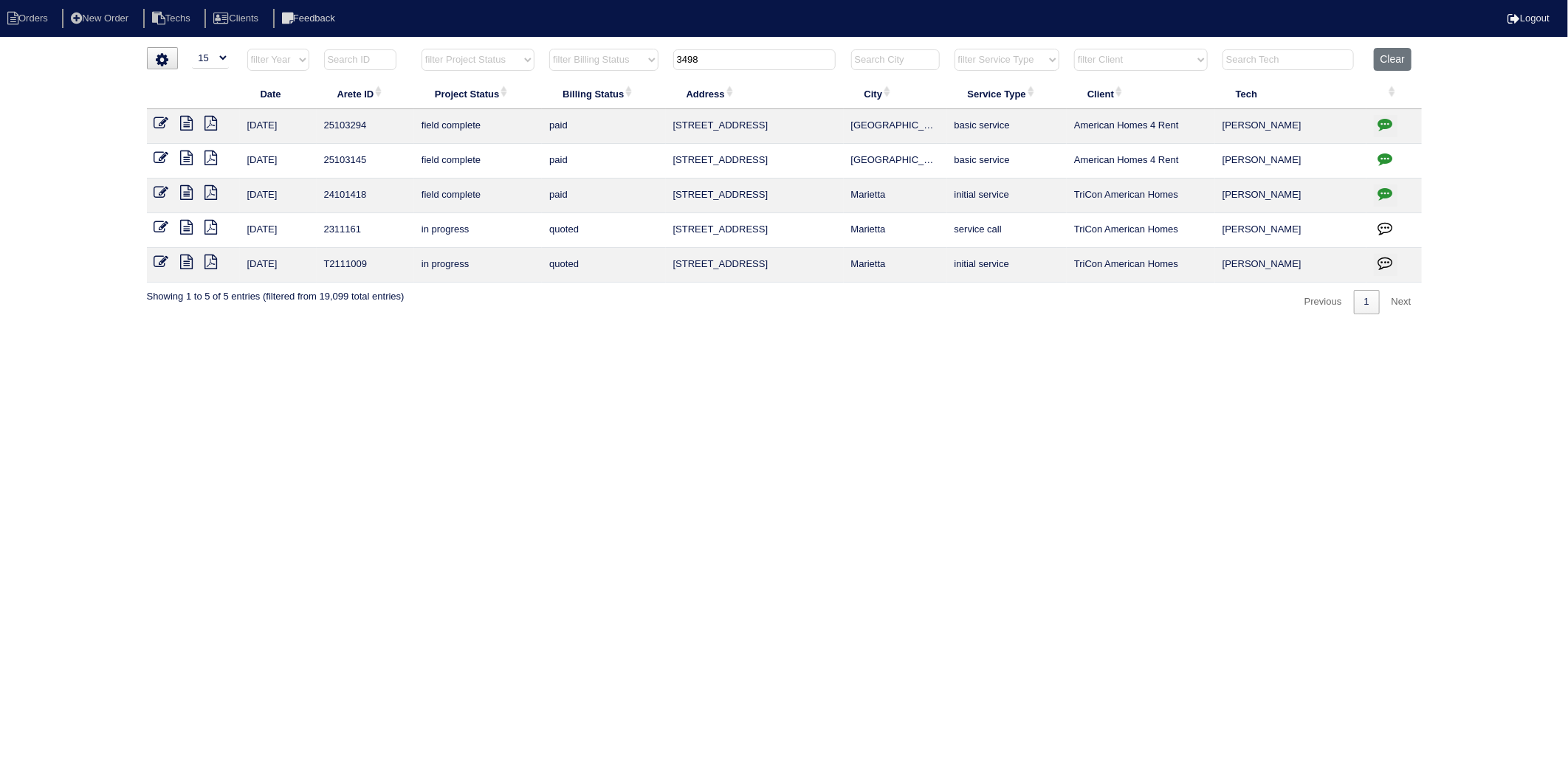
click at [165, 121] on icon at bounding box center [161, 123] width 15 height 15
drag, startPoint x: 720, startPoint y: 61, endPoint x: 665, endPoint y: 62, distance: 55.0
click at [665, 62] on tr "filter Year -- Any Year -- 2025 2024 2023 2022 2021 2020 2019 filter Project St…" at bounding box center [784, 62] width 1275 height 30
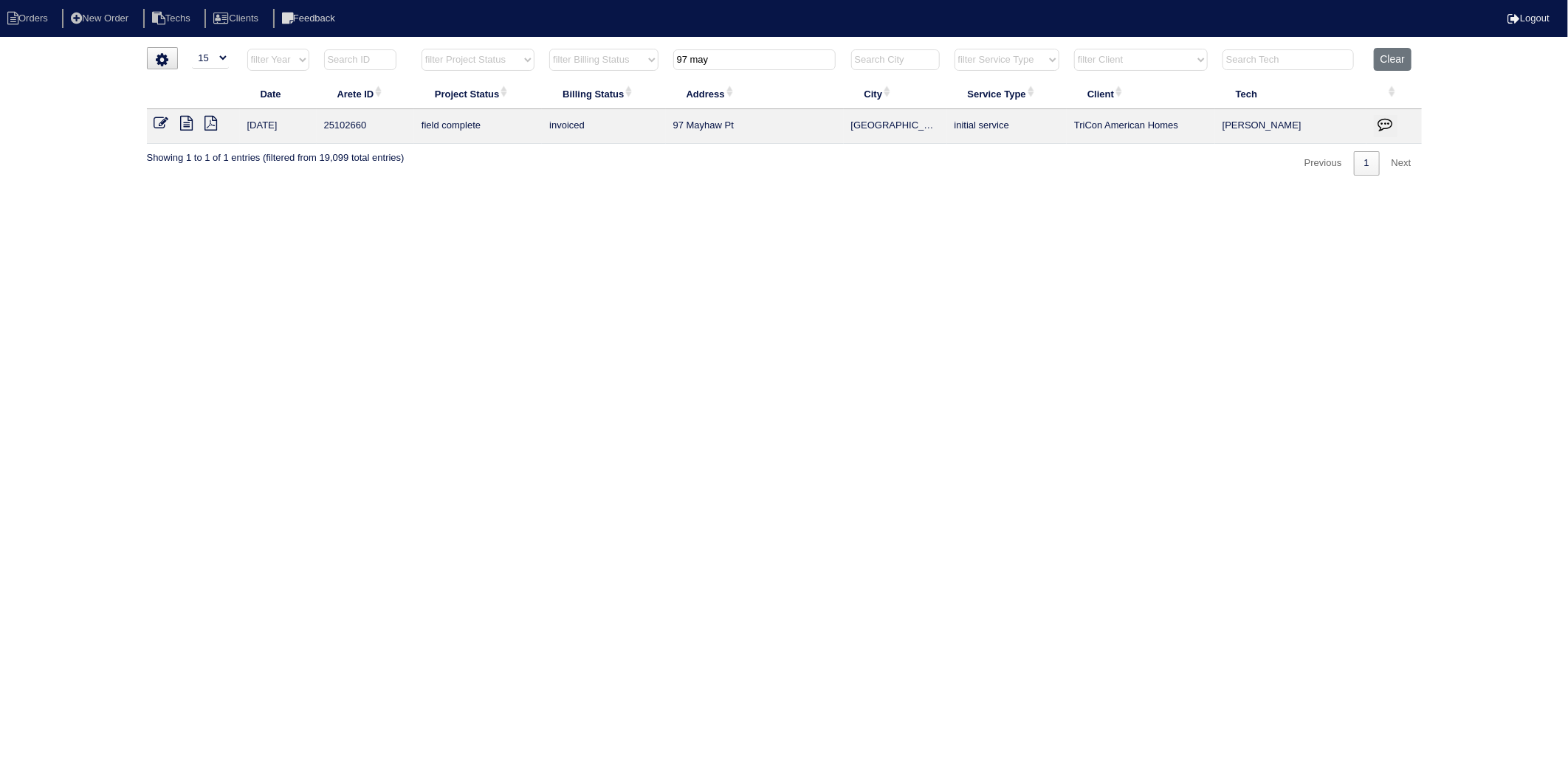
type input "97 may"
click at [159, 121] on icon at bounding box center [161, 123] width 15 height 15
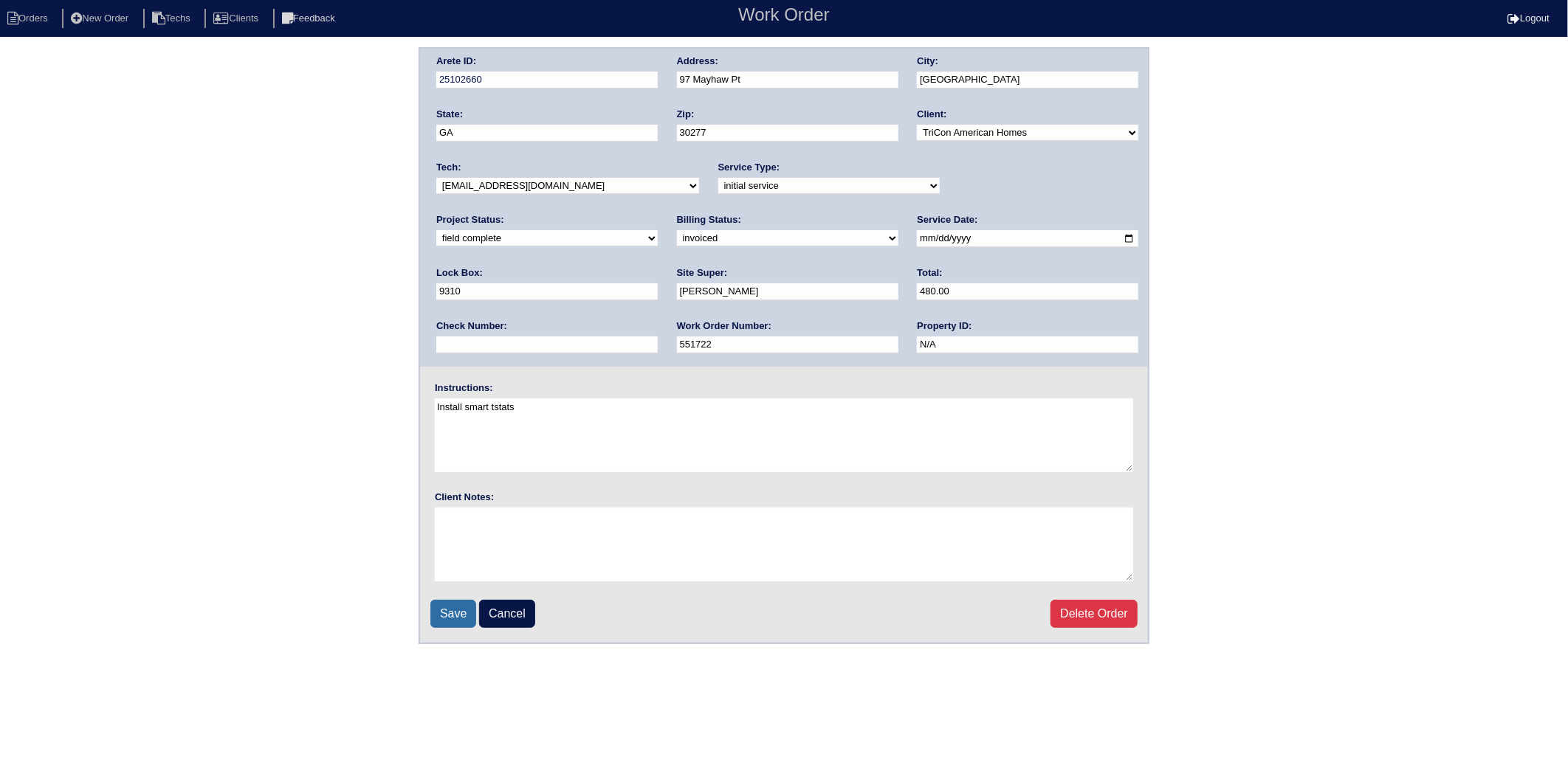
click at [443, 608] on input "Save" at bounding box center [453, 613] width 46 height 28
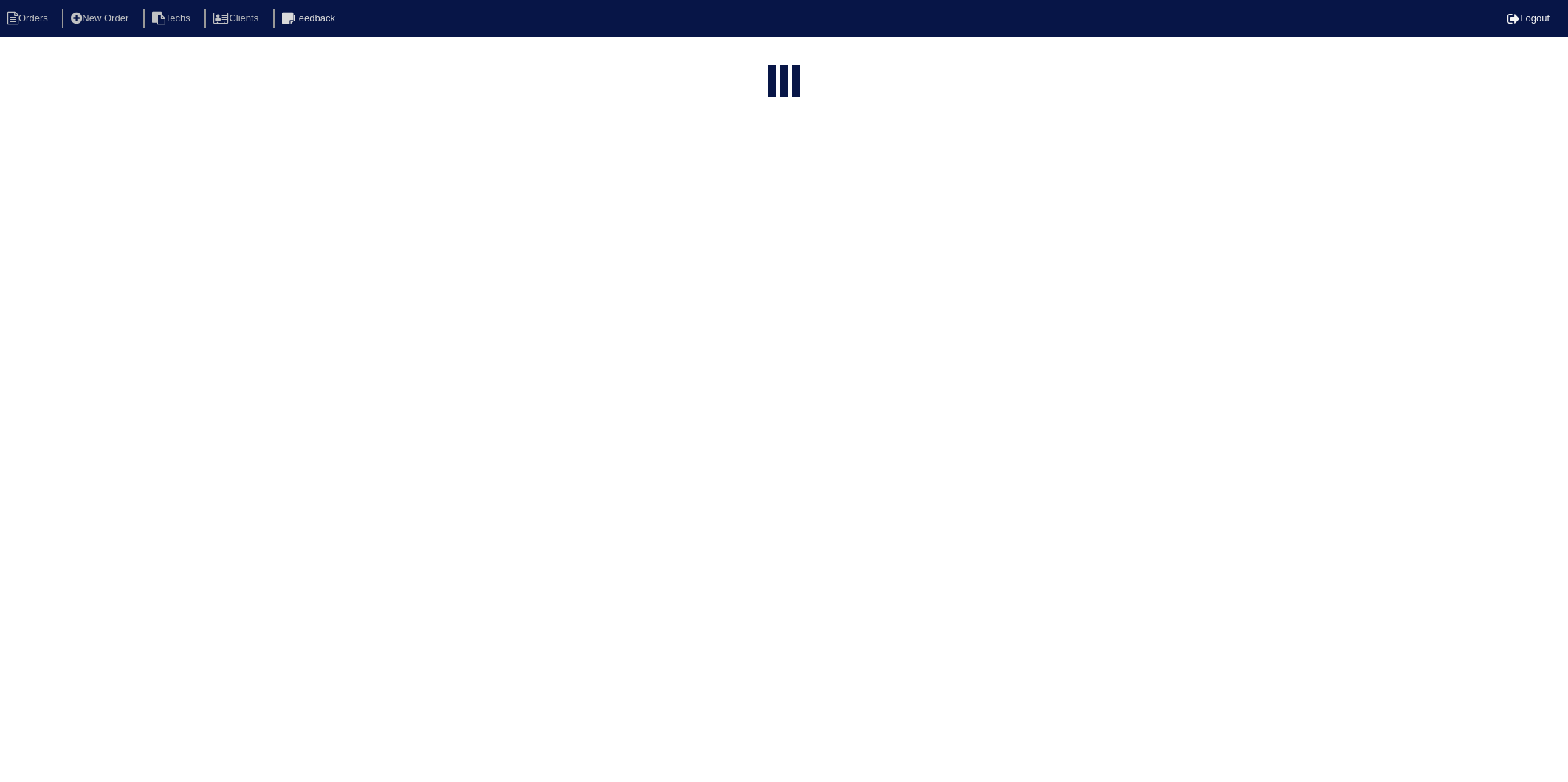
select select "15"
type input "97 may"
